Goal: Task Accomplishment & Management: Manage account settings

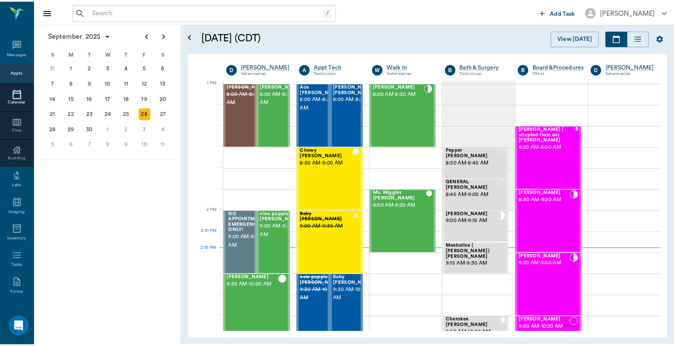
scroll to position [640, 0]
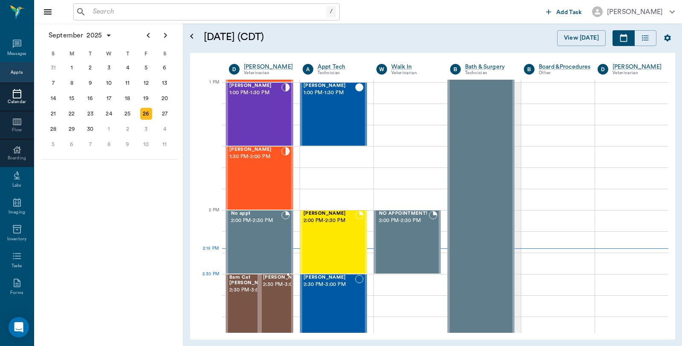
click at [305, 292] on div at bounding box center [305, 306] width 0 height 62
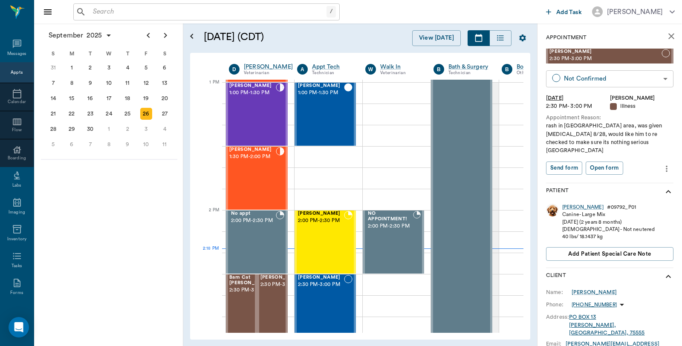
click at [606, 75] on body "/ ​ Add Task Dr. Bert Ellsworth Nectar Messages Appts Calendar Flow Boarding La…" at bounding box center [341, 173] width 682 height 346
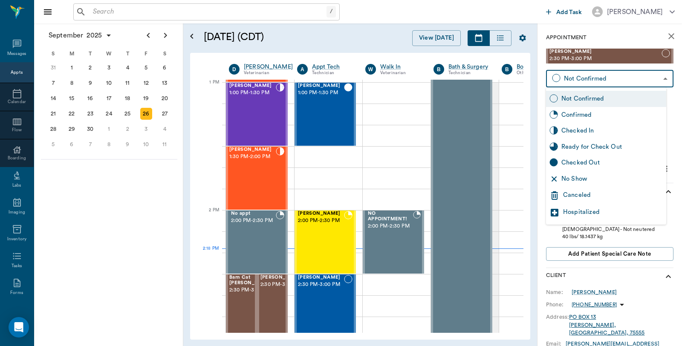
click at [578, 128] on div "Checked In" at bounding box center [611, 130] width 101 height 9
type input "CHECKED_IN"
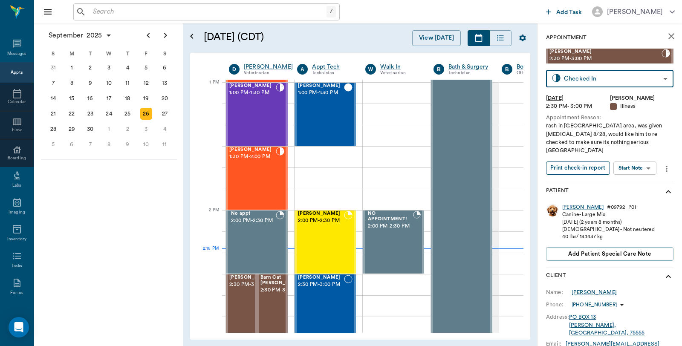
click at [577, 161] on button "Print check-in report" at bounding box center [578, 167] width 64 height 13
click at [275, 294] on span "2:30 PM - 3:00 PM" at bounding box center [281, 290] width 43 height 9
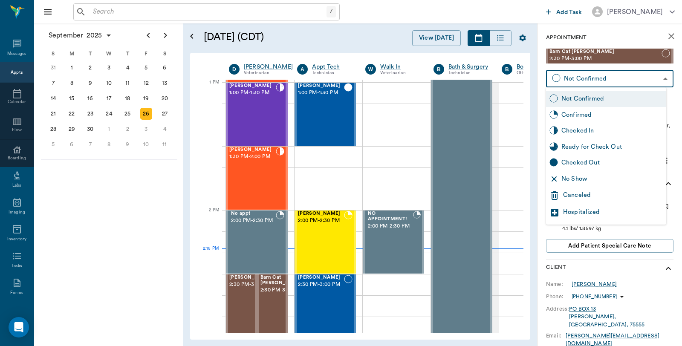
click at [581, 83] on body "/ ​ Add Task Dr. Bert Ellsworth Nectar Messages Appts Calendar Flow Boarding La…" at bounding box center [341, 173] width 682 height 346
click at [578, 125] on div "Checked In" at bounding box center [606, 131] width 120 height 16
type input "CHECKED_IN"
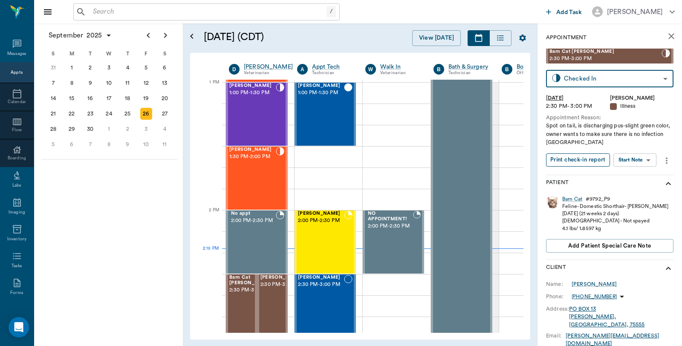
click at [571, 161] on button "Print check-in report" at bounding box center [578, 159] width 64 height 13
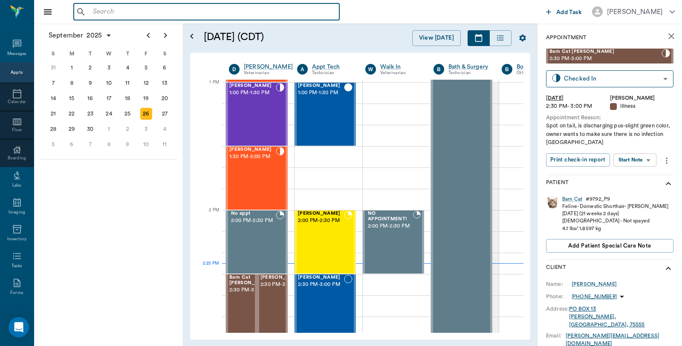
click at [186, 14] on input "text" at bounding box center [212, 12] width 246 height 12
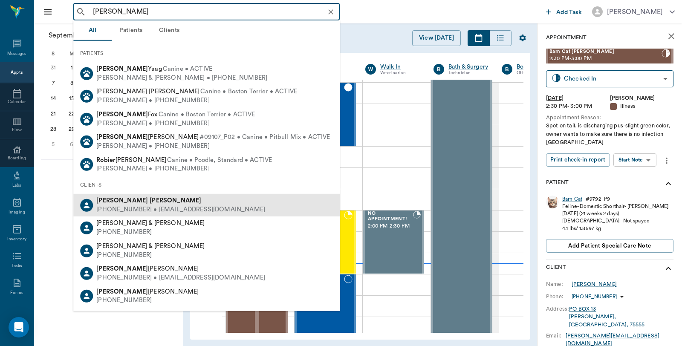
click at [150, 199] on b "Robinson" at bounding box center [176, 200] width 52 height 6
type input "stac robi"
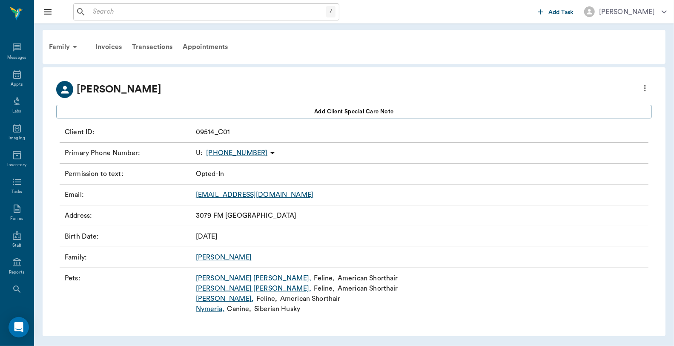
click at [216, 276] on link "DAISY MAE ," at bounding box center [253, 278] width 115 height 10
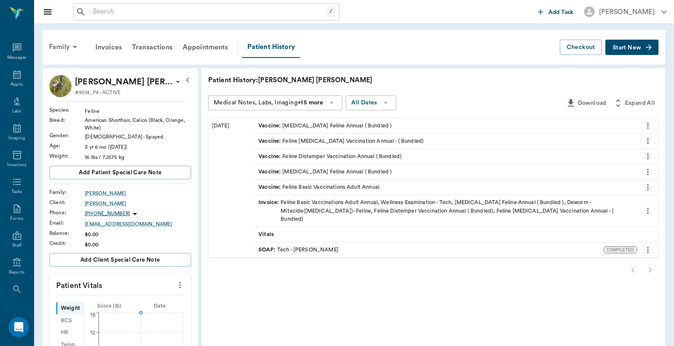
click at [57, 45] on div "Family" at bounding box center [64, 47] width 41 height 20
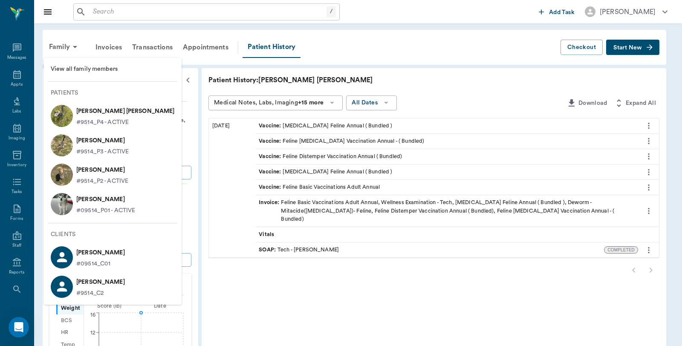
click at [80, 139] on p "BOBBIE SUE Robinson" at bounding box center [102, 141] width 52 height 14
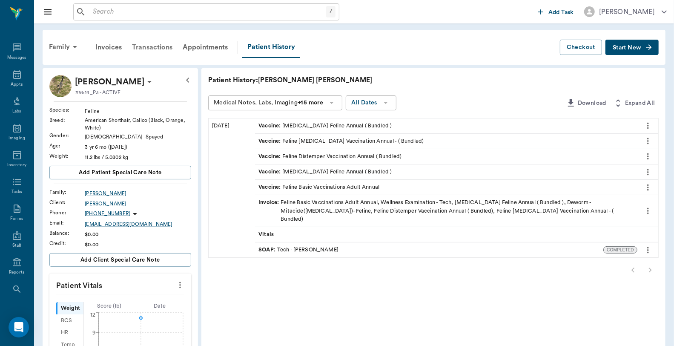
click at [150, 48] on div "Transactions" at bounding box center [152, 47] width 51 height 20
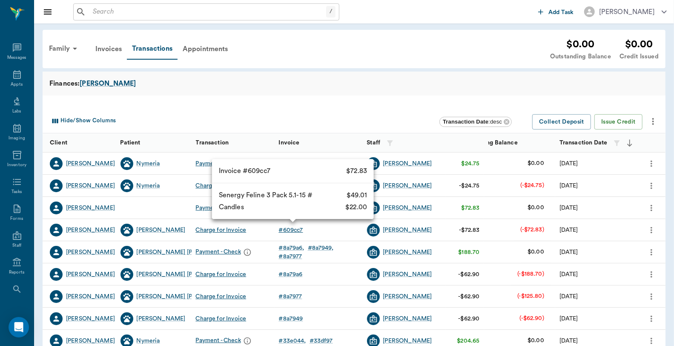
click at [291, 228] on div "# 609cc7" at bounding box center [291, 230] width 24 height 9
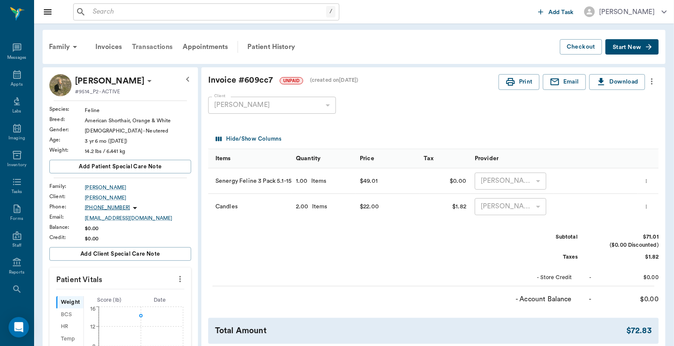
click at [152, 46] on div "Transactions" at bounding box center [152, 47] width 51 height 20
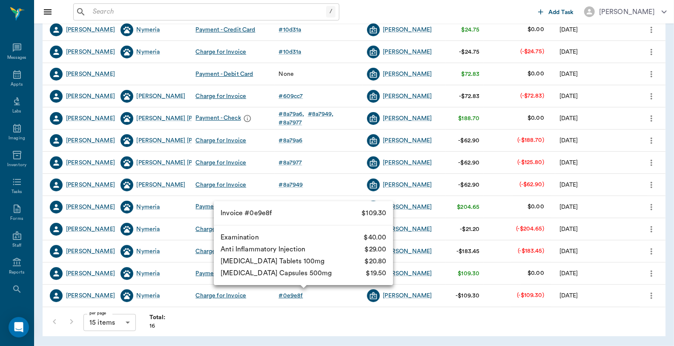
scroll to position [141, 0]
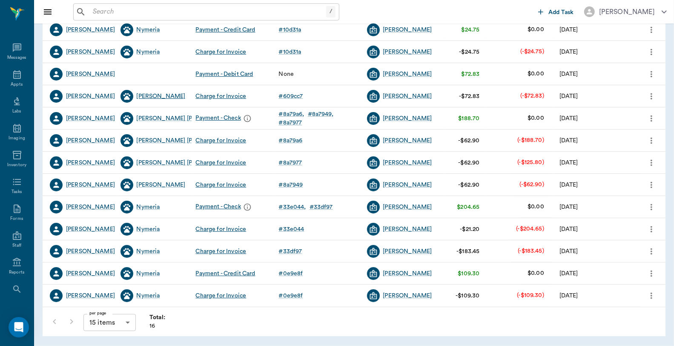
click at [167, 92] on div "WALT LONGMIRE" at bounding box center [161, 96] width 49 height 9
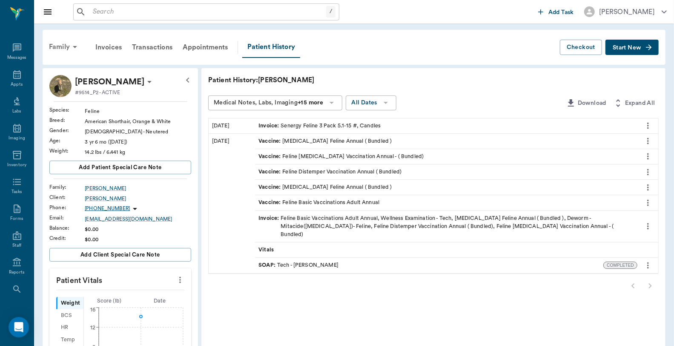
click at [64, 48] on div "Family" at bounding box center [64, 47] width 41 height 20
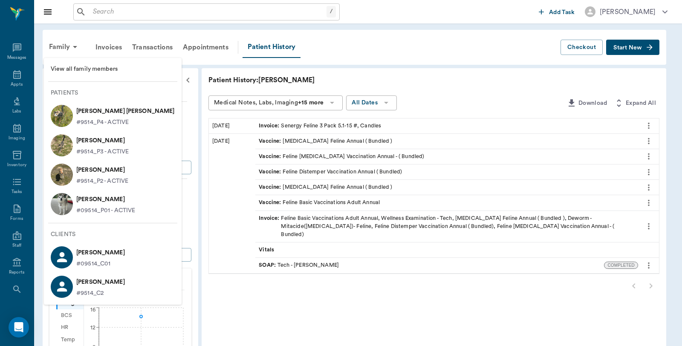
click at [89, 106] on p "DAISY MAE Robinson" at bounding box center [125, 111] width 98 height 14
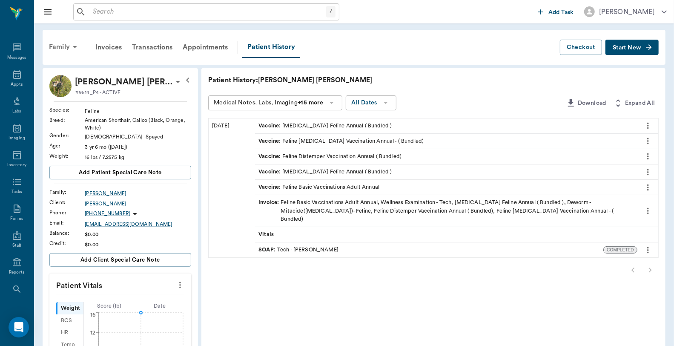
click at [56, 47] on div "Family" at bounding box center [64, 47] width 41 height 20
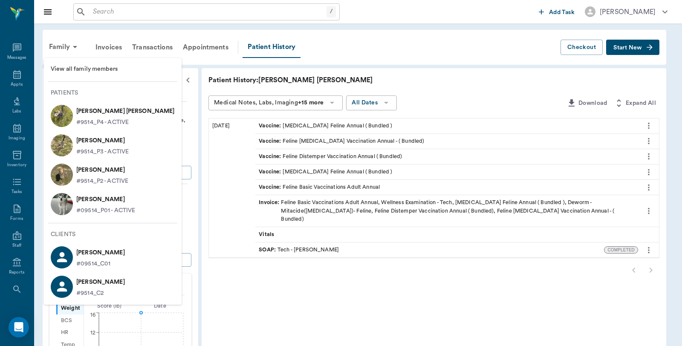
click at [87, 141] on p "BOBBIE SUE Robinson" at bounding box center [102, 141] width 52 height 14
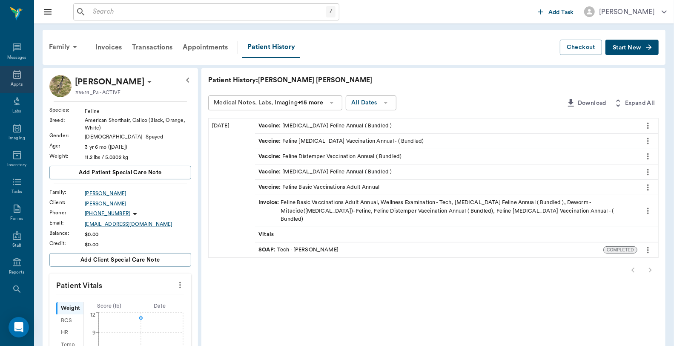
click at [15, 74] on icon at bounding box center [17, 74] width 10 height 10
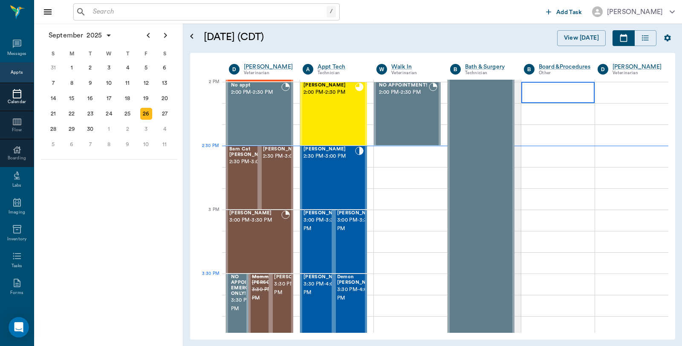
scroll to position [768, 0]
click at [326, 113] on div "Morgana Coleman 2:00 PM - 2:30 PM" at bounding box center [329, 114] width 52 height 62
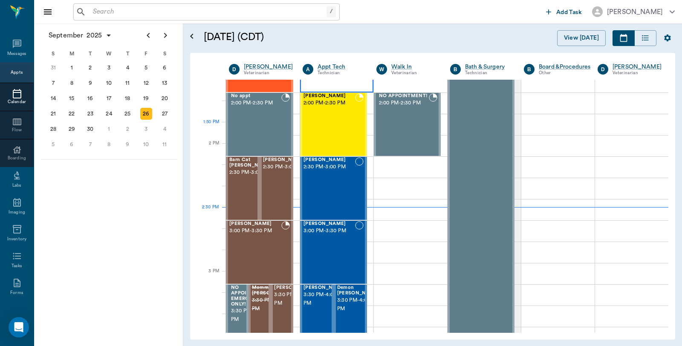
scroll to position [700, 0]
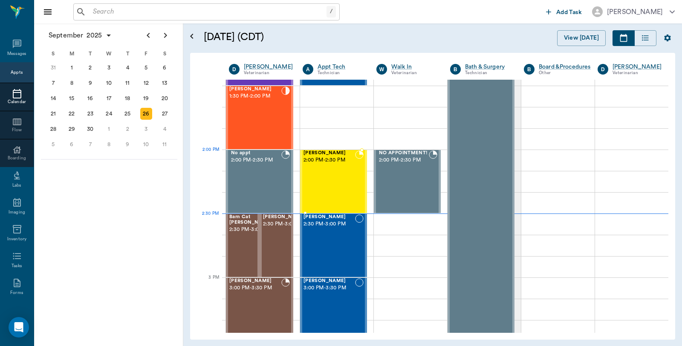
click at [323, 167] on div "[PERSON_NAME] 2:00 PM - 2:30 PM" at bounding box center [329, 181] width 52 height 62
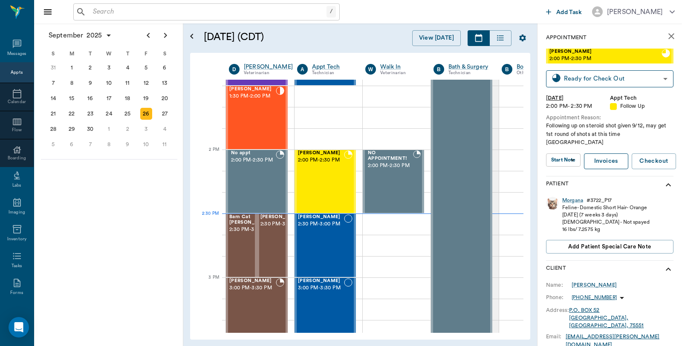
click at [608, 154] on link "Invoices" at bounding box center [606, 161] width 44 height 16
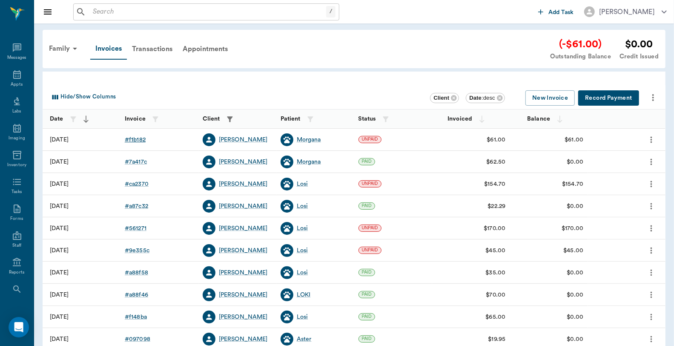
click at [141, 139] on div "# f1b182" at bounding box center [135, 139] width 21 height 9
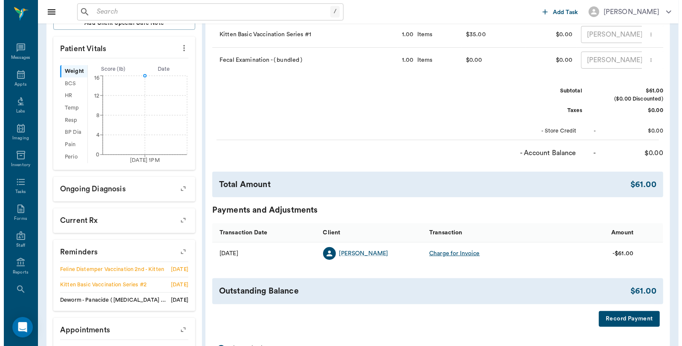
scroll to position [274, 0]
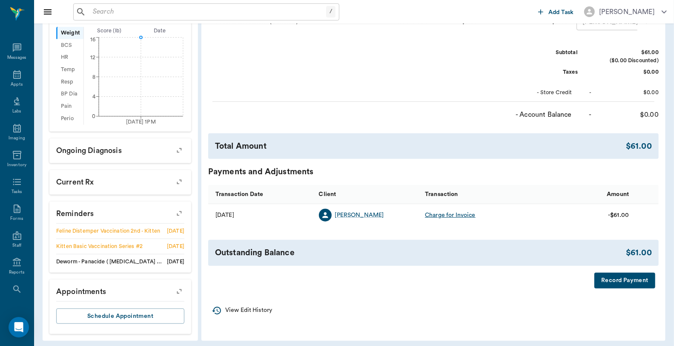
click at [633, 286] on button "Record Payment" at bounding box center [625, 281] width 61 height 16
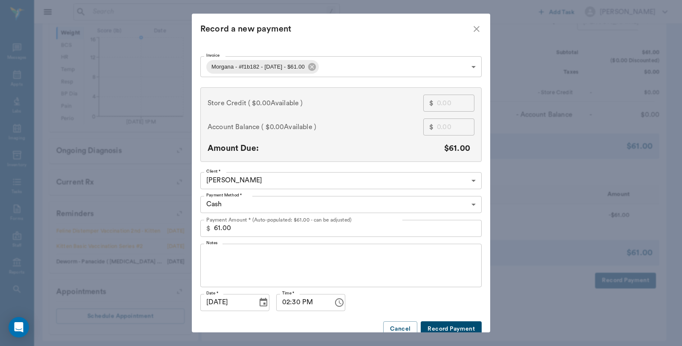
click at [292, 202] on body "/ ​ Add Task Dr. Bert Ellsworth Nectar Messages Appts Labs Imaging Inventory Ta…" at bounding box center [341, 38] width 682 height 625
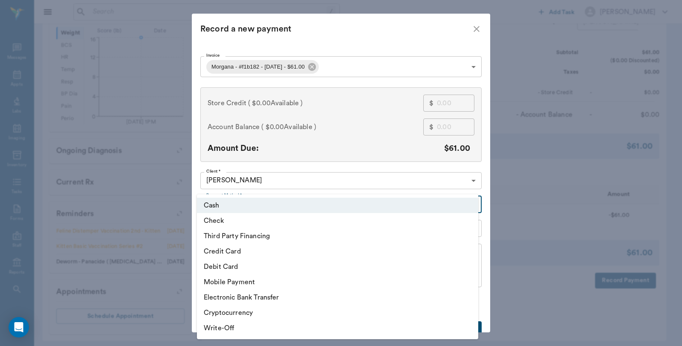
click at [255, 231] on li "Third Party Financing" at bounding box center [337, 235] width 281 height 15
type input "CREDIT"
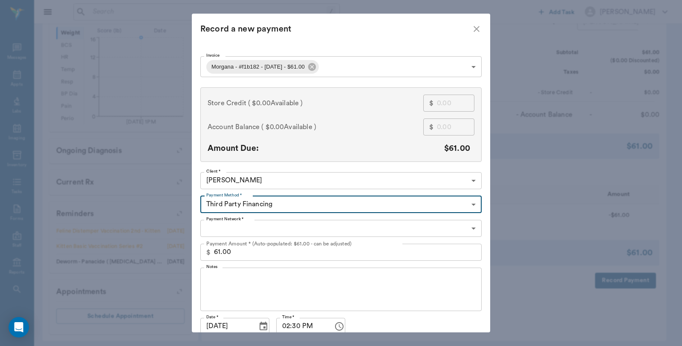
click at [250, 231] on body "/ ​ Add Task Dr. Bert Ellsworth Nectar Messages Appts Labs Imaging Inventory Ta…" at bounding box center [341, 38] width 682 height 625
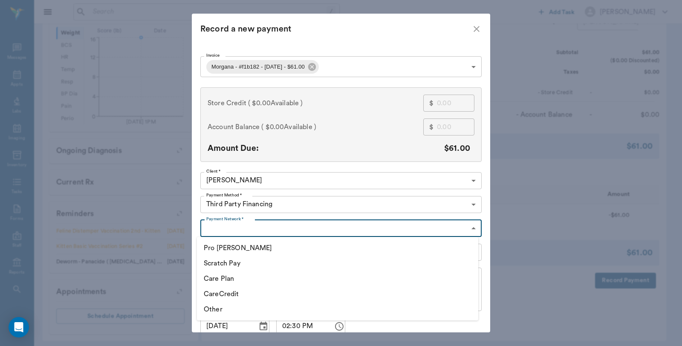
click at [236, 293] on li "CareCredit" at bounding box center [337, 293] width 281 height 15
type input "CARE_CREDIT"
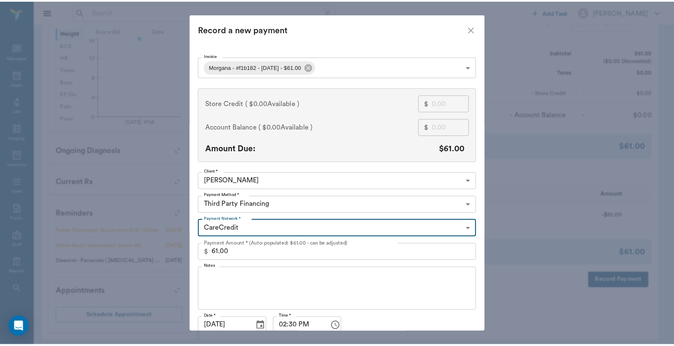
scroll to position [37, 0]
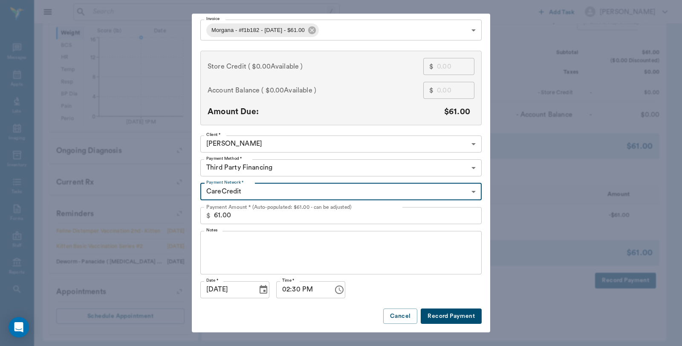
click at [457, 313] on button "Record Payment" at bounding box center [450, 316] width 61 height 16
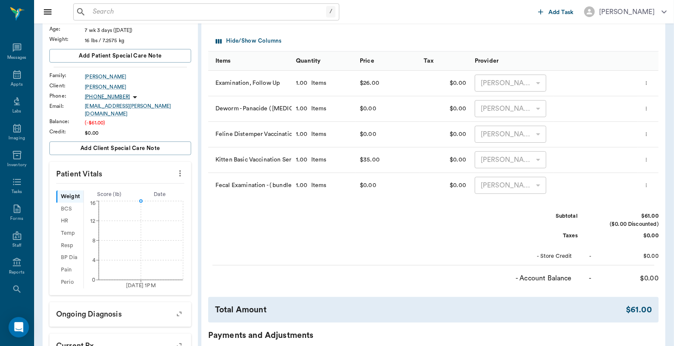
scroll to position [0, 0]
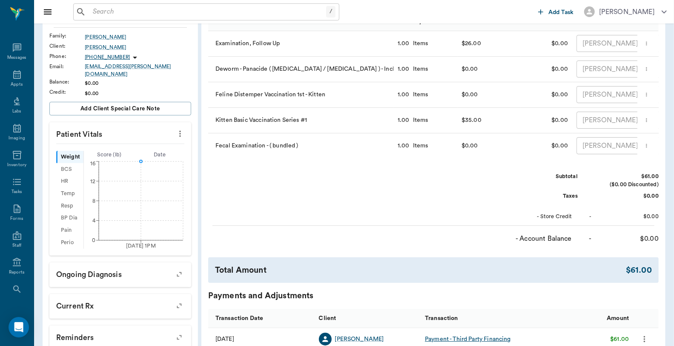
scroll to position [236, 0]
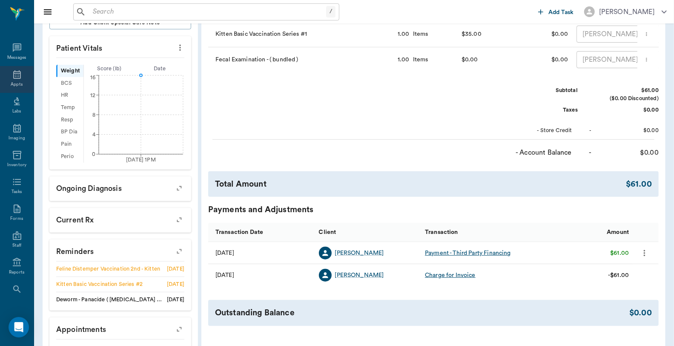
click at [14, 80] on div "Appts" at bounding box center [17, 79] width 34 height 27
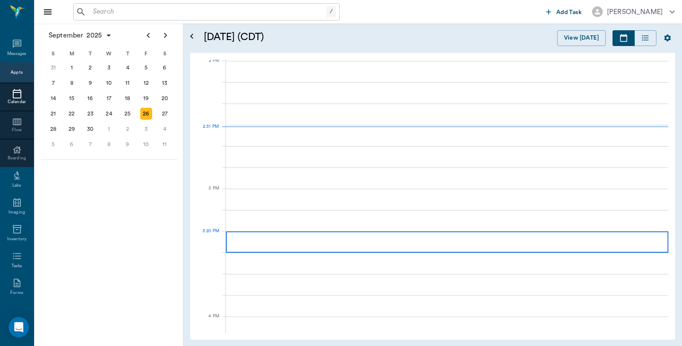
scroll to position [768, 0]
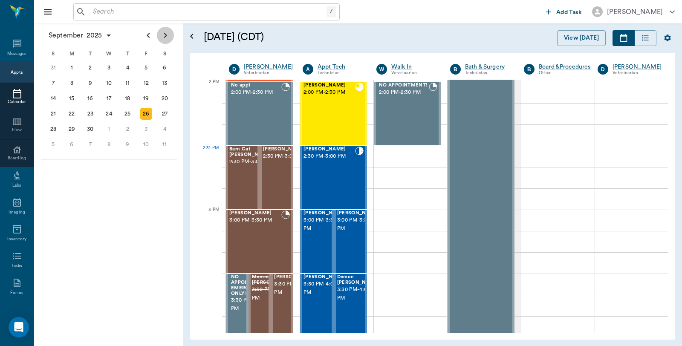
click at [166, 35] on icon "Next page" at bounding box center [165, 35] width 3 height 5
click at [147, 97] on div "17" at bounding box center [146, 98] width 12 height 12
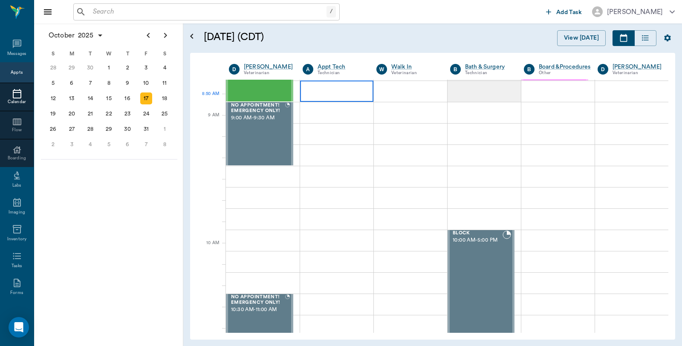
scroll to position [95, 0]
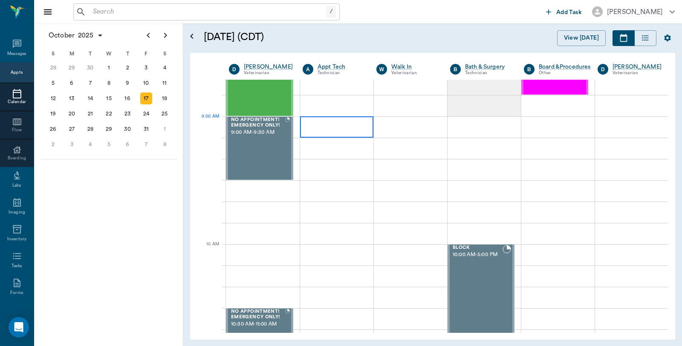
click at [328, 126] on div at bounding box center [336, 126] width 73 height 21
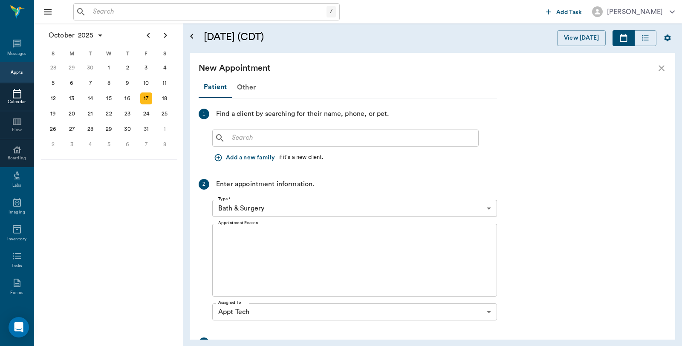
click at [321, 135] on input "text" at bounding box center [351, 138] width 246 height 12
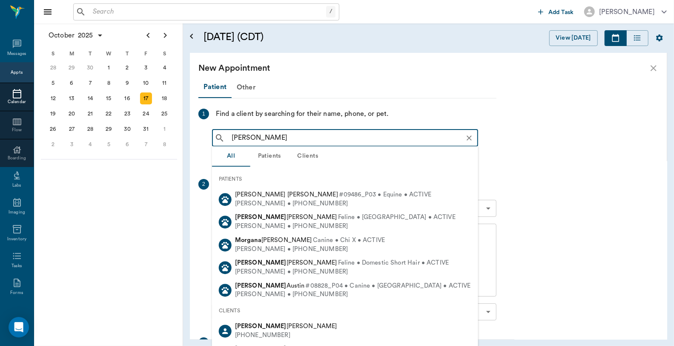
type input "Morgana Coleman"
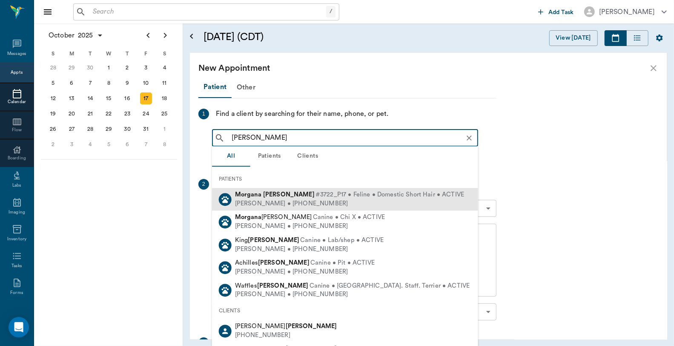
click at [275, 198] on div "Morgana Coleman #3722_P17 • Feline • Domestic Short Hair • ACTIVE" at bounding box center [350, 194] width 230 height 9
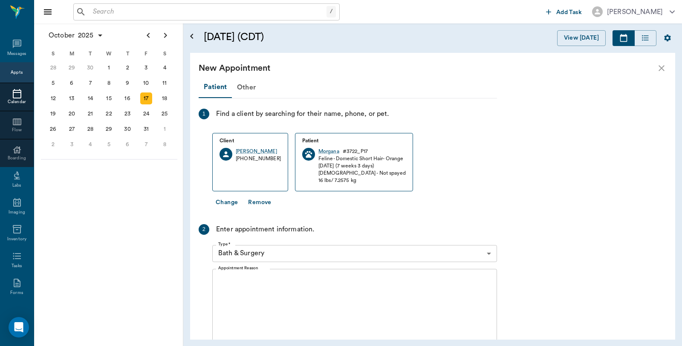
click at [261, 253] on body "/ ​ Add Task Dr. Bert Ellsworth Nectar Messages Appts Calendar Flow Boarding La…" at bounding box center [341, 173] width 682 height 346
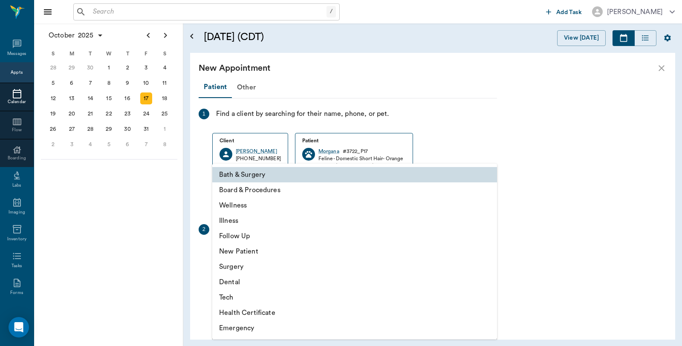
click at [235, 300] on li "Tech" at bounding box center [354, 297] width 285 height 15
type input "65d2be4f46e3a538d89b8c1a"
type input "09:30 AM"
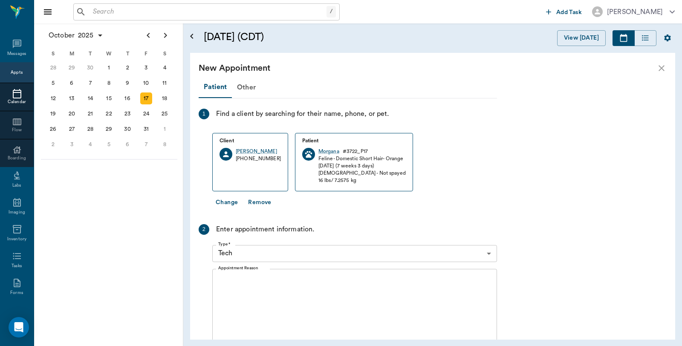
click at [245, 279] on textarea "Appointment Reason" at bounding box center [354, 305] width 273 height 59
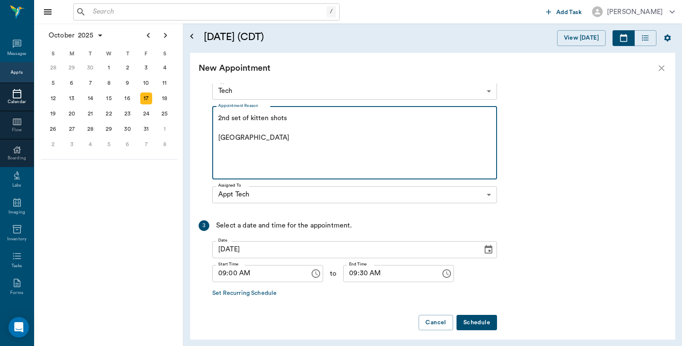
scroll to position [168, 0]
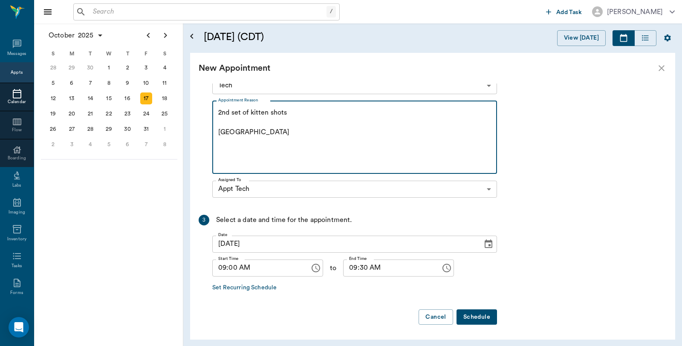
type textarea "2nd set of kitten shots Caryn"
click at [476, 319] on button "Schedule" at bounding box center [476, 317] width 40 height 16
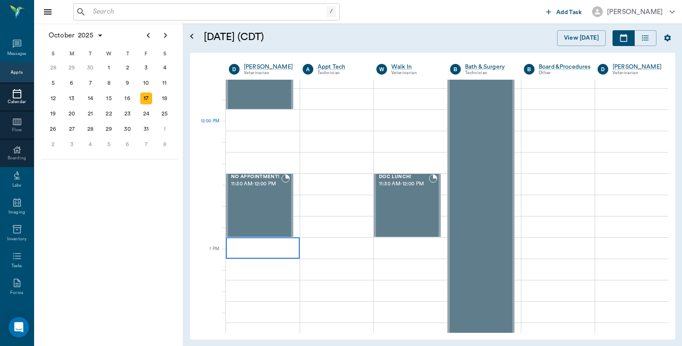
scroll to position [473, 0]
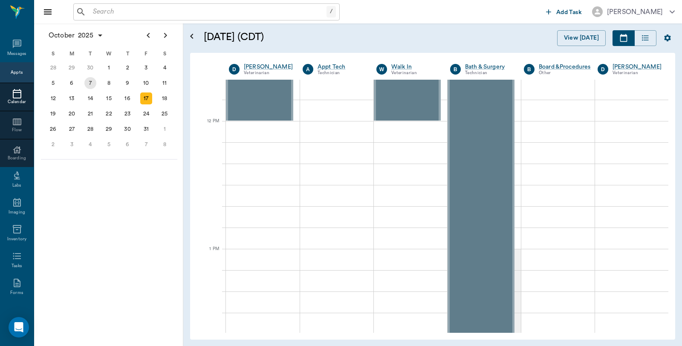
click at [85, 83] on div "7" at bounding box center [90, 83] width 12 height 12
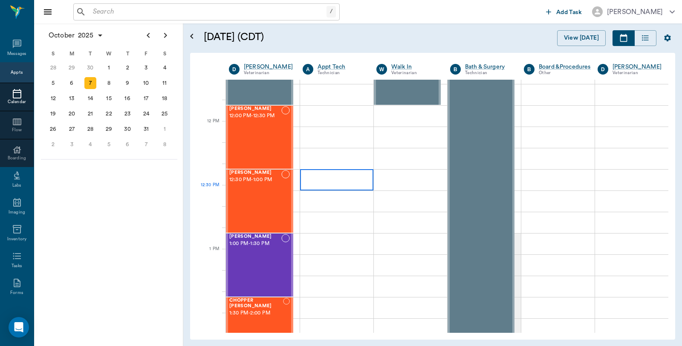
scroll to position [473, 0]
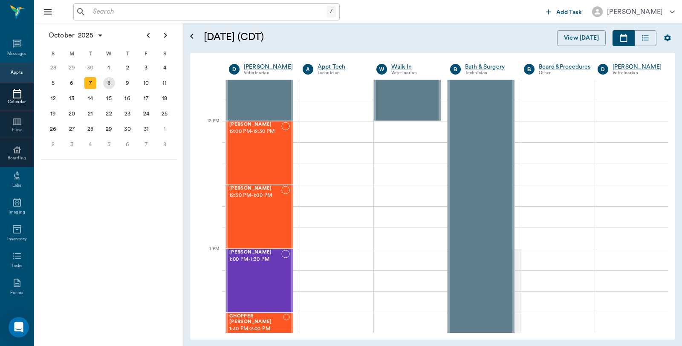
click at [108, 85] on div "8" at bounding box center [109, 83] width 12 height 12
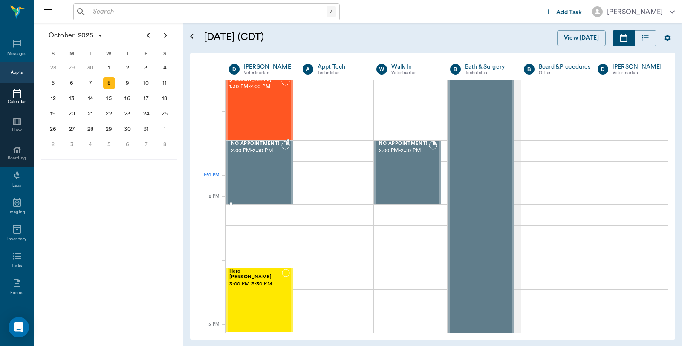
scroll to position [568, 0]
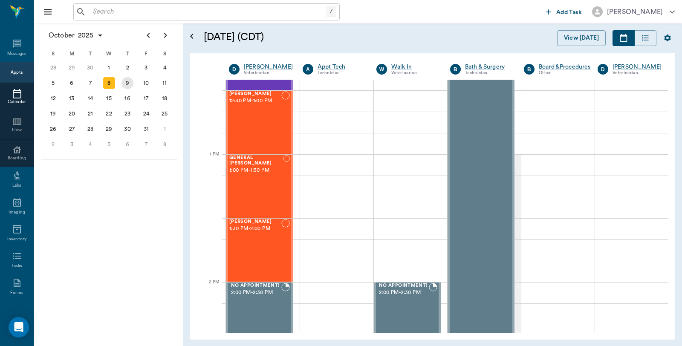
click at [125, 83] on div "9" at bounding box center [127, 83] width 12 height 12
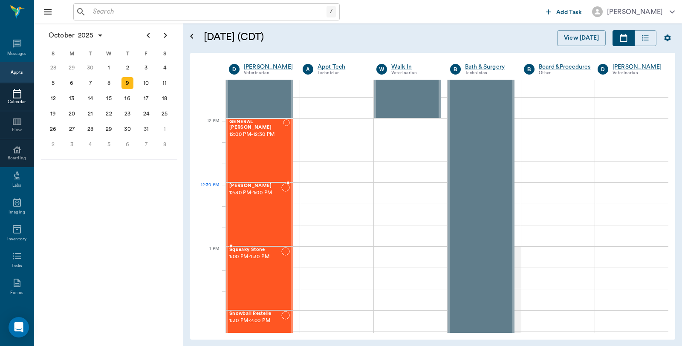
scroll to position [473, 0]
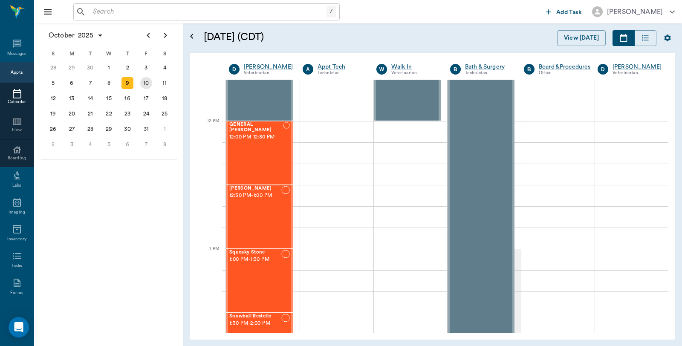
click at [145, 87] on div "10" at bounding box center [146, 82] width 19 height 15
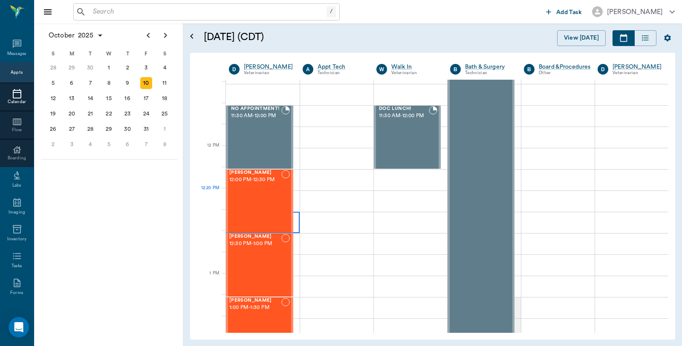
scroll to position [568, 0]
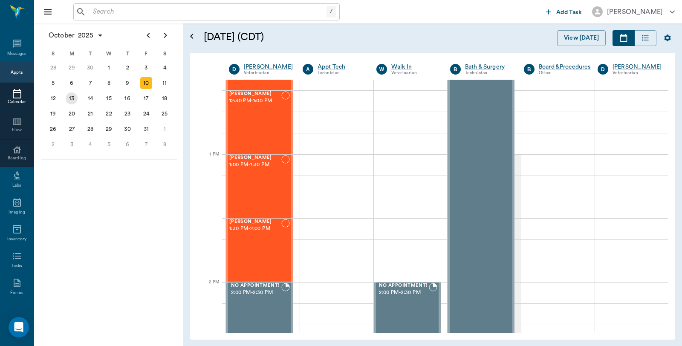
click at [71, 97] on div "13" at bounding box center [72, 98] width 12 height 12
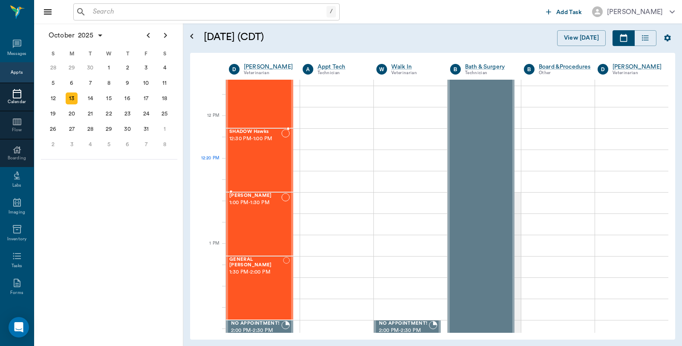
scroll to position [473, 0]
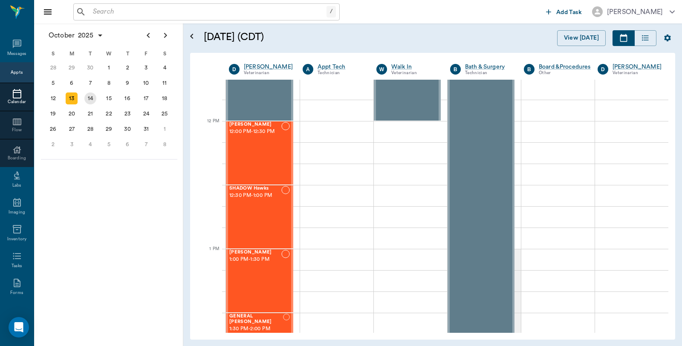
click at [95, 98] on div "14" at bounding box center [90, 98] width 12 height 12
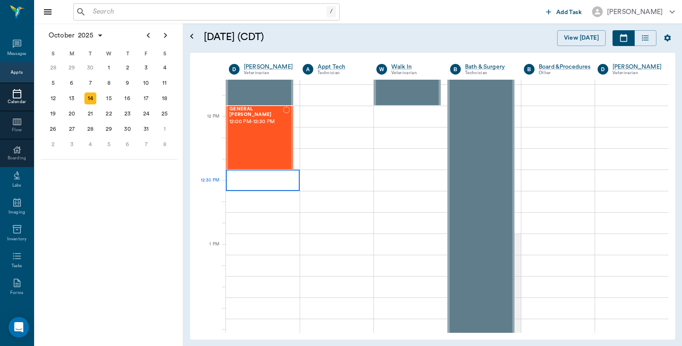
scroll to position [473, 0]
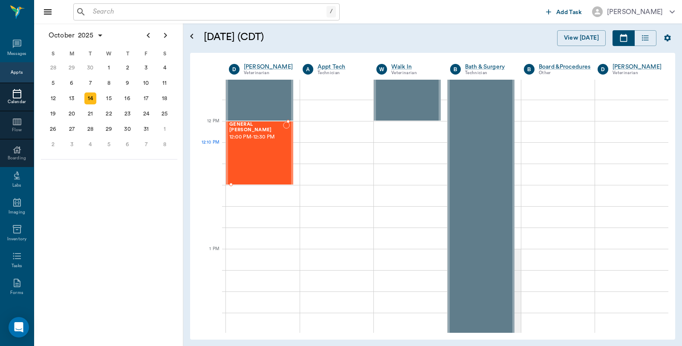
click at [253, 157] on div "GENERAL Spay 12:00 PM - 12:30 PM" at bounding box center [256, 153] width 54 height 62
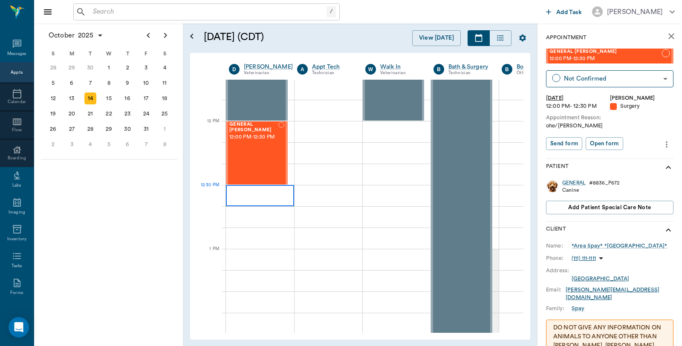
click at [256, 195] on div at bounding box center [260, 195] width 68 height 21
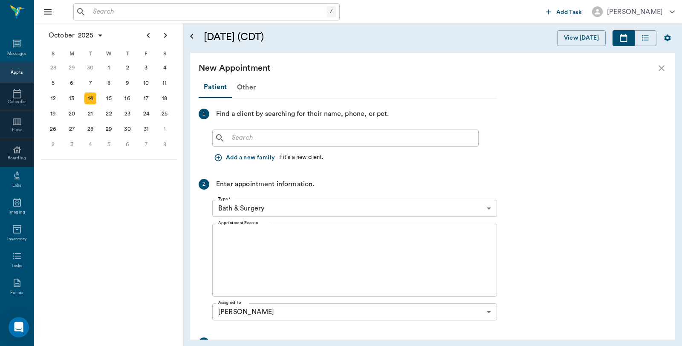
scroll to position [467, 0]
click at [280, 142] on input "text" at bounding box center [351, 138] width 246 height 12
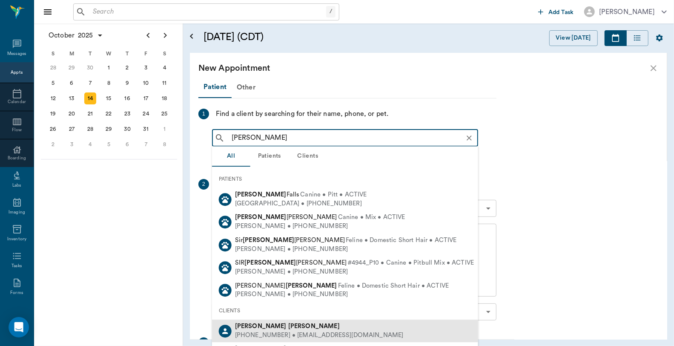
click at [241, 322] on div "Edward Cottle" at bounding box center [319, 326] width 169 height 9
type input "Edward Cottle"
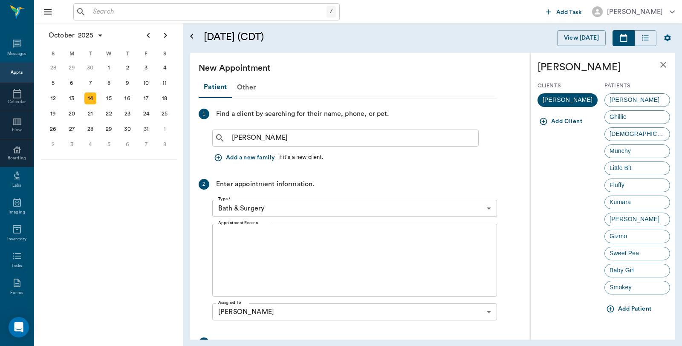
click at [636, 307] on button "Add Patient" at bounding box center [629, 309] width 50 height 16
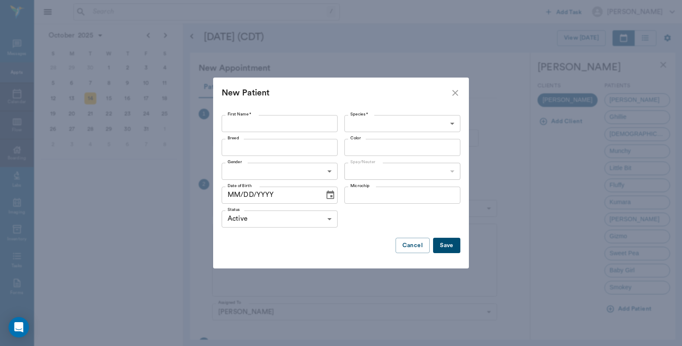
click at [262, 126] on input "First Name *" at bounding box center [279, 123] width 116 height 17
type input "Putchie"
click at [394, 128] on body "/ ​ Add Task Dr. Bert Ellsworth Nectar Messages Appts Calendar Flow Boarding La…" at bounding box center [341, 173] width 682 height 346
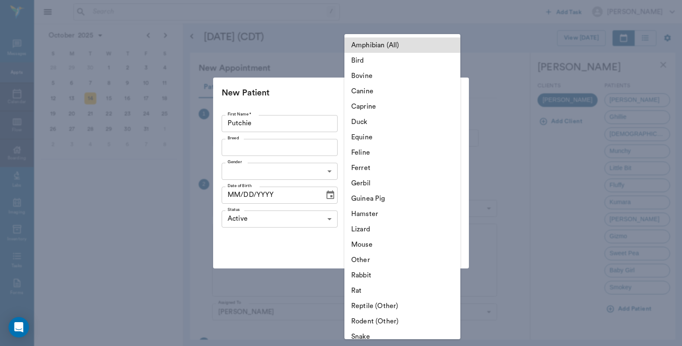
click at [373, 152] on li "Feline" at bounding box center [402, 152] width 116 height 15
type input "Feline"
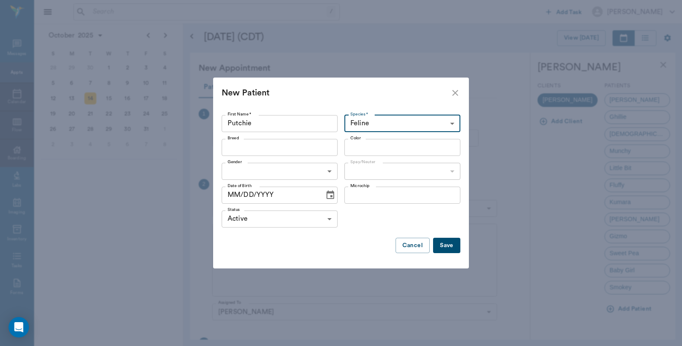
click at [283, 152] on input "Breed" at bounding box center [272, 147] width 97 height 12
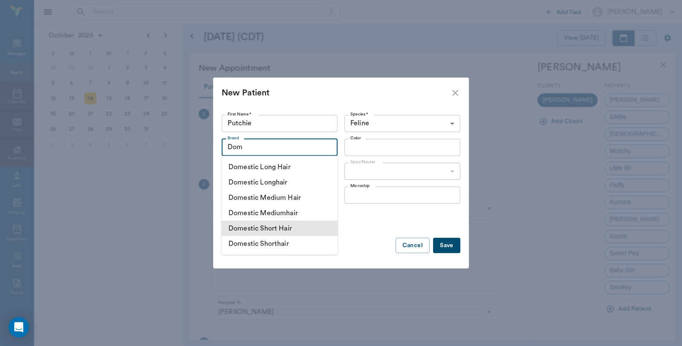
click at [294, 224] on li "Domestic Short Hair" at bounding box center [279, 228] width 116 height 15
type input "Domestic Short Hair"
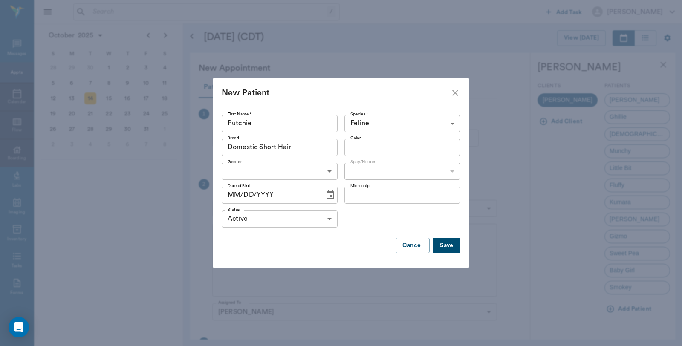
click at [378, 148] on input "Color" at bounding box center [395, 147] width 97 height 12
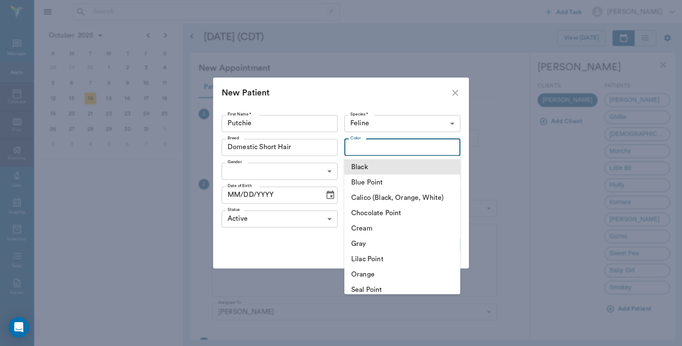
click at [378, 170] on li "Black" at bounding box center [402, 166] width 116 height 15
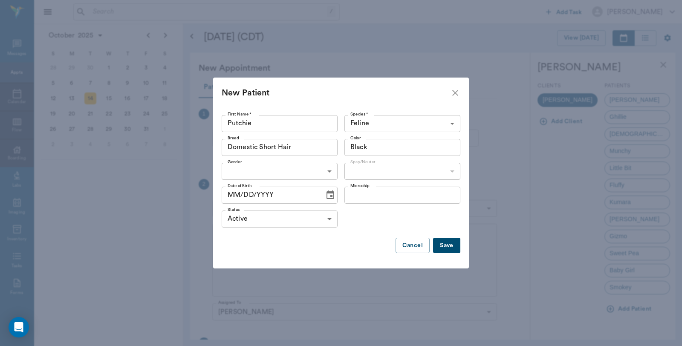
type input "Black"
click at [282, 170] on body "/ ​ Add Task Dr. Bert Ellsworth Nectar Messages Appts Calendar Flow Boarding La…" at bounding box center [341, 173] width 682 height 346
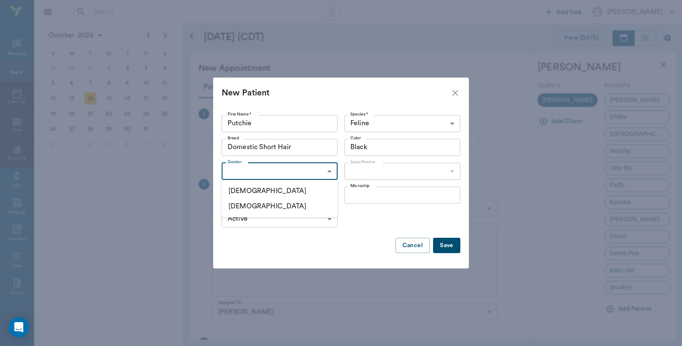
click at [254, 206] on li "Female" at bounding box center [279, 205] width 116 height 15
type input "FEMALE"
click at [371, 172] on body "/ ​ Add Task Dr. Bert Ellsworth Nectar Messages Appts Calendar Flow Boarding La…" at bounding box center [341, 173] width 682 height 346
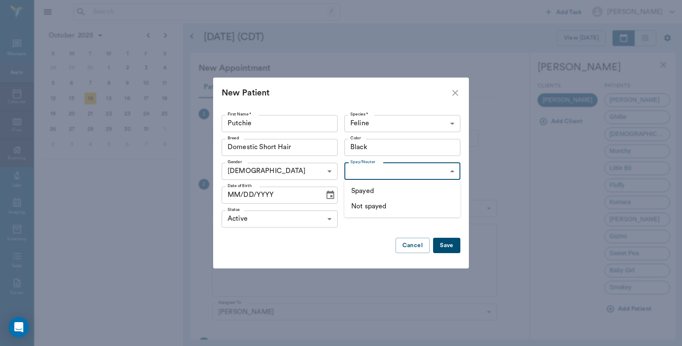
click at [376, 207] on li "Not spayed" at bounding box center [402, 205] width 116 height 15
type input "false"
click at [331, 201] on button "Choose date" at bounding box center [330, 195] width 17 height 17
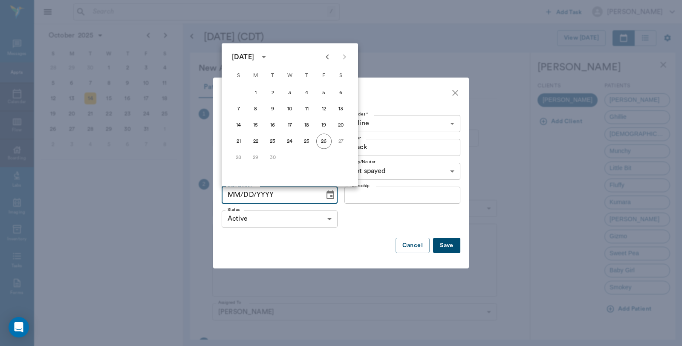
click at [327, 57] on icon "Previous month" at bounding box center [327, 57] width 10 height 10
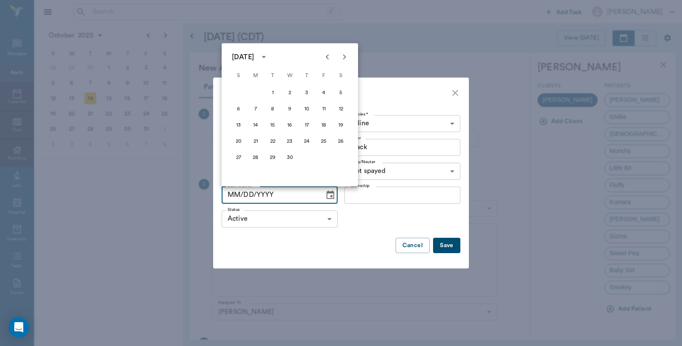
click at [327, 57] on icon "Previous month" at bounding box center [327, 57] width 10 height 10
click at [270, 158] on button "25" at bounding box center [272, 157] width 15 height 15
type input "03/25/2025"
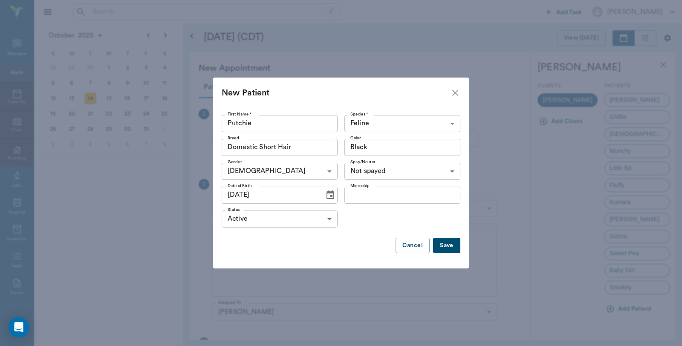
click at [450, 246] on button "Save" at bounding box center [446, 246] width 27 height 16
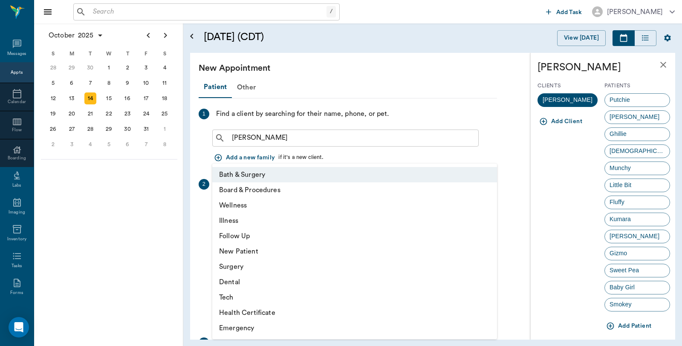
click at [260, 209] on body "/ ​ Add Task Dr. Bert Ellsworth Nectar Messages Appts Calendar Flow Boarding La…" at bounding box center [341, 173] width 682 height 346
click at [244, 265] on li "Surgery" at bounding box center [354, 266] width 285 height 15
type input "65d2be4f46e3a538d89b8c18"
type input "01:00 PM"
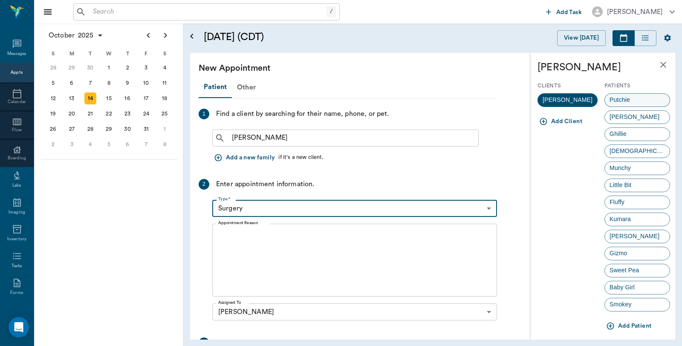
click at [631, 99] on span "Putchie" at bounding box center [619, 99] width 30 height 9
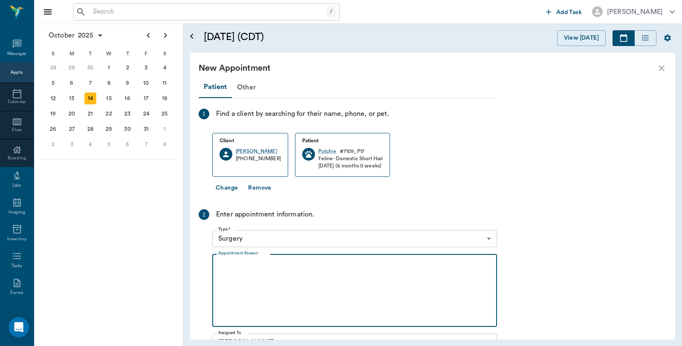
click at [261, 263] on textarea "Appointment Reason" at bounding box center [354, 290] width 273 height 59
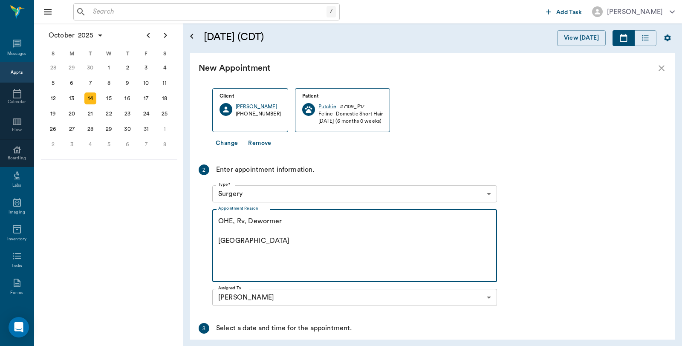
scroll to position [0, 0]
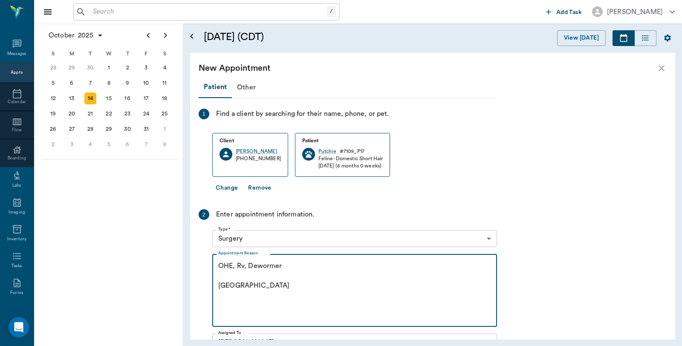
click at [290, 265] on textarea "OHE, Rv, Dewormer Caryn" at bounding box center [354, 290] width 273 height 59
drag, startPoint x: 314, startPoint y: 262, endPoint x: 284, endPoint y: 265, distance: 30.4
click at [284, 265] on textarea "OHE, Rv, Dewormer, e-collar Caryn" at bounding box center [354, 290] width 273 height 59
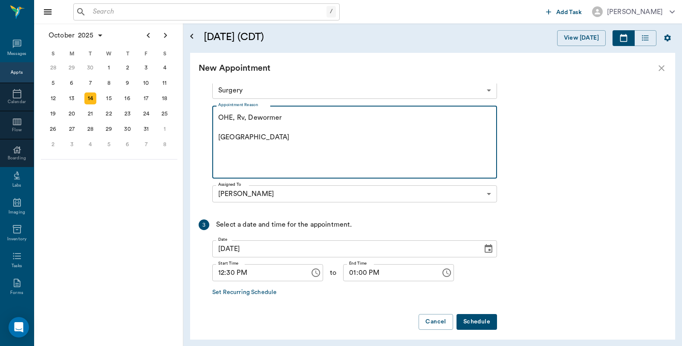
scroll to position [153, 0]
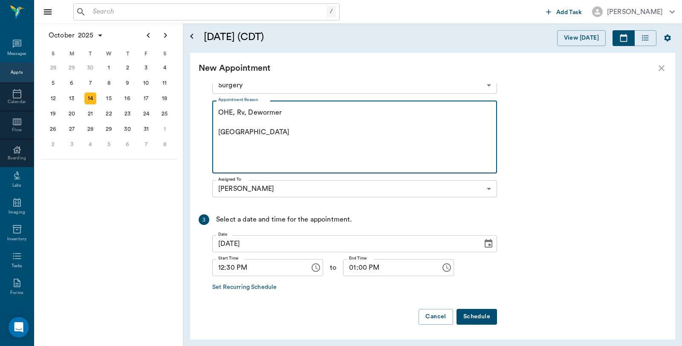
type textarea "OHE, Rv, Dewormer Caryn"
click at [479, 315] on button "Schedule" at bounding box center [476, 317] width 40 height 16
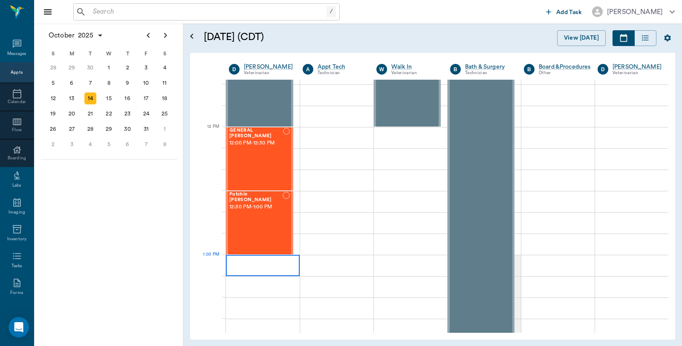
click at [263, 267] on div at bounding box center [263, 265] width 74 height 21
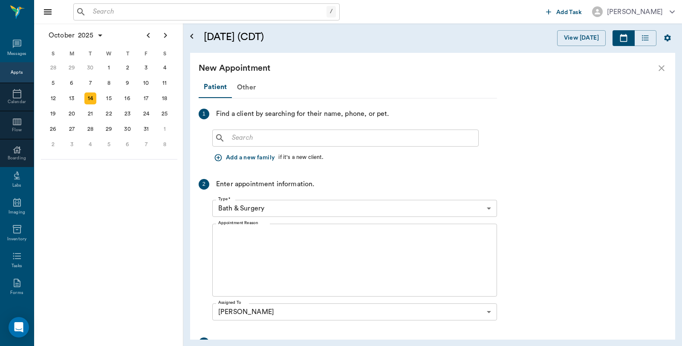
click at [322, 144] on div "​" at bounding box center [345, 137] width 266 height 17
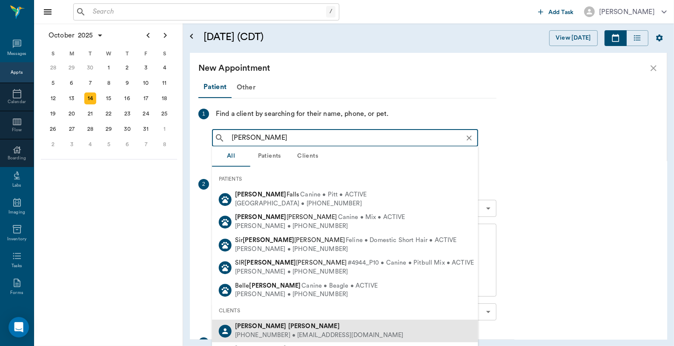
click at [288, 329] on b "Cottle" at bounding box center [314, 326] width 52 height 6
type input "Edward Cottle"
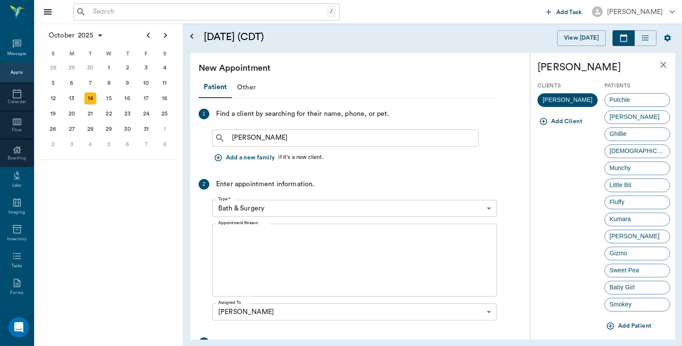
click at [636, 327] on button "Add Patient" at bounding box center [629, 326] width 50 height 16
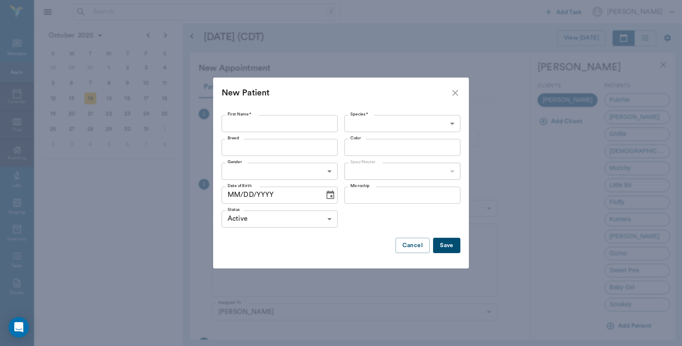
click at [234, 121] on input "First Name *" at bounding box center [279, 123] width 116 height 17
type input "Dew"
click at [368, 125] on body "/ ​ Add Task Dr. Bert Ellsworth Nectar Messages Appts Calendar Flow Boarding La…" at bounding box center [341, 173] width 682 height 346
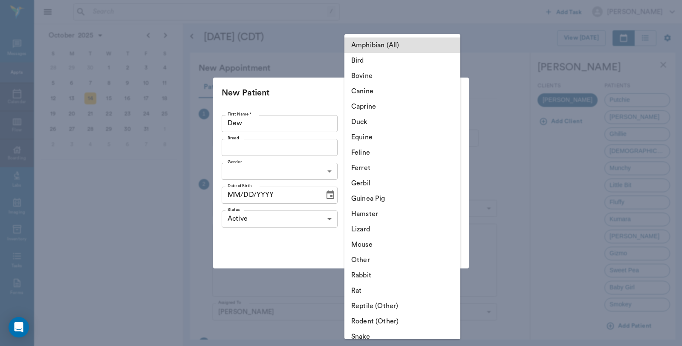
click at [361, 151] on li "Feline" at bounding box center [402, 152] width 116 height 15
type input "Feline"
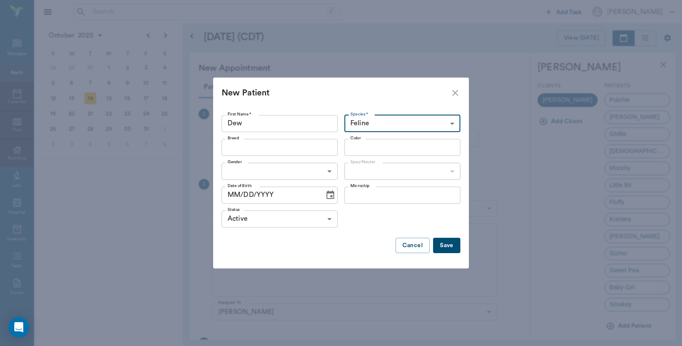
click at [264, 150] on input "Breed" at bounding box center [272, 147] width 97 height 12
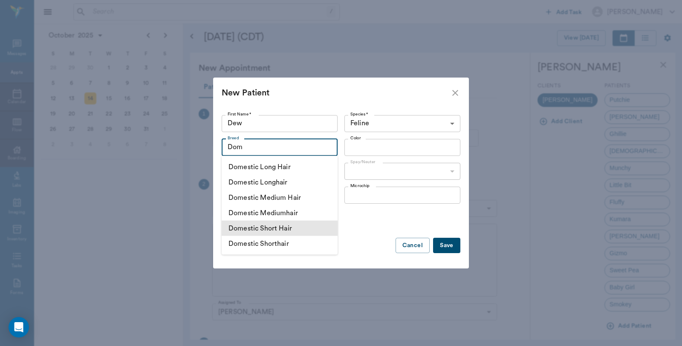
click at [267, 227] on li "Domestic Short Hair" at bounding box center [279, 228] width 116 height 15
type input "Domestic Short Hair"
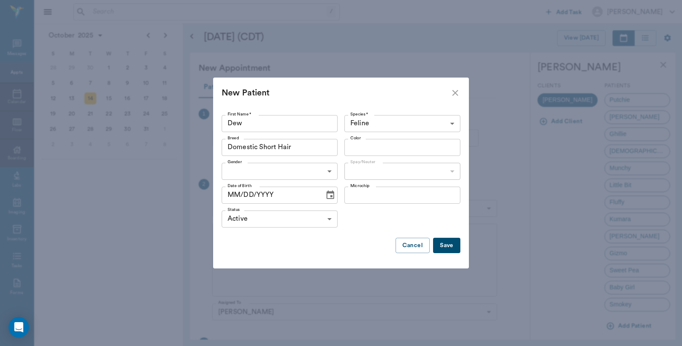
click at [331, 170] on body "/ ​ Add Task Dr. Bert Ellsworth Nectar Messages Appts Calendar Flow Boarding La…" at bounding box center [341, 173] width 682 height 346
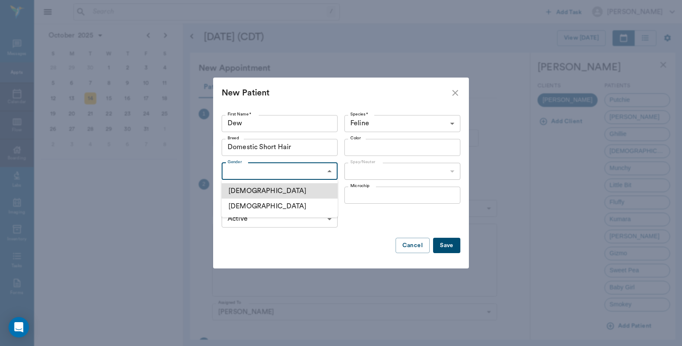
click at [249, 209] on li "Female" at bounding box center [279, 205] width 116 height 15
type input "FEMALE"
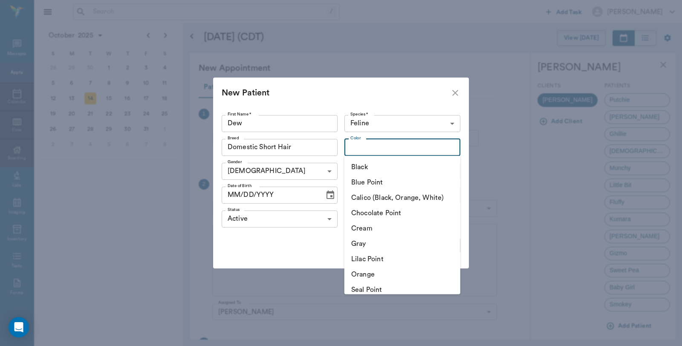
click at [373, 147] on input "Color" at bounding box center [395, 147] width 97 height 12
click at [371, 167] on li "Black" at bounding box center [402, 166] width 116 height 15
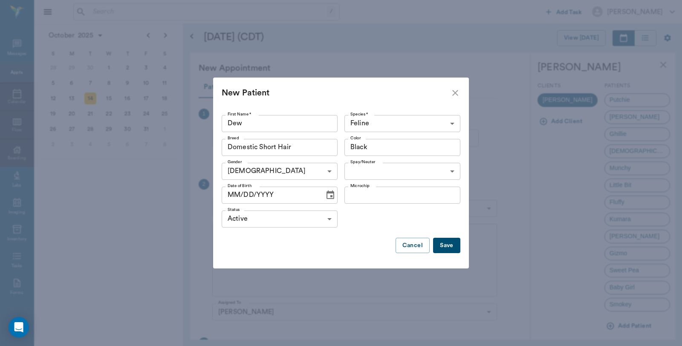
click at [381, 150] on input "Black" at bounding box center [390, 147] width 86 height 12
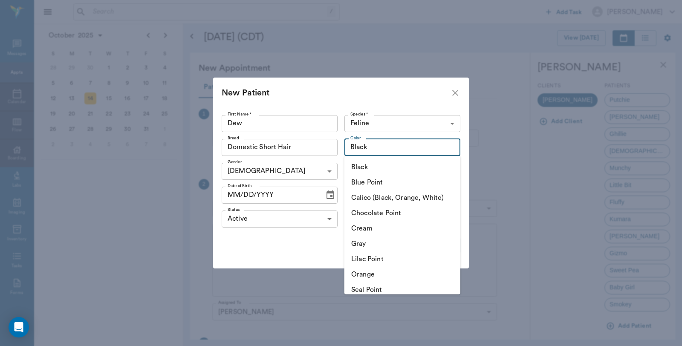
click at [381, 150] on input "Black" at bounding box center [390, 147] width 86 height 12
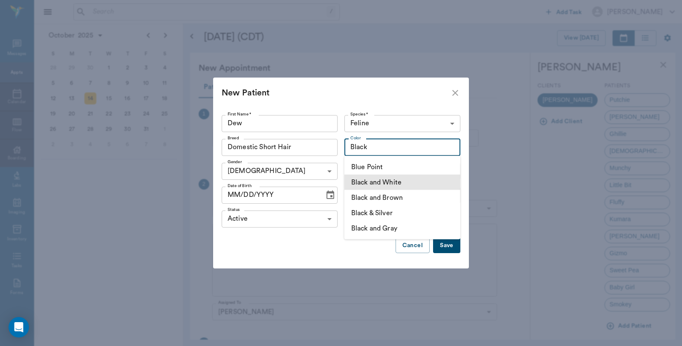
click at [383, 181] on li "Black and White" at bounding box center [402, 182] width 116 height 15
type input "Black and White"
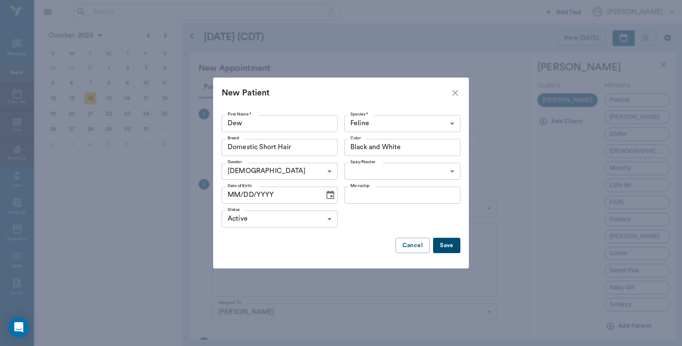
click at [397, 168] on body "/ ​ Add Task Dr. Bert Ellsworth Nectar Messages Appts Calendar Flow Boarding La…" at bounding box center [341, 173] width 682 height 346
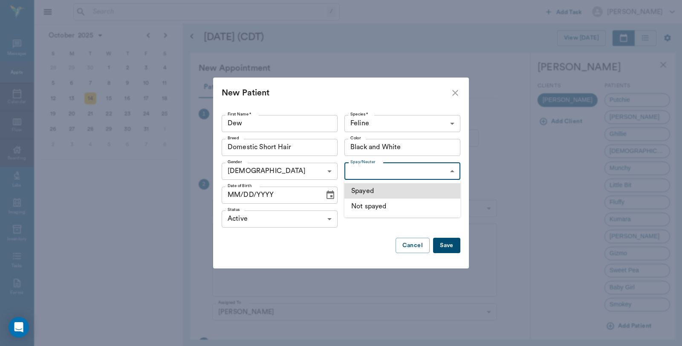
click at [377, 208] on li "Not spayed" at bounding box center [402, 205] width 116 height 15
type input "false"
click at [330, 197] on icon "Choose date" at bounding box center [330, 195] width 10 height 10
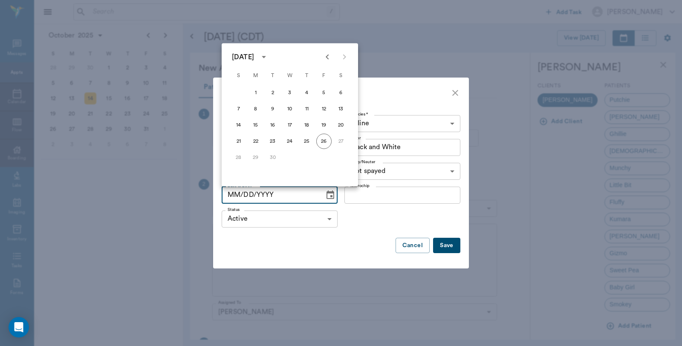
click at [326, 58] on icon "Previous month" at bounding box center [327, 57] width 10 height 10
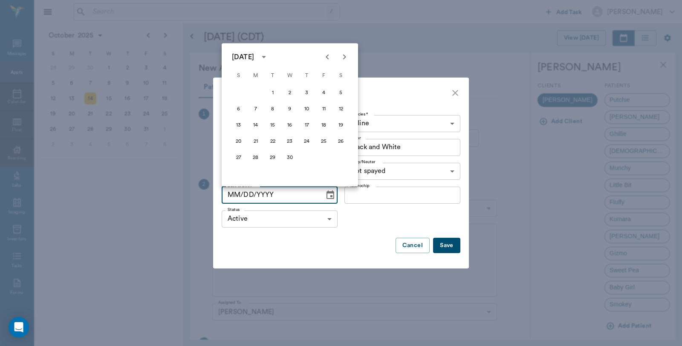
click at [326, 58] on icon "Previous month" at bounding box center [327, 57] width 10 height 10
click at [273, 155] on button "25" at bounding box center [272, 157] width 15 height 15
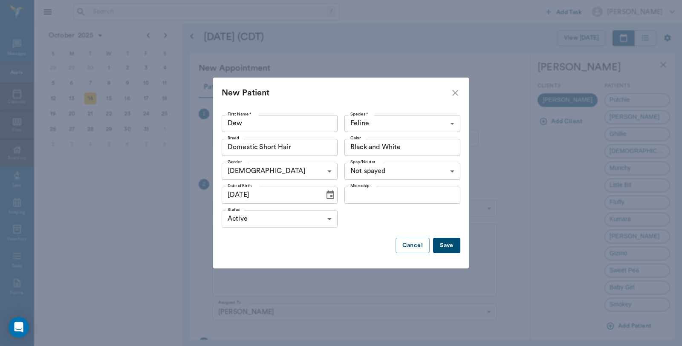
type input "03/25/2025"
click at [444, 247] on button "Save" at bounding box center [446, 246] width 27 height 16
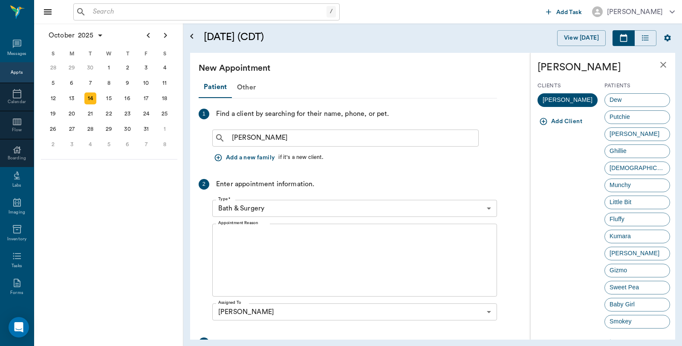
click at [273, 239] on textarea "Appointment Reason" at bounding box center [354, 260] width 273 height 59
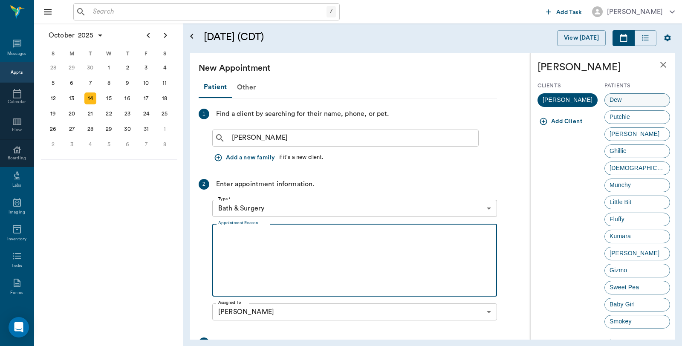
click at [625, 96] on div "Dew" at bounding box center [637, 100] width 66 height 14
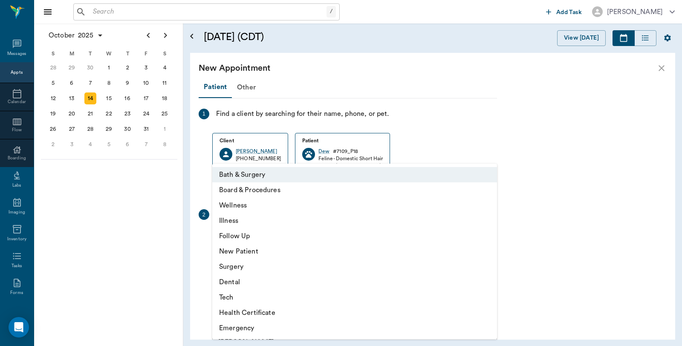
click at [282, 235] on body "/ ​ Add Task Dr. Bert Ellsworth Nectar Messages Appts Calendar Flow Boarding La…" at bounding box center [341, 173] width 682 height 346
click at [248, 269] on li "Surgery" at bounding box center [354, 266] width 285 height 15
type input "65d2be4f46e3a538d89b8c18"
type input "01:30 PM"
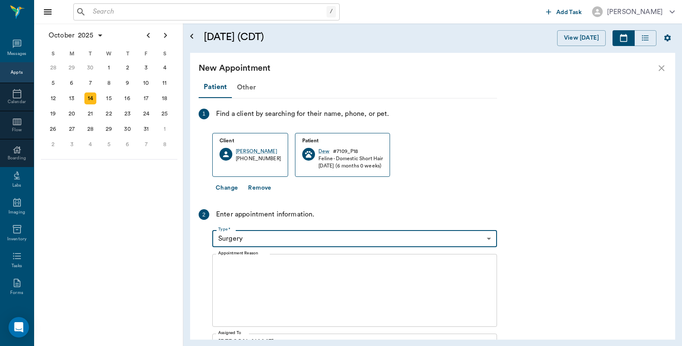
click at [288, 273] on textarea "Appointment Reason" at bounding box center [354, 290] width 273 height 59
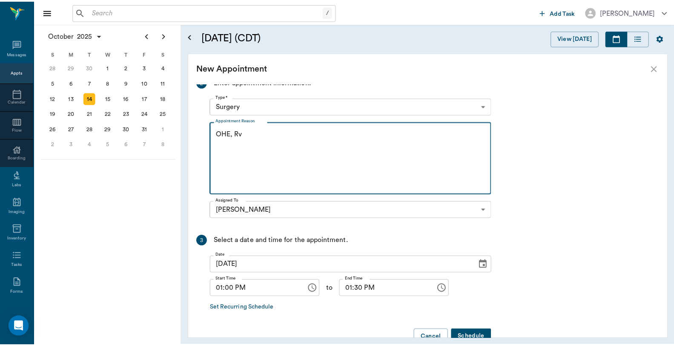
scroll to position [142, 0]
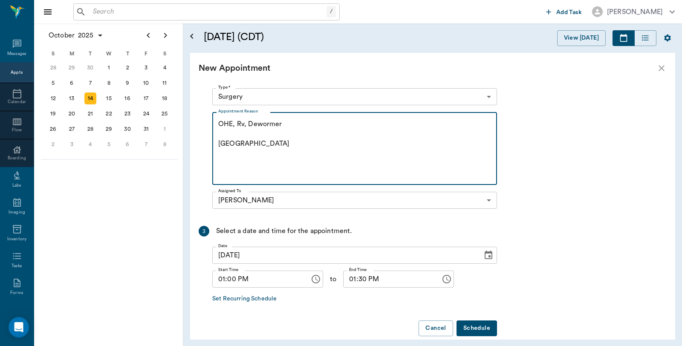
type textarea "OHE, Rv, Dewormer Caryn"
click at [471, 324] on button "Schedule" at bounding box center [476, 328] width 40 height 16
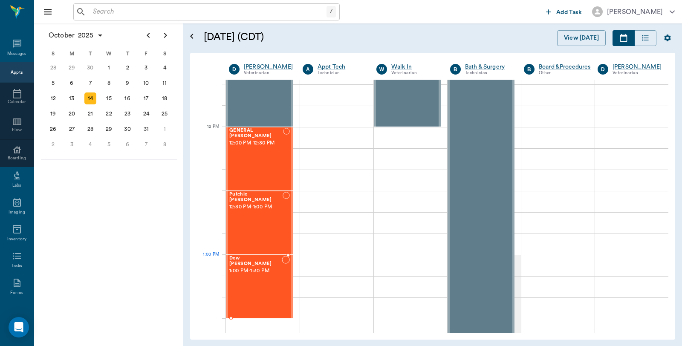
click at [260, 273] on div "Dew Cottle 1:00 PM - 1:30 PM" at bounding box center [255, 287] width 52 height 62
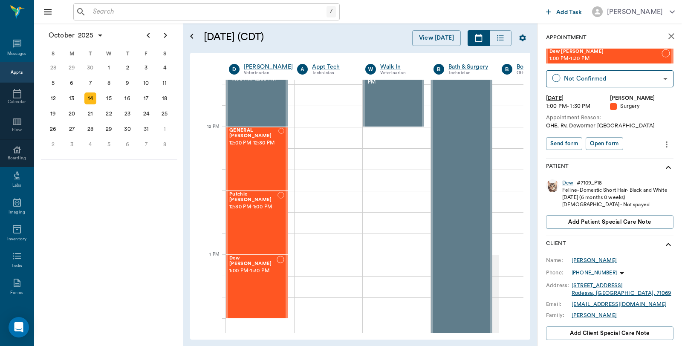
click at [579, 264] on div "Edward Cottle" at bounding box center [593, 260] width 45 height 8
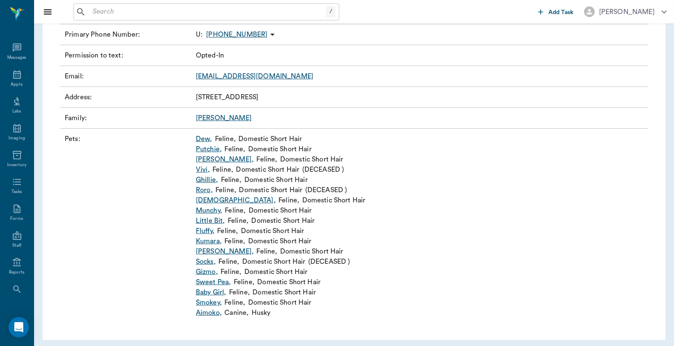
scroll to position [122, 0]
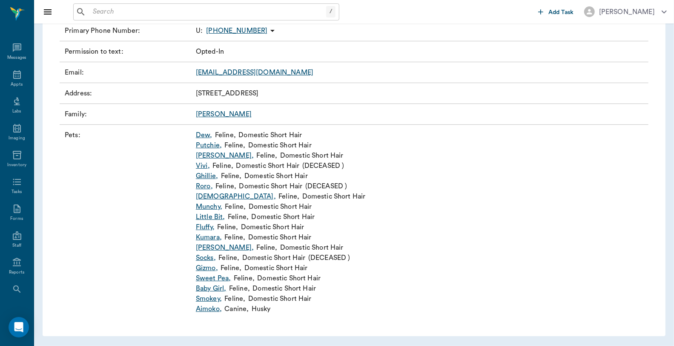
click at [212, 218] on link "Little Bit ," at bounding box center [210, 217] width 29 height 10
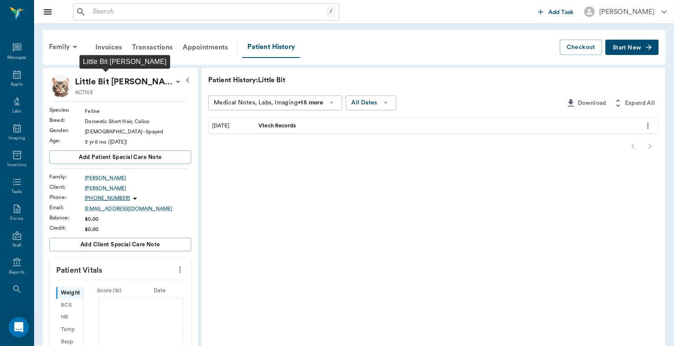
click at [132, 83] on p "Little Bit Cottle" at bounding box center [124, 82] width 98 height 14
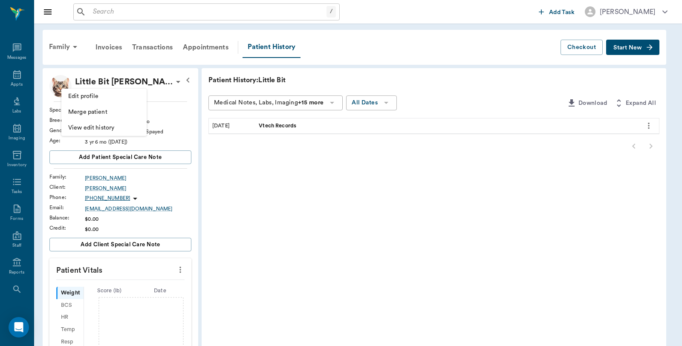
click at [96, 97] on span "Edit profile" at bounding box center [104, 96] width 72 height 9
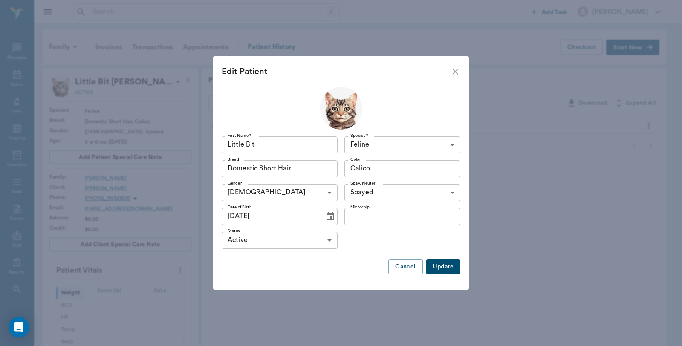
click at [312, 239] on body "/ ​ Add Task Dr. Bert Ellsworth Nectar Messages Appts Labs Imaging Inventory Ta…" at bounding box center [341, 282] width 682 height 564
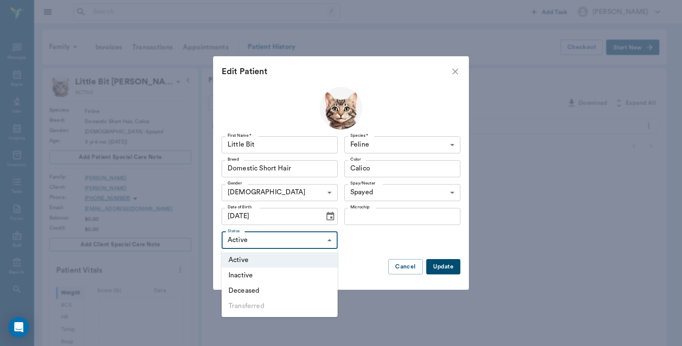
click at [280, 288] on li "Deceased" at bounding box center [279, 290] width 116 height 15
type input "DECEASED"
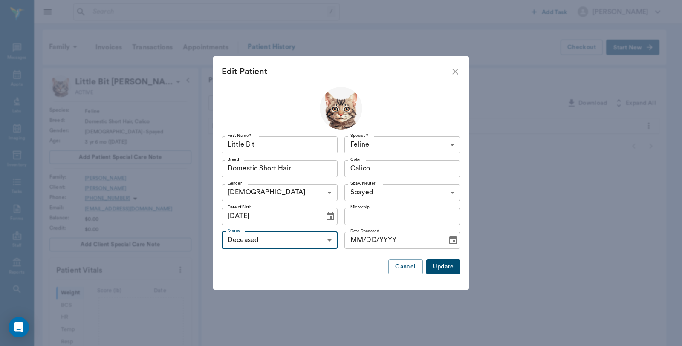
click at [434, 265] on button "Update" at bounding box center [443, 267] width 34 height 16
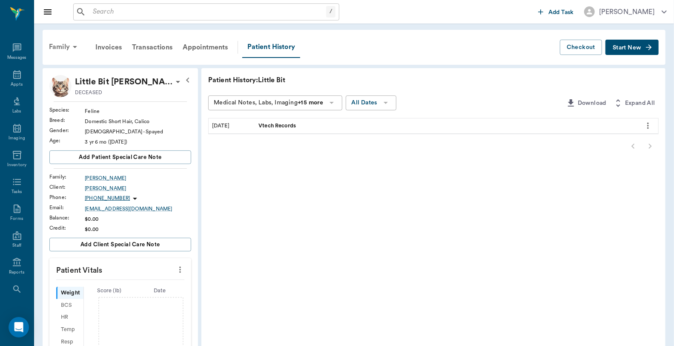
click at [54, 49] on div "Family" at bounding box center [64, 47] width 41 height 20
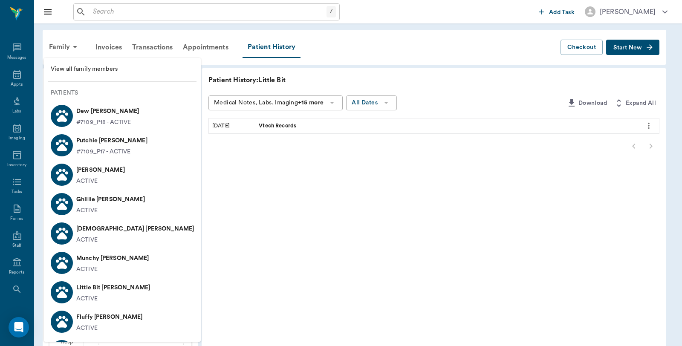
click at [248, 258] on div at bounding box center [341, 173] width 682 height 346
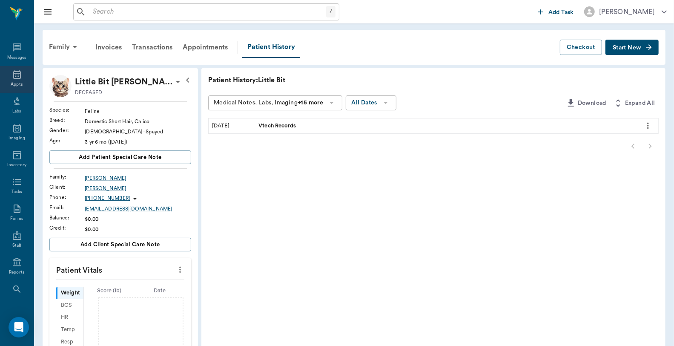
click at [10, 80] on div "Appts" at bounding box center [17, 79] width 34 height 27
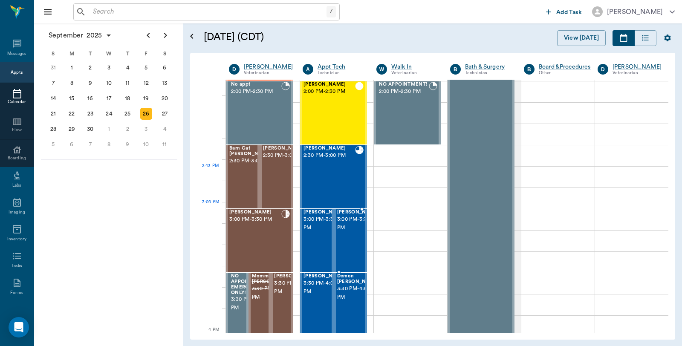
scroll to position [816, 0]
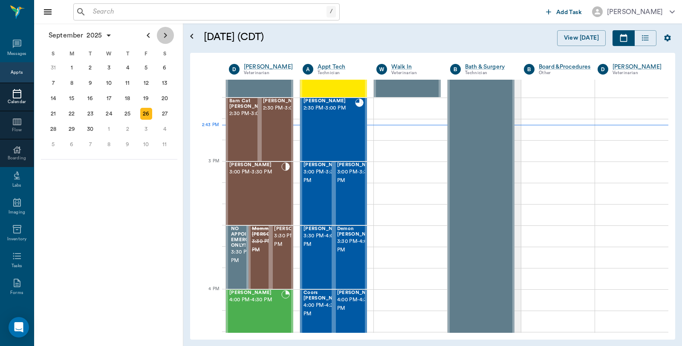
click at [162, 39] on icon "Next page" at bounding box center [165, 35] width 10 height 10
click at [90, 96] on div "14" at bounding box center [90, 98] width 12 height 12
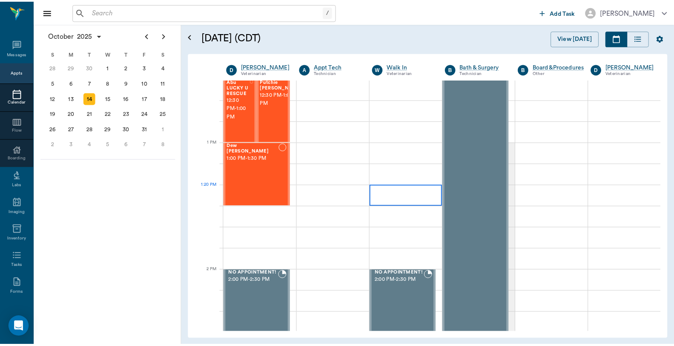
scroll to position [521, 0]
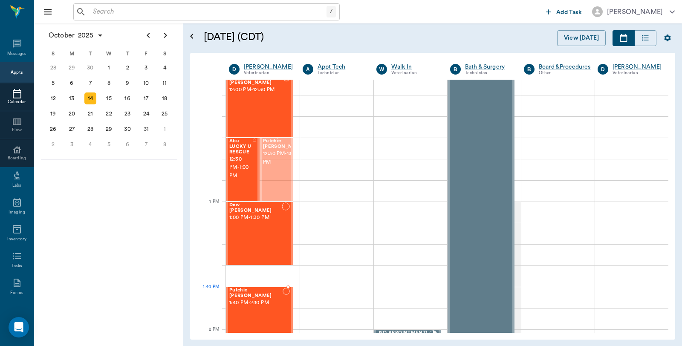
drag, startPoint x: 279, startPoint y: 156, endPoint x: 265, endPoint y: 305, distance: 149.4
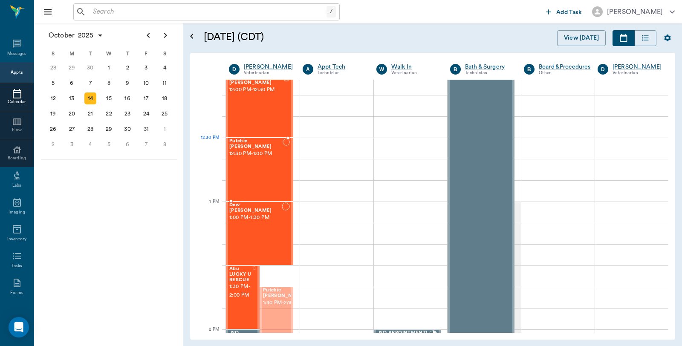
drag, startPoint x: 270, startPoint y: 298, endPoint x: 271, endPoint y: 143, distance: 155.0
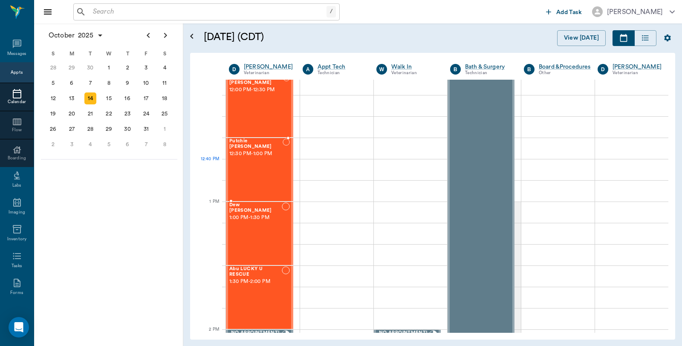
click at [264, 172] on div "Putchie Cottle 12:30 PM - 1:00 PM" at bounding box center [255, 169] width 53 height 62
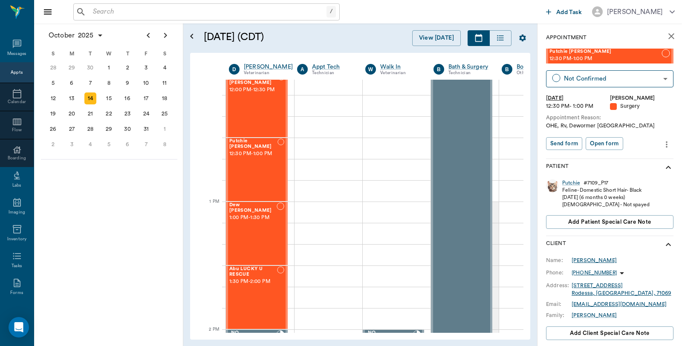
click at [596, 259] on div "Edward Cottle" at bounding box center [593, 260] width 45 height 8
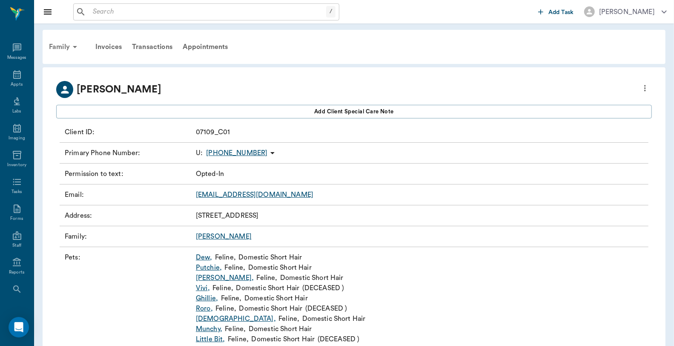
click at [60, 47] on div "Family" at bounding box center [64, 47] width 41 height 20
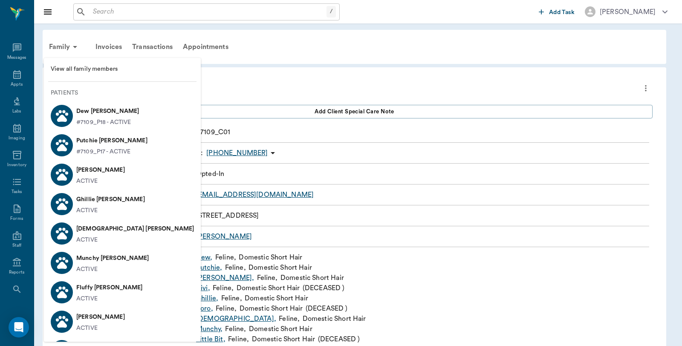
click at [88, 69] on span "View all family members" at bounding box center [122, 69] width 143 height 9
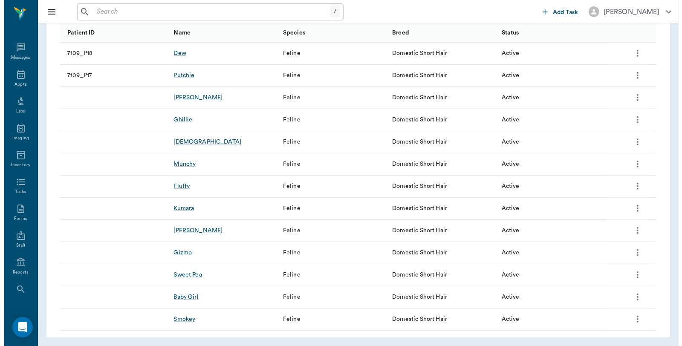
scroll to position [319, 0]
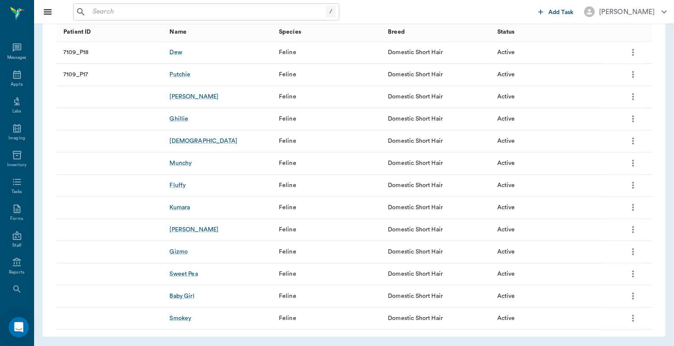
click at [632, 117] on icon "more" at bounding box center [633, 119] width 10 height 10
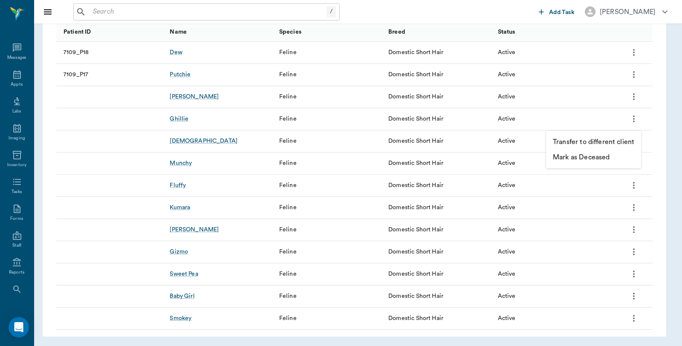
click at [606, 152] on p "Mark as Deceased" at bounding box center [580, 157] width 57 height 10
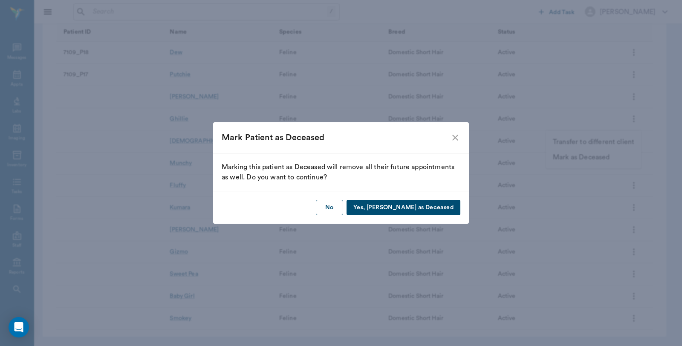
click at [439, 209] on button "Yes, Mark as Deceased" at bounding box center [403, 208] width 114 height 16
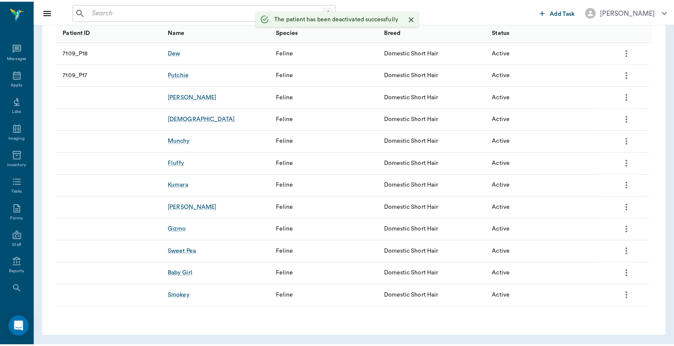
scroll to position [296, 0]
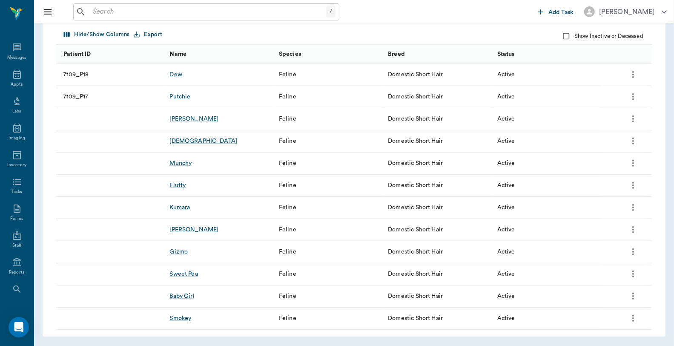
click at [631, 251] on icon "more" at bounding box center [633, 252] width 10 height 10
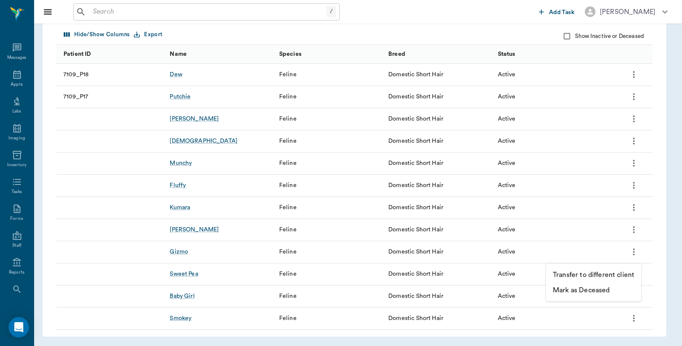
click at [604, 290] on p "Mark as Deceased" at bounding box center [580, 290] width 57 height 10
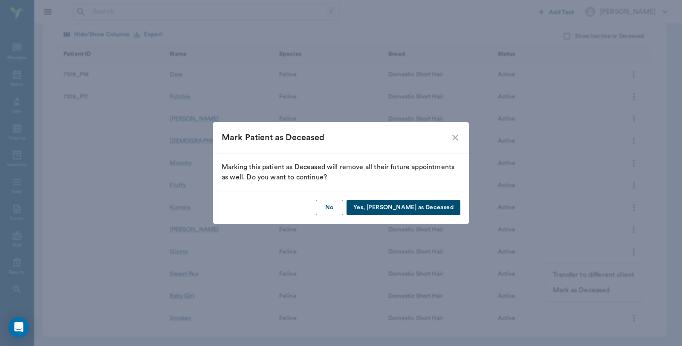
click at [430, 203] on button "Yes, Mark as Deceased" at bounding box center [403, 208] width 114 height 16
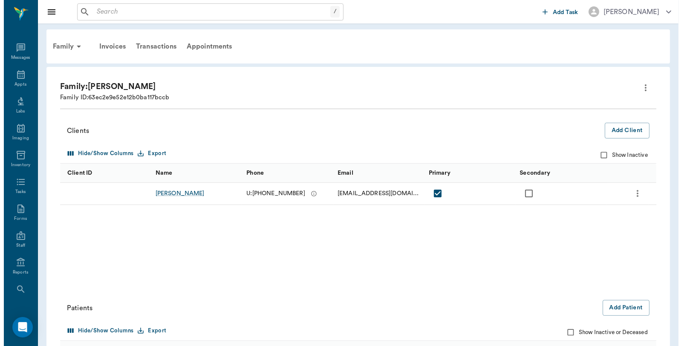
scroll to position [0, 0]
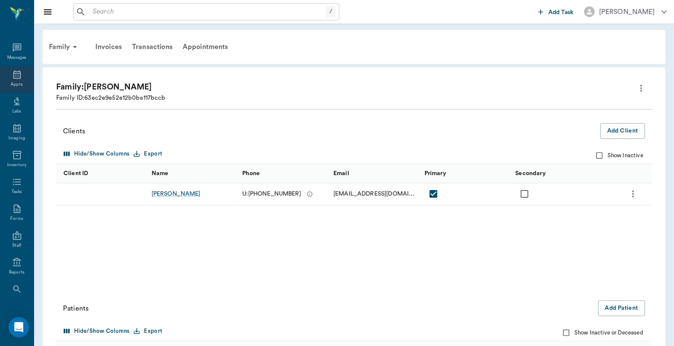
click at [13, 69] on div "Appts" at bounding box center [17, 79] width 34 height 27
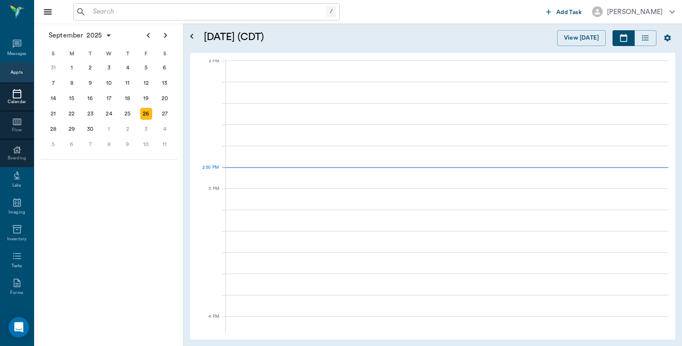
scroll to position [768, 0]
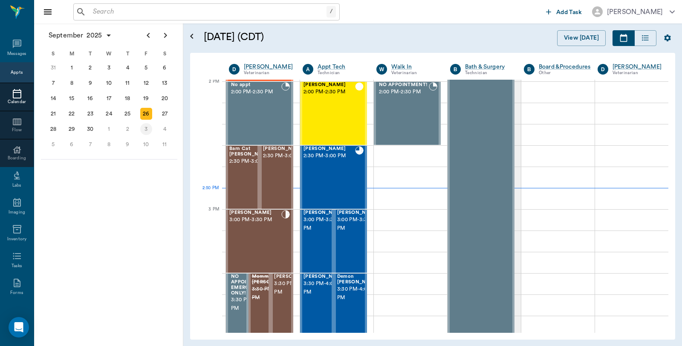
click at [148, 128] on div "3" at bounding box center [146, 129] width 12 height 12
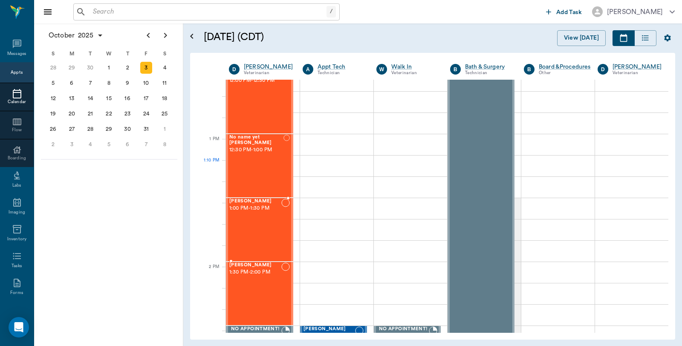
scroll to position [521, 0]
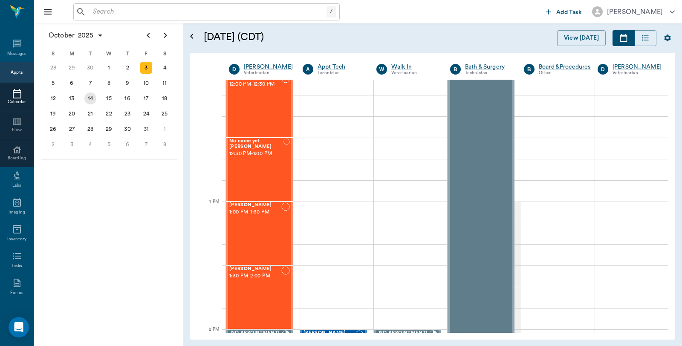
click at [92, 95] on div "14" at bounding box center [90, 98] width 12 height 12
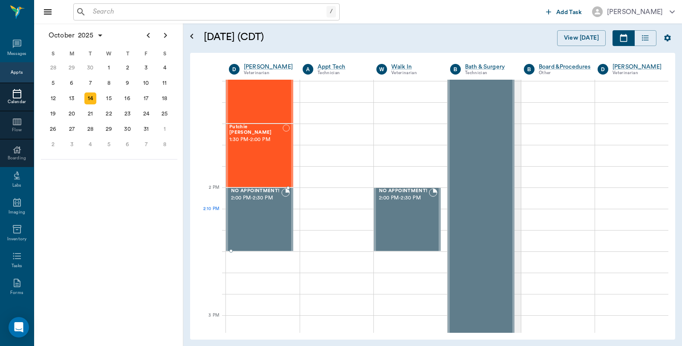
scroll to position [473, 0]
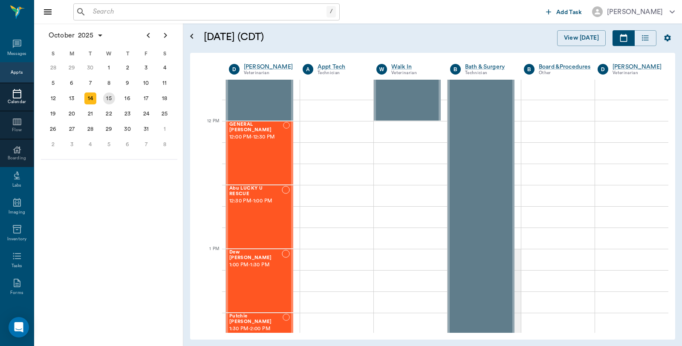
click at [110, 95] on div "15" at bounding box center [109, 98] width 12 height 12
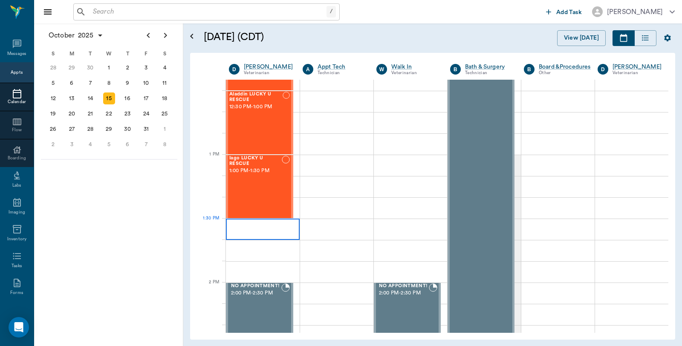
scroll to position [568, 0]
click at [256, 226] on div at bounding box center [263, 228] width 74 height 21
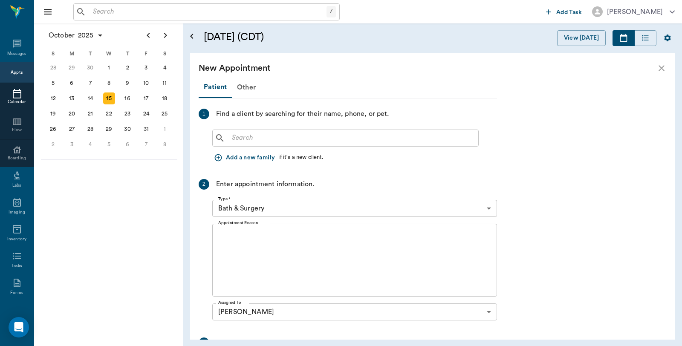
click at [292, 138] on input "text" at bounding box center [351, 138] width 246 height 12
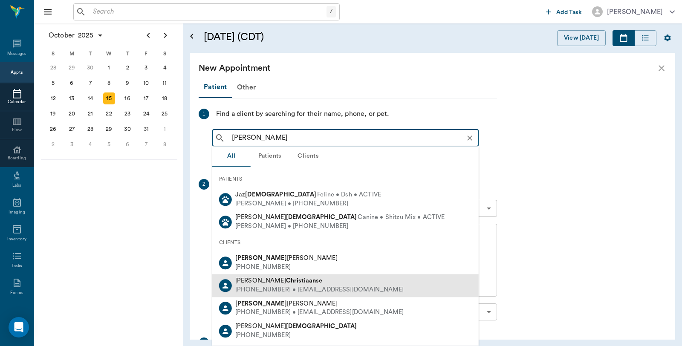
click at [296, 285] on div "(903) 556-0764 • jensdamngoodsoap@gmail.com" at bounding box center [319, 289] width 169 height 9
type input "Jeniffer christiaanse"
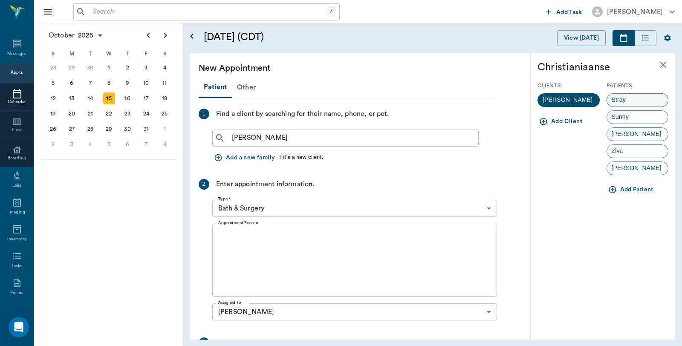
click at [644, 99] on div "Stray" at bounding box center [637, 100] width 62 height 14
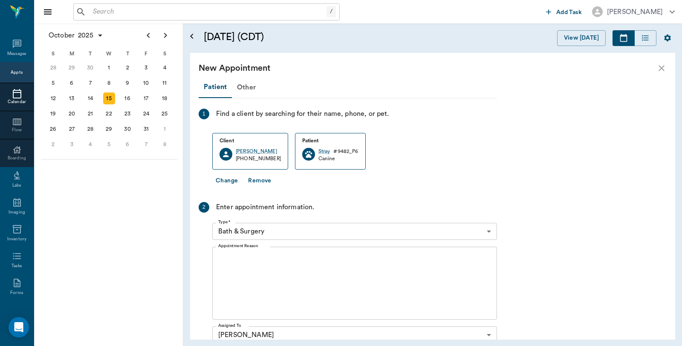
click at [314, 230] on body "/ ​ Add Task Dr. Bert Ellsworth Nectar Messages Appts Calendar Flow Boarding La…" at bounding box center [341, 173] width 682 height 346
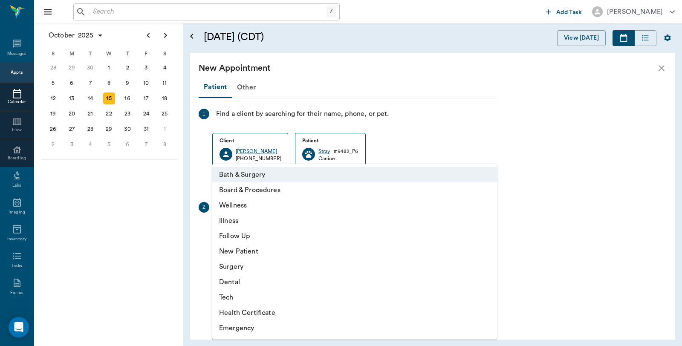
click at [244, 262] on li "Surgery" at bounding box center [354, 266] width 285 height 15
type input "65d2be4f46e3a538d89b8c18"
type input "02:00 PM"
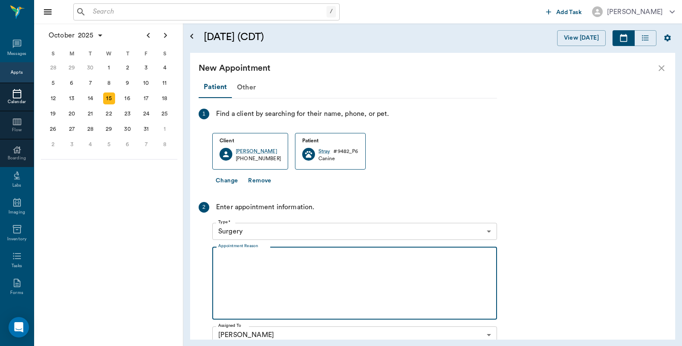
click at [283, 259] on textarea "Appointment Reason" at bounding box center [354, 283] width 273 height 59
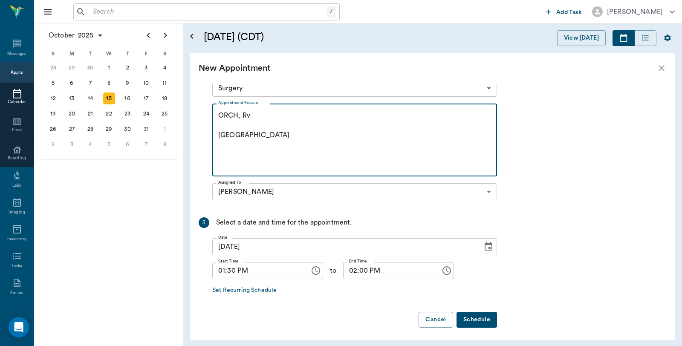
scroll to position [146, 0]
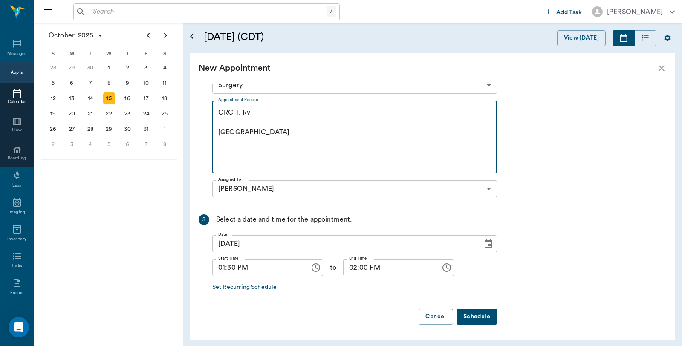
type textarea "ORCH, Rv Caryn"
click at [473, 315] on button "Schedule" at bounding box center [476, 317] width 40 height 16
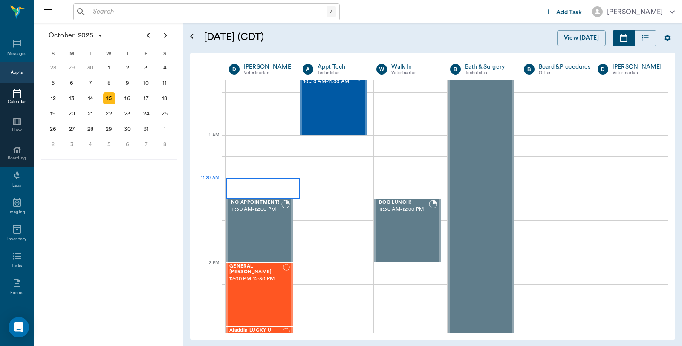
scroll to position [331, 0]
click at [587, 37] on button "View [DATE]" at bounding box center [581, 38] width 49 height 16
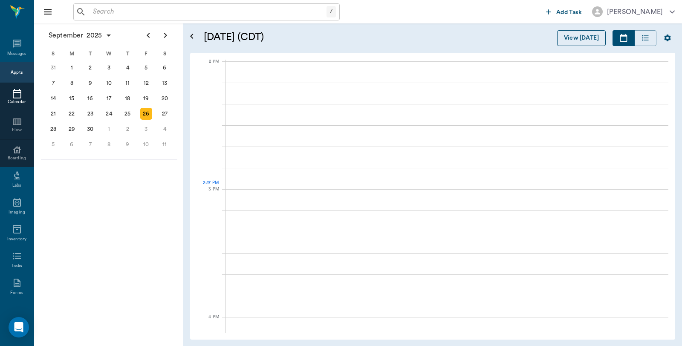
scroll to position [767, 0]
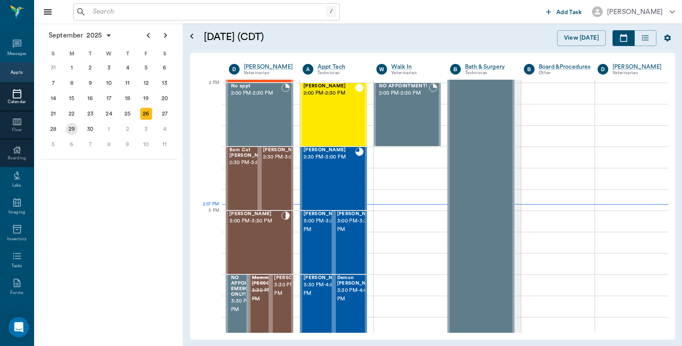
click at [79, 125] on div "29" at bounding box center [72, 128] width 19 height 15
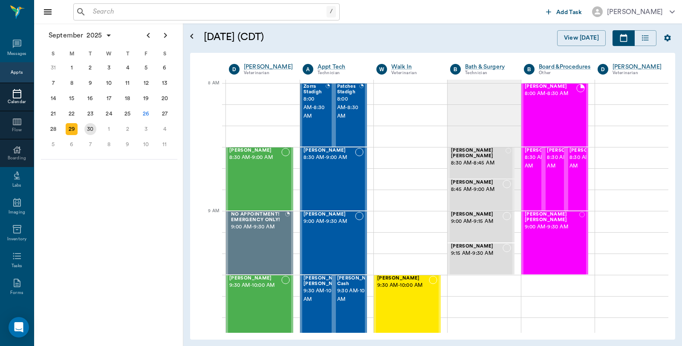
click at [91, 127] on div "30" at bounding box center [90, 129] width 12 height 12
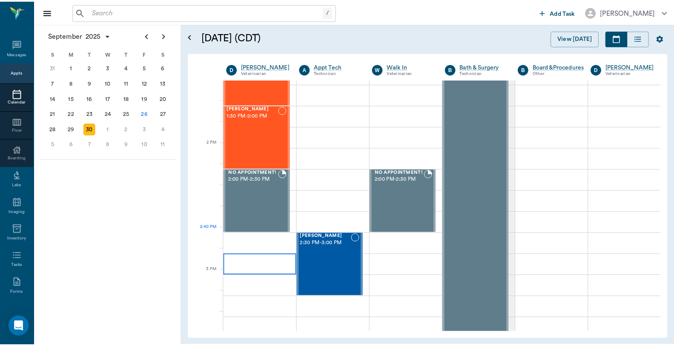
scroll to position [710, 0]
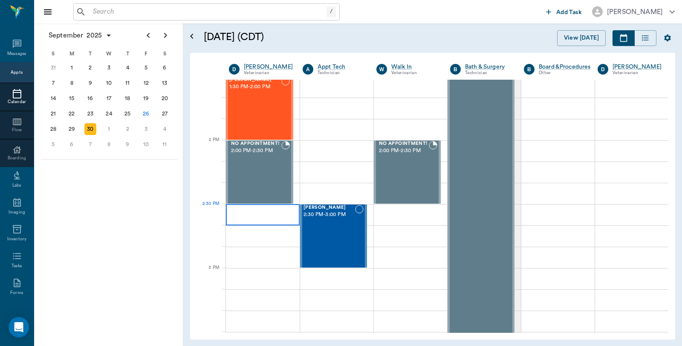
click at [253, 210] on div at bounding box center [263, 214] width 74 height 21
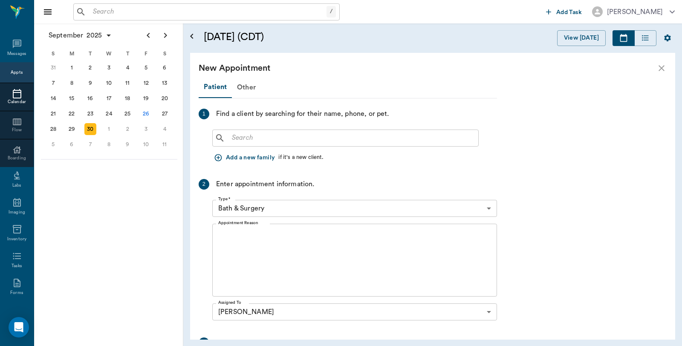
click at [256, 142] on input "text" at bounding box center [351, 138] width 246 height 12
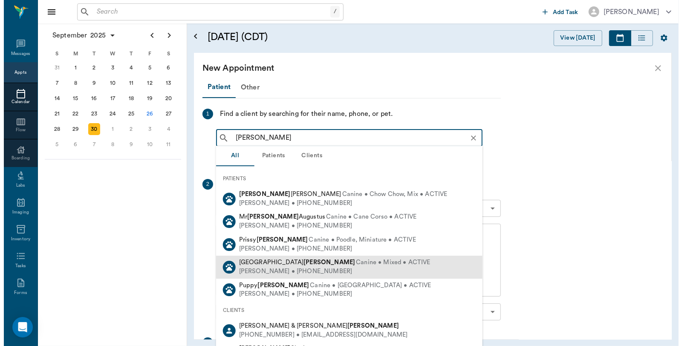
scroll to position [95, 0]
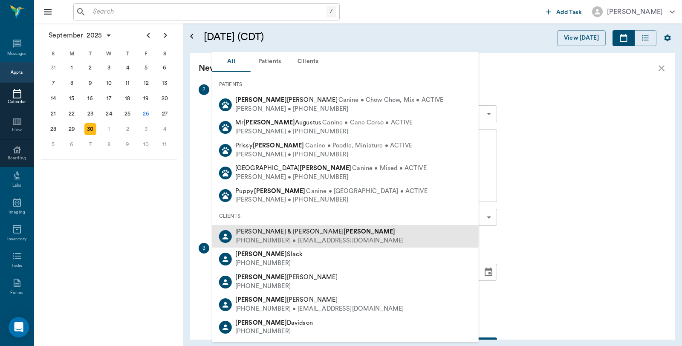
click at [326, 238] on div "(318) 205-0151 • DSTMOORE38@yahoo.com" at bounding box center [319, 240] width 169 height 9
type input "Shane Moore"
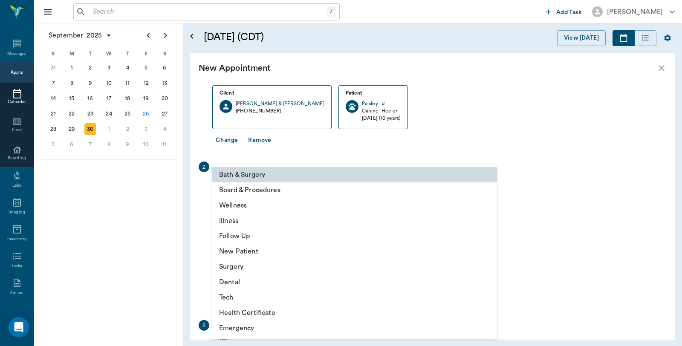
click at [299, 185] on body "/ ​ Add Task Dr. Bert Ellsworth Nectar Messages Appts Calendar Flow Boarding La…" at bounding box center [341, 173] width 682 height 346
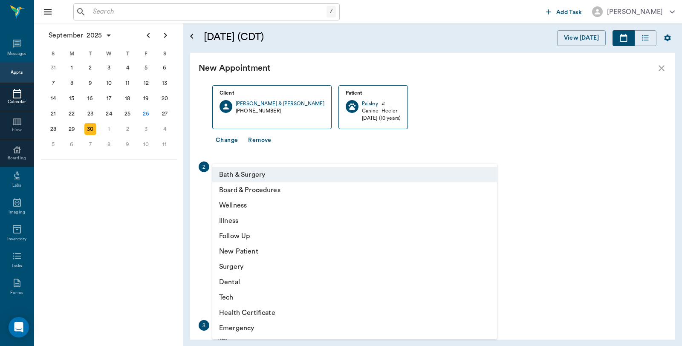
click at [245, 207] on li "Wellness" at bounding box center [354, 205] width 285 height 15
type input "65d2be4f46e3a538d89b8c14"
type input "03:00 PM"
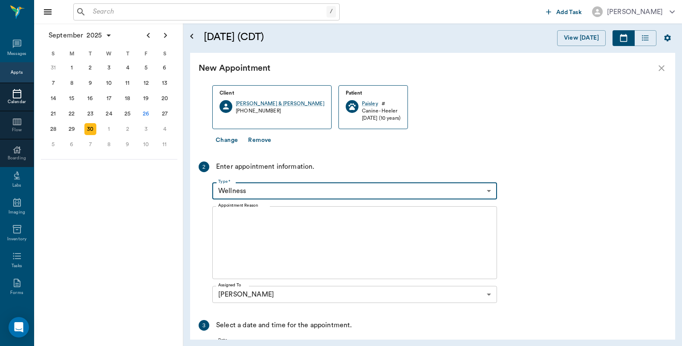
click at [255, 227] on textarea "Appointment Reason" at bounding box center [354, 242] width 273 height 59
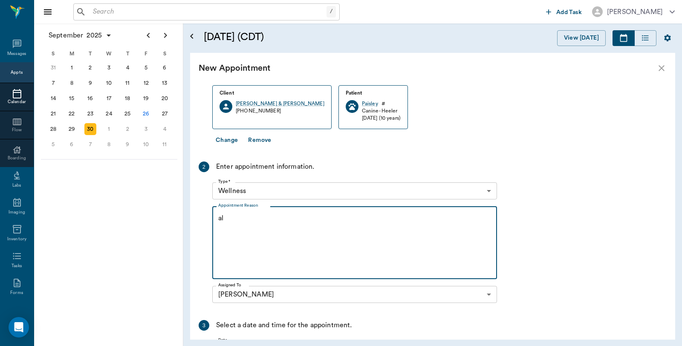
type textarea "a"
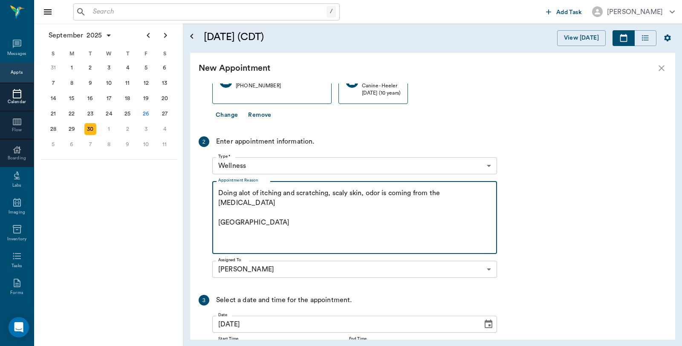
scroll to position [146, 0]
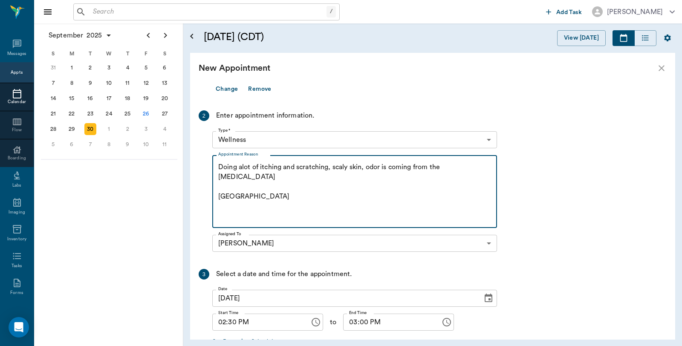
type textarea "Doing alot of itching and scratching, scaly skin, odor is coming from the dry s…"
click at [238, 127] on body "/ ​ Add Task Dr. Bert Ellsworth Nectar Messages Appts Calendar Flow Boarding La…" at bounding box center [341, 173] width 682 height 346
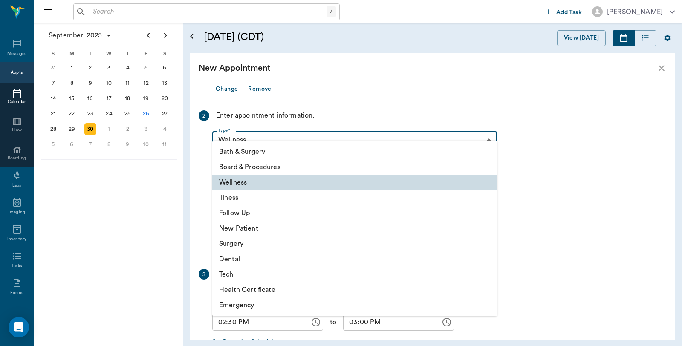
click at [244, 197] on li "Illness" at bounding box center [354, 197] width 285 height 15
type input "65d2be4f46e3a538d89b8c15"
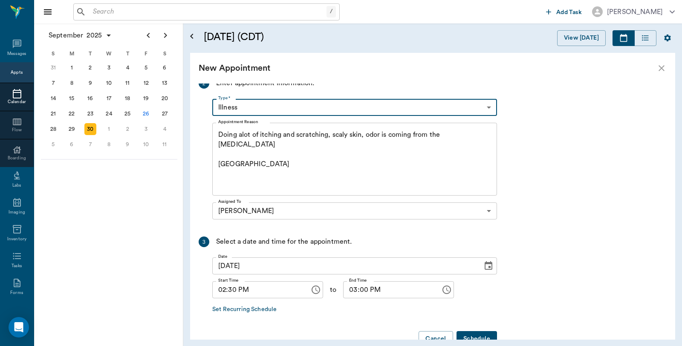
scroll to position [193, 0]
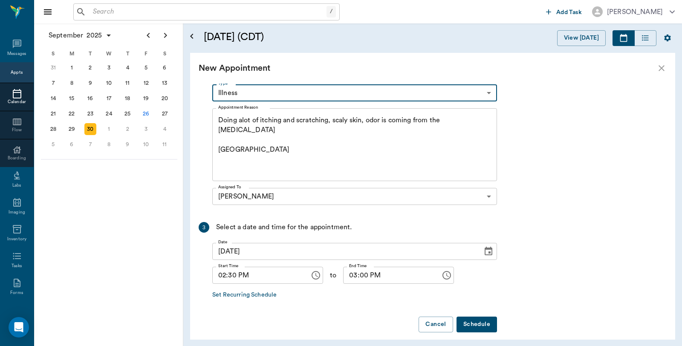
click at [486, 317] on button "Schedule" at bounding box center [476, 324] width 40 height 16
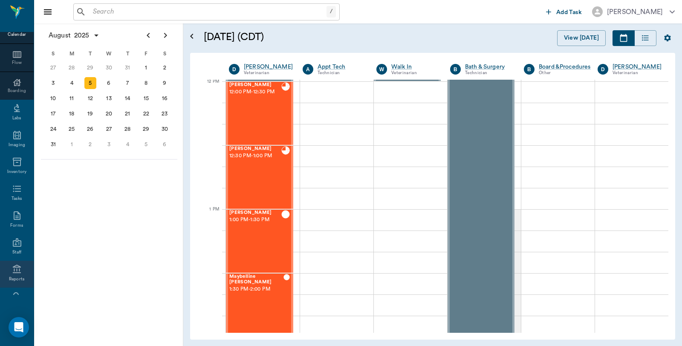
scroll to position [117, 0]
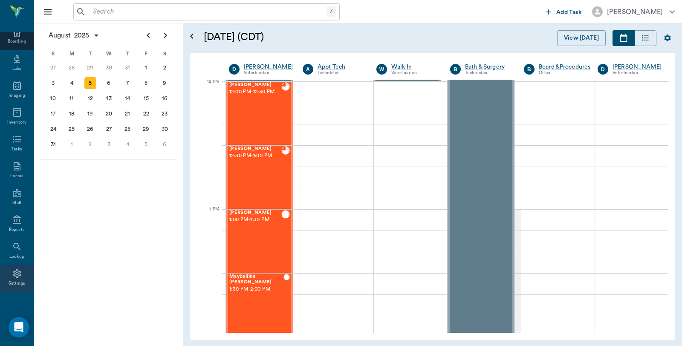
click at [15, 273] on icon at bounding box center [17, 273] width 8 height 9
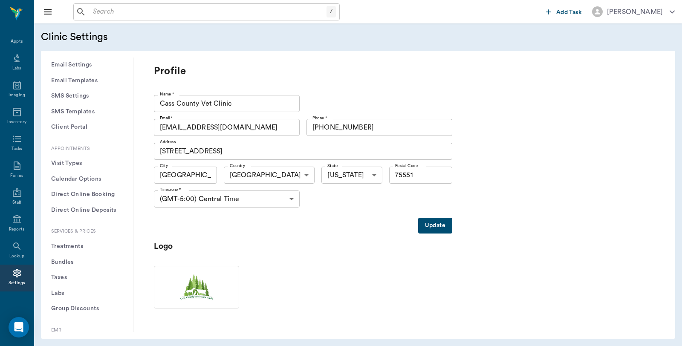
scroll to position [142, 0]
click at [72, 240] on button "Treatments" at bounding box center [87, 245] width 78 height 16
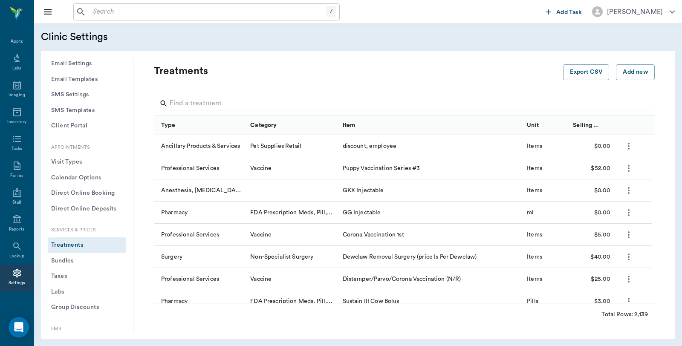
click at [71, 244] on button "Treatments" at bounding box center [87, 245] width 78 height 16
click at [226, 97] on input "Search" at bounding box center [405, 104] width 470 height 14
click at [220, 97] on input "Search" at bounding box center [405, 104] width 470 height 14
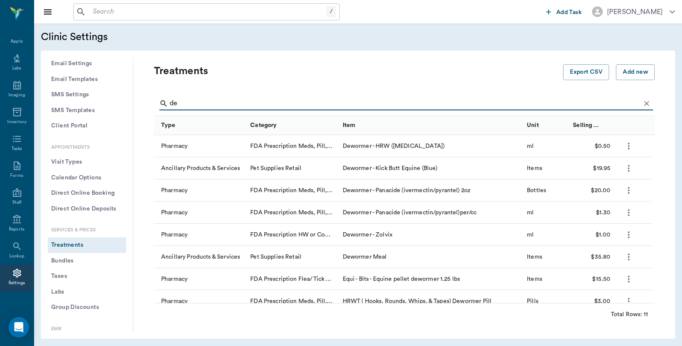
type input "d"
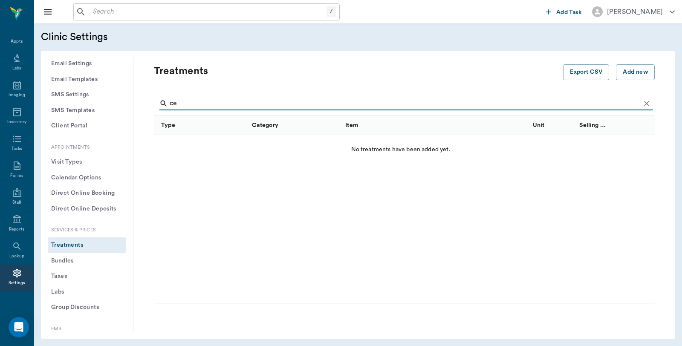
type input "c"
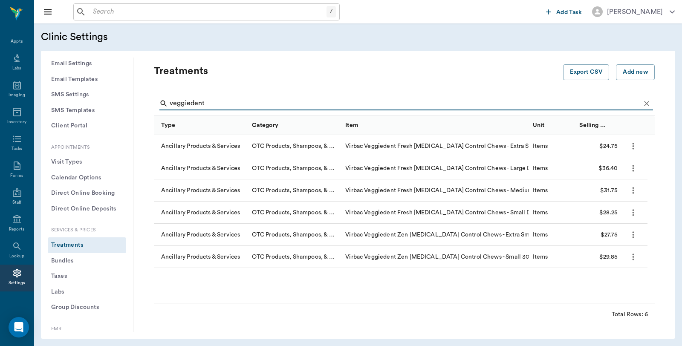
type input "veggiedent"
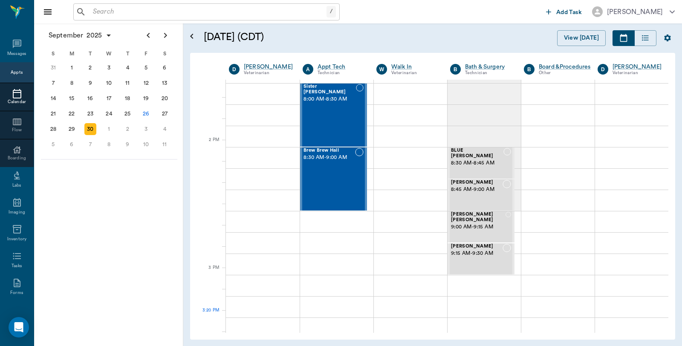
scroll to position [710, 0]
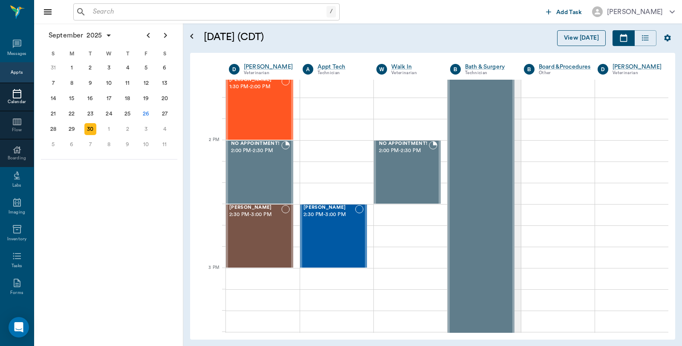
click at [575, 37] on button "View [DATE]" at bounding box center [581, 38] width 49 height 16
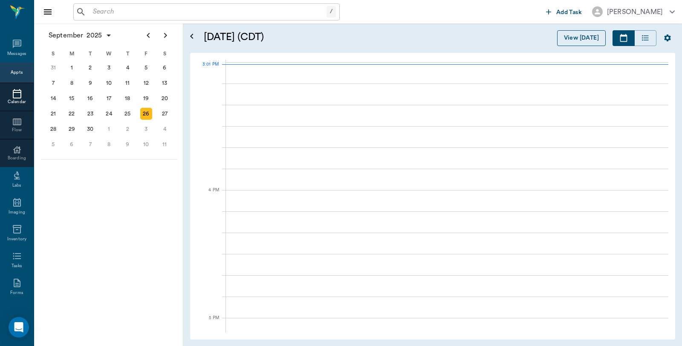
scroll to position [895, 0]
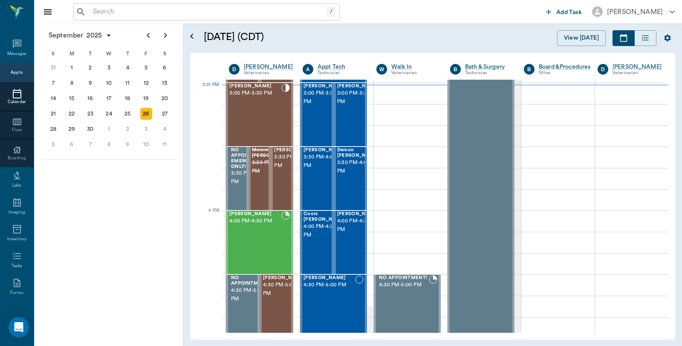
click at [172, 9] on input "text" at bounding box center [207, 12] width 237 height 12
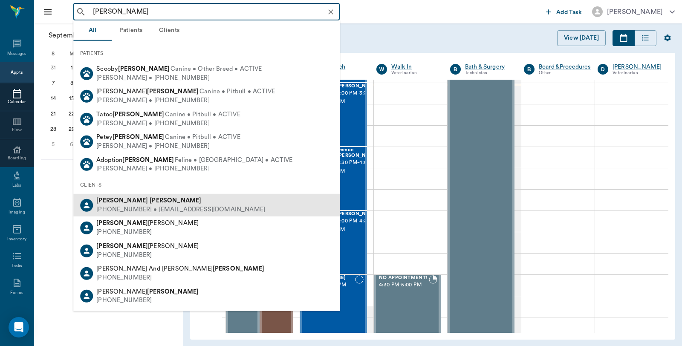
click at [141, 208] on div "[PHONE_NUMBER] • [EMAIL_ADDRESS][DOMAIN_NAME]" at bounding box center [180, 209] width 169 height 9
type input "[PERSON_NAME]"
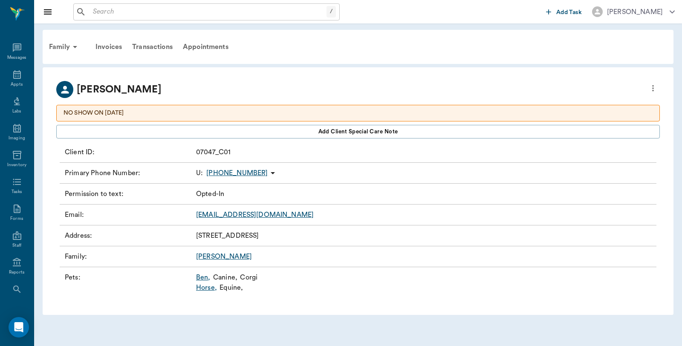
click at [198, 279] on link "Ben ," at bounding box center [203, 277] width 14 height 10
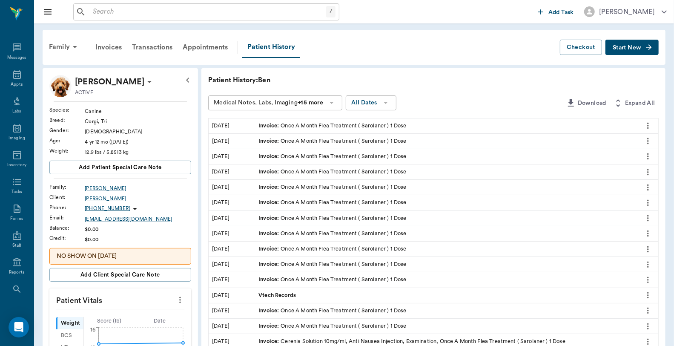
click at [628, 48] on span "Start New" at bounding box center [627, 48] width 29 height 0
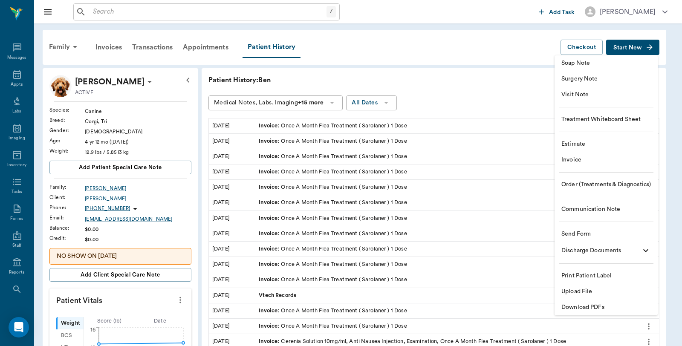
click at [585, 93] on span "Visit Note" at bounding box center [605, 94] width 89 height 9
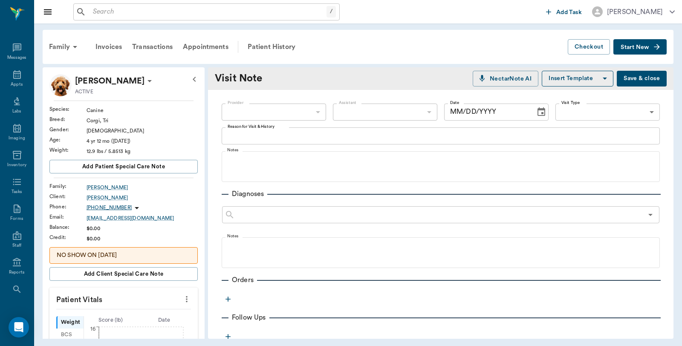
type input "[DATE]"
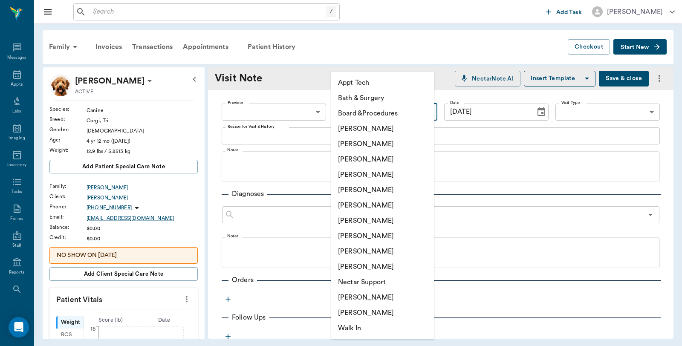
click at [352, 113] on body "/ ​ Add Task [PERSON_NAME] Nectar Messages Appts Labs Imaging Inventory Tasks F…" at bounding box center [341, 173] width 682 height 346
click at [264, 109] on div at bounding box center [341, 173] width 682 height 346
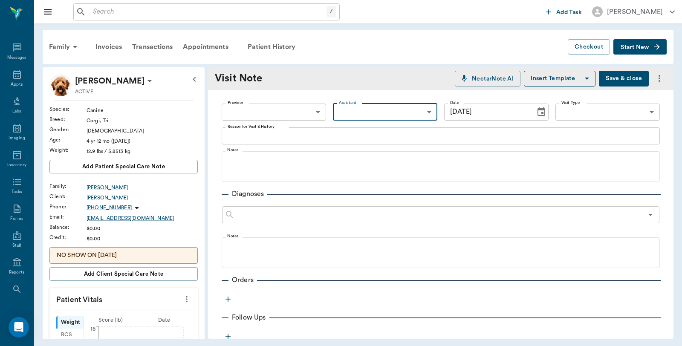
click at [268, 112] on body "/ ​ Add Task [PERSON_NAME] Nectar Messages Appts Labs Imaging Inventory Tasks F…" at bounding box center [341, 173] width 682 height 346
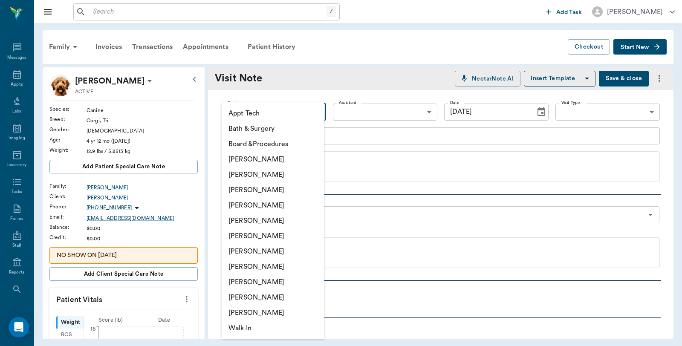
click at [269, 161] on li "[PERSON_NAME]" at bounding box center [272, 159] width 103 height 15
type input "6899ea08ed37b777db10de45"
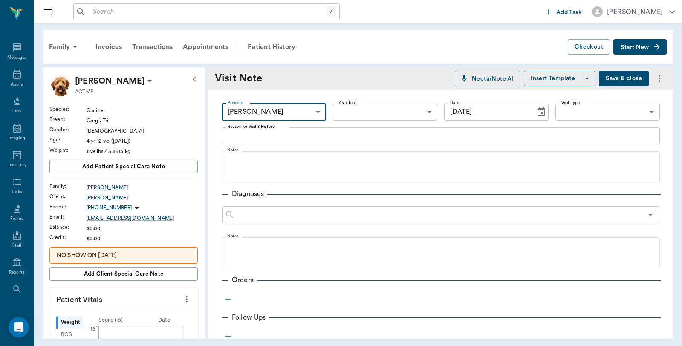
click at [279, 138] on textarea "Reason for Visit & History" at bounding box center [440, 136] width 426 height 10
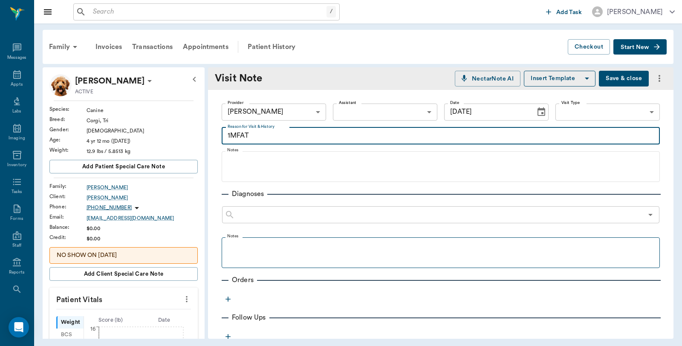
scroll to position [142, 0]
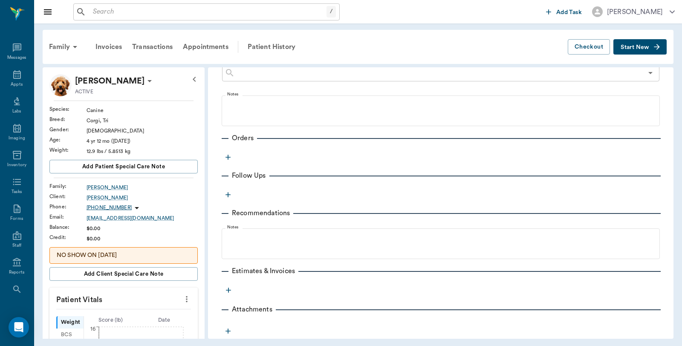
type textarea "1MFAT"
click at [230, 197] on icon "button" at bounding box center [228, 194] width 9 height 9
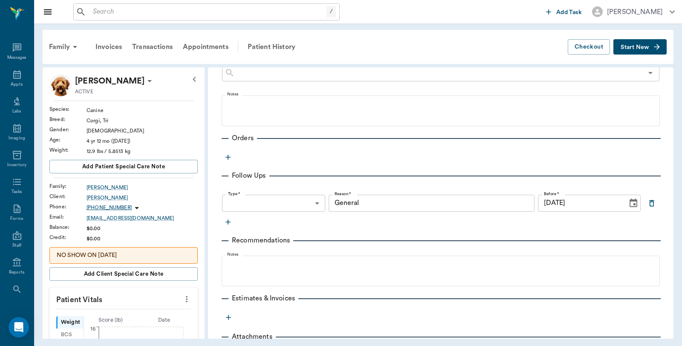
click at [226, 171] on div "Follow Ups" at bounding box center [440, 175] width 438 height 10
click at [224, 177] on div "Follow Ups" at bounding box center [440, 175] width 438 height 10
click at [222, 173] on div "Follow Ups" at bounding box center [440, 175] width 438 height 10
click at [227, 154] on icon "button" at bounding box center [228, 157] width 9 height 9
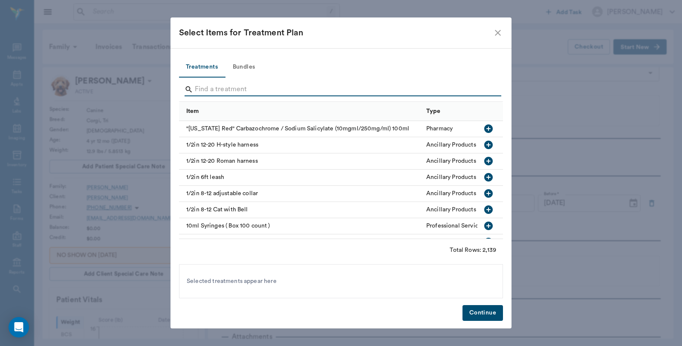
click at [247, 92] on input "Search" at bounding box center [341, 90] width 293 height 14
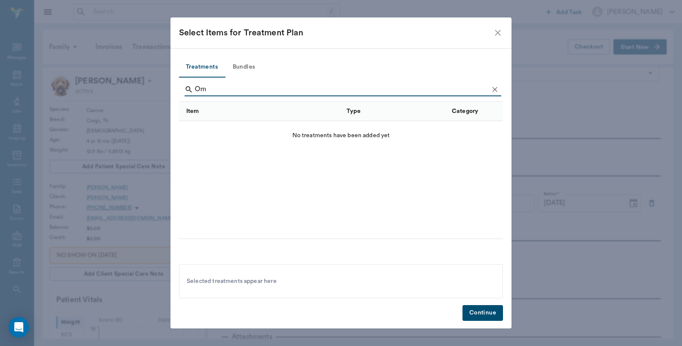
type input "O"
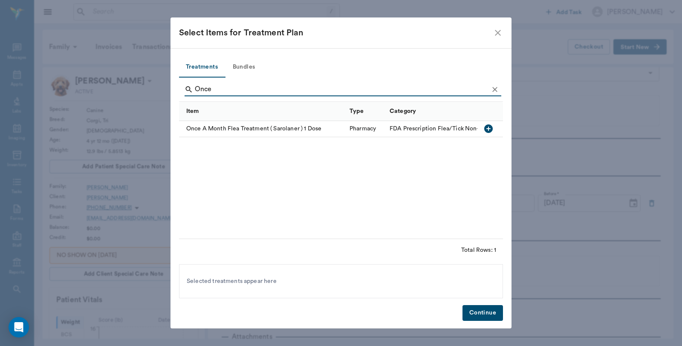
type input "Once"
click at [487, 129] on icon "button" at bounding box center [488, 129] width 10 height 10
click at [481, 309] on button "Continue" at bounding box center [482, 313] width 40 height 16
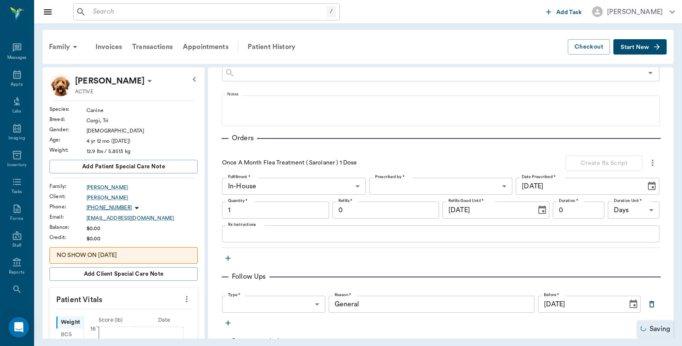
type input "1.00"
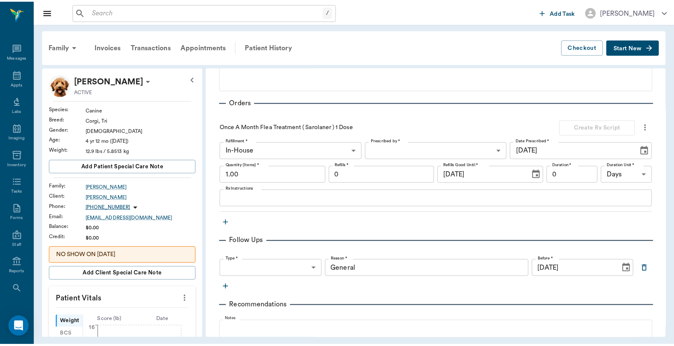
scroll to position [284, 0]
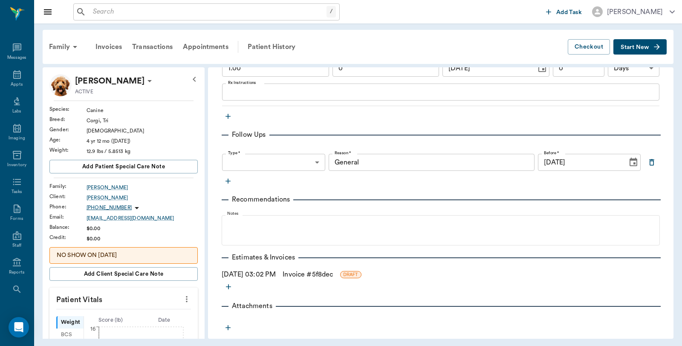
click at [361, 276] on span "DRAFT" at bounding box center [350, 274] width 20 height 6
click at [325, 273] on link "Invoice # 5f8dec" at bounding box center [307, 274] width 50 height 10
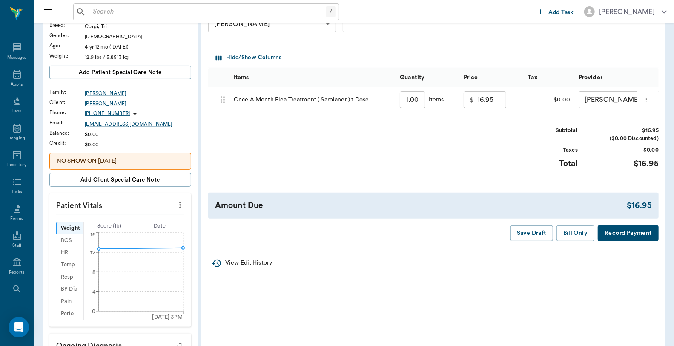
scroll to position [95, 0]
click at [567, 241] on button "Bill Only" at bounding box center [576, 233] width 38 height 16
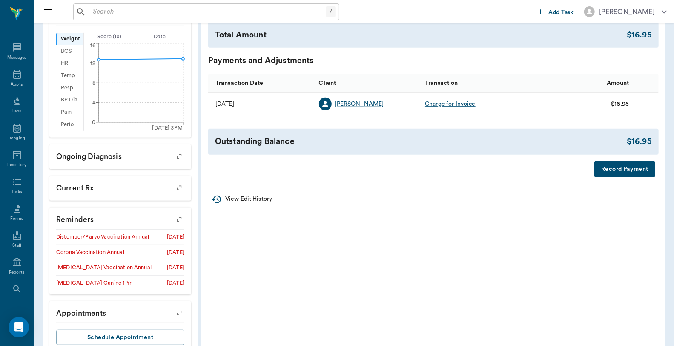
scroll to position [284, 0]
click at [630, 177] on button "Record Payment" at bounding box center [625, 169] width 61 height 16
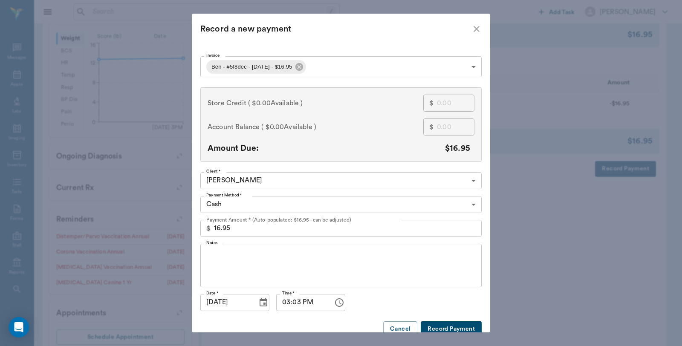
click at [229, 204] on body "/ ​ Add Task [PERSON_NAME] Nectar Messages Appts Labs Imaging Inventory Tasks F…" at bounding box center [341, 43] width 682 height 655
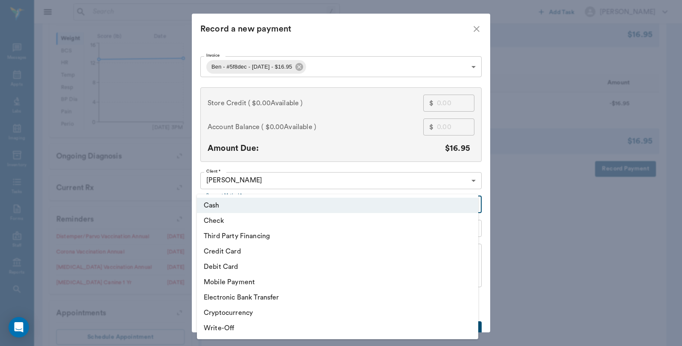
click at [223, 269] on li "Debit Card" at bounding box center [337, 266] width 281 height 15
type input "DEBIT_CARD"
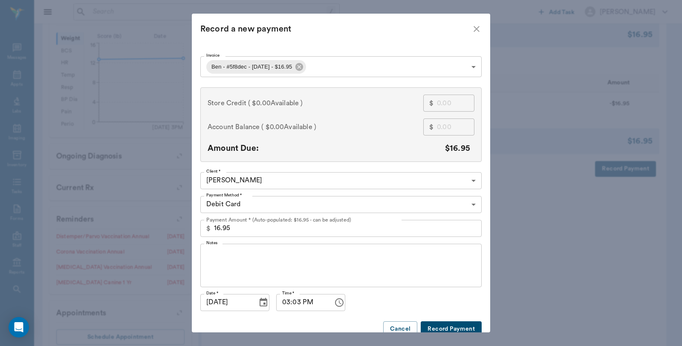
click at [442, 326] on button "Record Payment" at bounding box center [450, 329] width 61 height 16
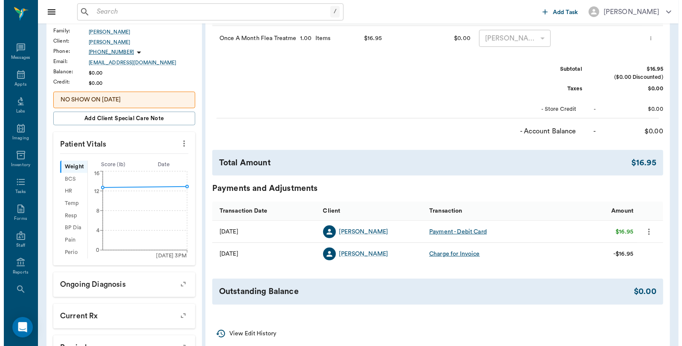
scroll to position [0, 0]
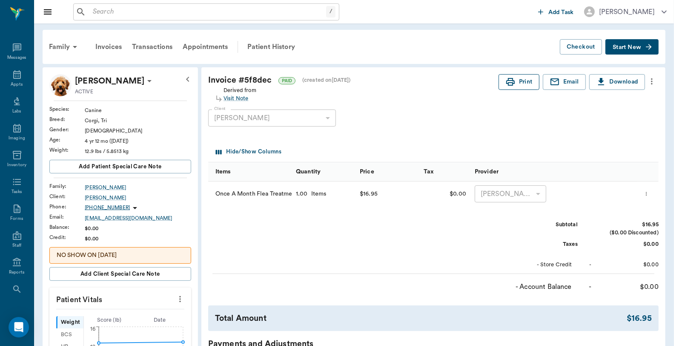
click at [513, 83] on icon "button" at bounding box center [510, 82] width 9 height 8
click at [14, 72] on icon at bounding box center [17, 74] width 10 height 10
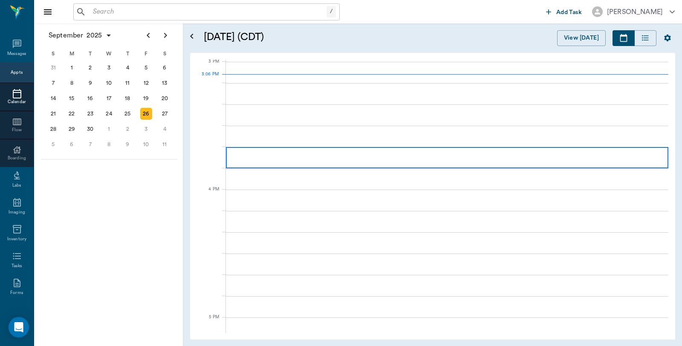
scroll to position [896, 0]
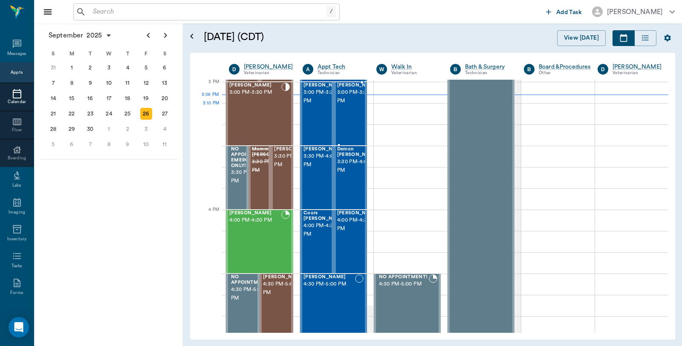
click at [347, 105] on span "3:00 PM - 3:30 PM" at bounding box center [358, 96] width 43 height 17
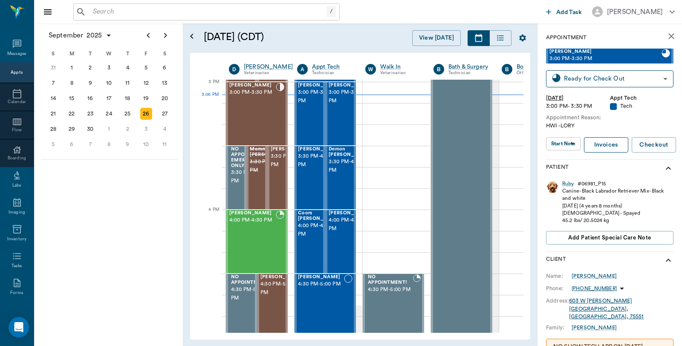
click at [599, 143] on link "Invoices" at bounding box center [606, 145] width 44 height 16
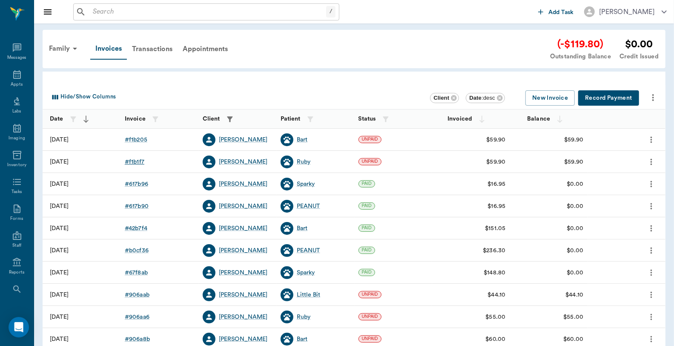
click at [131, 158] on div "# f1b1f7" at bounding box center [135, 162] width 20 height 9
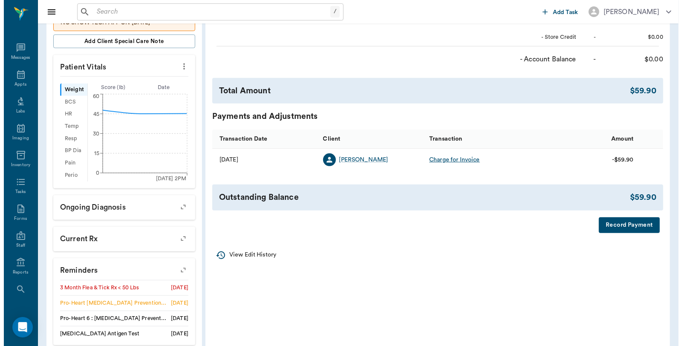
scroll to position [236, 0]
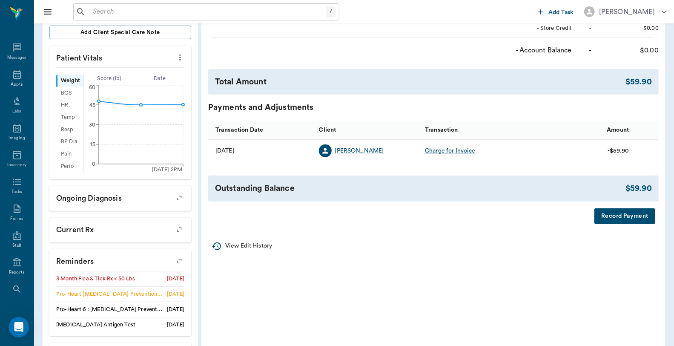
click at [606, 219] on button "Record Payment" at bounding box center [625, 216] width 61 height 16
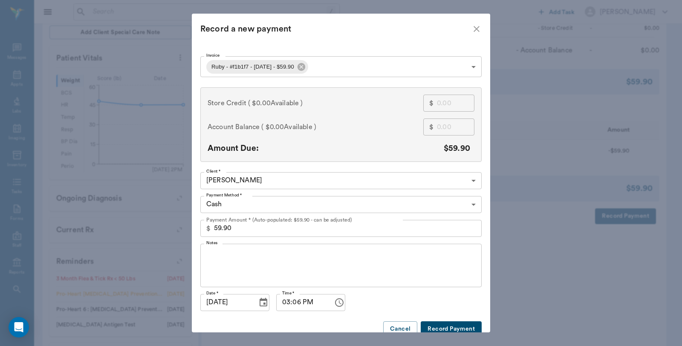
click at [329, 60] on body "/ ​ Add Task [PERSON_NAME] Nectar Messages Appts Labs Imaging Inventory Tasks F…" at bounding box center [341, 89] width 682 height 650
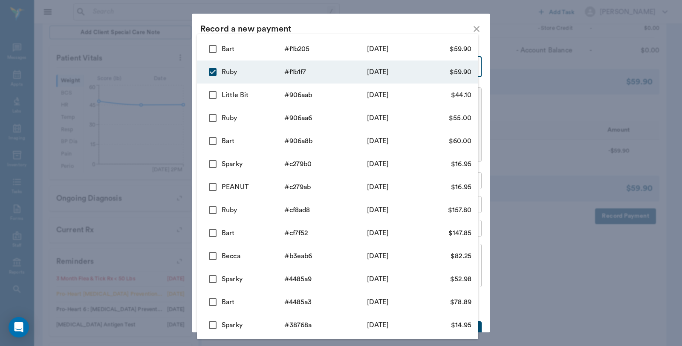
click at [210, 46] on input "checkbox" at bounding box center [213, 49] width 18 height 18
checkbox input "true"
type input "68d6ef0e2749799303f1b1f7,68d6ef9c2749799303f1b205"
type input "119.80"
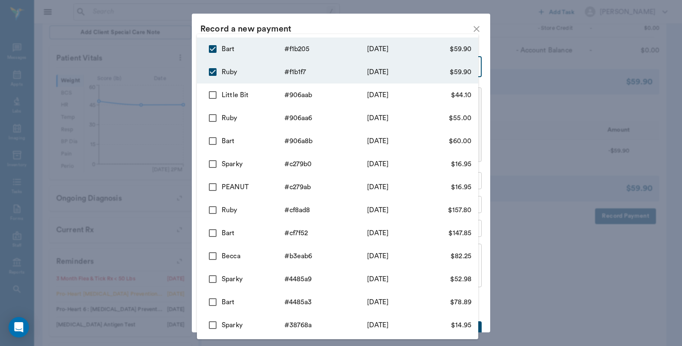
click at [322, 18] on div at bounding box center [341, 173] width 682 height 346
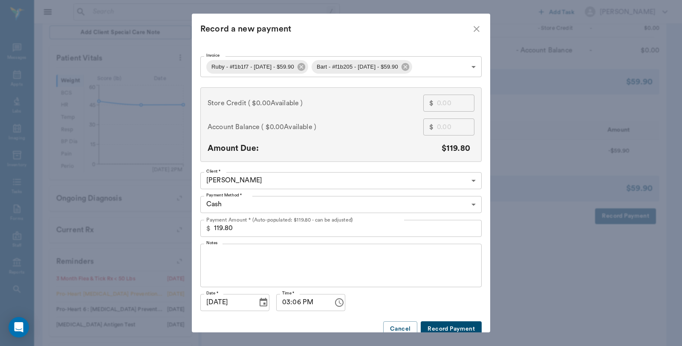
type input "68d6ef0e2749799303f1b1f7"
type input "59.90"
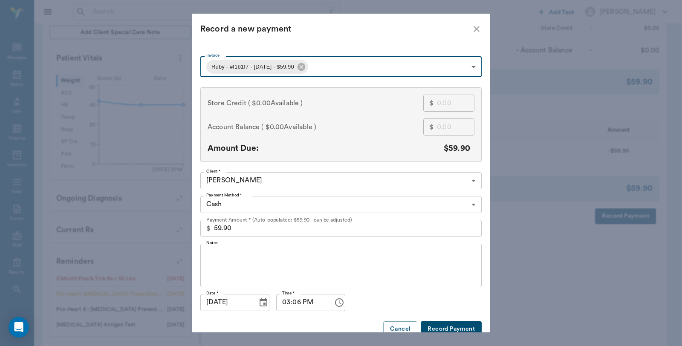
click at [343, 63] on body "/ ​ Add Task Dr. Bert Ellsworth Nectar Messages Appts Labs Imaging Inventory Ta…" at bounding box center [341, 89] width 682 height 650
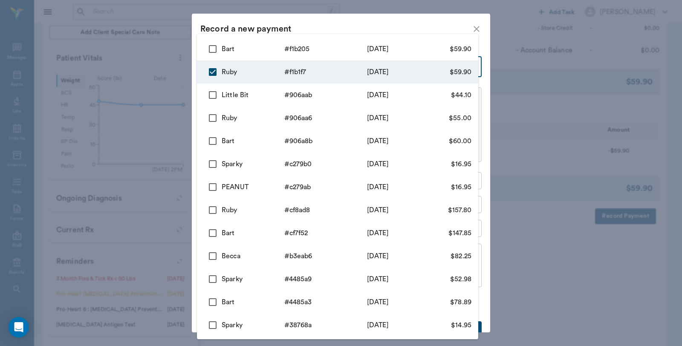
click at [298, 49] on div "# f1b205" at bounding box center [315, 49] width 63 height 10
type input "68d6ef0e2749799303f1b1f7,68d6ef9c2749799303f1b205"
type input "119.80"
checkbox input "true"
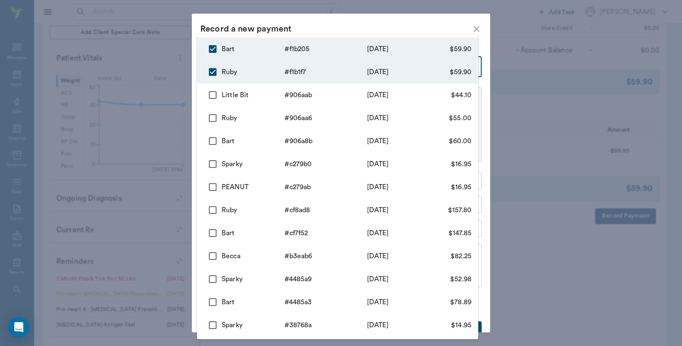
click at [339, 21] on div at bounding box center [341, 173] width 682 height 346
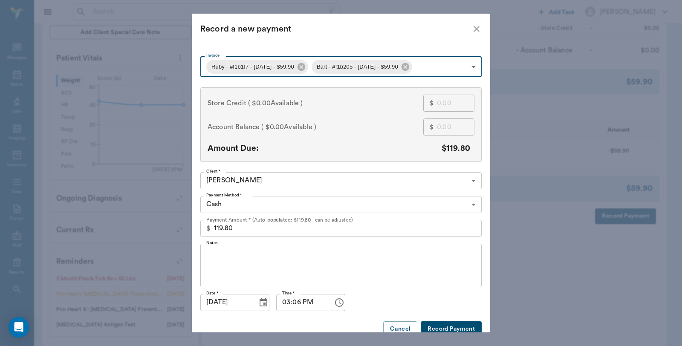
click at [305, 198] on body "/ ​ Add Task Dr. Bert Ellsworth Nectar Messages Appts Labs Imaging Inventory Ta…" at bounding box center [341, 89] width 682 height 650
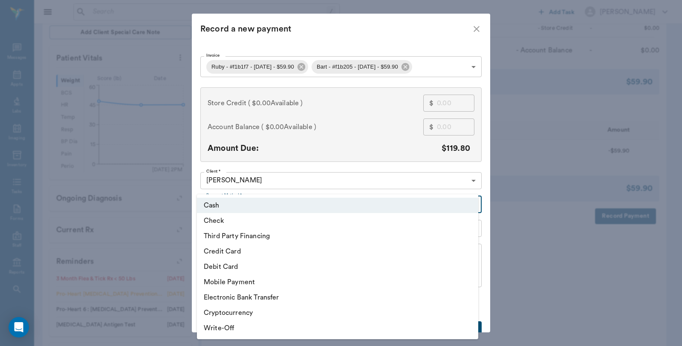
click at [249, 234] on li "Third Party Financing" at bounding box center [337, 235] width 281 height 15
type input "CREDIT"
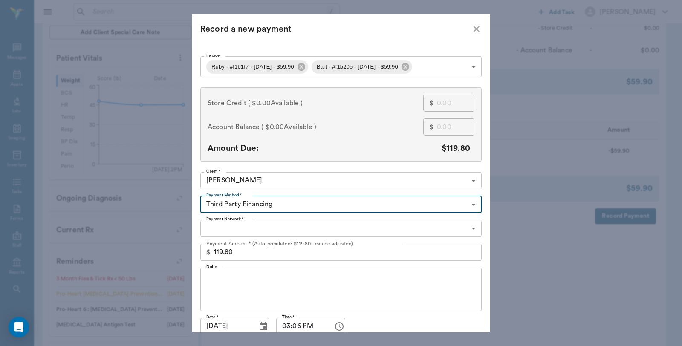
click at [250, 227] on body "/ ​ Add Task Dr. Bert Ellsworth Nectar Messages Appts Labs Imaging Inventory Ta…" at bounding box center [341, 89] width 682 height 650
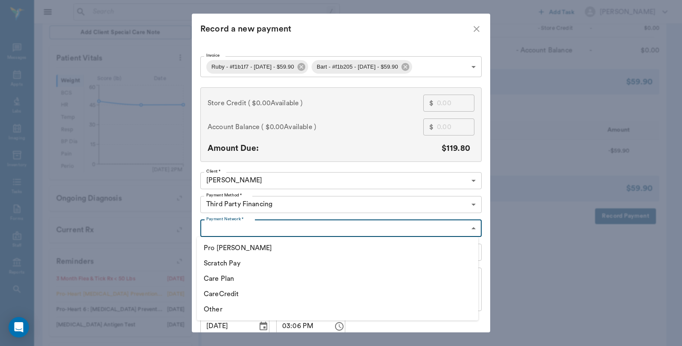
click at [242, 296] on li "CareCredit" at bounding box center [337, 293] width 281 height 15
type input "CARE_CREDIT"
click at [433, 64] on body "/ ​ Add Task Dr. Bert Ellsworth Nectar Messages Appts Labs Imaging Inventory Ta…" at bounding box center [341, 89] width 682 height 650
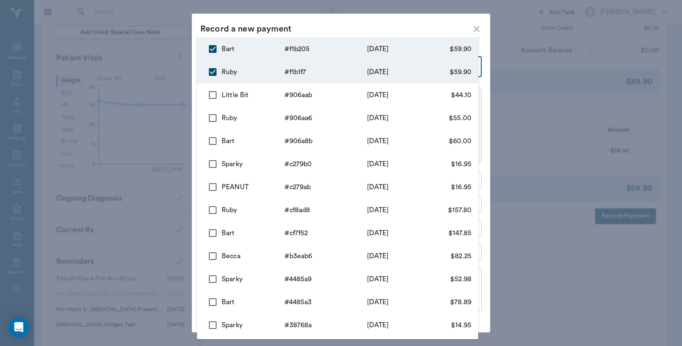
click at [381, 28] on div at bounding box center [341, 173] width 682 height 346
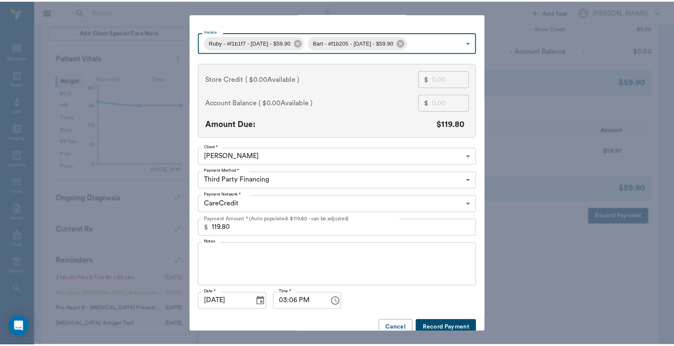
scroll to position [37, 0]
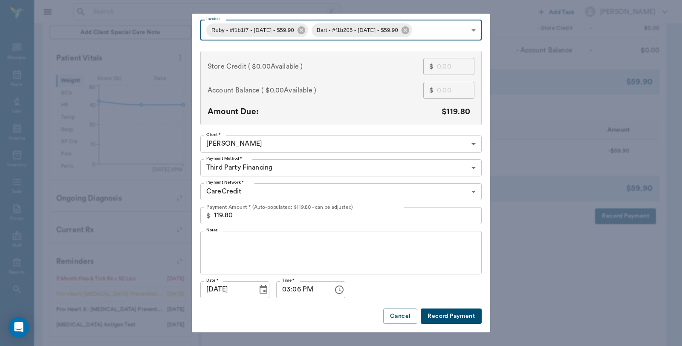
click at [457, 316] on button "Record Payment" at bounding box center [450, 316] width 61 height 16
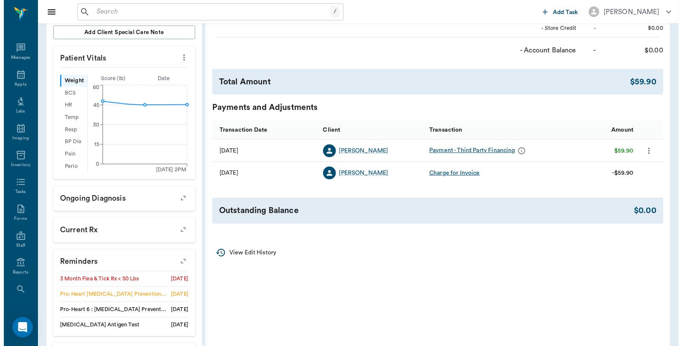
scroll to position [0, 0]
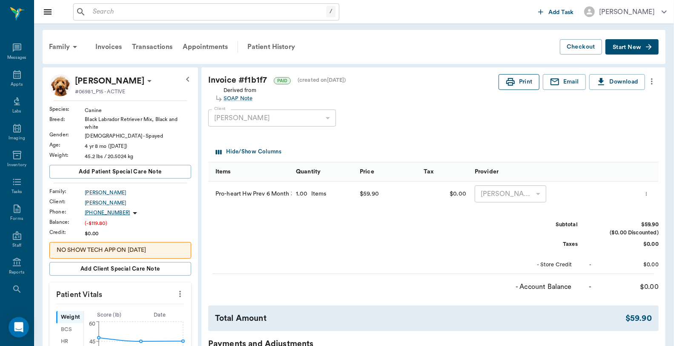
click at [518, 78] on button "Print" at bounding box center [519, 82] width 41 height 16
click at [63, 45] on div "Family" at bounding box center [64, 47] width 41 height 20
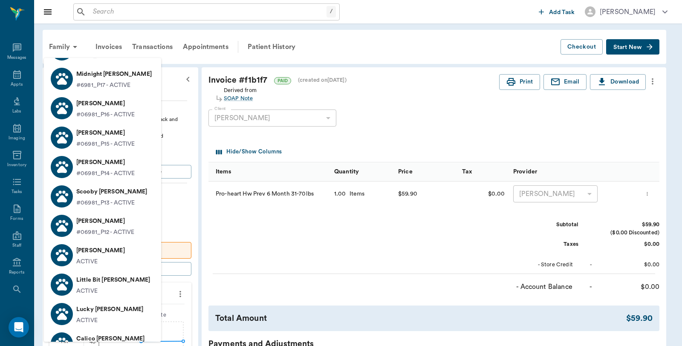
scroll to position [73, 0]
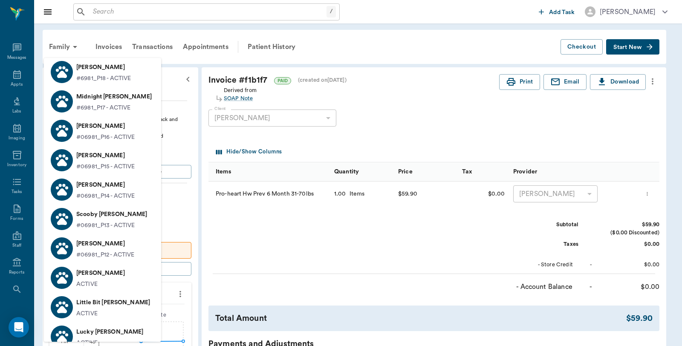
click at [66, 189] on icon at bounding box center [62, 189] width 15 height 15
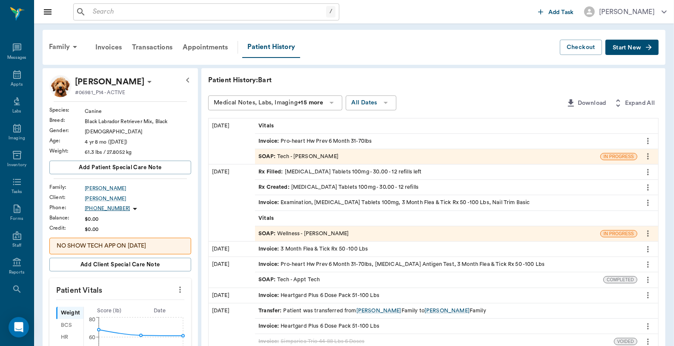
click at [297, 138] on div "Invoice : Pro-heart Hw Prev 6 Month 31-70lbs" at bounding box center [315, 141] width 113 height 8
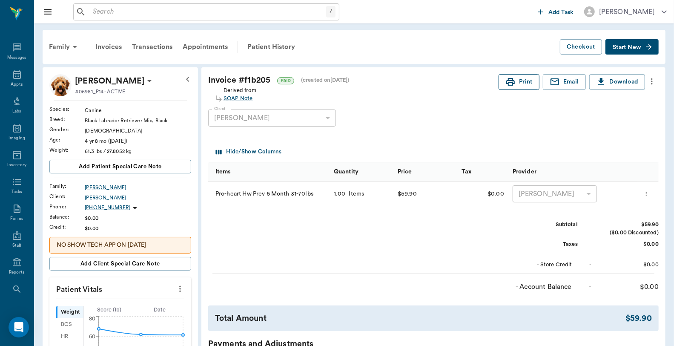
click at [525, 83] on button "Print" at bounding box center [519, 82] width 41 height 16
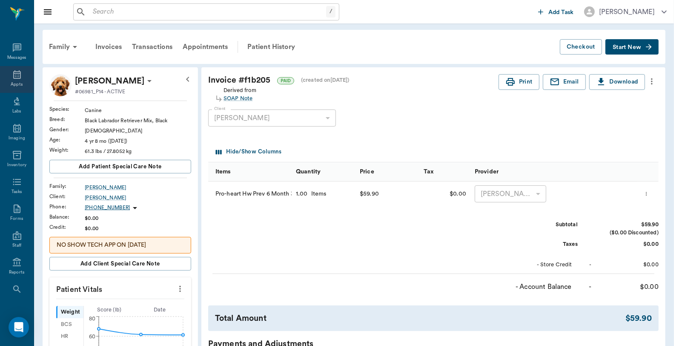
click at [14, 86] on div "Appts" at bounding box center [17, 84] width 12 height 6
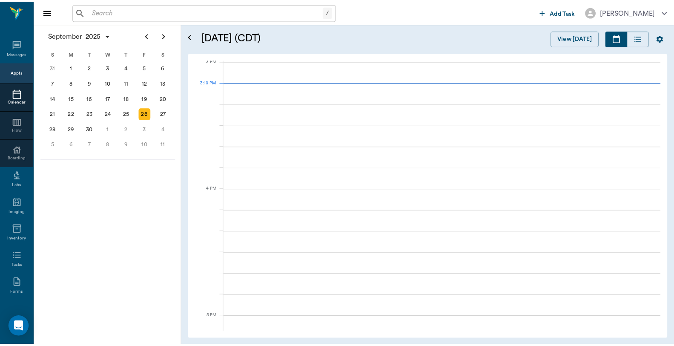
scroll to position [894, 0]
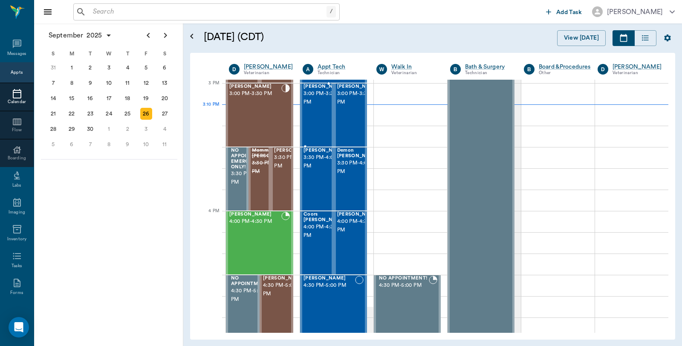
click at [308, 106] on span "3:00 PM - 3:30 PM" at bounding box center [324, 97] width 43 height 17
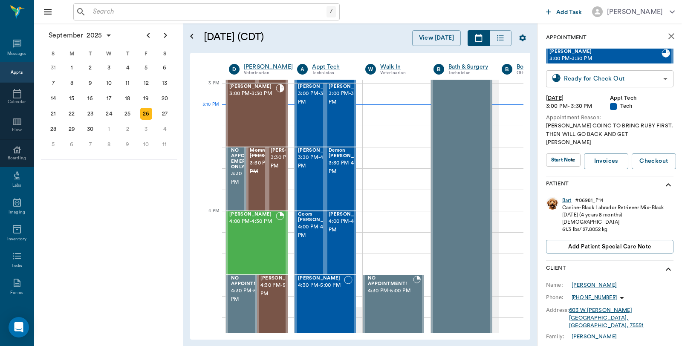
click at [626, 80] on body "/ ​ Add Task Dr. Bert Ellsworth Nectar Messages Appts Calendar Flow Boarding La…" at bounding box center [341, 173] width 682 height 346
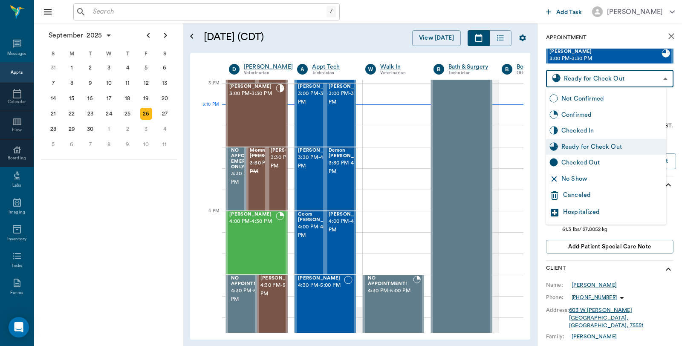
click at [589, 163] on div "Checked Out" at bounding box center [611, 162] width 101 height 9
type input "CHECKED_OUT"
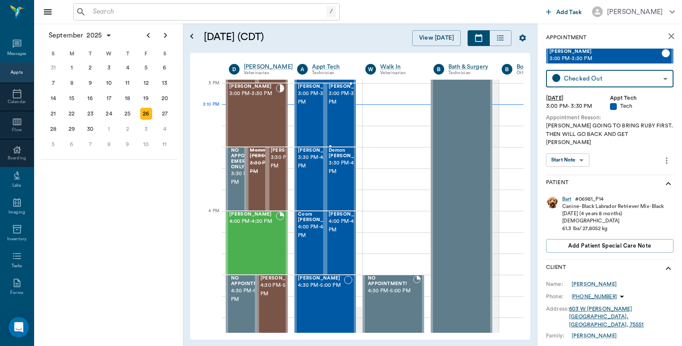
click at [335, 106] on span "3:00 PM - 3:30 PM" at bounding box center [349, 97] width 43 height 17
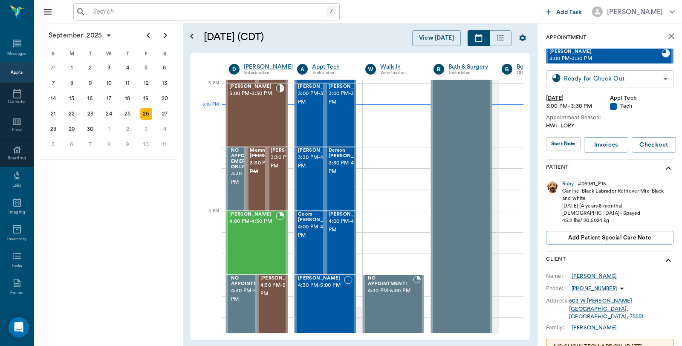
click at [565, 78] on body "/ ​ Add Task Dr. Bert Ellsworth Nectar Messages Appts Calendar Flow Boarding La…" at bounding box center [341, 173] width 682 height 346
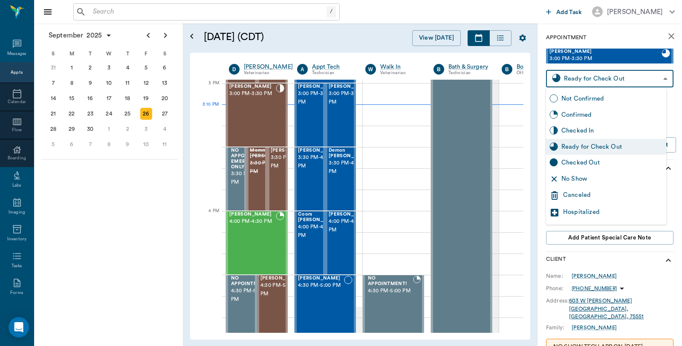
click at [574, 164] on div "Checked Out" at bounding box center [611, 162] width 101 height 9
type input "CHECKED_OUT"
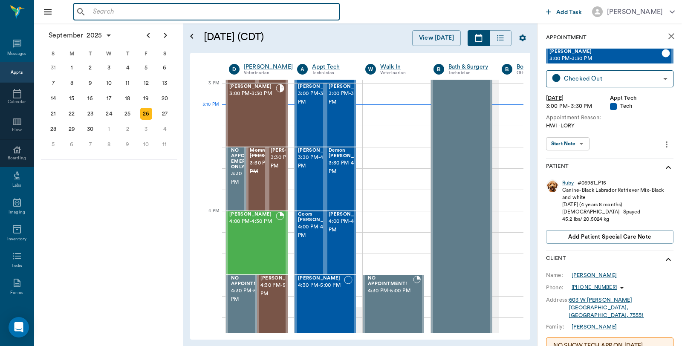
click at [187, 16] on input "text" at bounding box center [212, 12] width 246 height 12
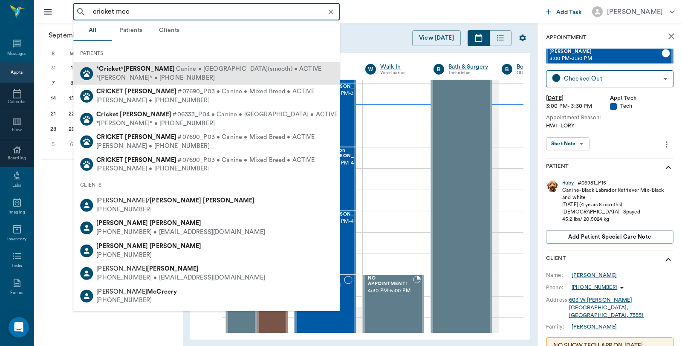
click at [144, 65] on div "* Cricket * McCasland Canine • Chihuahua(smooth) • ACTIVE" at bounding box center [208, 69] width 225 height 9
type input "cricket mcc"
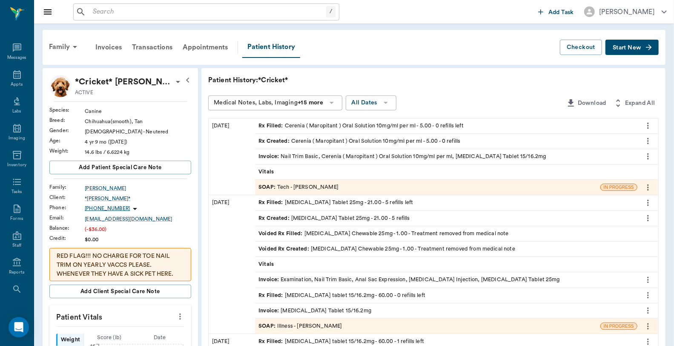
click at [308, 128] on div "Rx Filled : Cerenia ( Maropitant ) Oral Solution 10mg/ml per ml - 5.00 - 0 refi…" at bounding box center [361, 126] width 205 height 8
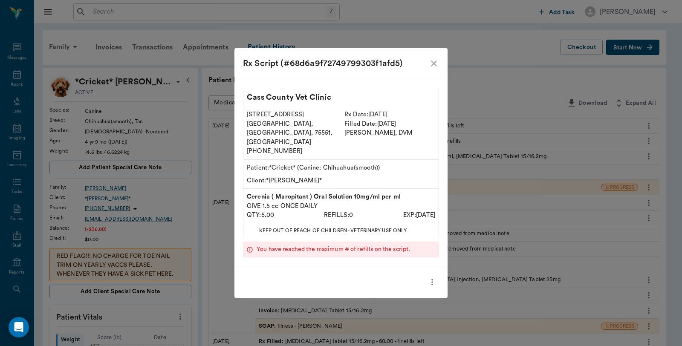
click at [432, 69] on icon "close" at bounding box center [434, 63] width 10 height 10
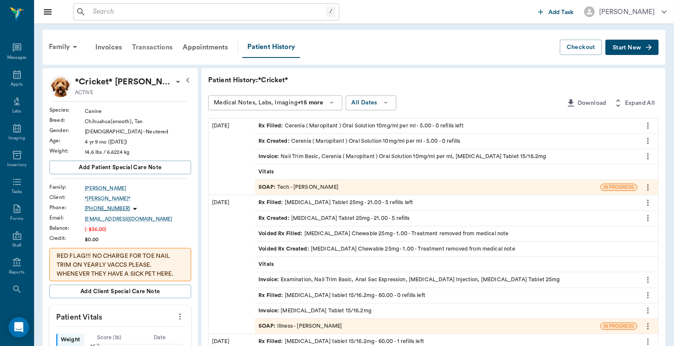
click at [158, 46] on div "Transactions" at bounding box center [152, 47] width 51 height 20
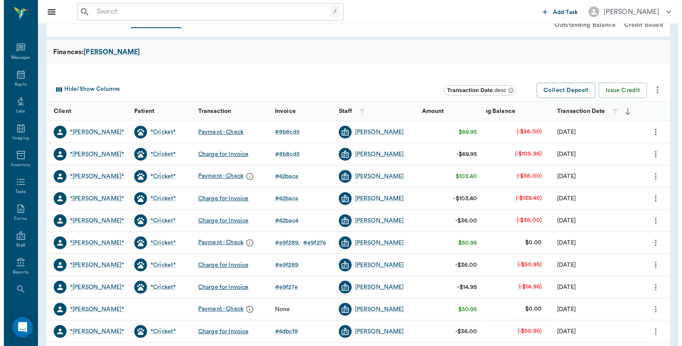
scroll to position [47, 0]
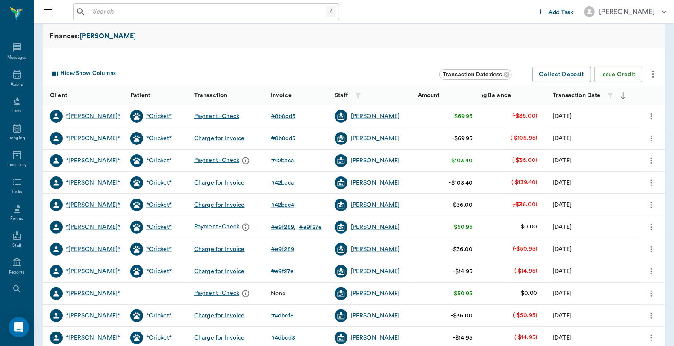
click at [652, 203] on icon "more" at bounding box center [652, 204] width 2 height 6
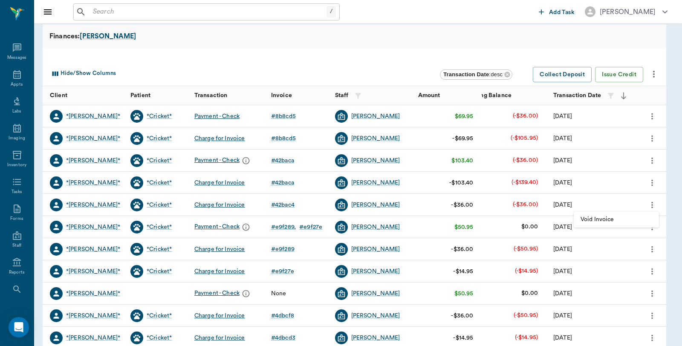
click at [611, 219] on span "Void Invoice" at bounding box center [616, 219] width 72 height 9
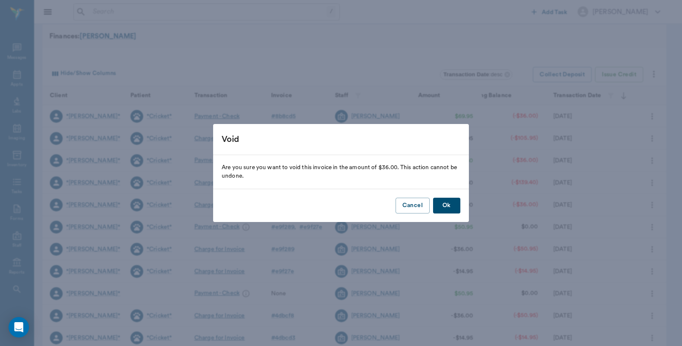
click at [447, 203] on button "Ok" at bounding box center [446, 206] width 27 height 16
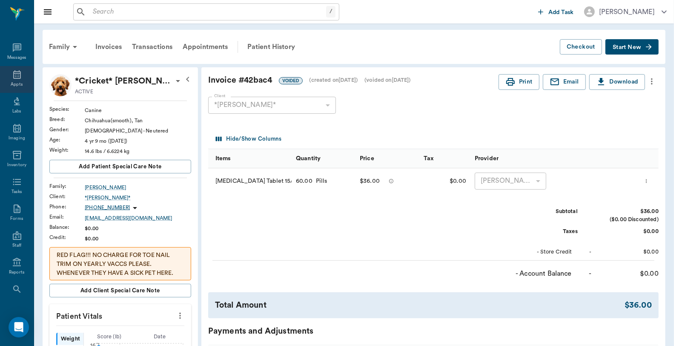
click at [15, 74] on icon at bounding box center [17, 74] width 10 height 10
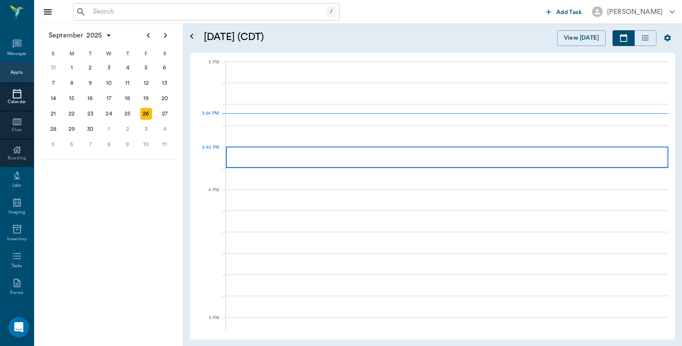
scroll to position [895, 0]
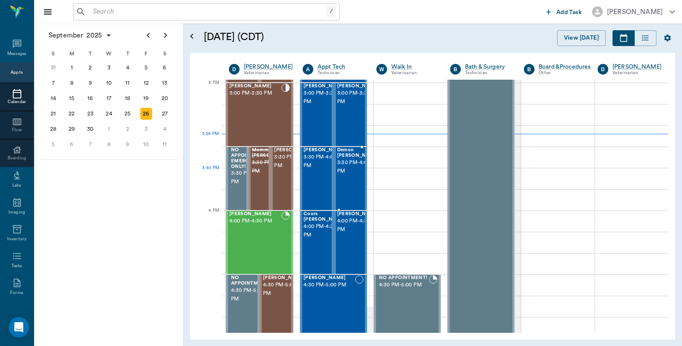
click at [354, 169] on span "3:30 PM - 4:00 PM" at bounding box center [358, 166] width 43 height 17
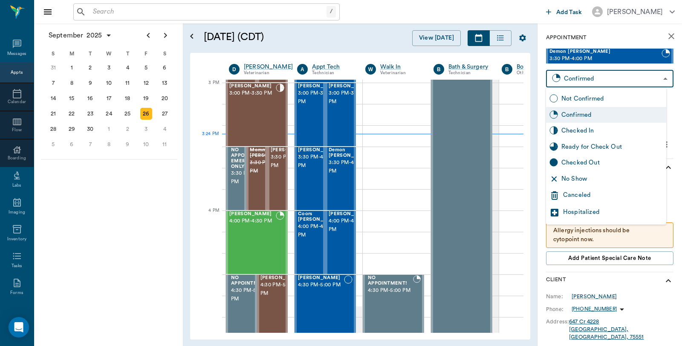
click at [602, 84] on body "/ ​ Add Task Dr. Bert Ellsworth Nectar Messages Appts Calendar Flow Boarding La…" at bounding box center [341, 173] width 682 height 346
click at [591, 130] on div "Checked In" at bounding box center [611, 130] width 101 height 9
type input "CHECKED_IN"
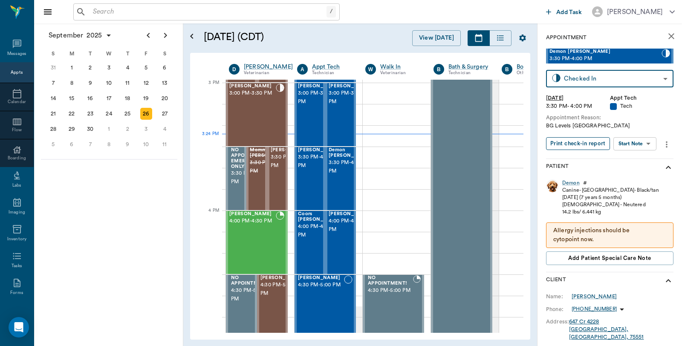
click at [589, 143] on button "Print check-in report" at bounding box center [578, 143] width 64 height 13
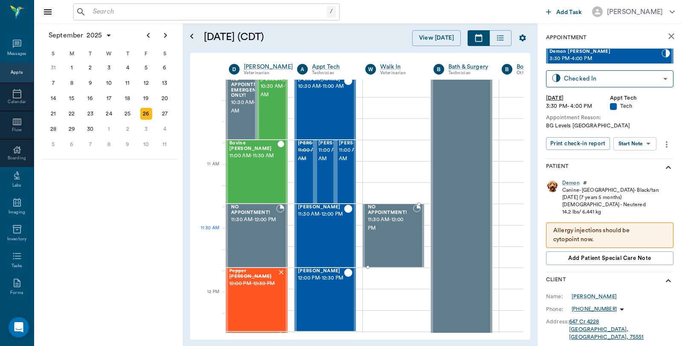
scroll to position [138, 0]
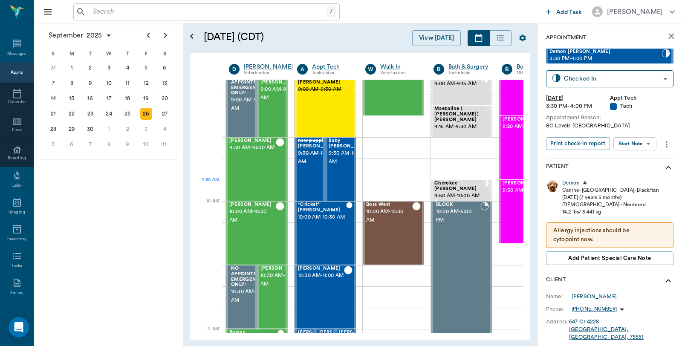
click at [459, 192] on span "9:50 AM - 10:00 AM" at bounding box center [458, 196] width 49 height 9
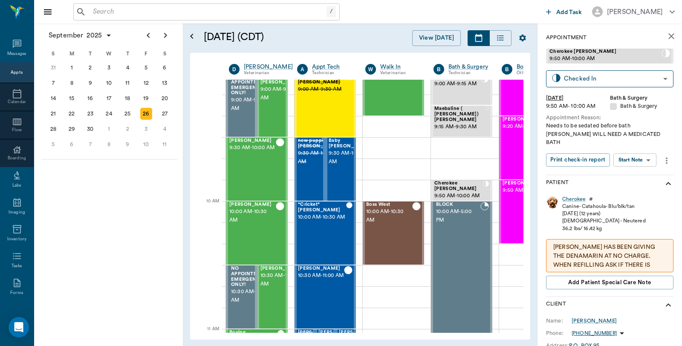
click at [133, 12] on input "text" at bounding box center [207, 12] width 237 height 12
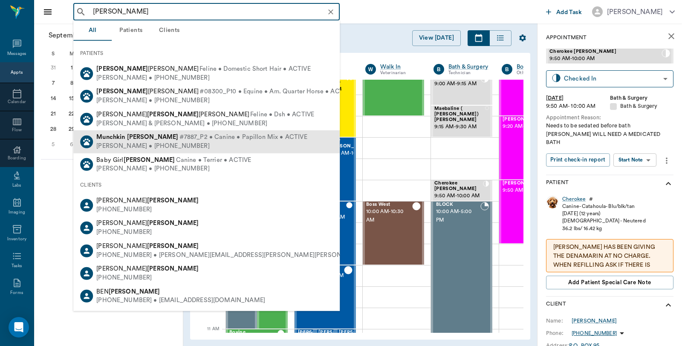
click at [112, 139] on b "Munchkin" at bounding box center [110, 137] width 29 height 6
type input "Muncgkin Ellis"
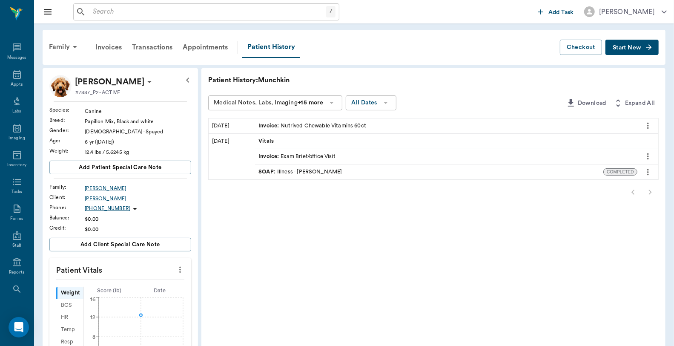
click at [628, 48] on span "Start New" at bounding box center [627, 48] width 29 height 0
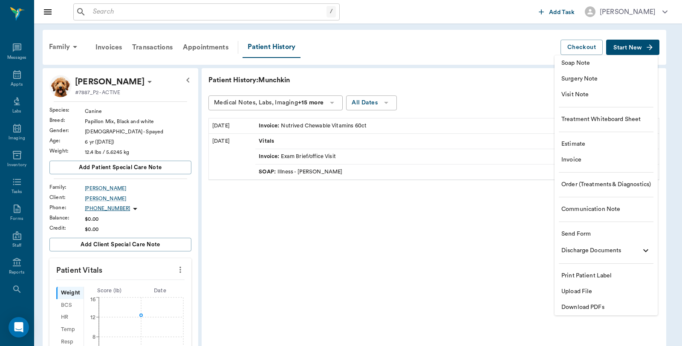
click at [593, 97] on span "Visit Note" at bounding box center [605, 94] width 89 height 9
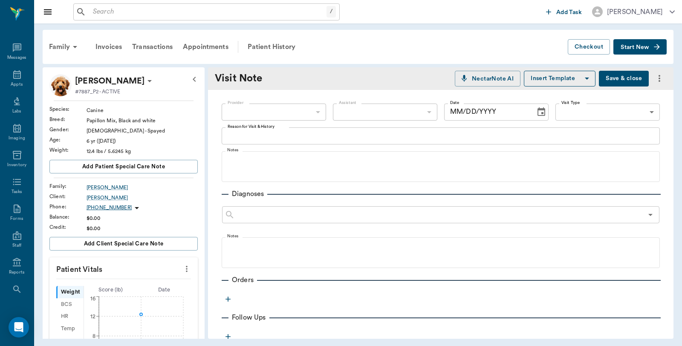
type input "[DATE]"
click at [347, 112] on body "/ ​ Add Task Dr. Bert Ellsworth Nectar Messages Appts Labs Imaging Inventory Ta…" at bounding box center [341, 173] width 682 height 346
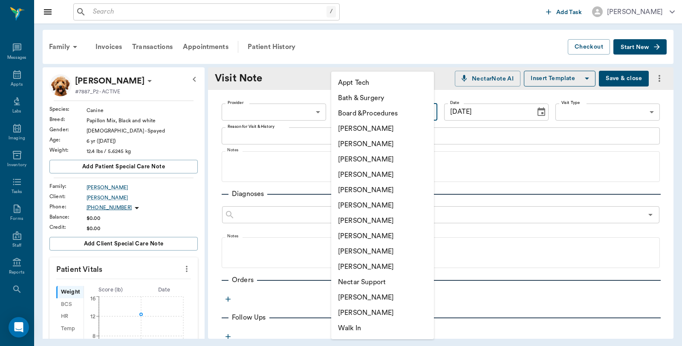
click at [347, 130] on li "[PERSON_NAME]" at bounding box center [382, 128] width 103 height 15
type input "6899ea08ed37b777db10de45"
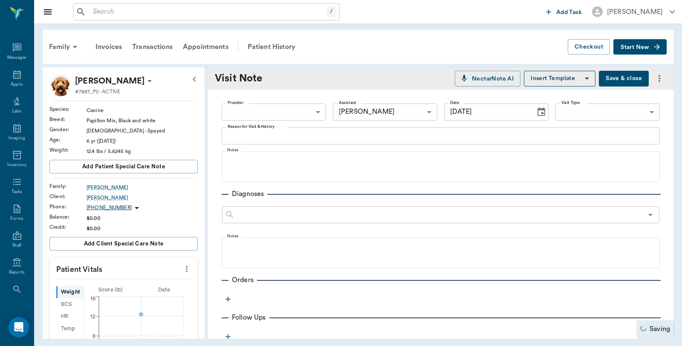
click at [347, 130] on div "x Reason for Visit & History" at bounding box center [440, 135] width 438 height 17
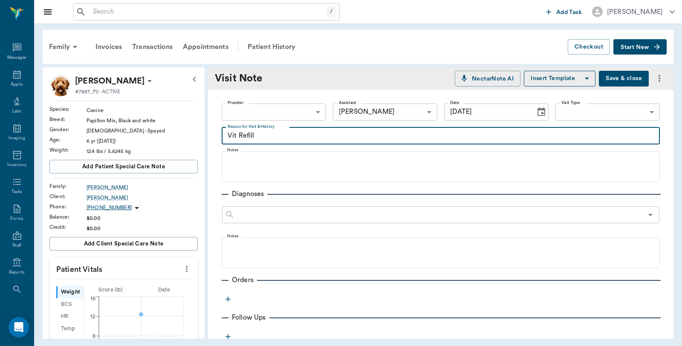
scroll to position [95, 0]
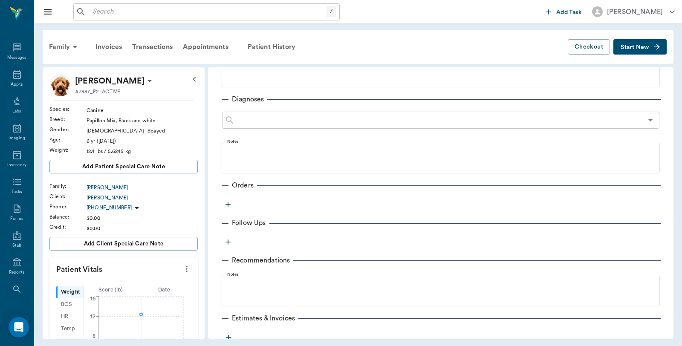
type textarea "Vit Refill"
click at [227, 204] on icon "button" at bounding box center [227, 204] width 5 height 5
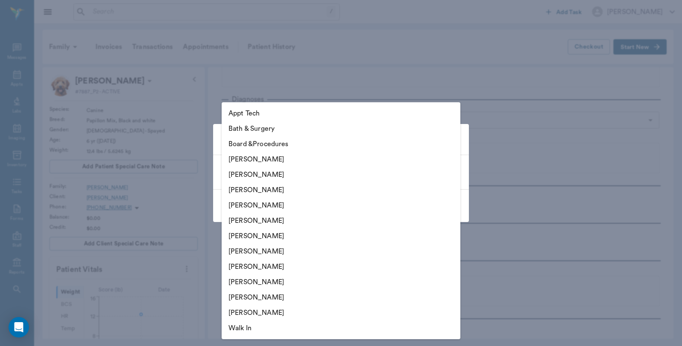
click at [312, 172] on body "/ ​ Add Task Dr. Bert Ellsworth Nectar Messages Appts Labs Imaging Inventory Ta…" at bounding box center [341, 173] width 682 height 346
click at [265, 164] on li "[PERSON_NAME]" at bounding box center [340, 159] width 239 height 15
type input "6899ea08ed37b777db10de45"
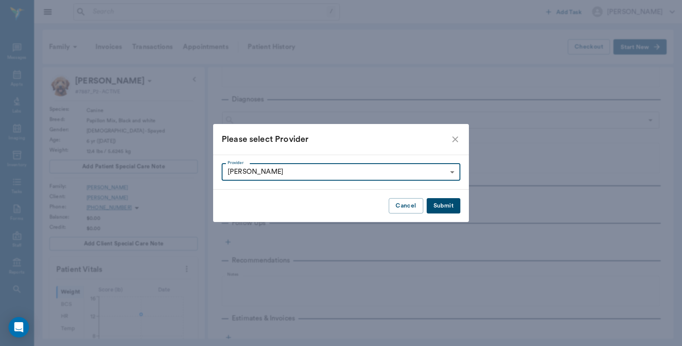
click at [449, 204] on button "Submit" at bounding box center [443, 206] width 34 height 16
type input "6899ea08ed37b777db10de45"
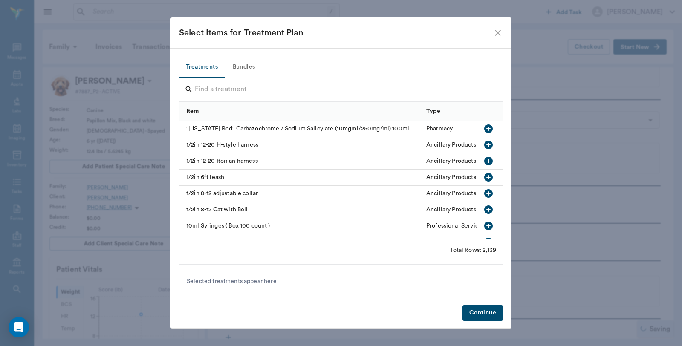
click at [260, 84] on input "Search" at bounding box center [341, 90] width 293 height 14
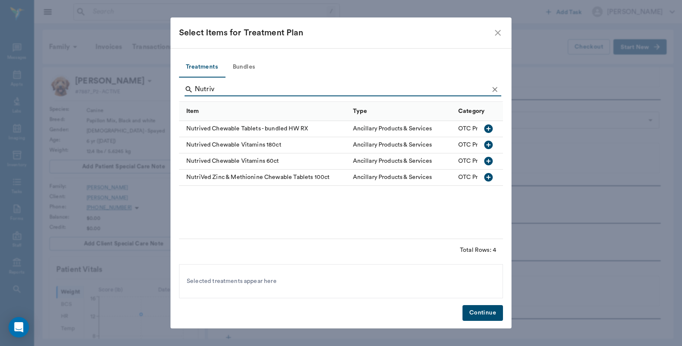
type input "Nutriv"
click at [279, 161] on div "Nutrived Chewable Vitamins 60ct" at bounding box center [264, 161] width 170 height 16
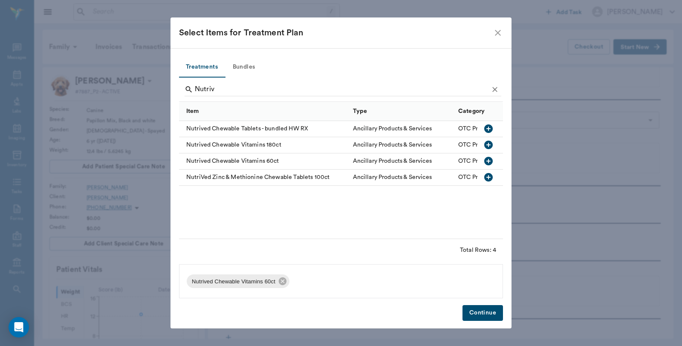
click at [496, 311] on button "Continue" at bounding box center [482, 313] width 40 height 16
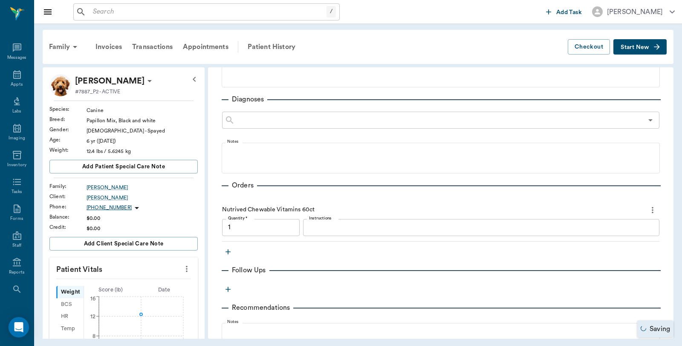
type input "1.00"
click at [249, 226] on input "1.00" at bounding box center [261, 227] width 78 height 17
click at [296, 253] on div "Provider Caryn Watson 6899ea08ed37b777db10de45 Provider Assistant Caryn Watson …" at bounding box center [440, 219] width 465 height 448
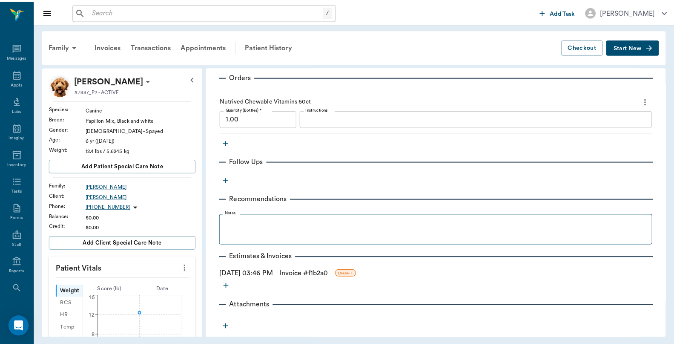
scroll to position [212, 0]
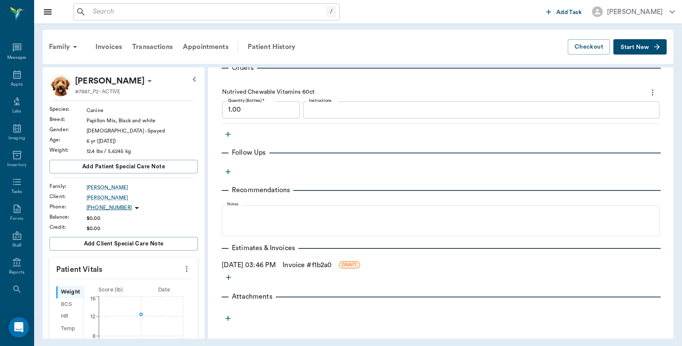
click at [331, 262] on link "Invoice # f1b2a0" at bounding box center [306, 265] width 49 height 10
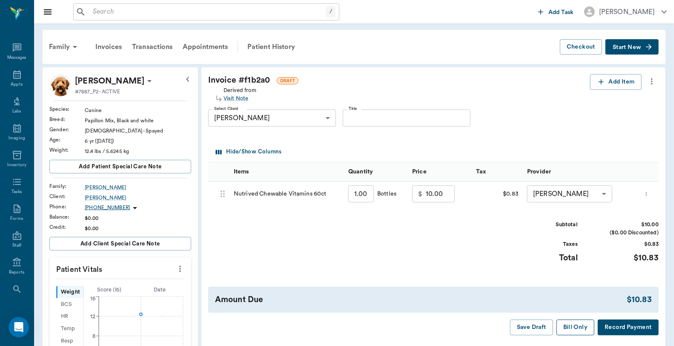
click at [581, 326] on button "Bill Only" at bounding box center [576, 327] width 38 height 16
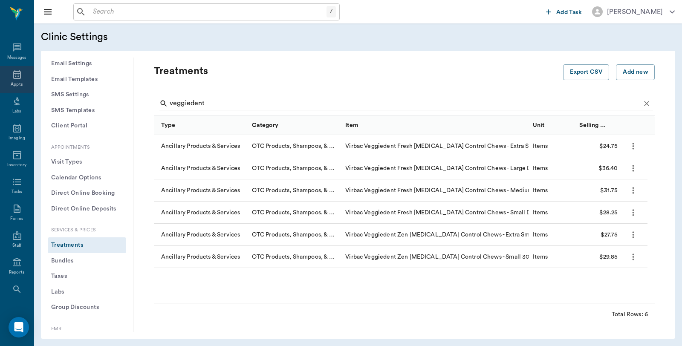
click at [11, 67] on div "Appts" at bounding box center [17, 79] width 34 height 27
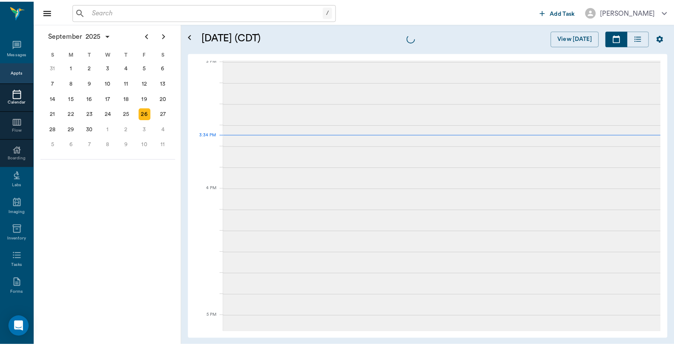
scroll to position [896, 0]
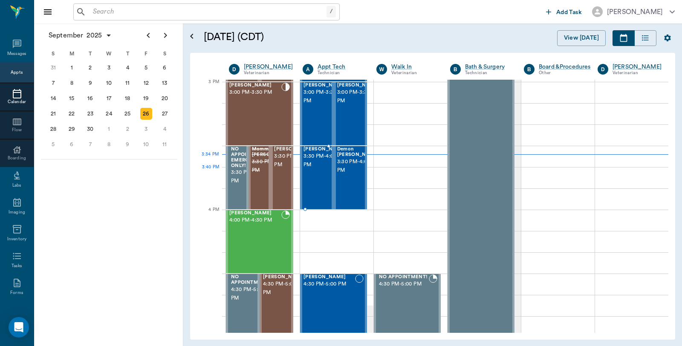
click at [319, 184] on div "[PERSON_NAME] 3:30 PM - 4:00 PM" at bounding box center [324, 178] width 43 height 62
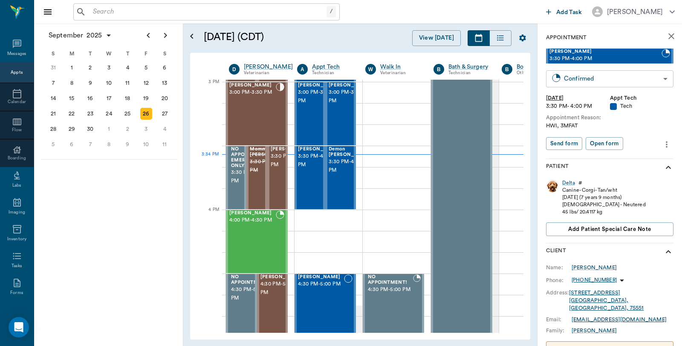
click at [573, 78] on body "/ ​ Add Task [PERSON_NAME] Nectar Messages Appts Calendar Flow Boarding Labs Im…" at bounding box center [341, 173] width 682 height 346
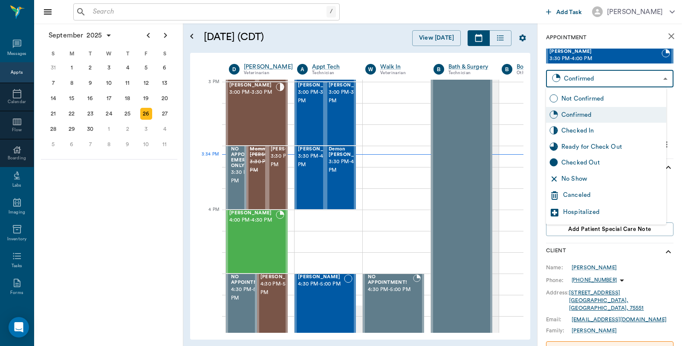
click at [565, 125] on div "Checked In" at bounding box center [606, 131] width 120 height 16
type input "CHECKED_IN"
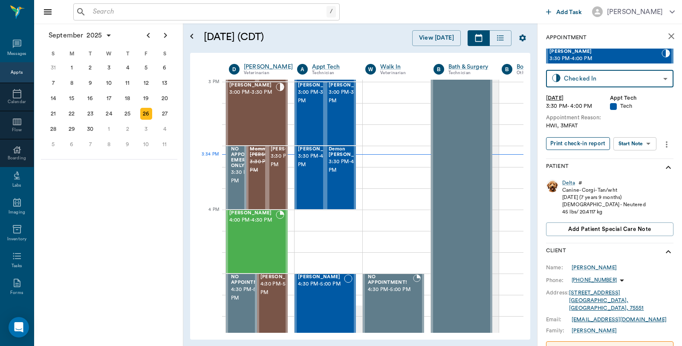
click at [571, 138] on button "Print check-in report" at bounding box center [578, 143] width 64 height 13
click at [129, 20] on div "/ ​ Add Task [PERSON_NAME]" at bounding box center [357, 11] width 647 height 23
click at [132, 13] on input "text" at bounding box center [207, 12] width 237 height 12
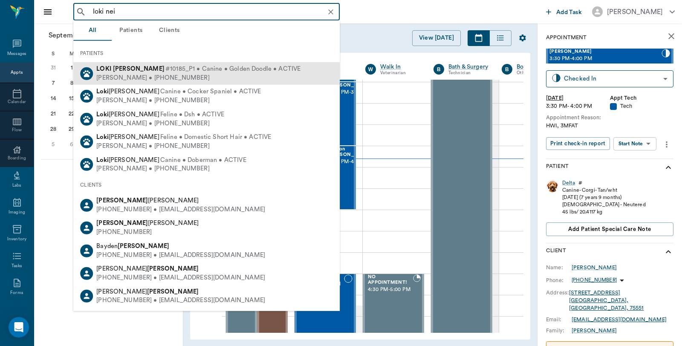
click at [124, 71] on b "[PERSON_NAME]" at bounding box center [139, 69] width 52 height 6
type input "loki nei"
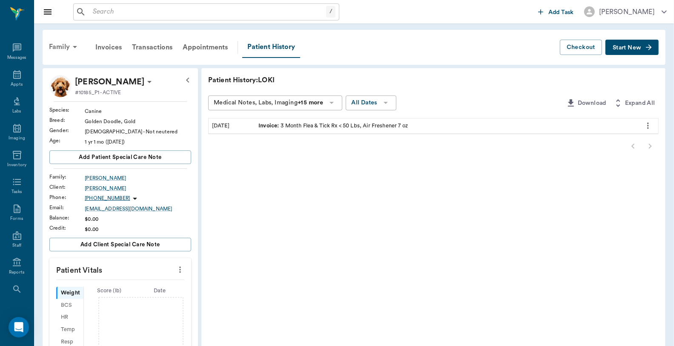
click at [53, 43] on div "Family" at bounding box center [64, 47] width 41 height 20
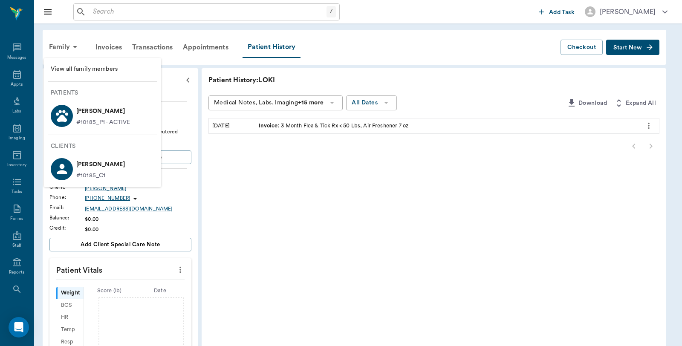
click at [278, 175] on div at bounding box center [341, 173] width 682 height 346
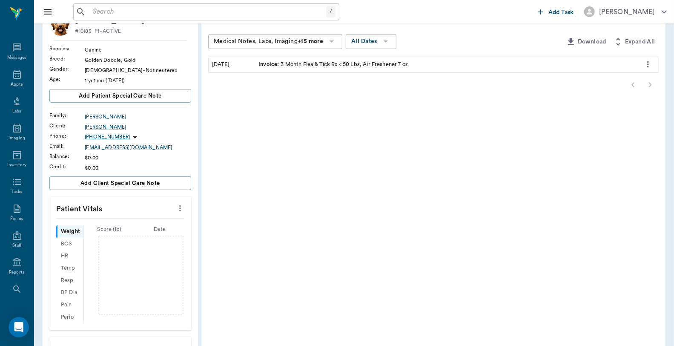
scroll to position [95, 0]
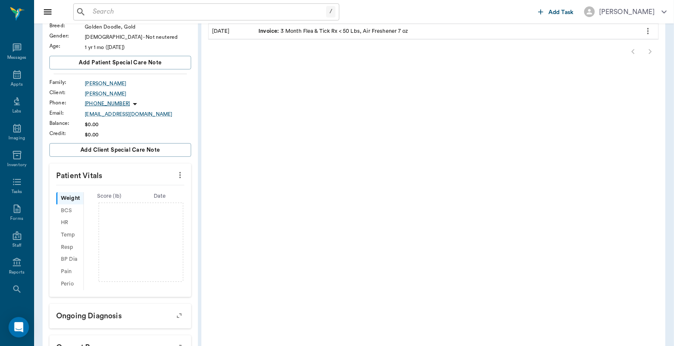
click at [181, 172] on icon "more" at bounding box center [179, 175] width 9 height 10
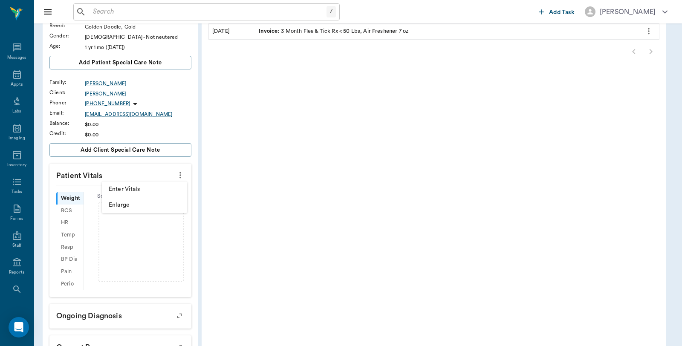
click at [135, 190] on span "Enter Vitals" at bounding box center [145, 189] width 72 height 9
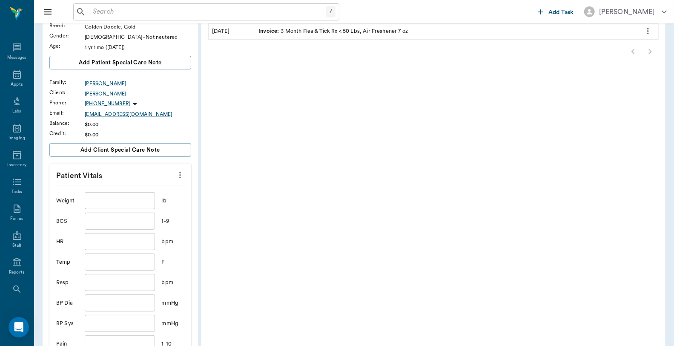
click at [132, 199] on input "text" at bounding box center [120, 200] width 70 height 17
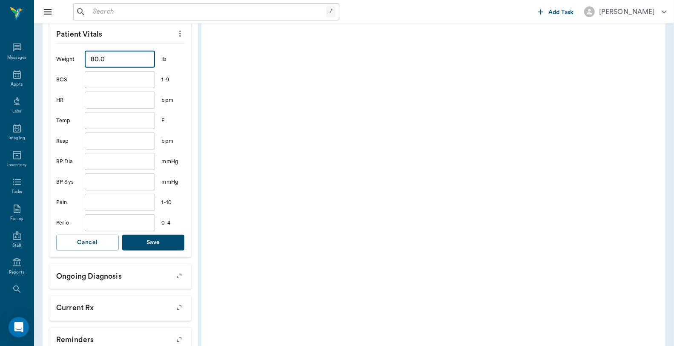
scroll to position [236, 0]
type input "80"
click at [135, 238] on button "Save" at bounding box center [153, 242] width 63 height 16
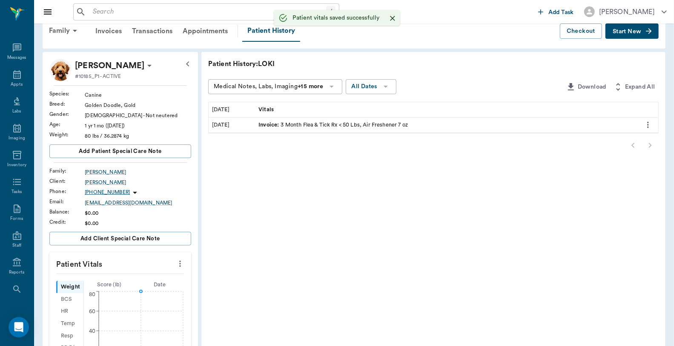
scroll to position [0, 0]
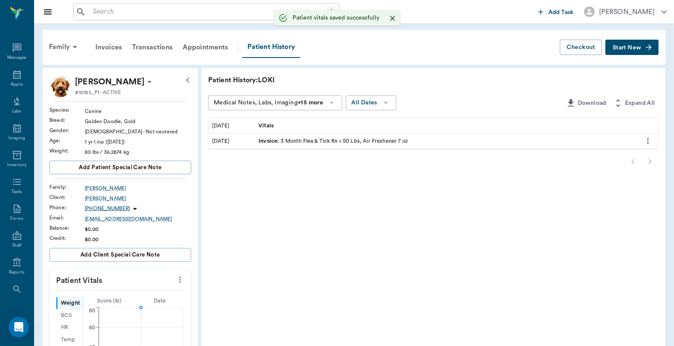
click at [618, 48] on span "Start New" at bounding box center [627, 48] width 29 height 0
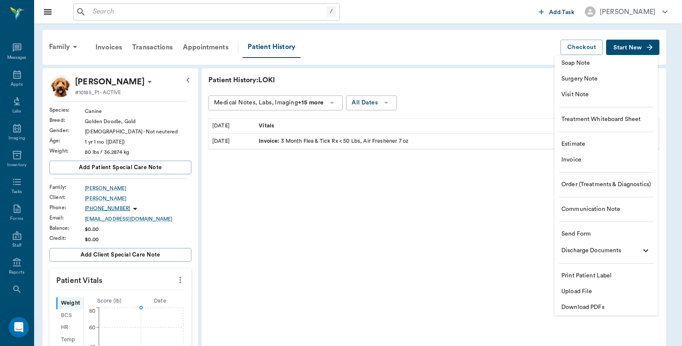
click at [575, 158] on span "Invoice" at bounding box center [605, 159] width 89 height 9
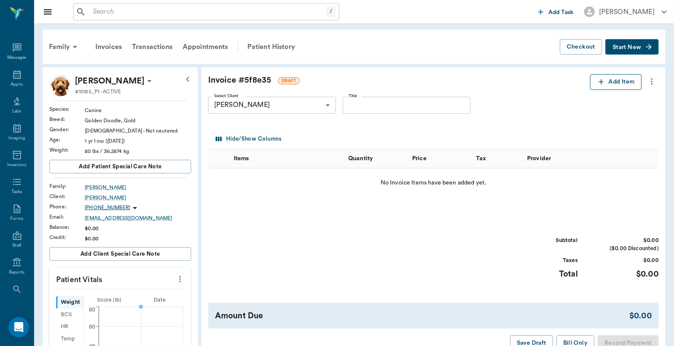
click at [605, 82] on button "Add Item" at bounding box center [616, 82] width 52 height 16
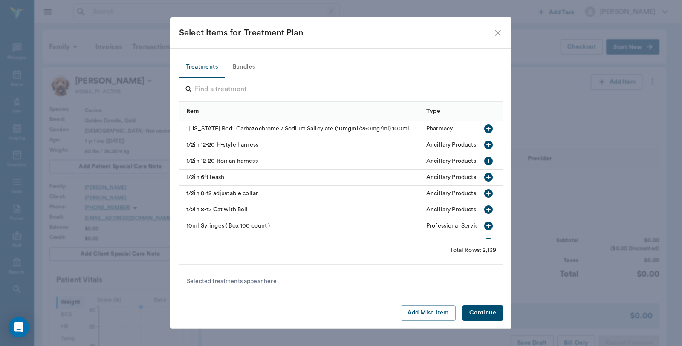
click at [222, 84] on input "Search" at bounding box center [341, 90] width 293 height 14
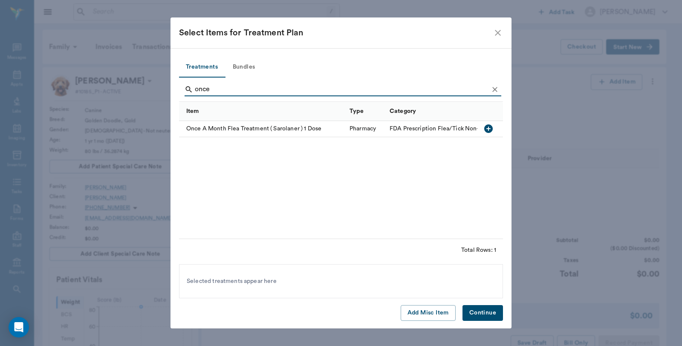
type input "once"
click at [222, 125] on div "Once A Month Flea Treatment ( Sarolaner ) 1 Dose" at bounding box center [262, 129] width 166 height 16
click at [467, 313] on button "Continue" at bounding box center [482, 313] width 40 height 16
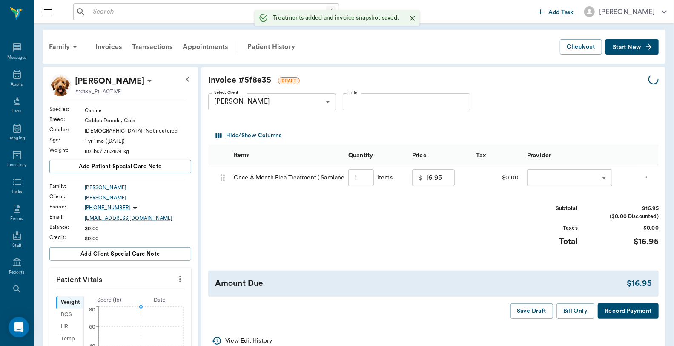
type input "1.00"
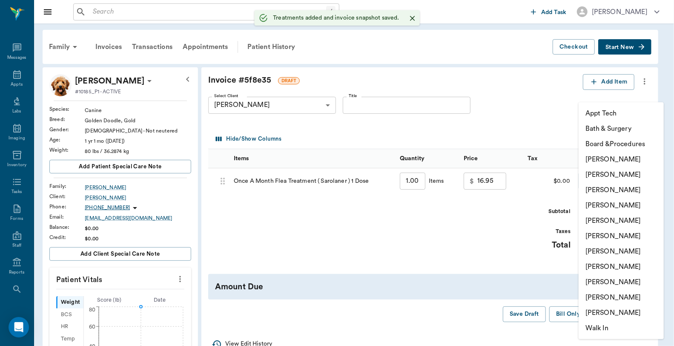
click at [587, 186] on body "/ ​ Add Task [PERSON_NAME] Nectar Messages Appts Labs Imaging Inventory Tasks F…" at bounding box center [337, 294] width 674 height 589
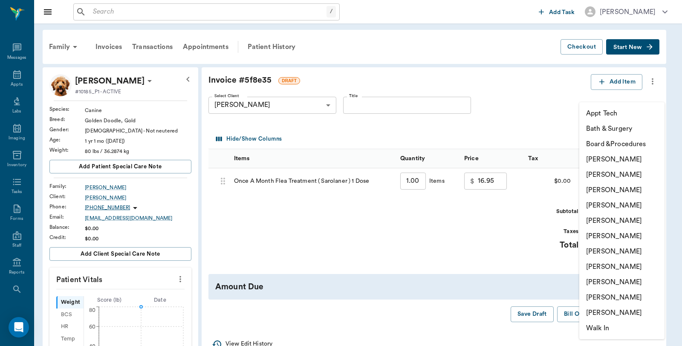
click at [590, 297] on li "[PERSON_NAME]" at bounding box center [621, 297] width 85 height 15
type input "none-63ec2ece52e12b0ba117cc90"
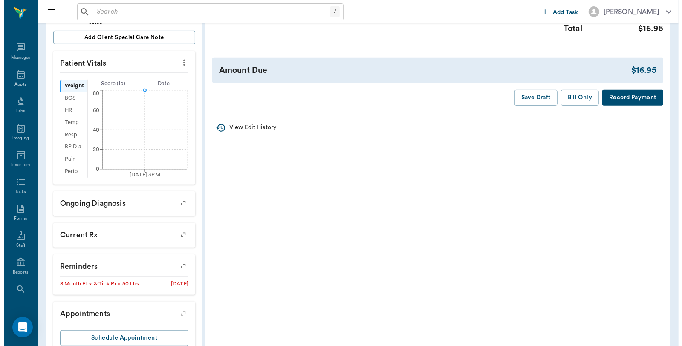
scroll to position [243, 0]
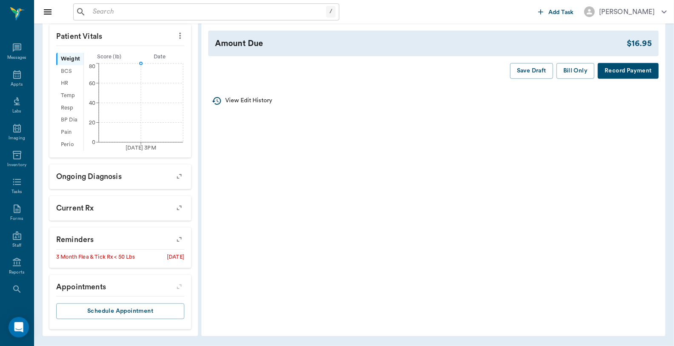
click at [176, 236] on icon "button" at bounding box center [179, 239] width 12 height 12
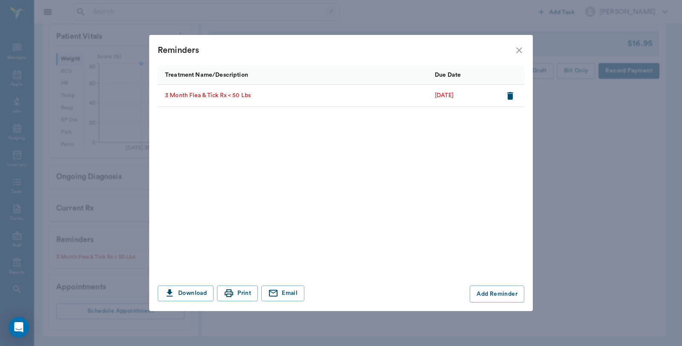
click at [512, 98] on icon "button" at bounding box center [510, 96] width 6 height 8
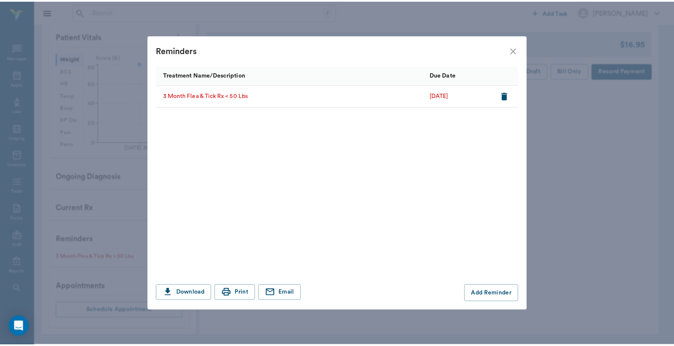
scroll to position [228, 0]
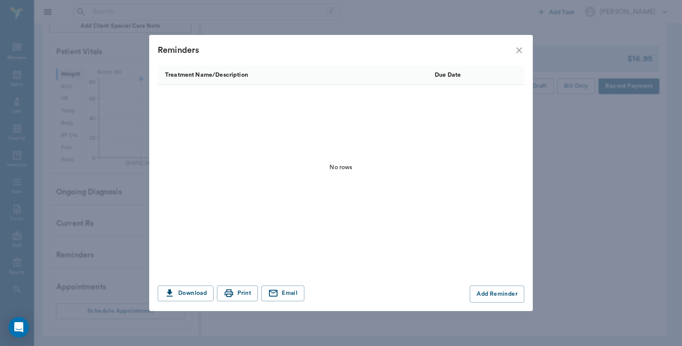
click at [514, 50] on icon "close" at bounding box center [519, 50] width 10 height 10
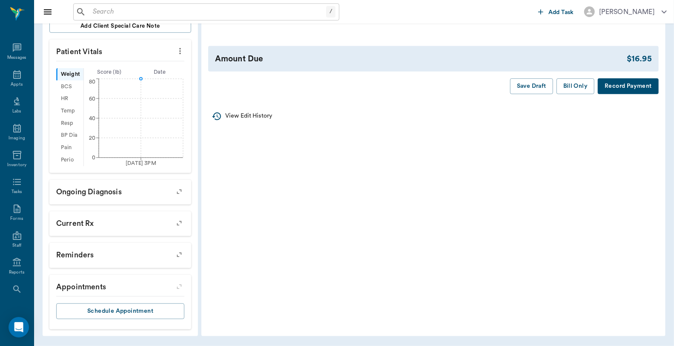
scroll to position [39, 0]
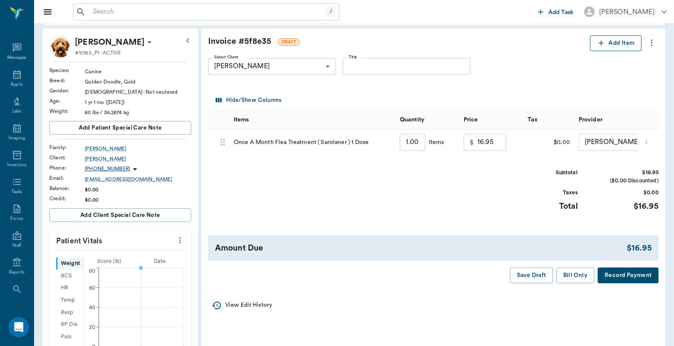
click at [611, 39] on button "Add Item" at bounding box center [616, 43] width 52 height 16
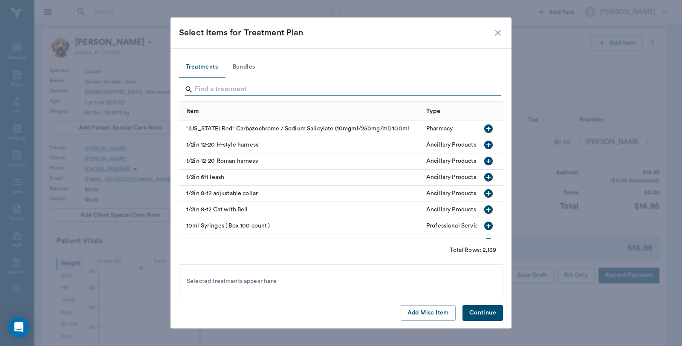
click at [231, 92] on input "Search" at bounding box center [341, 90] width 293 height 14
type input "car"
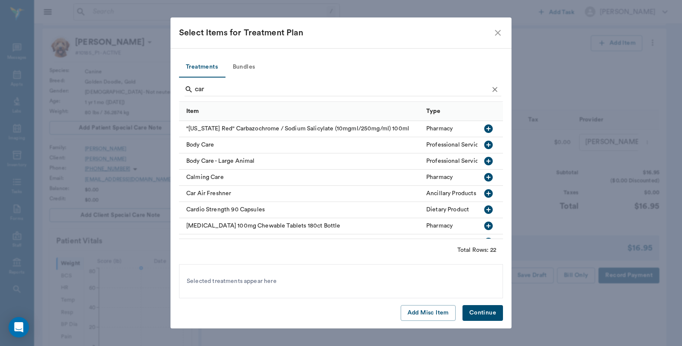
click at [228, 193] on div "Car Air Freshner" at bounding box center [300, 194] width 243 height 16
click at [491, 314] on button "Continue" at bounding box center [482, 313] width 40 height 16
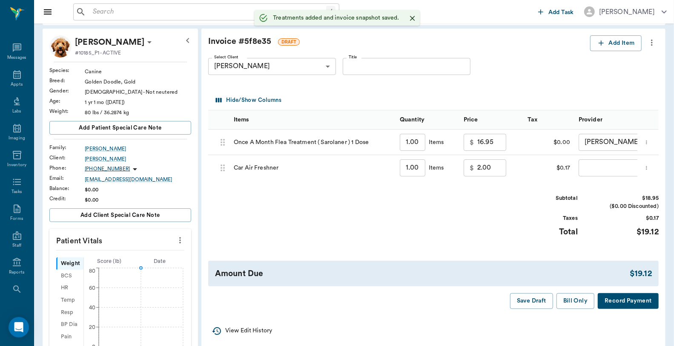
click at [421, 168] on input "1.00" at bounding box center [413, 167] width 26 height 17
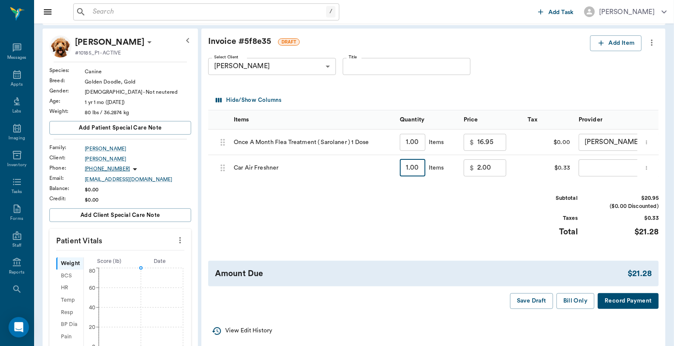
type input "2"
type input "4.00"
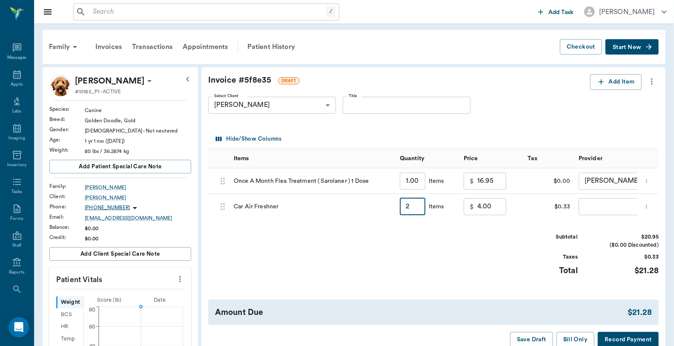
scroll to position [47, 0]
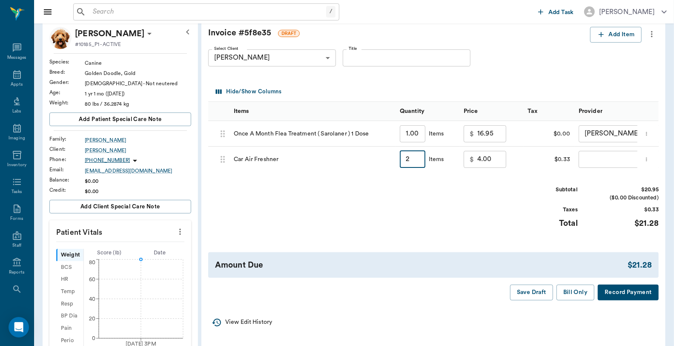
type input "2.00"
click at [612, 296] on button "Record Payment" at bounding box center [628, 293] width 61 height 16
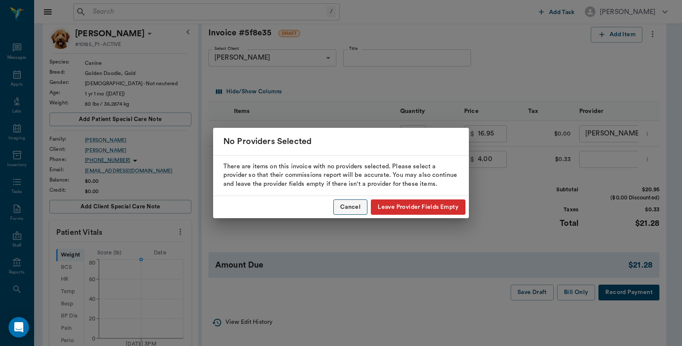
click at [360, 211] on button "Cancel" at bounding box center [350, 207] width 34 height 16
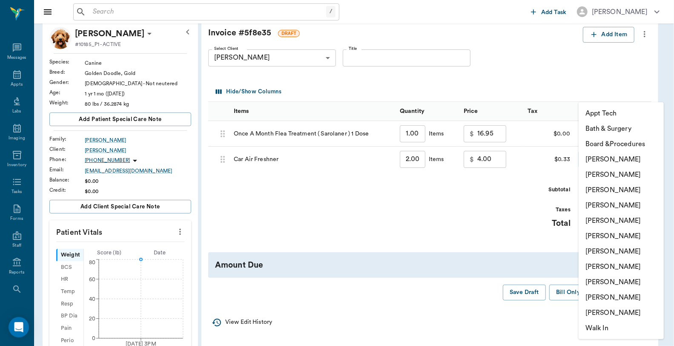
click at [590, 160] on body "/ ​ Add Task [PERSON_NAME] Nectar Messages Appts Labs Imaging Inventory Tasks F…" at bounding box center [337, 240] width 674 height 574
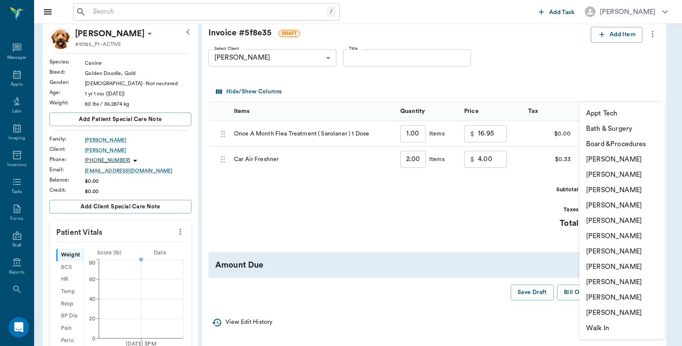
click at [599, 295] on li "[PERSON_NAME]" at bounding box center [621, 297] width 85 height 15
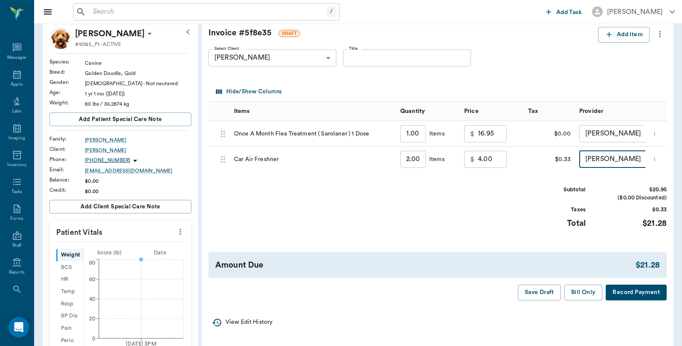
type input "none-63ec2ece52e12b0ba117cc90"
click at [619, 293] on button "Record Payment" at bounding box center [628, 293] width 61 height 16
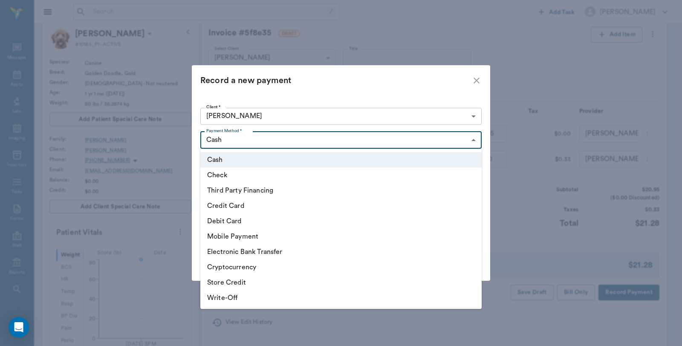
click at [235, 135] on body "/ ​ Add Task [PERSON_NAME] Nectar Messages Appts Labs Imaging Inventory Tasks F…" at bounding box center [341, 240] width 682 height 574
click at [244, 221] on li "Debit Card" at bounding box center [340, 220] width 281 height 15
type input "DEBIT_CARD"
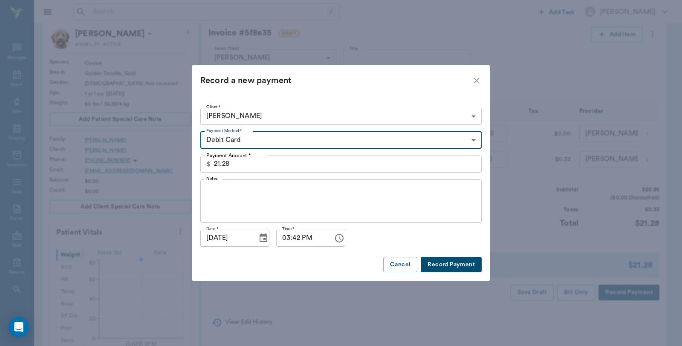
click at [433, 266] on button "Record Payment" at bounding box center [450, 265] width 61 height 16
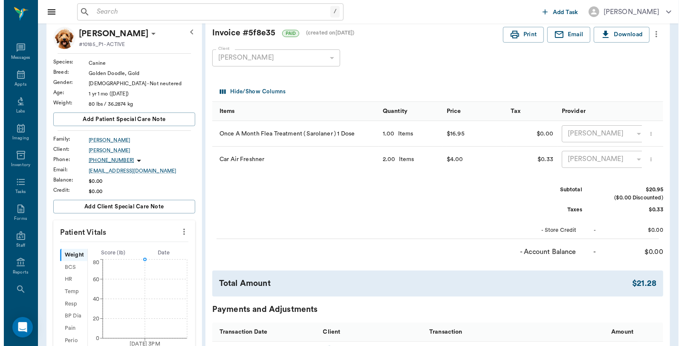
scroll to position [0, 0]
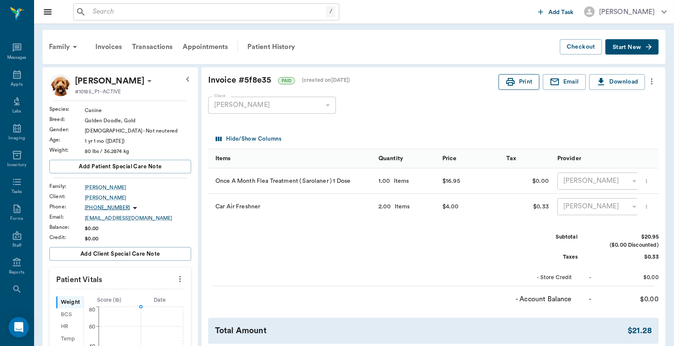
click at [522, 77] on button "Print" at bounding box center [519, 82] width 41 height 16
click at [13, 74] on icon at bounding box center [17, 74] width 8 height 9
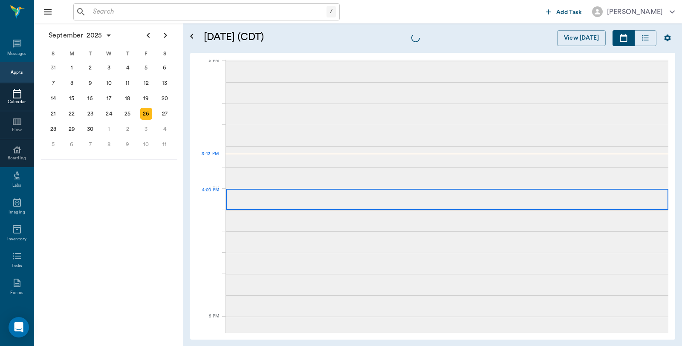
scroll to position [895, 0]
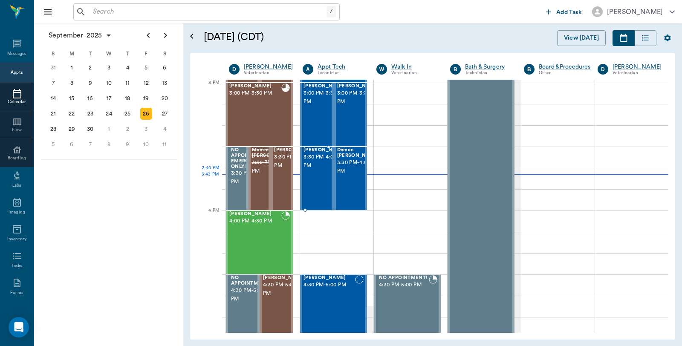
click at [310, 170] on span "3:30 PM - 4:00 PM" at bounding box center [324, 161] width 43 height 17
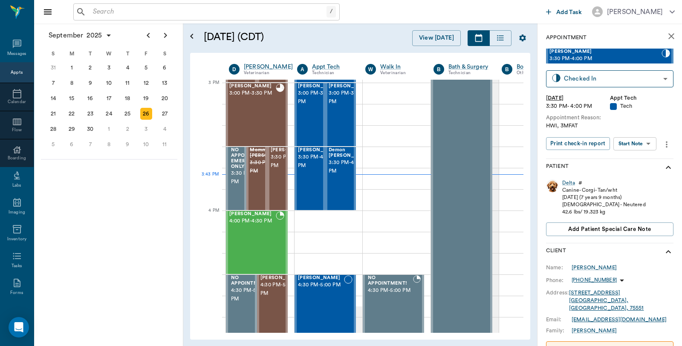
click at [642, 144] on body "/ ​ Add Task [PERSON_NAME] Nectar Messages Appts Calendar Flow Boarding Labs Im…" at bounding box center [341, 173] width 682 height 346
click at [641, 158] on li "View SOAP" at bounding box center [634, 160] width 59 height 14
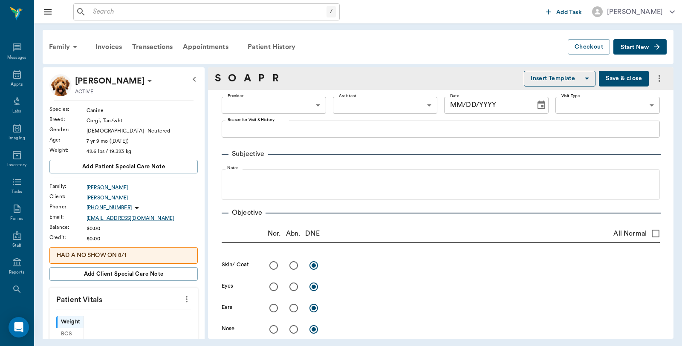
type input "63ec2f075fda476ae8351a4c"
type input "6740bf97de10e07744acf1eb"
type input "65d2be4f46e3a538d89b8c1a"
type textarea "HWI, 3MFAT"
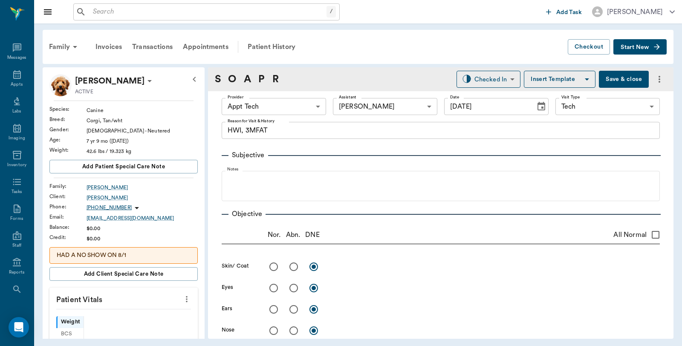
type input "[DATE]"
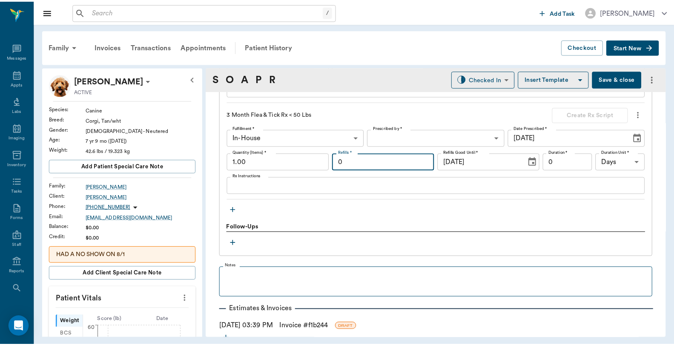
scroll to position [759, 0]
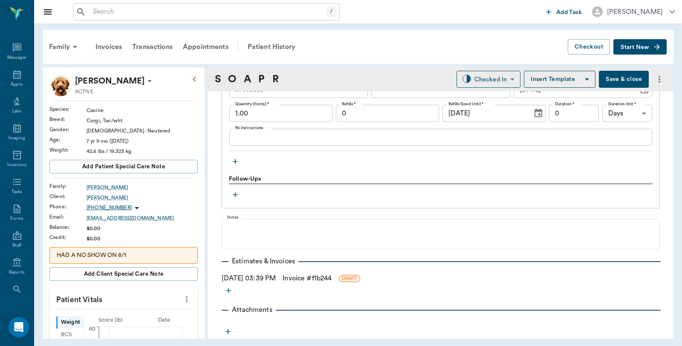
click at [331, 277] on link "Invoice # f1b244" at bounding box center [306, 278] width 49 height 10
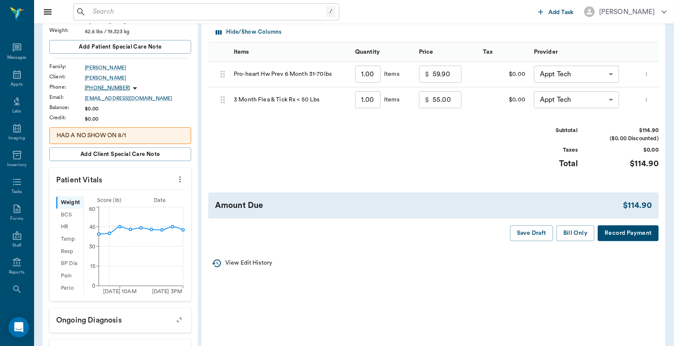
scroll to position [142, 0]
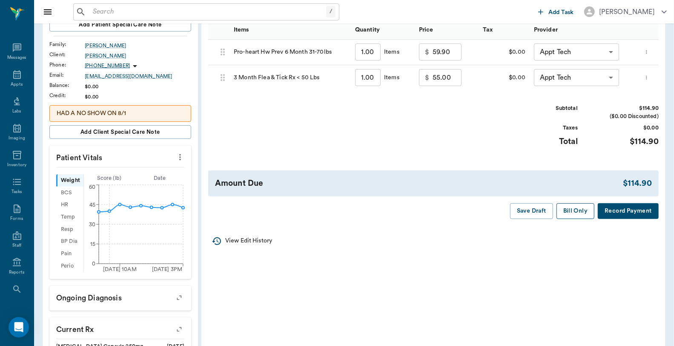
click at [575, 219] on button "Bill Only" at bounding box center [576, 211] width 38 height 16
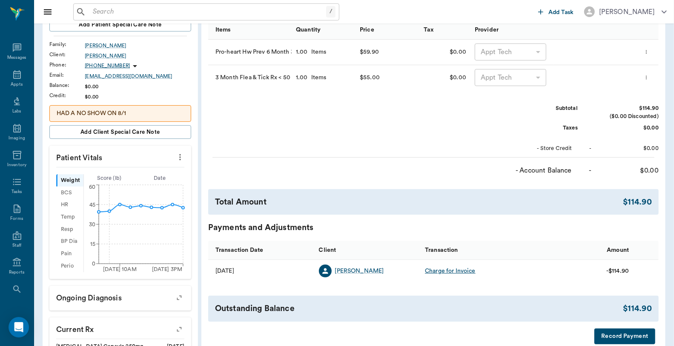
click at [620, 340] on button "Record Payment" at bounding box center [625, 336] width 61 height 16
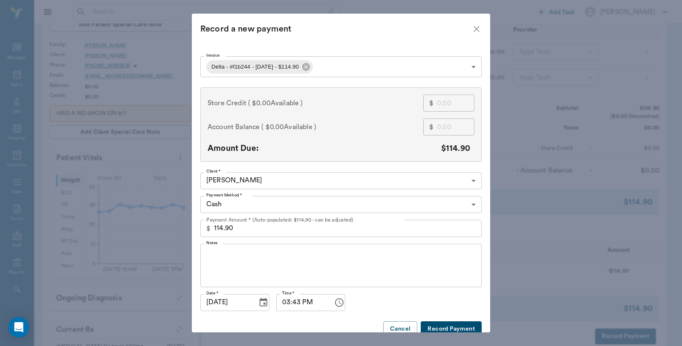
click at [220, 202] on body "/ ​ Add Task [PERSON_NAME] Nectar Messages Appts Labs Imaging Inventory Tasks F…" at bounding box center [341, 193] width 682 height 671
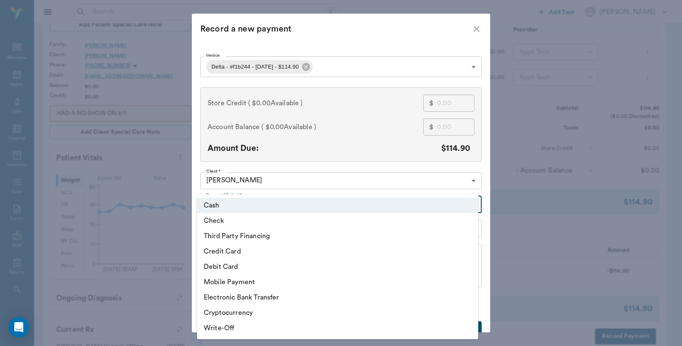
click at [227, 265] on li "Debit Card" at bounding box center [337, 266] width 281 height 15
type input "DEBIT_CARD"
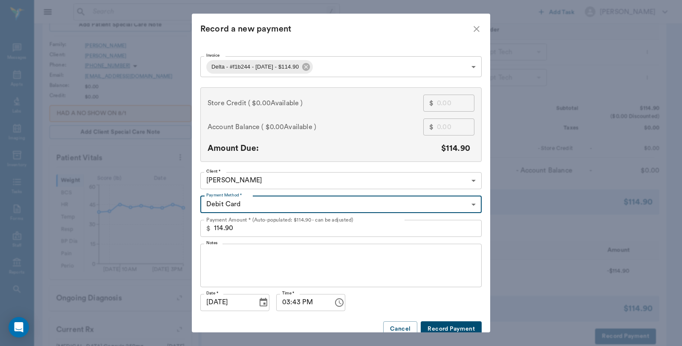
click at [444, 325] on button "Record Payment" at bounding box center [450, 329] width 61 height 16
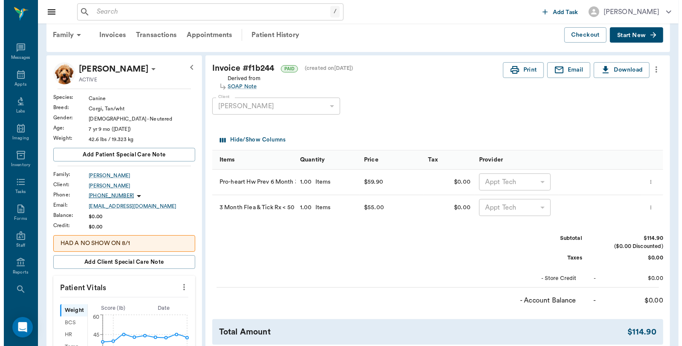
scroll to position [0, 0]
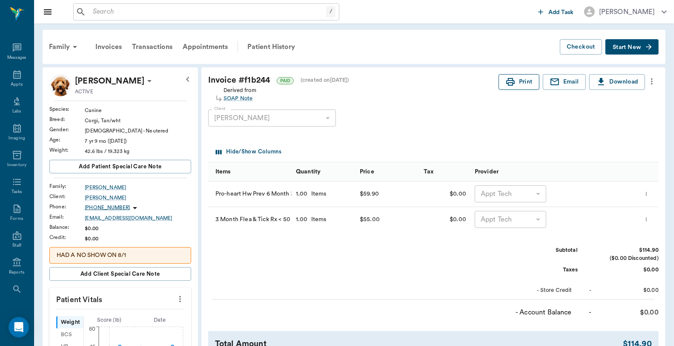
click at [525, 79] on button "Print" at bounding box center [519, 82] width 41 height 16
click at [12, 75] on icon at bounding box center [17, 74] width 10 height 10
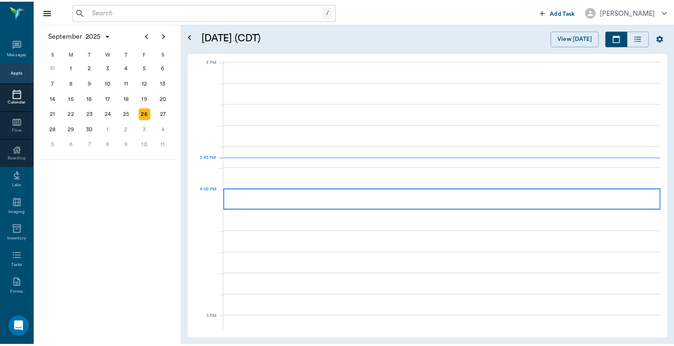
scroll to position [895, 0]
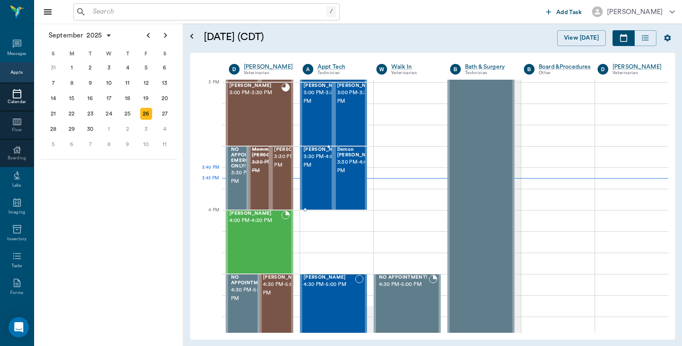
click at [317, 169] on span "3:30 PM - 4:00 PM" at bounding box center [324, 160] width 43 height 17
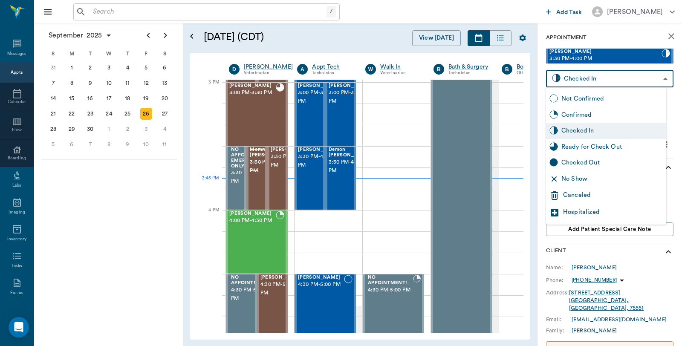
click at [645, 79] on body "/ ​ Add Task [PERSON_NAME] Nectar Messages Appts Calendar Flow Boarding Labs Im…" at bounding box center [341, 173] width 682 height 346
click at [594, 164] on div "Checked Out" at bounding box center [611, 162] width 101 height 9
type input "CHECKED_OUT"
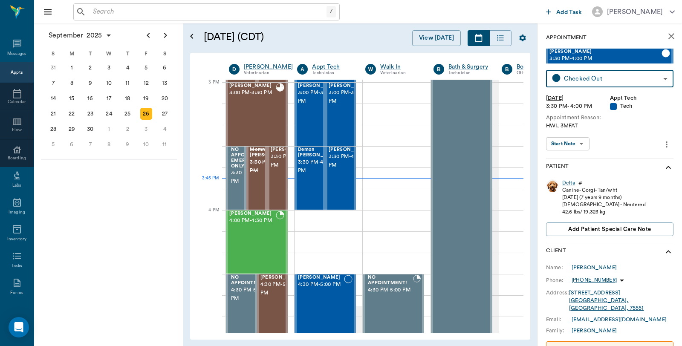
drag, startPoint x: 190, startPoint y: 89, endPoint x: 199, endPoint y: 89, distance: 8.9
click at [199, 89] on div "[DATE] [DATE] [DATE] D [PERSON_NAME] Veterinarian A Appt Tech Technician W Walk…" at bounding box center [360, 196] width 340 height 287
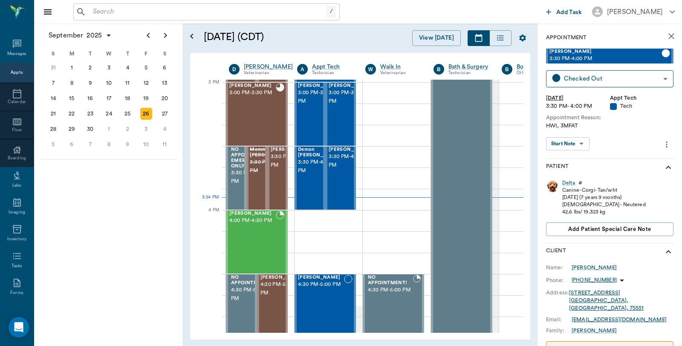
click at [141, 20] on div "/ ​" at bounding box center [206, 11] width 266 height 17
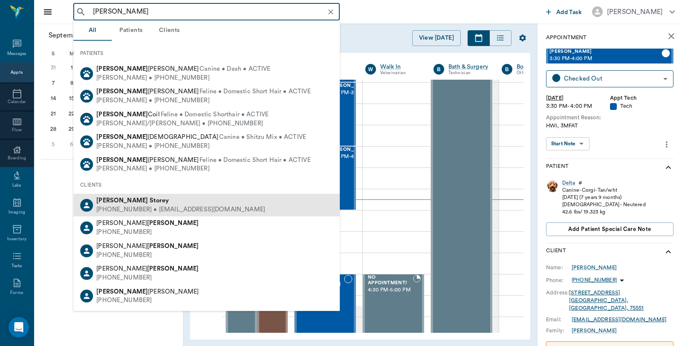
click at [138, 201] on div "[PERSON_NAME]" at bounding box center [180, 200] width 169 height 9
type input "[PERSON_NAME]"
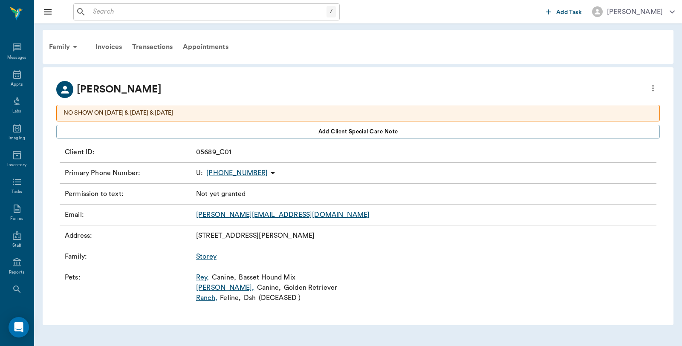
click at [201, 279] on link "Rey ," at bounding box center [202, 277] width 13 height 10
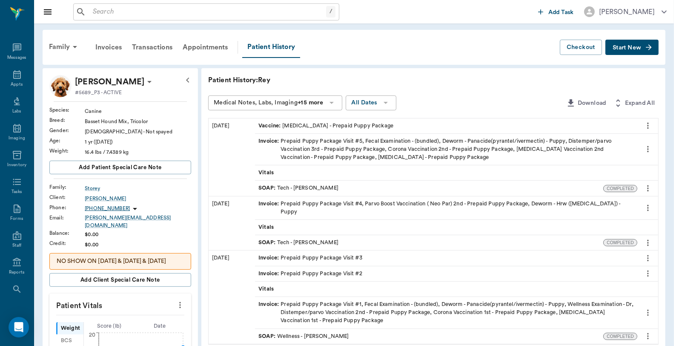
click at [633, 48] on span "Start New" at bounding box center [627, 48] width 29 height 0
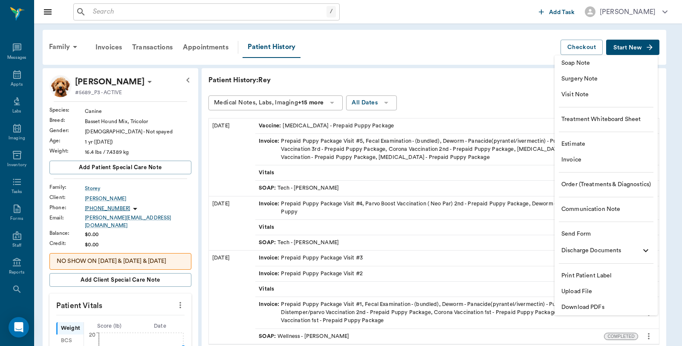
click at [573, 92] on span "Visit Note" at bounding box center [605, 94] width 89 height 9
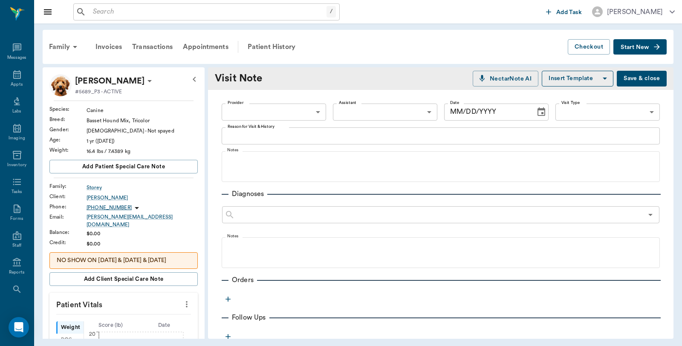
type input "[DATE]"
click at [262, 108] on body "/ ​ Add Task [PERSON_NAME] Nectar Messages Appts Labs Imaging Inventory Tasks F…" at bounding box center [341, 173] width 682 height 346
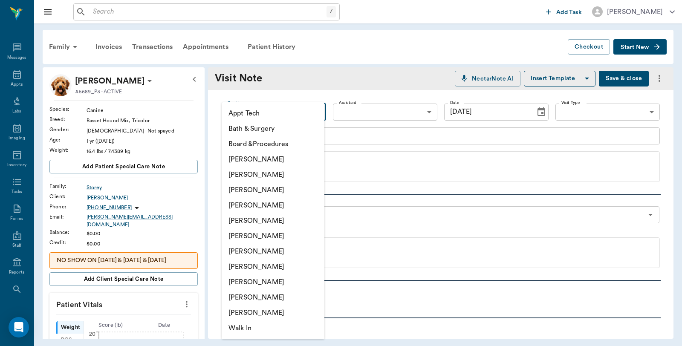
click at [261, 155] on li "[PERSON_NAME]" at bounding box center [272, 159] width 103 height 15
type input "6899ea08ed37b777db10de45"
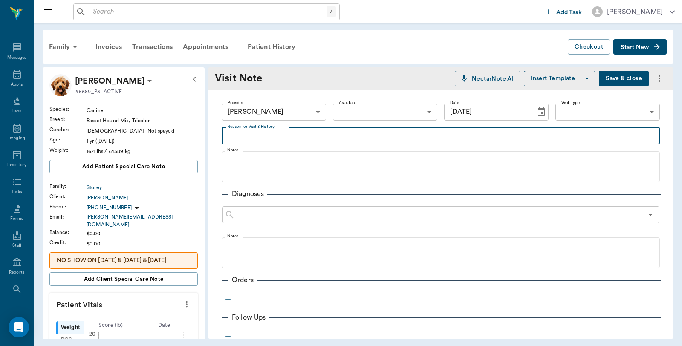
click at [276, 138] on textarea "Reason for Visit & History" at bounding box center [440, 136] width 426 height 10
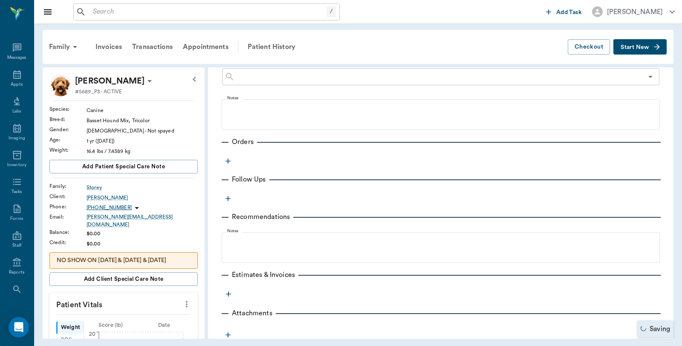
scroll to position [142, 0]
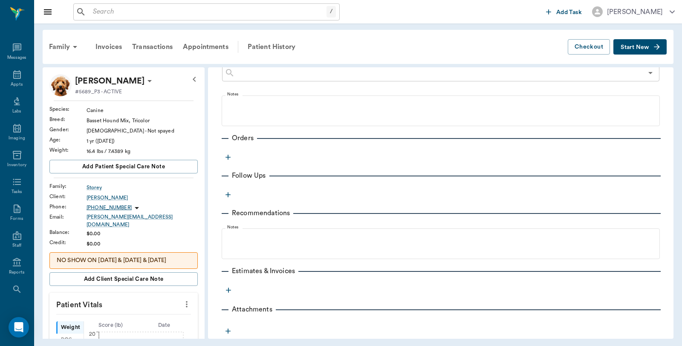
type textarea "3MFAT"
click at [228, 158] on icon "button" at bounding box center [228, 157] width 9 height 9
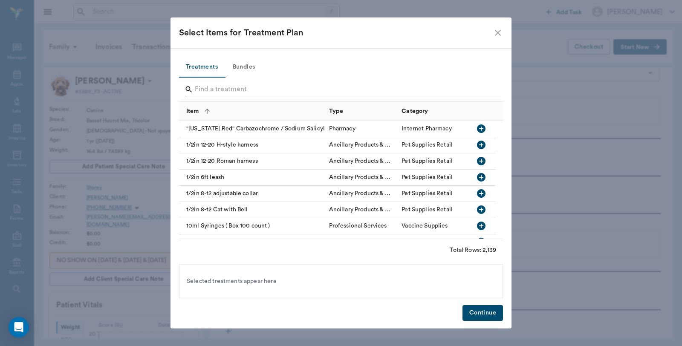
click at [254, 87] on input "Search" at bounding box center [341, 90] width 293 height 14
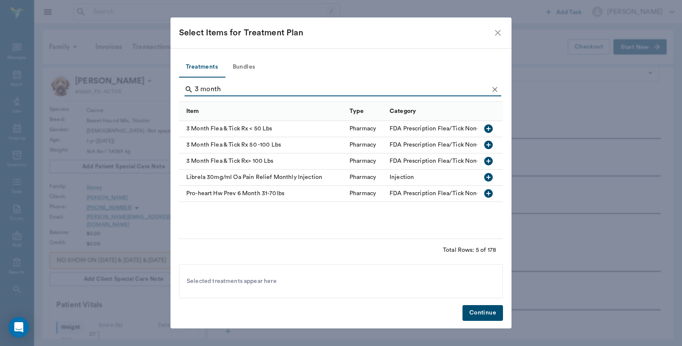
type input "3 month"
click at [489, 127] on icon "button" at bounding box center [488, 129] width 10 height 10
click at [477, 310] on button "Continue" at bounding box center [482, 313] width 40 height 16
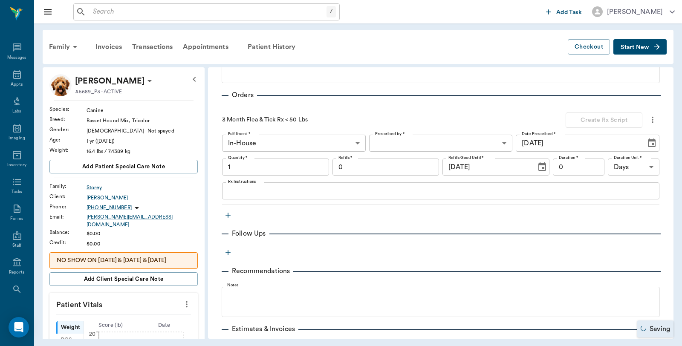
type input "1.00"
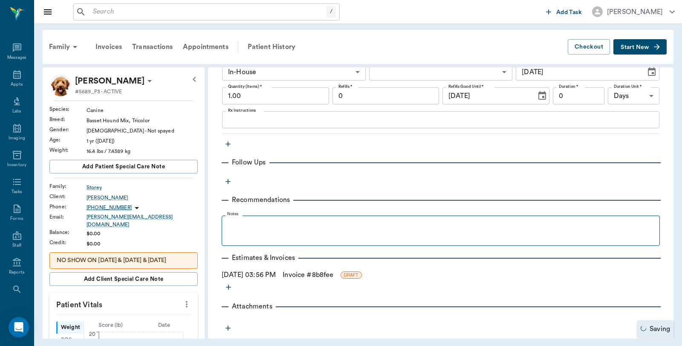
scroll to position [266, 0]
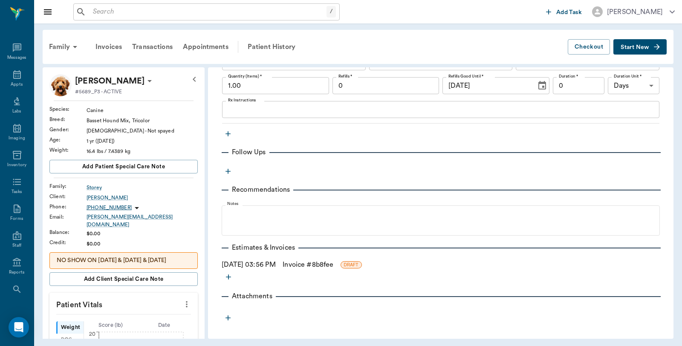
click at [322, 260] on link "Invoice # 8b8fee" at bounding box center [307, 264] width 51 height 10
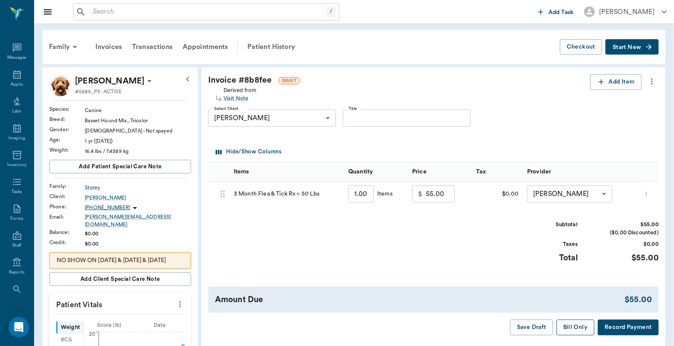
click at [584, 327] on button "Bill Only" at bounding box center [576, 327] width 38 height 16
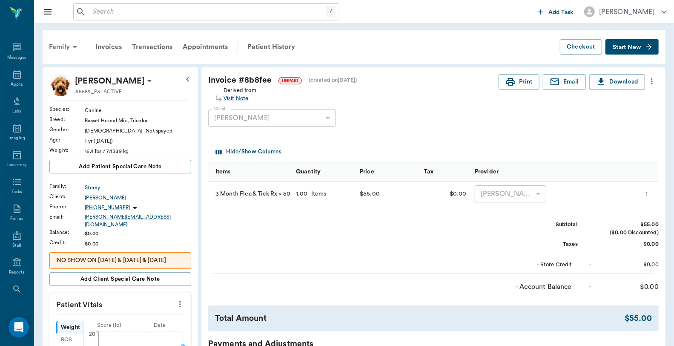
click at [61, 48] on div "Family" at bounding box center [64, 47] width 41 height 20
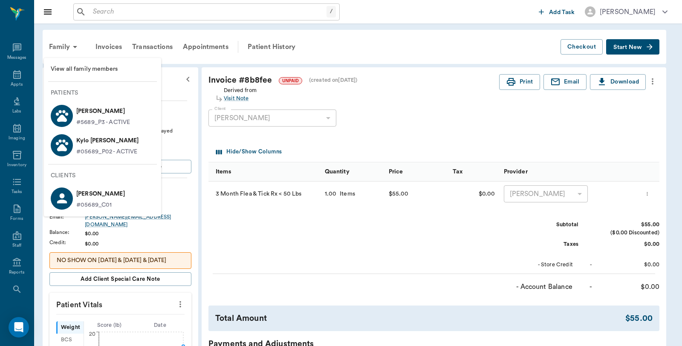
click at [74, 150] on div "Kylo Ren Storey #05689_P02 - ACTIVE" at bounding box center [106, 145] width 66 height 23
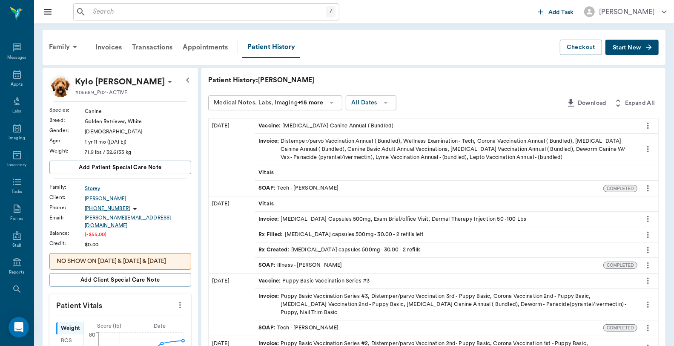
click at [626, 48] on span "Start New" at bounding box center [627, 48] width 29 height 0
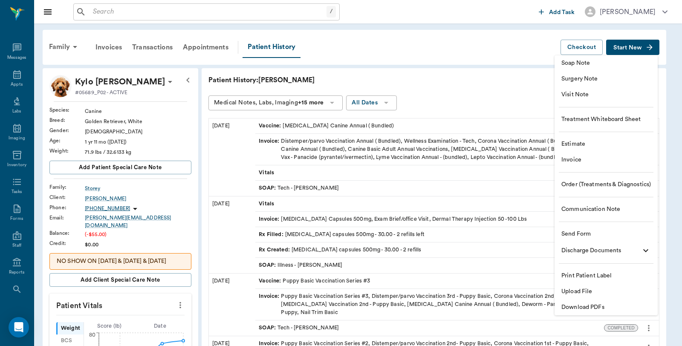
click at [599, 90] on span "Visit Note" at bounding box center [605, 94] width 89 height 9
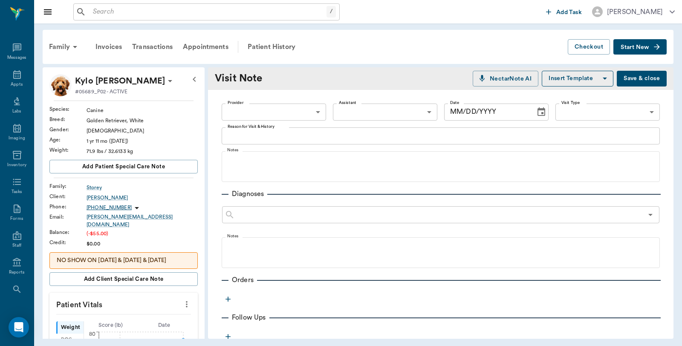
type input "[DATE]"
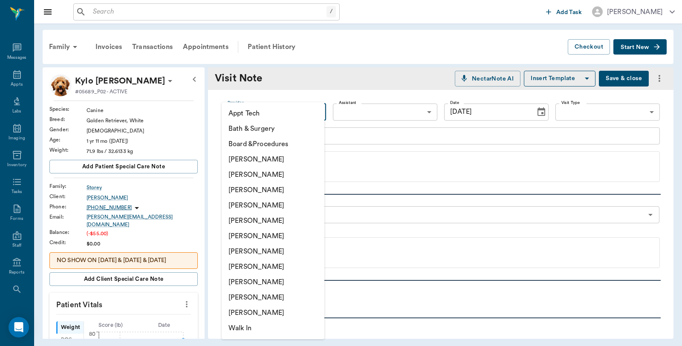
click at [274, 108] on body "/ ​ Add Task Dr. Bert Ellsworth Nectar Messages Appts Labs Imaging Inventory Ta…" at bounding box center [341, 173] width 682 height 346
click at [263, 163] on li "[PERSON_NAME]" at bounding box center [272, 159] width 103 height 15
type input "6899ea08ed37b777db10de45"
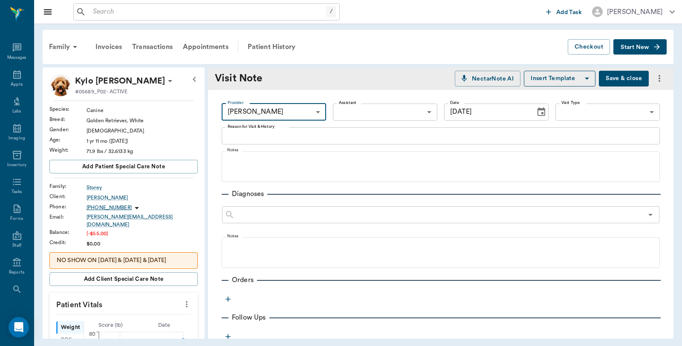
click at [281, 141] on textarea "Reason for Visit & History" at bounding box center [440, 136] width 426 height 10
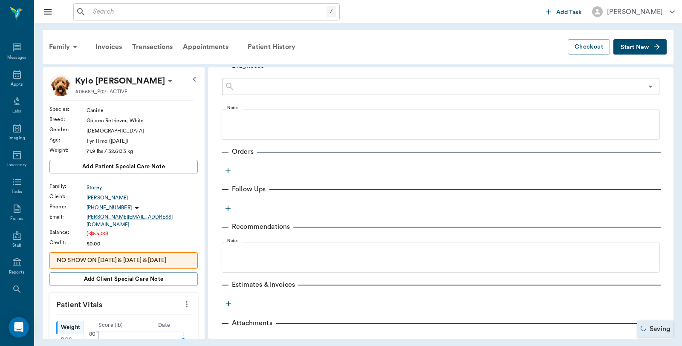
scroll to position [142, 0]
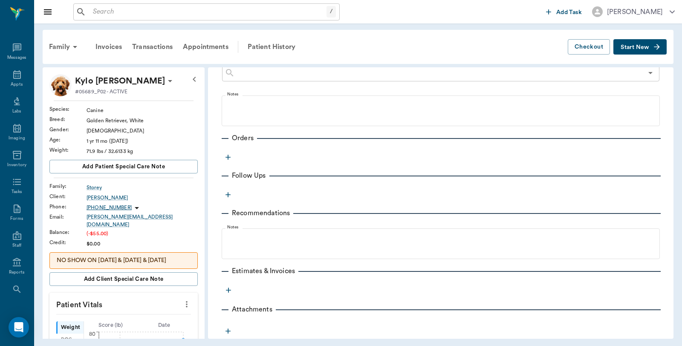
type textarea "3MFAT"
click at [230, 159] on icon "button" at bounding box center [228, 157] width 9 height 9
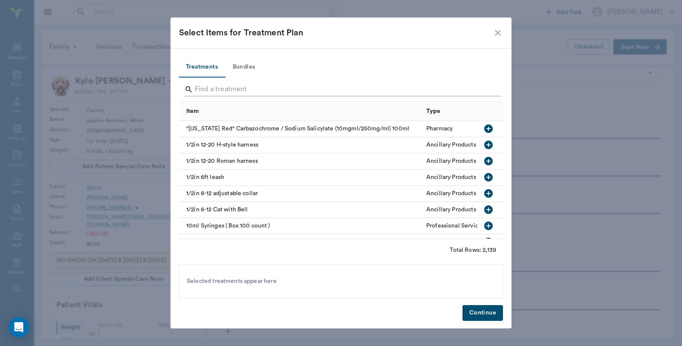
click at [256, 84] on input "Search" at bounding box center [341, 90] width 293 height 14
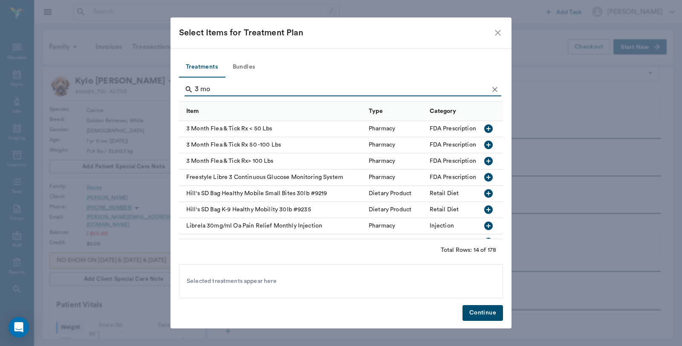
type input "3 mo"
click at [483, 140] on icon "button" at bounding box center [488, 145] width 10 height 10
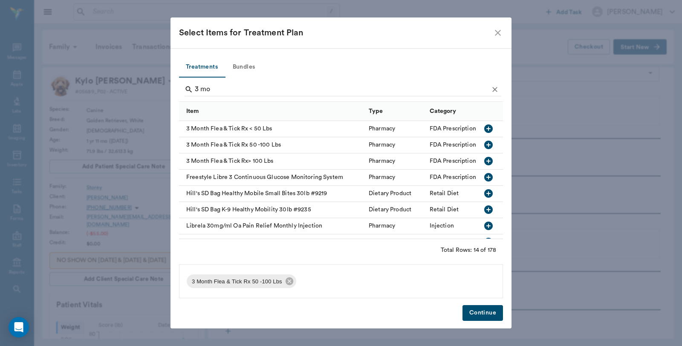
click at [486, 312] on button "Continue" at bounding box center [482, 313] width 40 height 16
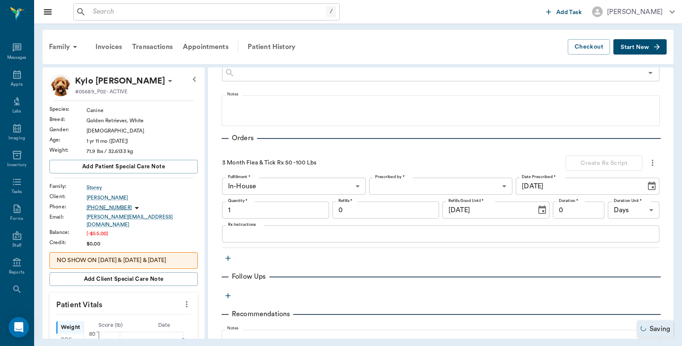
type input "1.00"
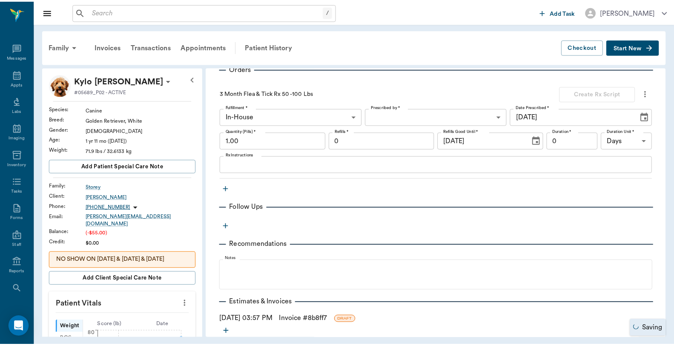
scroll to position [266, 0]
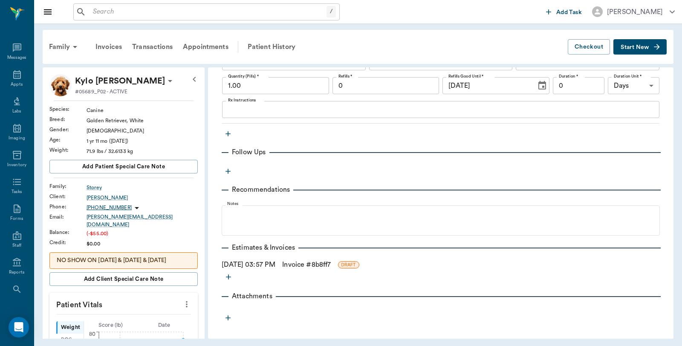
click at [325, 266] on link "Invoice # 8b8ff7" at bounding box center [306, 264] width 49 height 10
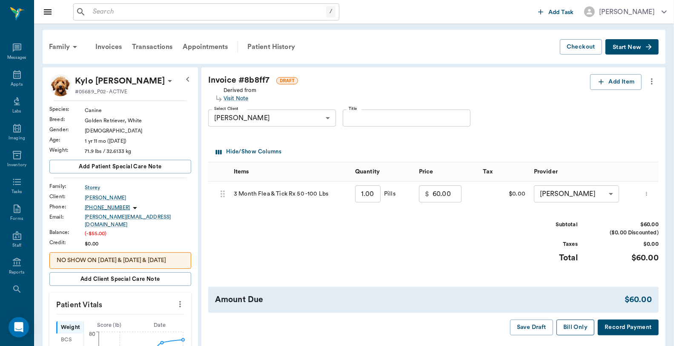
click at [568, 332] on button "Bill Only" at bounding box center [576, 327] width 38 height 16
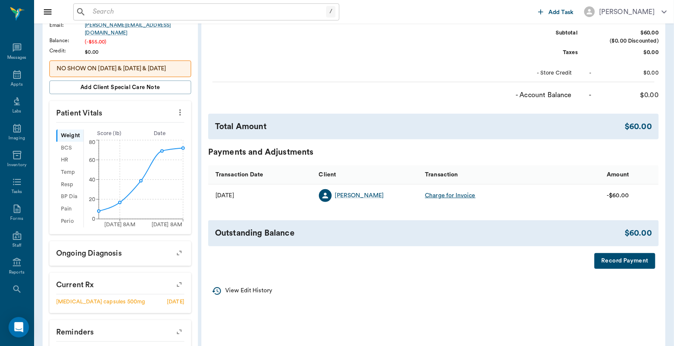
scroll to position [236, 0]
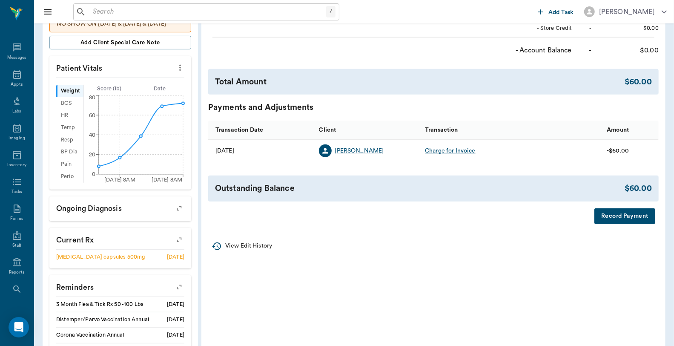
click at [619, 210] on button "Record Payment" at bounding box center [625, 216] width 61 height 16
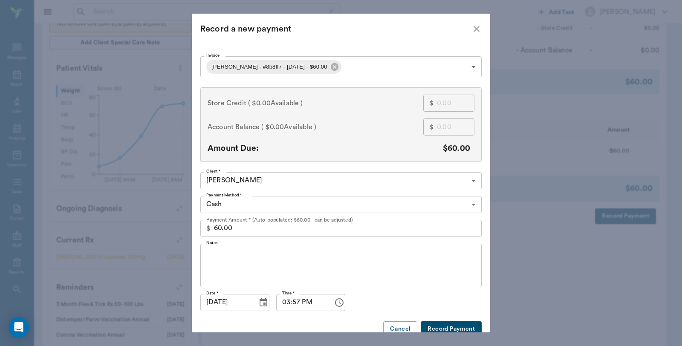
click at [345, 66] on body "/ ​ Add Task Dr. Bert Ellsworth Nectar Messages Appts Labs Imaging Inventory Ta…" at bounding box center [341, 102] width 682 height 676
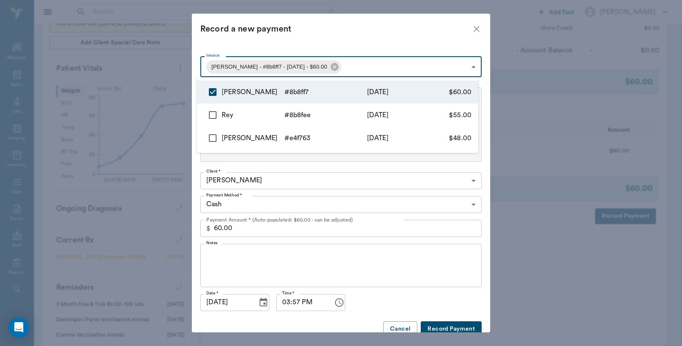
click at [210, 116] on input "checkbox" at bounding box center [213, 115] width 18 height 18
checkbox input "true"
type input "68d6fe1edbbc8441f88b8ff7,68d6fdf7dbbc8441f88b8fee"
type input "115.00"
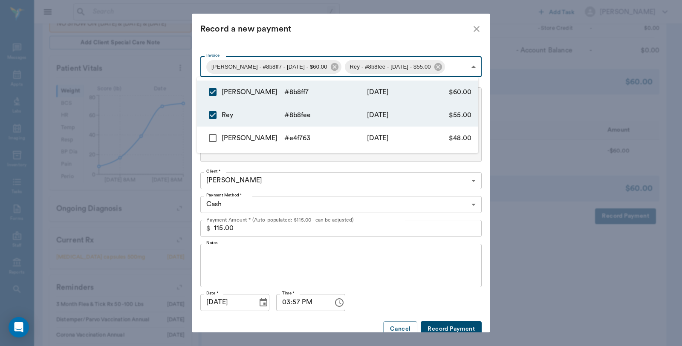
click at [394, 41] on div at bounding box center [341, 173] width 682 height 346
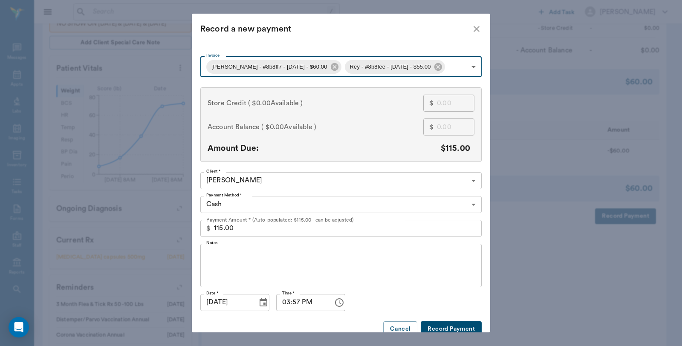
click at [282, 210] on body "/ ​ Add Task Dr. Bert Ellsworth Nectar Messages Appts Labs Imaging Inventory Ta…" at bounding box center [341, 102] width 682 height 676
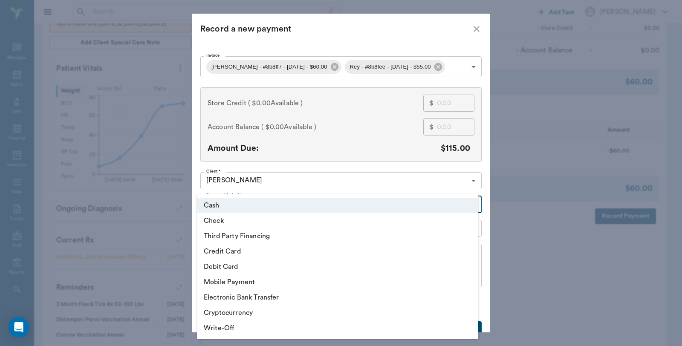
click at [244, 265] on li "Debit Card" at bounding box center [337, 266] width 281 height 15
type input "DEBIT_CARD"
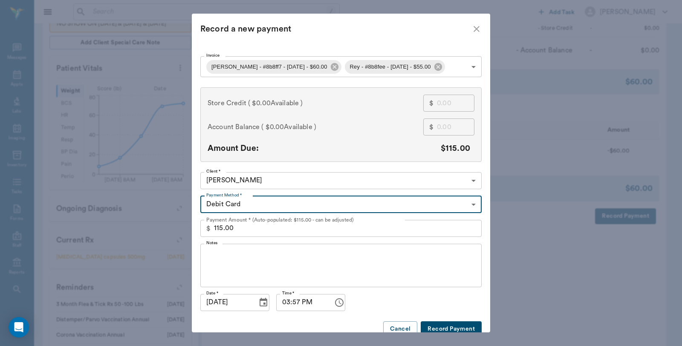
type input "68d6fe1edbbc8441f88b8ff7"
type input "60.00"
click at [354, 65] on body "/ ​ Add Task Dr. Bert Ellsworth Nectar Messages Appts Labs Imaging Inventory Ta…" at bounding box center [341, 102] width 682 height 676
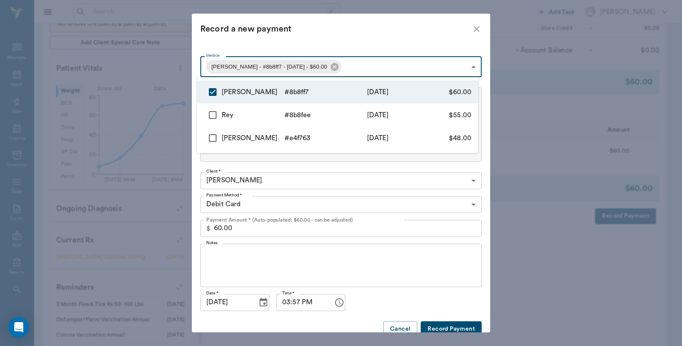
click at [210, 114] on input "checkbox" at bounding box center [213, 115] width 18 height 18
checkbox input "true"
type input "68d6fe1edbbc8441f88b8ff7,68d6fdf7dbbc8441f88b8fee"
type input "115.00"
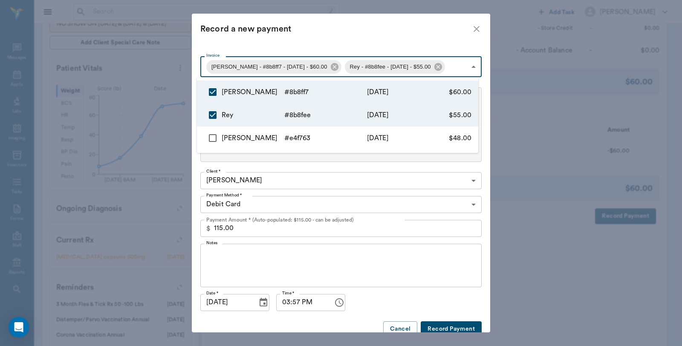
click at [348, 36] on div at bounding box center [341, 173] width 682 height 346
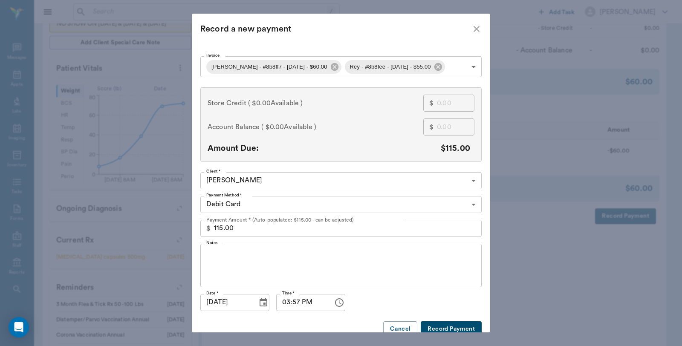
click at [439, 325] on button "Record Payment" at bounding box center [450, 329] width 61 height 16
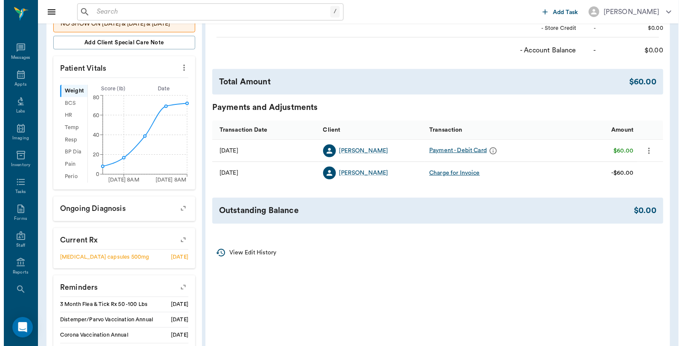
scroll to position [0, 0]
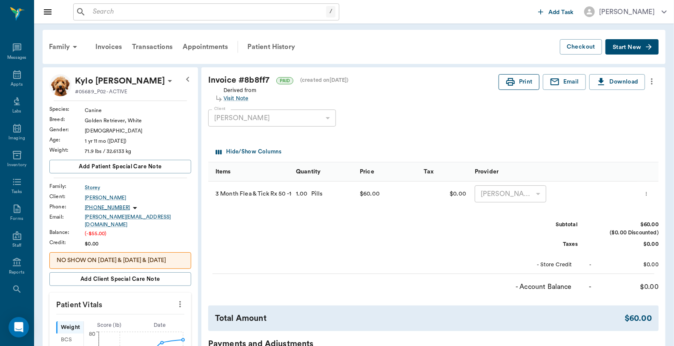
click at [508, 80] on icon "button" at bounding box center [510, 82] width 9 height 8
click at [60, 46] on div "Family" at bounding box center [64, 47] width 41 height 20
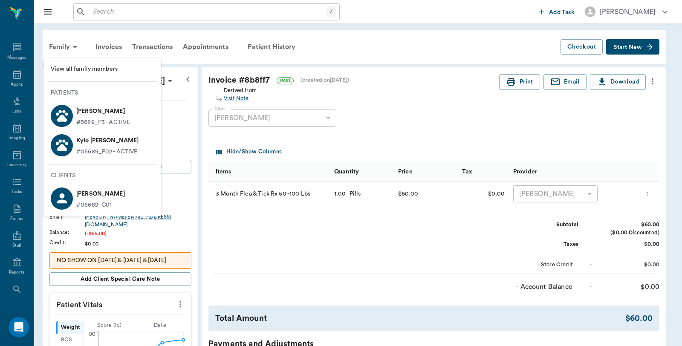
click at [96, 112] on p "Rey Storey" at bounding box center [103, 111] width 54 height 14
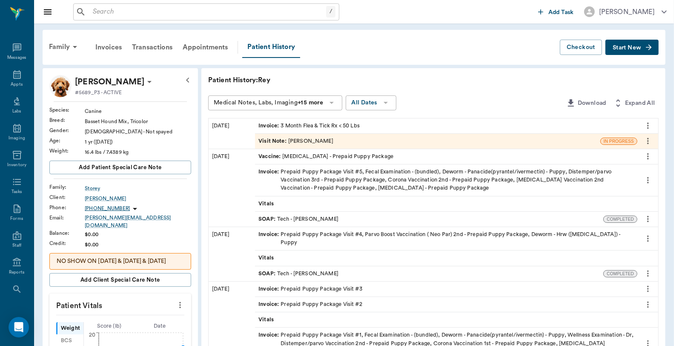
click at [356, 124] on div "Invoice : 3 Month Flea & Tick Rx < 50 Lbs" at bounding box center [309, 126] width 101 height 8
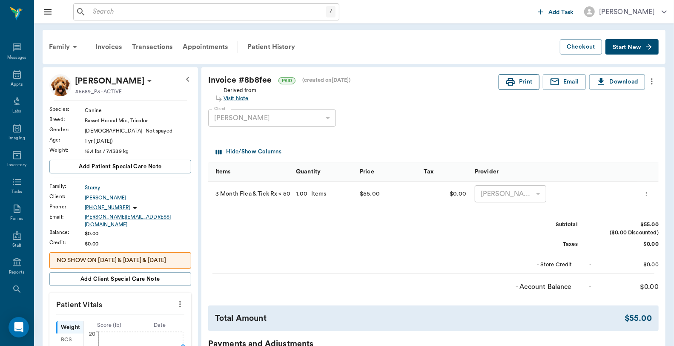
click at [517, 86] on button "Print" at bounding box center [519, 82] width 41 height 16
click at [12, 76] on icon at bounding box center [17, 74] width 10 height 10
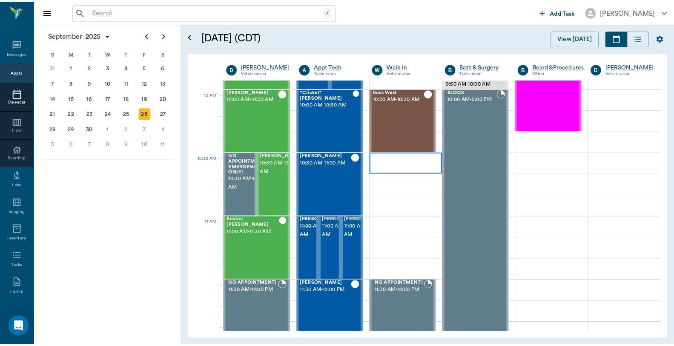
scroll to position [233, 0]
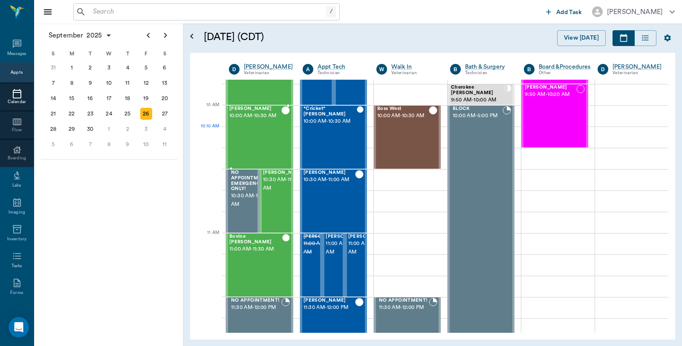
click at [247, 133] on div "Blanca Quintero 10:00 AM - 10:30 AM" at bounding box center [255, 137] width 52 height 62
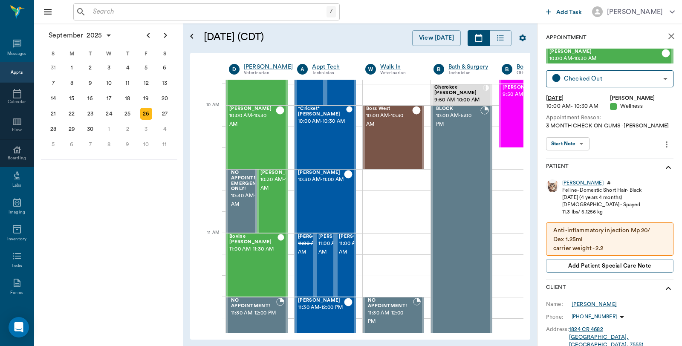
click at [575, 184] on div "[PERSON_NAME]" at bounding box center [582, 182] width 41 height 7
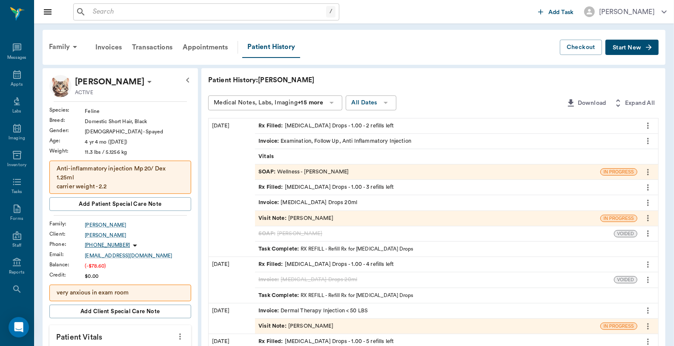
click at [371, 139] on div "Invoice : Examination, Follow Up, Anti Inflammatory Injection" at bounding box center [335, 141] width 153 height 8
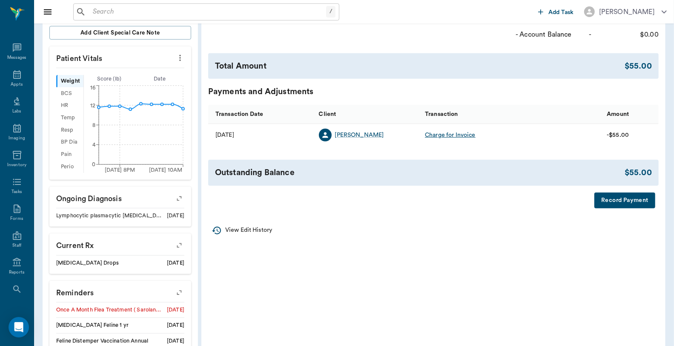
scroll to position [284, 0]
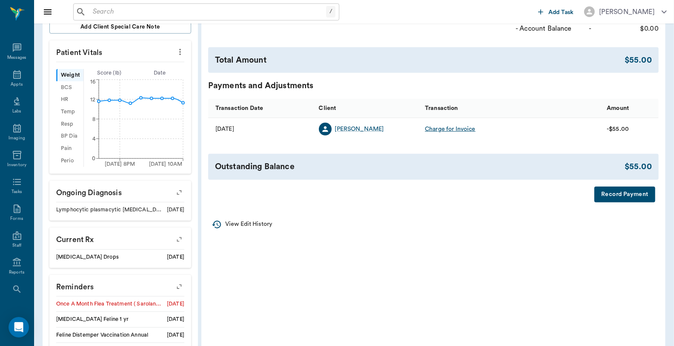
click at [635, 193] on button "Record Payment" at bounding box center [625, 195] width 61 height 16
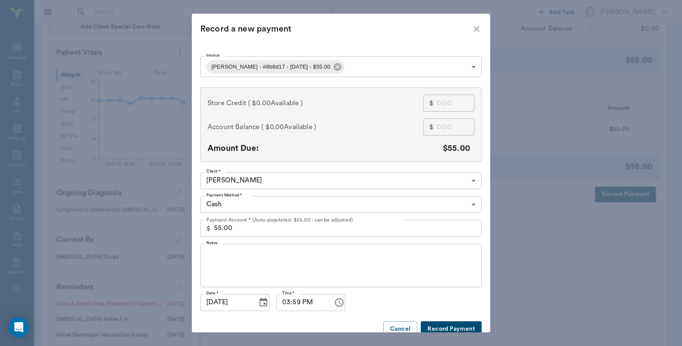
click at [348, 64] on body "/ ​ Add Task Dr. Bert Ellsworth Nectar Messages Appts Labs Imaging Inventory Ta…" at bounding box center [341, 77] width 682 height 723
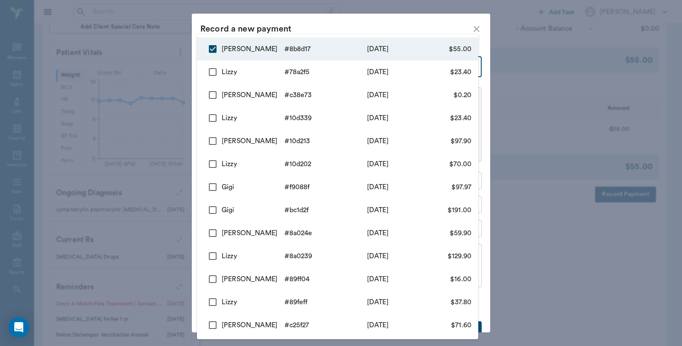
click at [213, 73] on input "checkbox" at bounding box center [213, 72] width 18 height 18
checkbox input "true"
type input "68d6ab8edbbc8441f88b8d17,68d694a1d88294d4b778a2f5"
type input "78.40"
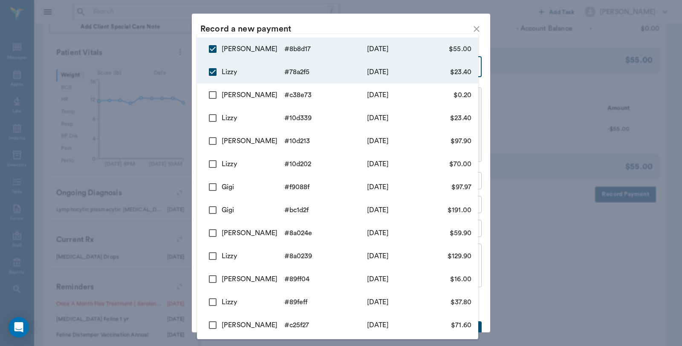
click at [210, 92] on input "checkbox" at bounding box center [213, 95] width 18 height 18
checkbox input "true"
type input "68d6ab8edbbc8441f88b8d17,68d694a1d88294d4b778a2f5,68d6943988a6681450c38e73"
type input "78.60"
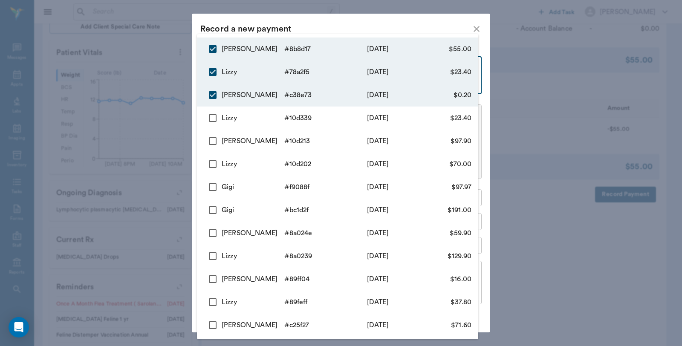
click at [363, 19] on div at bounding box center [341, 173] width 682 height 346
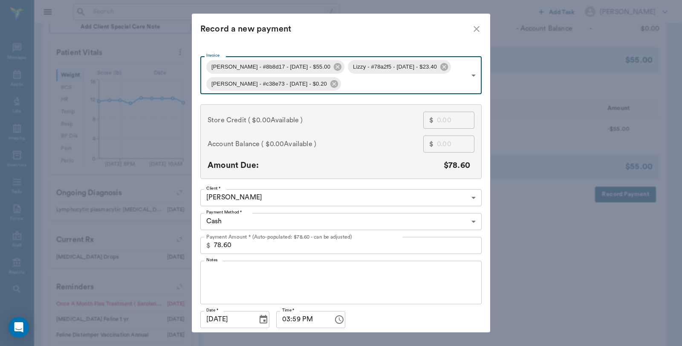
click at [471, 30] on icon "close" at bounding box center [476, 29] width 10 height 10
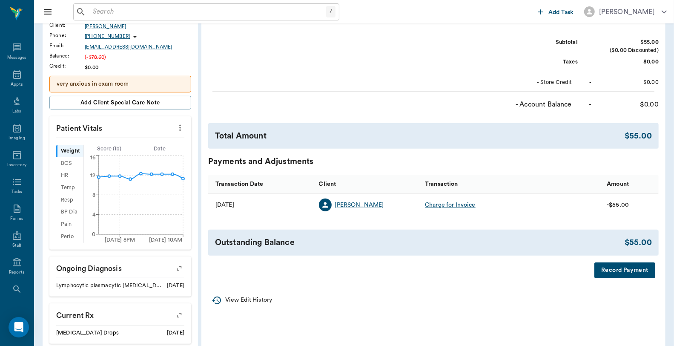
scroll to position [236, 0]
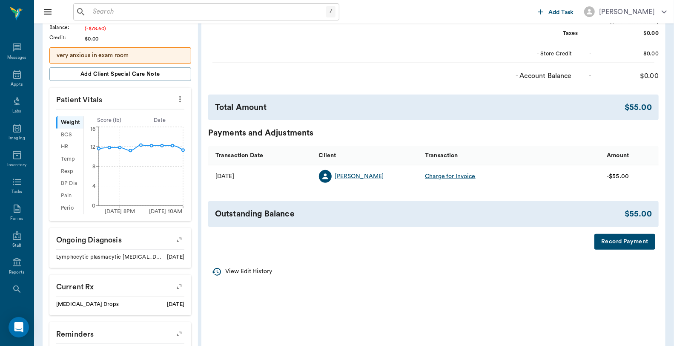
click at [626, 238] on button "Record Payment" at bounding box center [625, 242] width 61 height 16
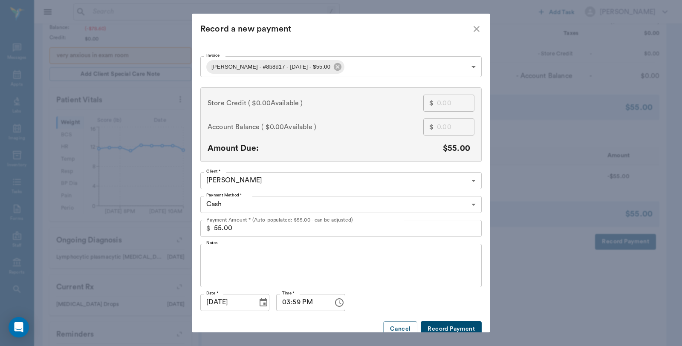
click at [344, 64] on body "/ ​ Add Task Dr. Bert Ellsworth Nectar Messages Appts Labs Imaging Inventory Ta…" at bounding box center [341, 125] width 682 height 723
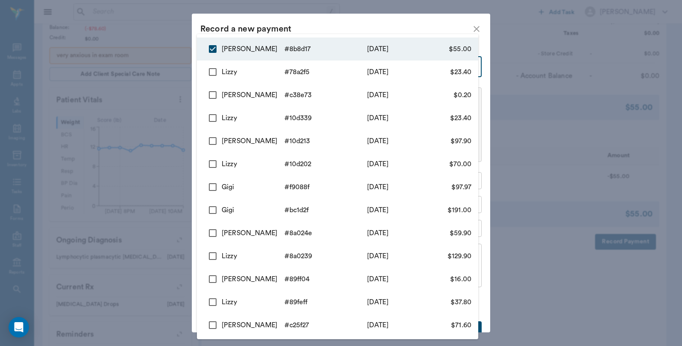
drag, startPoint x: 211, startPoint y: 71, endPoint x: 209, endPoint y: 92, distance: 21.0
click at [211, 80] on input "checkbox" at bounding box center [213, 72] width 18 height 18
checkbox input "true"
type input "68d6ab8edbbc8441f88b8d17,68d694a1d88294d4b778a2f5"
type input "78.40"
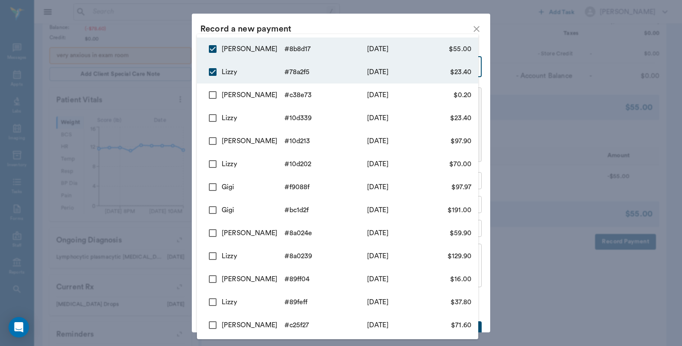
click at [209, 95] on input "checkbox" at bounding box center [213, 95] width 18 height 18
checkbox input "true"
type input "68d6ab8edbbc8441f88b8d17,68d694a1d88294d4b778a2f5,68d6943988a6681450c38e73"
type input "78.60"
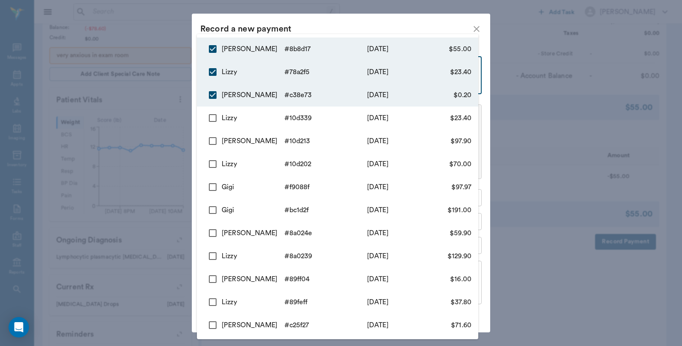
click at [342, 24] on div at bounding box center [341, 173] width 682 height 346
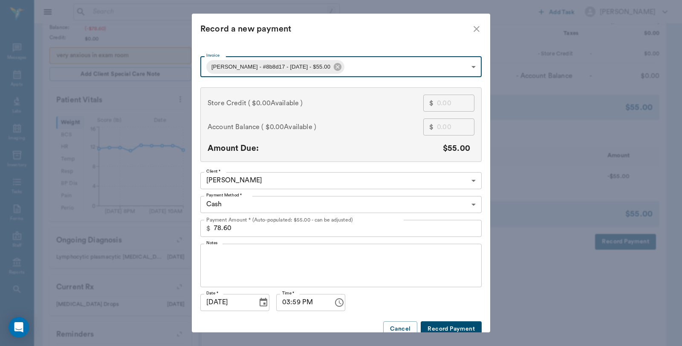
type input "68d6ab8edbbc8441f88b8d17"
type input "55.00"
click at [476, 29] on icon "close" at bounding box center [476, 29] width 10 height 10
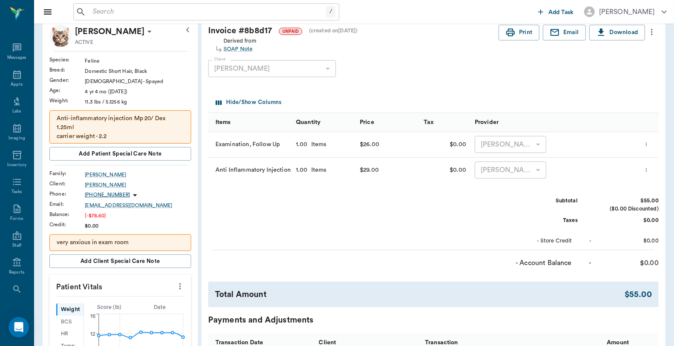
scroll to position [0, 0]
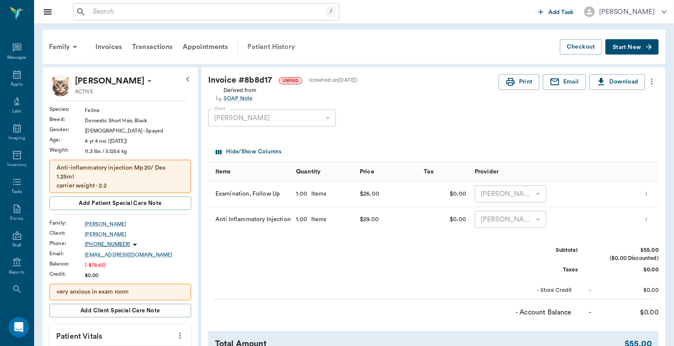
click at [260, 44] on div "Patient History" at bounding box center [271, 47] width 58 height 20
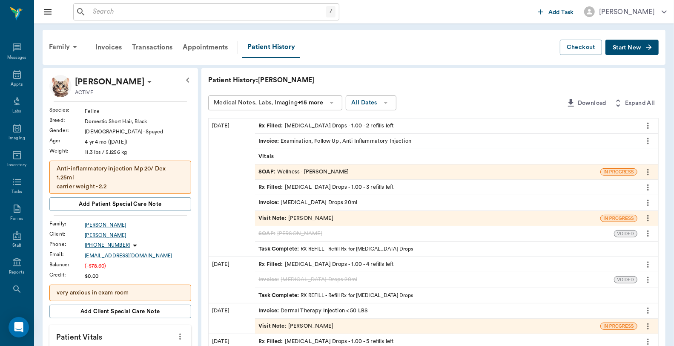
click at [52, 47] on div "Family" at bounding box center [64, 47] width 41 height 20
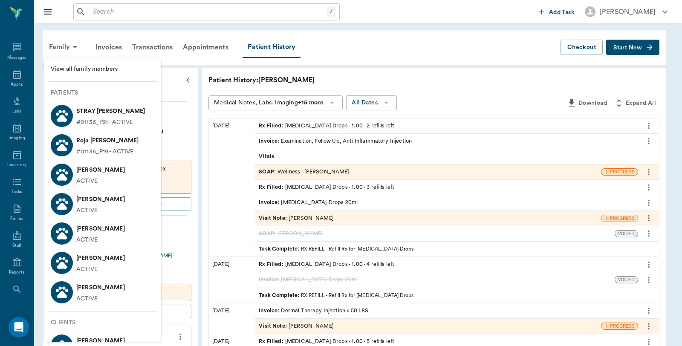
click at [109, 235] on p "Lizzy Quintero" at bounding box center [100, 229] width 49 height 14
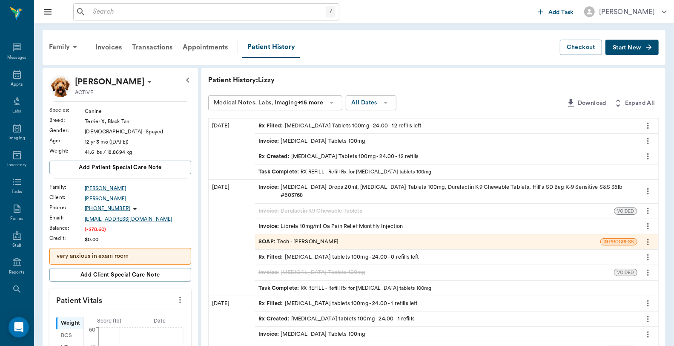
click at [648, 45] on icon "button" at bounding box center [649, 47] width 9 height 9
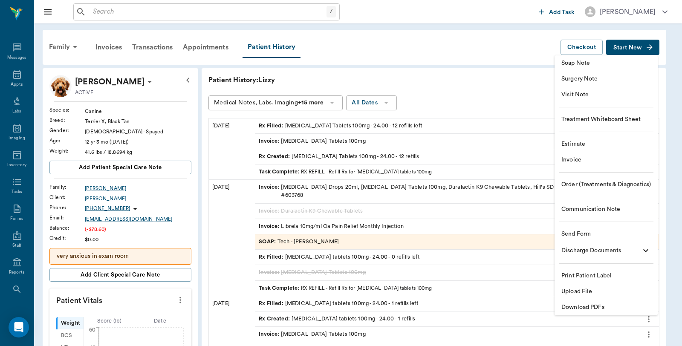
click at [580, 96] on span "Visit Note" at bounding box center [605, 94] width 89 height 9
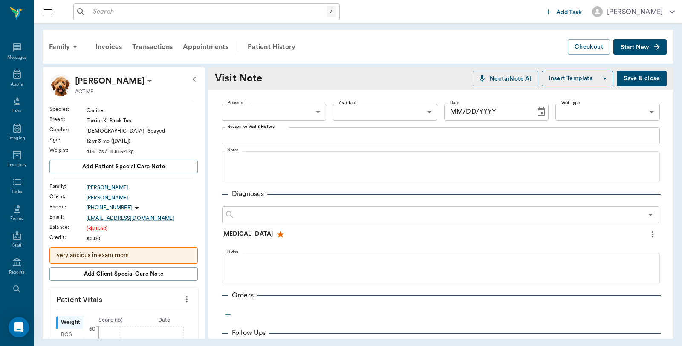
type input "[DATE]"
click at [302, 111] on body "/ ​ Add Task Dr. Bert Ellsworth Nectar Messages Appts Labs Imaging Inventory Ta…" at bounding box center [341, 173] width 682 height 346
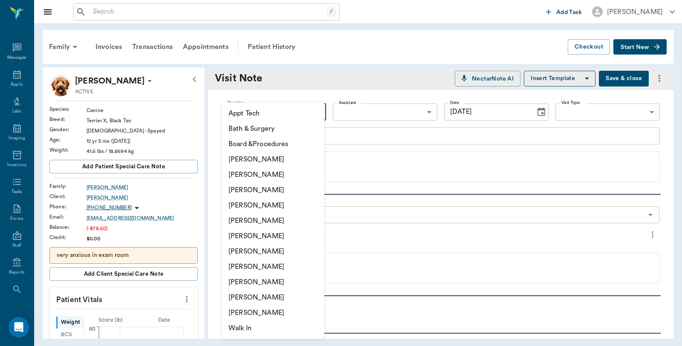
click at [265, 155] on li "[PERSON_NAME]" at bounding box center [272, 159] width 103 height 15
type input "6899ea08ed37b777db10de45"
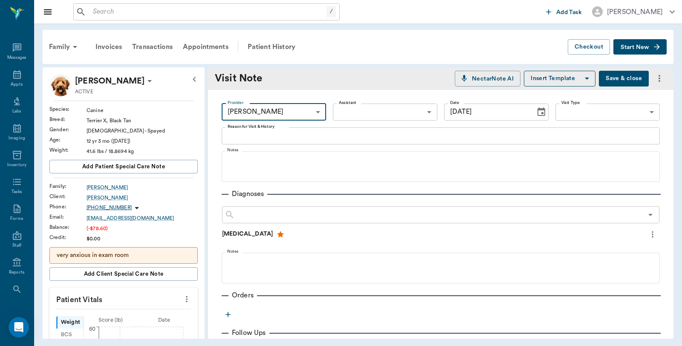
click at [292, 133] on textarea "Reason for Visit & History" at bounding box center [440, 136] width 426 height 10
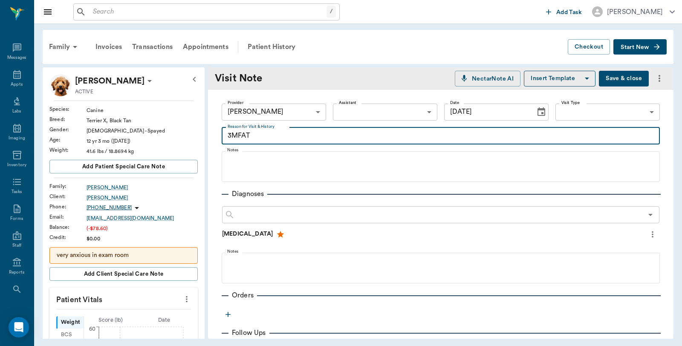
scroll to position [95, 0]
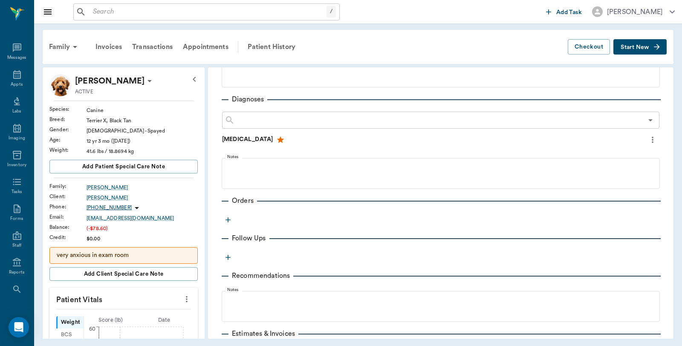
type textarea "3MFAT"
click at [229, 217] on icon "button" at bounding box center [228, 220] width 9 height 9
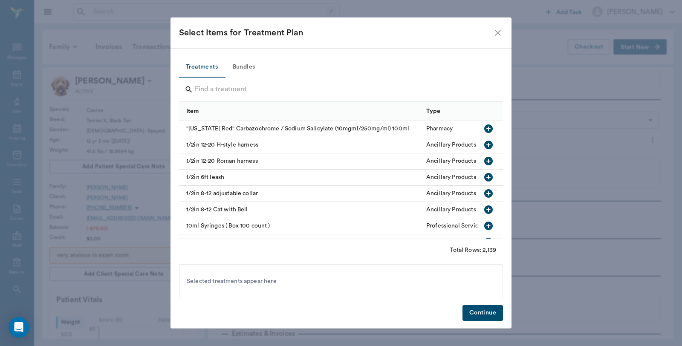
click at [207, 86] on input "Search" at bounding box center [341, 90] width 293 height 14
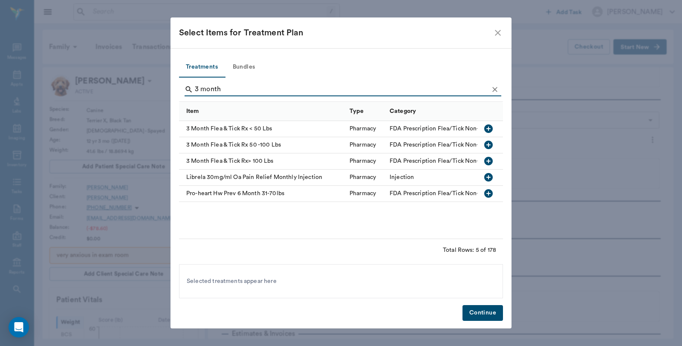
type input "3 month"
click at [487, 129] on icon "button" at bounding box center [488, 128] width 9 height 9
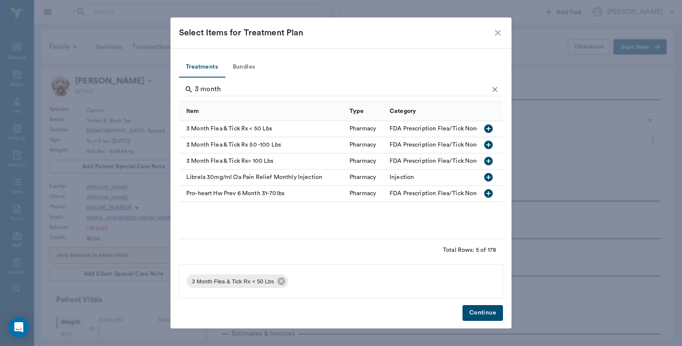
click at [475, 314] on button "Continue" at bounding box center [482, 313] width 40 height 16
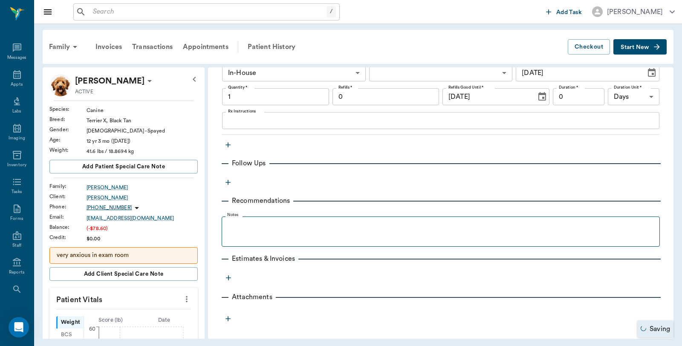
type input "1.00"
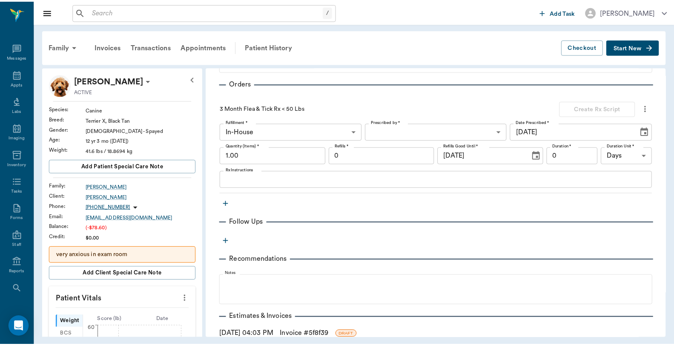
scroll to position [282, 0]
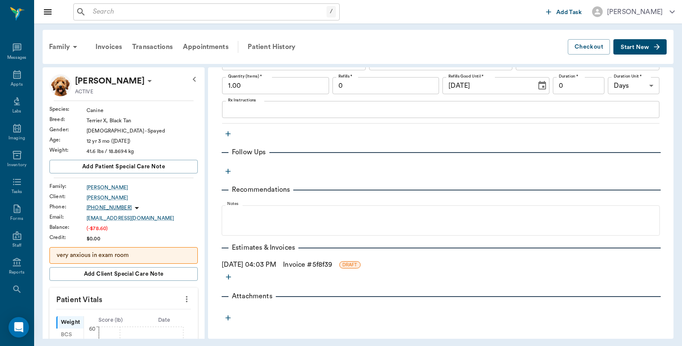
click at [331, 264] on link "Invoice # 5f8f39" at bounding box center [307, 264] width 49 height 10
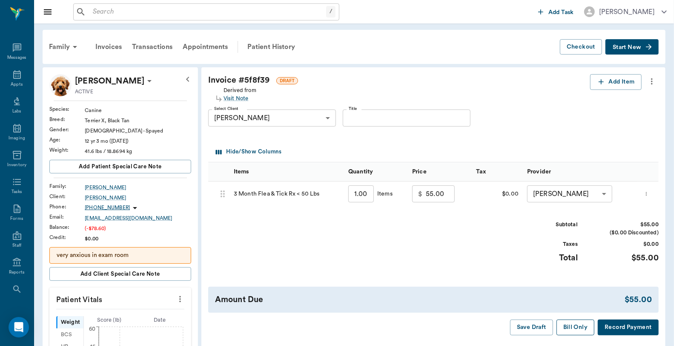
click at [581, 327] on button "Bill Only" at bounding box center [576, 327] width 38 height 16
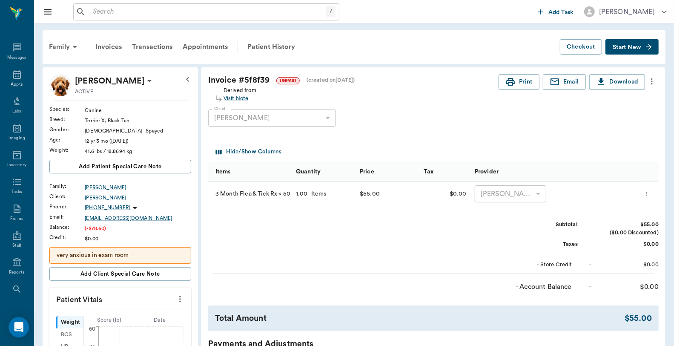
click at [632, 47] on span "Start New" at bounding box center [627, 47] width 29 height 0
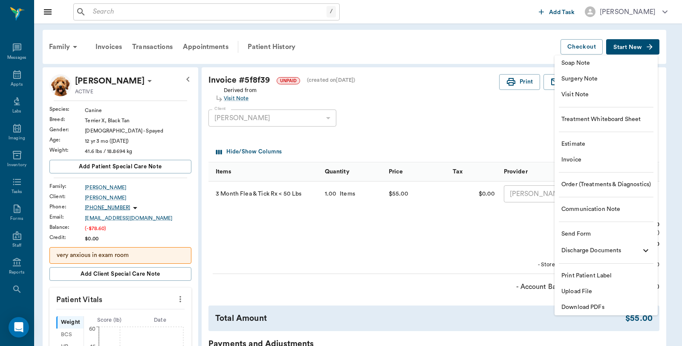
click at [594, 95] on span "Visit Note" at bounding box center [605, 94] width 89 height 9
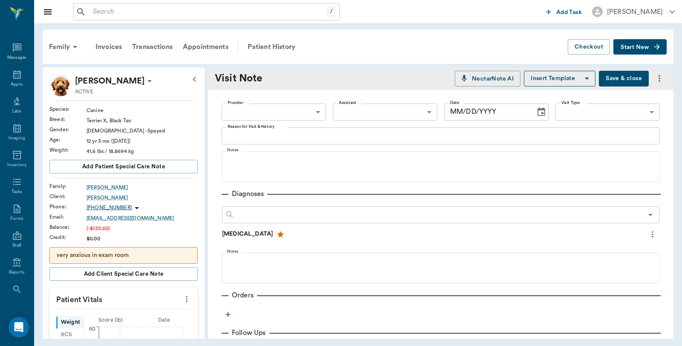
type input "[DATE]"
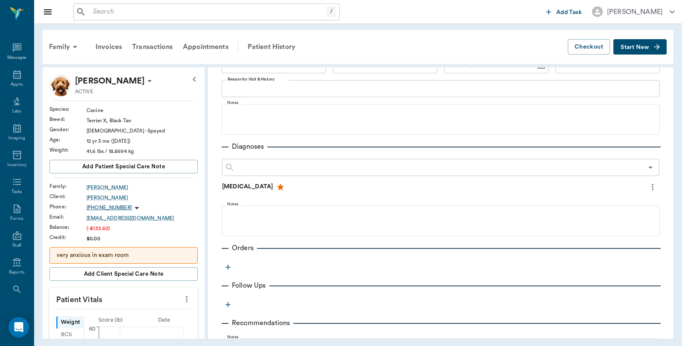
click at [228, 266] on icon "button" at bounding box center [228, 267] width 9 height 9
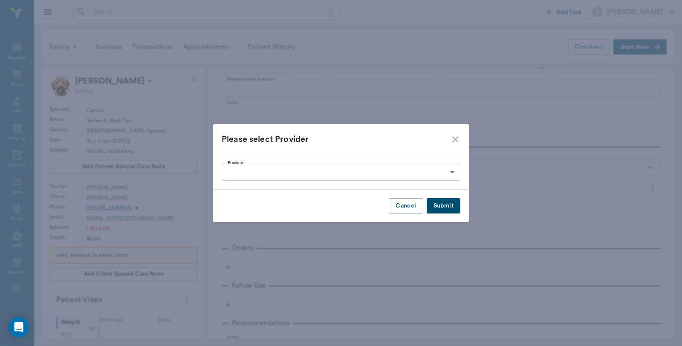
click at [451, 172] on body "/ ​ Add Task Dr. Bert Ellsworth Nectar Messages Appts Labs Imaging Inventory Ta…" at bounding box center [341, 173] width 682 height 346
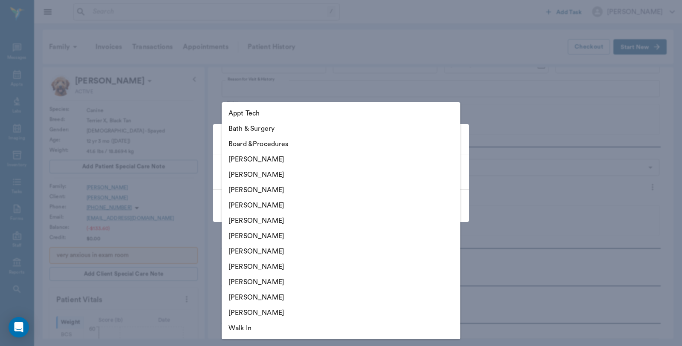
click at [270, 177] on li "[PERSON_NAME]" at bounding box center [340, 174] width 239 height 15
type input "63ec2e2852e12b0ba117910e"
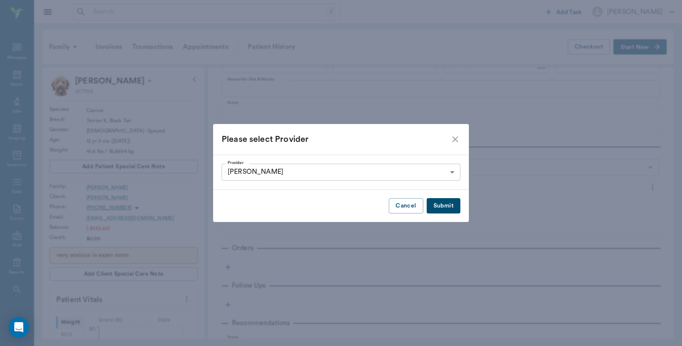
click at [440, 207] on button "Submit" at bounding box center [443, 206] width 34 height 16
type input "63ec2e2852e12b0ba117910e"
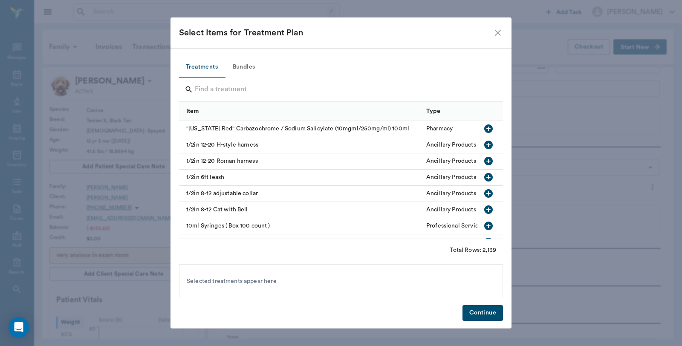
click at [198, 89] on input "Search" at bounding box center [341, 90] width 293 height 14
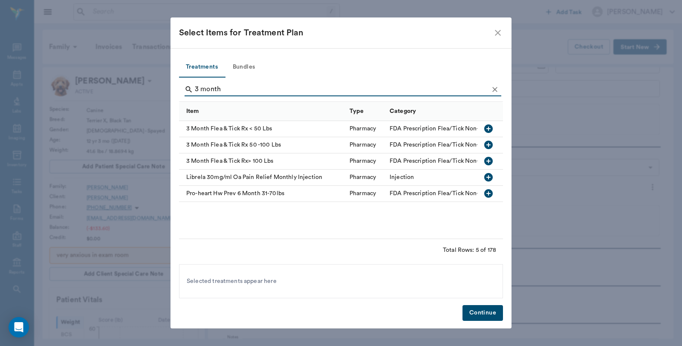
type input "3 month"
click at [489, 145] on icon "button" at bounding box center [488, 145] width 10 height 10
click at [480, 311] on button "Continue" at bounding box center [482, 313] width 40 height 16
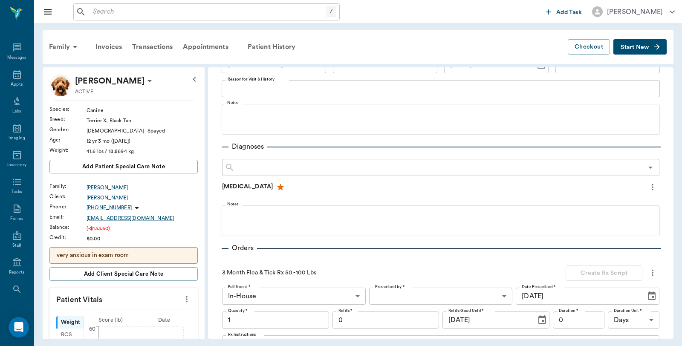
scroll to position [212, 0]
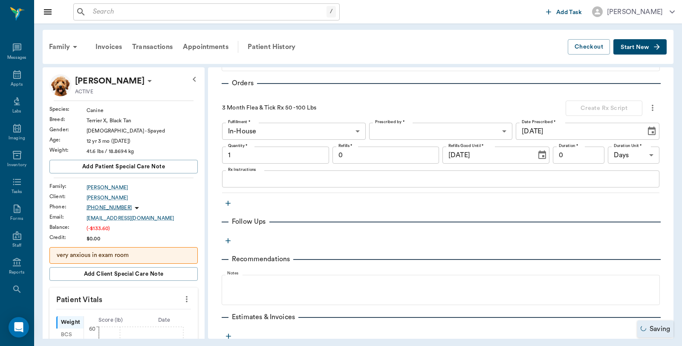
type input "1.00"
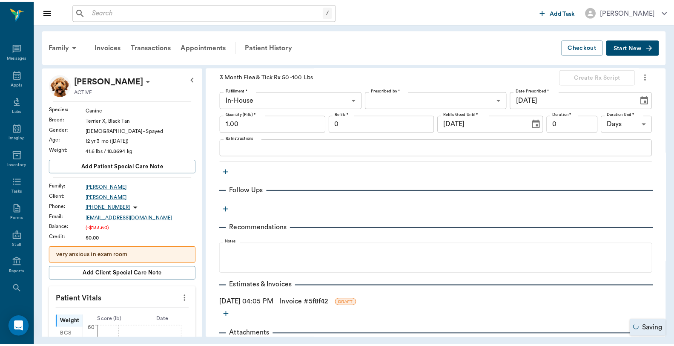
scroll to position [282, 0]
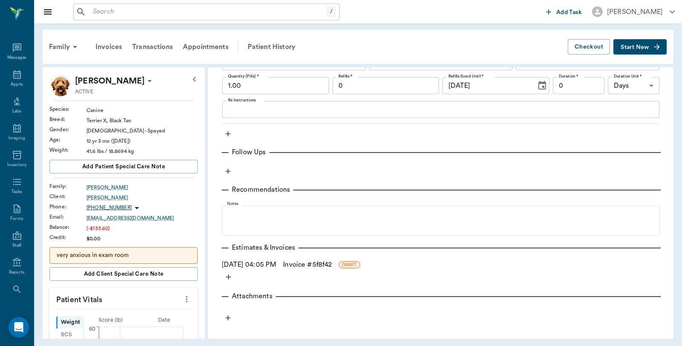
click at [327, 265] on link "Invoice # 5f8f42" at bounding box center [307, 264] width 49 height 10
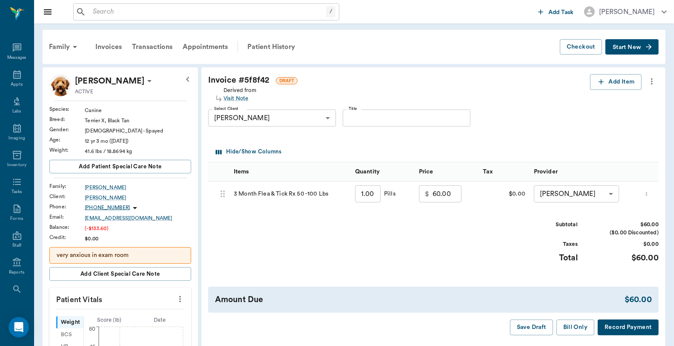
scroll to position [47, 0]
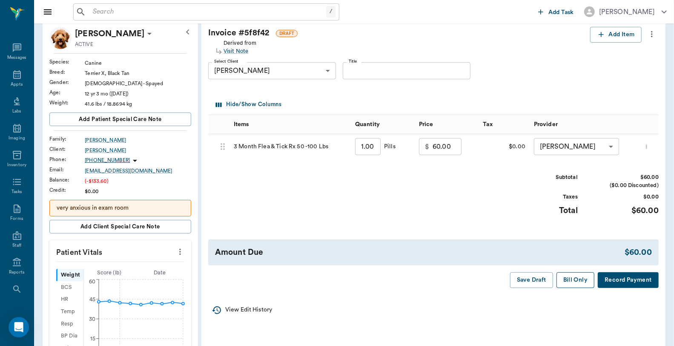
click at [575, 287] on button "Bill Only" at bounding box center [576, 280] width 38 height 16
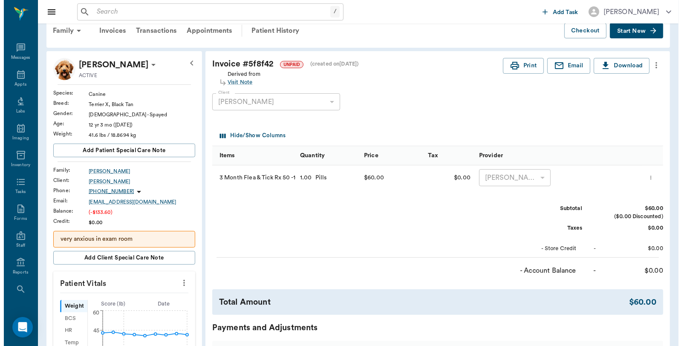
scroll to position [0, 0]
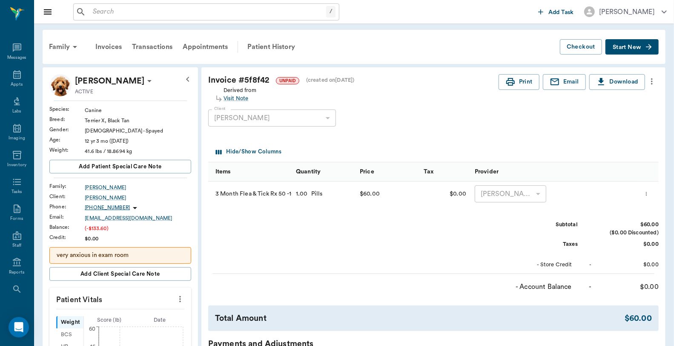
click at [625, 47] on span "Start New" at bounding box center [627, 47] width 29 height 0
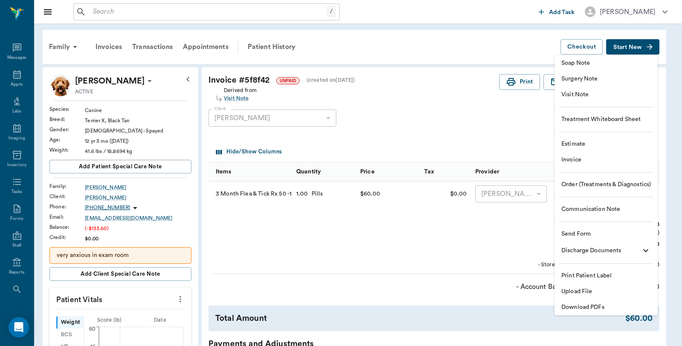
click at [412, 116] on div at bounding box center [341, 173] width 682 height 346
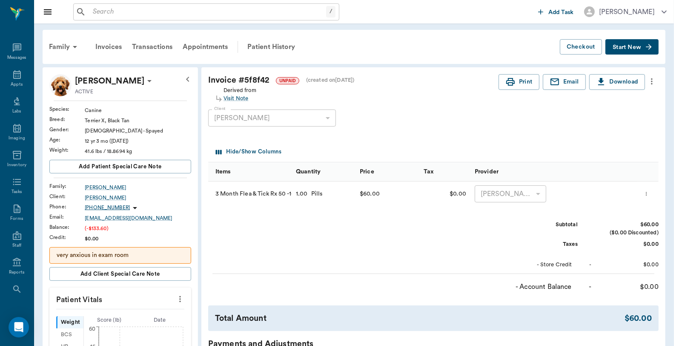
click at [652, 81] on icon "more" at bounding box center [652, 81] width 2 height 6
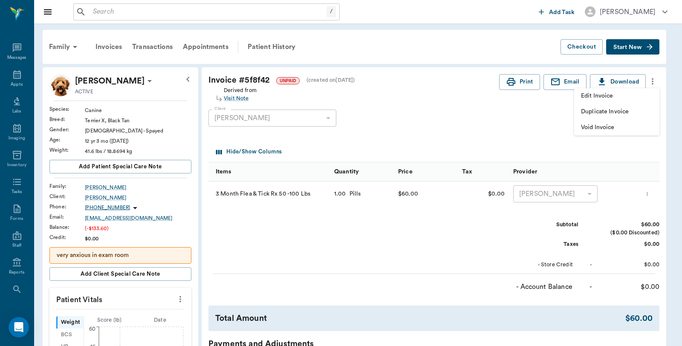
click at [451, 113] on div at bounding box center [341, 173] width 682 height 346
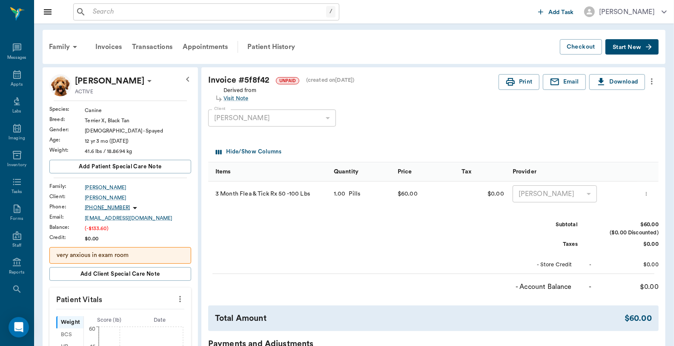
click at [650, 194] on icon "more" at bounding box center [647, 194] width 6 height 10
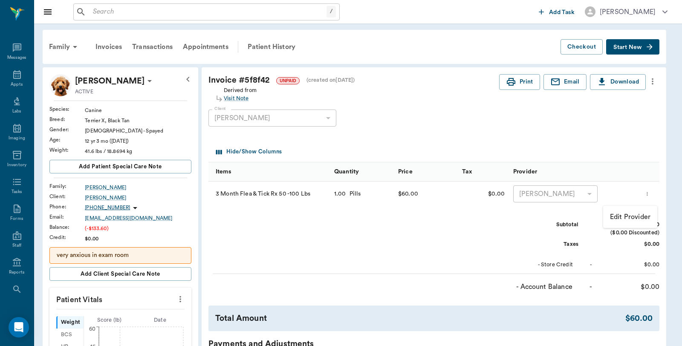
click at [407, 105] on div at bounding box center [341, 173] width 682 height 346
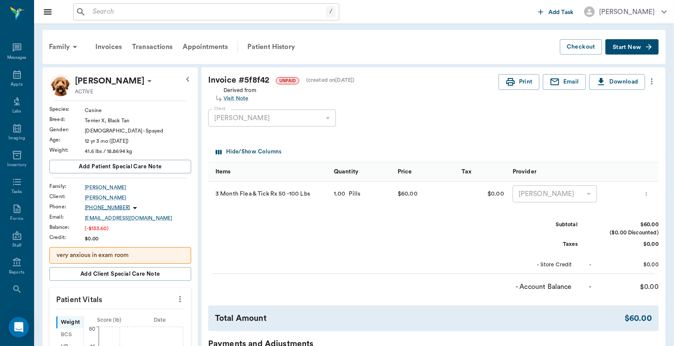
click at [648, 81] on icon "more" at bounding box center [651, 81] width 9 height 10
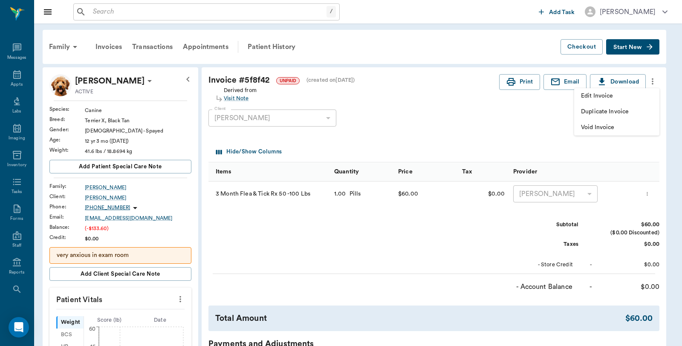
click at [596, 125] on span "Void Invoice" at bounding box center [617, 127] width 72 height 9
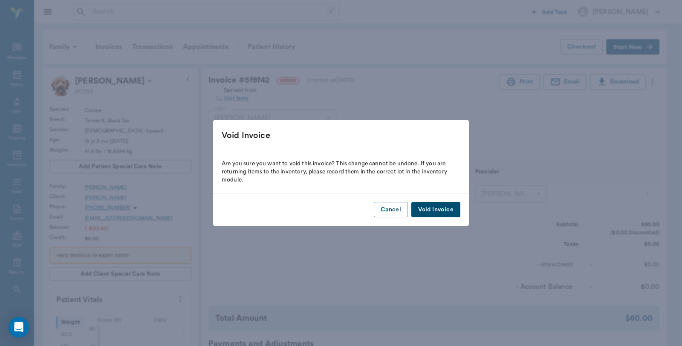
click at [444, 210] on button "Void Invoice" at bounding box center [435, 210] width 49 height 16
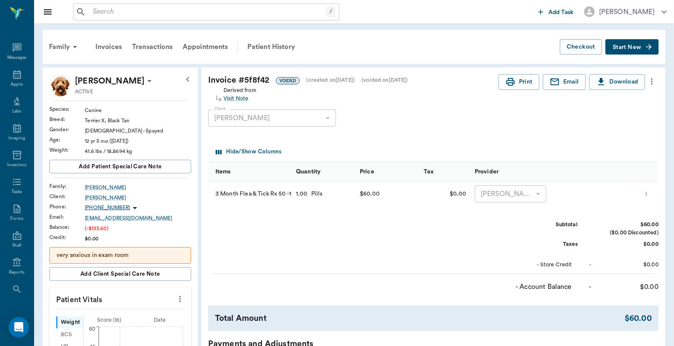
click at [109, 47] on div "Invoices" at bounding box center [108, 47] width 37 height 20
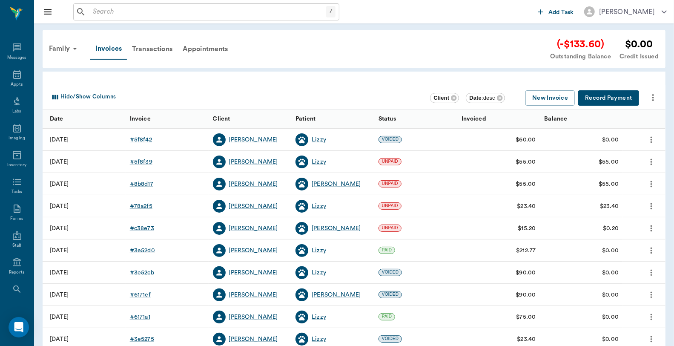
click at [653, 138] on icon "more" at bounding box center [651, 140] width 9 height 10
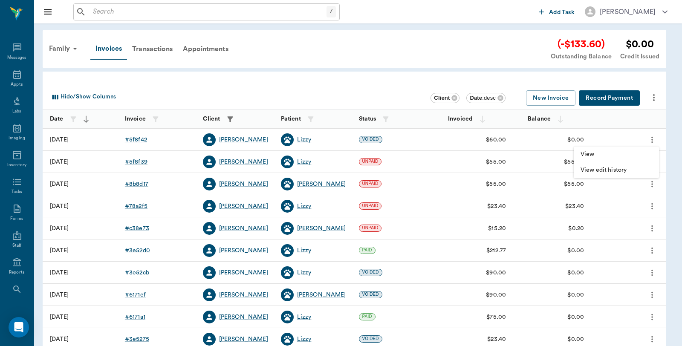
click at [272, 35] on div at bounding box center [341, 173] width 682 height 346
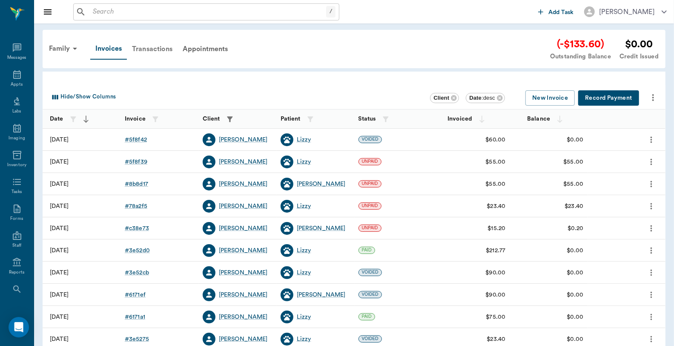
click at [150, 49] on div "Transactions" at bounding box center [152, 49] width 51 height 20
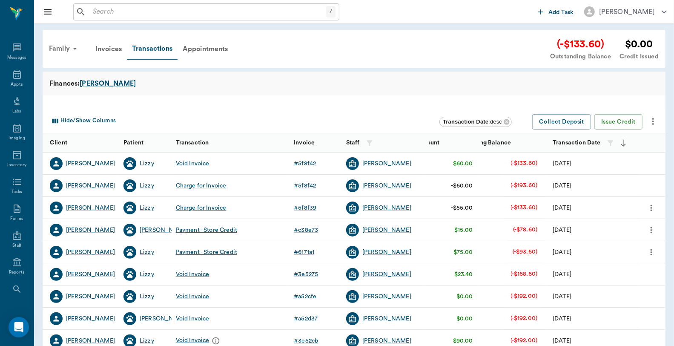
click at [60, 49] on div "Family" at bounding box center [64, 48] width 41 height 20
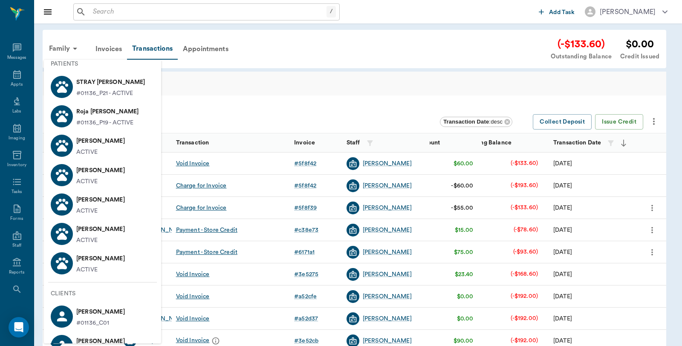
scroll to position [47, 0]
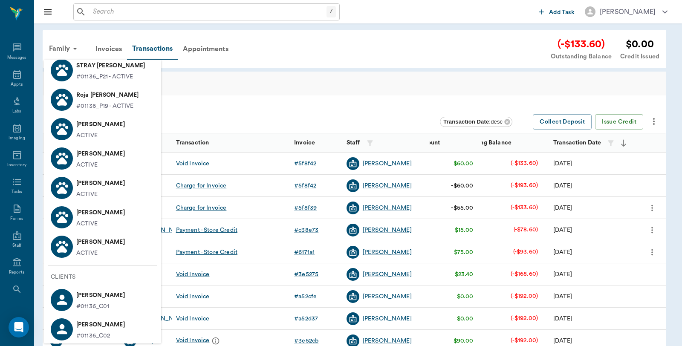
click at [94, 244] on p "Perra Quintero" at bounding box center [100, 242] width 49 height 14
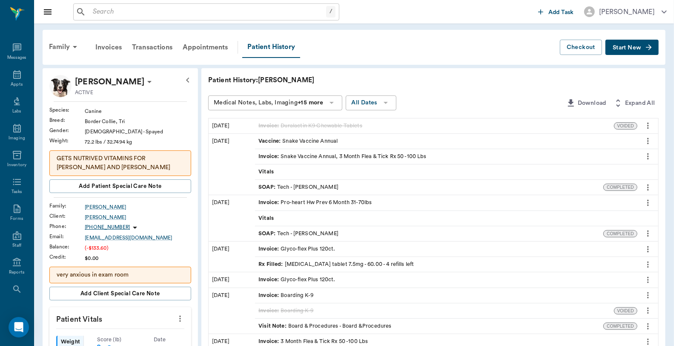
click at [624, 48] on span "Start New" at bounding box center [627, 48] width 29 height 0
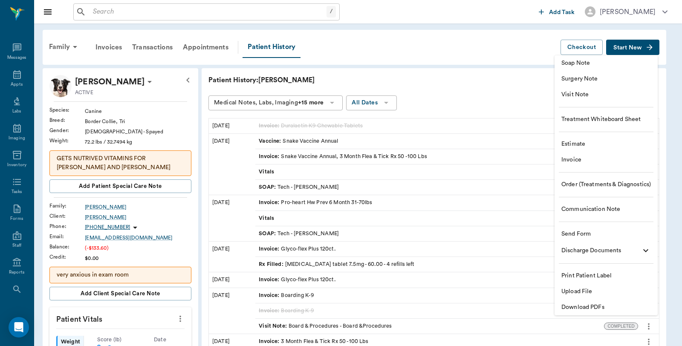
click at [604, 96] on span "Visit Note" at bounding box center [605, 94] width 89 height 9
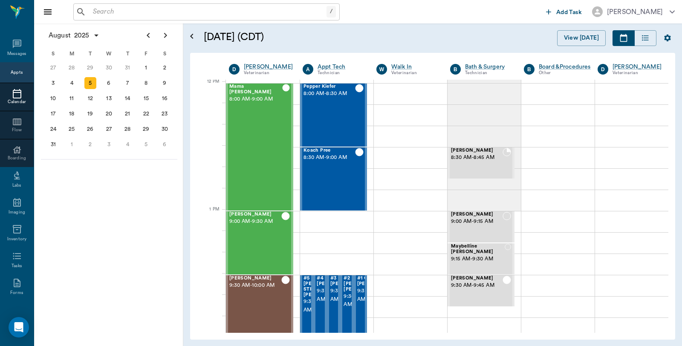
scroll to position [513, 0]
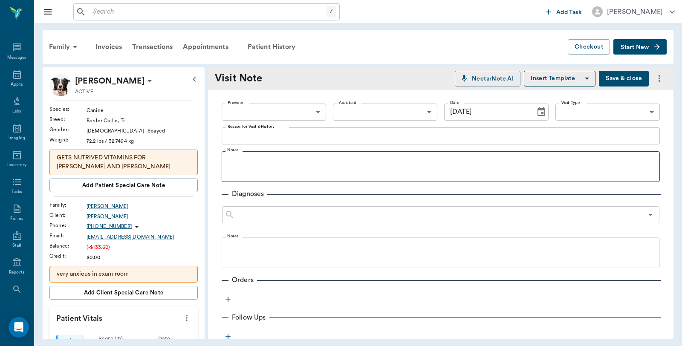
scroll to position [47, 0]
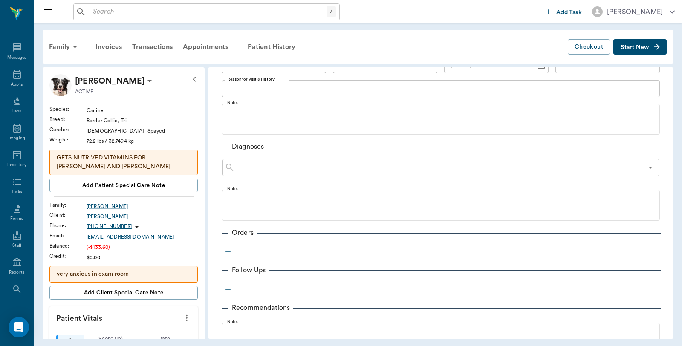
click at [228, 250] on icon "button" at bounding box center [227, 251] width 5 height 5
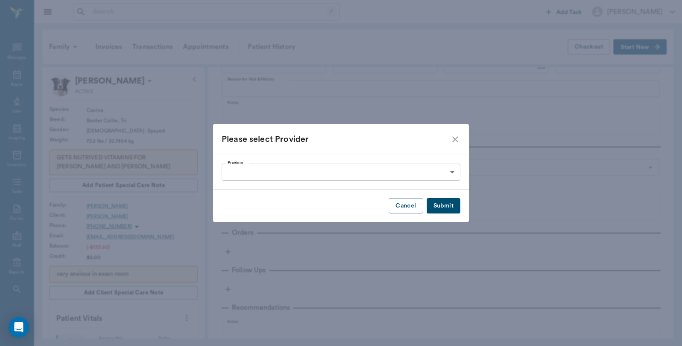
click at [452, 173] on body "/ ​ Add Task [PERSON_NAME] Nectar Messages Appts Labs Imaging Inventory Tasks F…" at bounding box center [341, 173] width 682 height 346
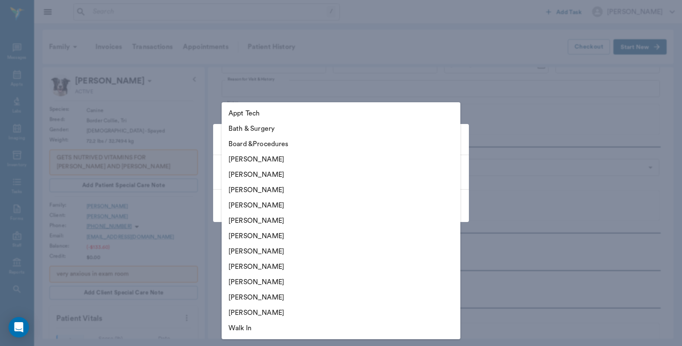
click at [275, 175] on li "[PERSON_NAME]" at bounding box center [340, 174] width 239 height 15
type input "63ec2e2852e12b0ba117910e"
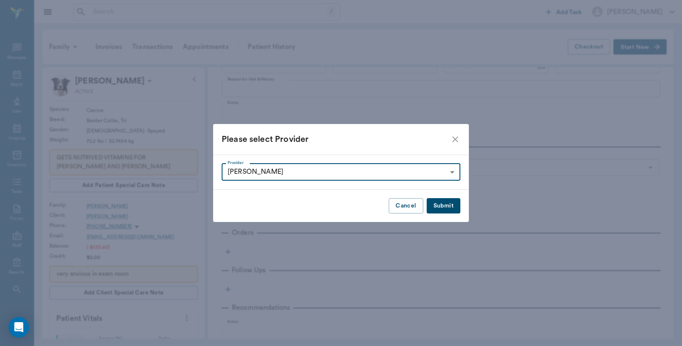
click at [437, 205] on button "Submit" at bounding box center [443, 206] width 34 height 16
type input "63ec2e2852e12b0ba117910e"
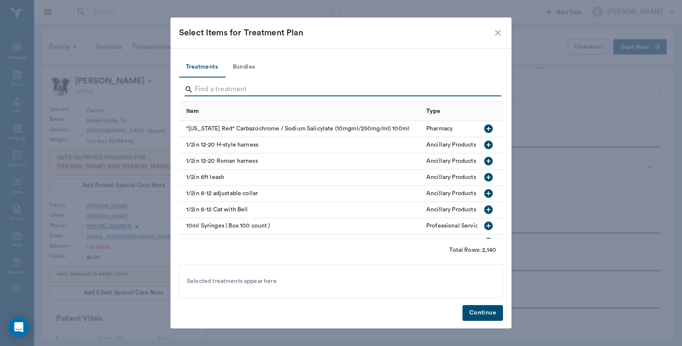
click at [198, 88] on input "Search" at bounding box center [341, 90] width 293 height 14
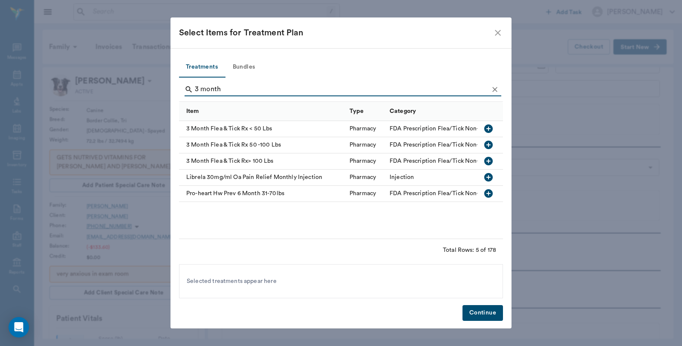
type input "3 month"
click at [489, 145] on icon "button" at bounding box center [488, 145] width 10 height 10
click at [475, 315] on button "Continue" at bounding box center [482, 313] width 40 height 16
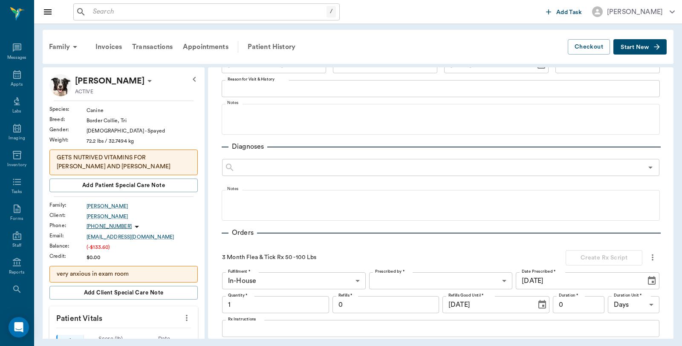
scroll to position [197, 0]
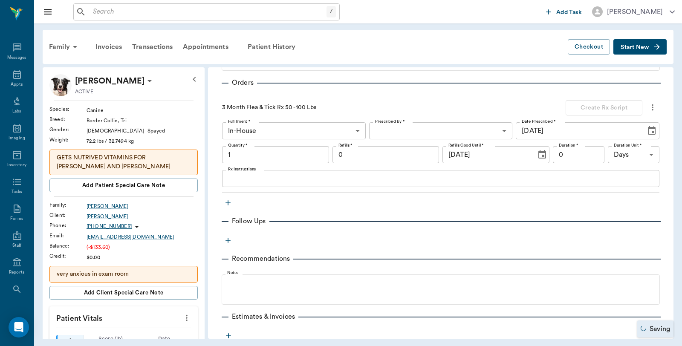
type input "1.00"
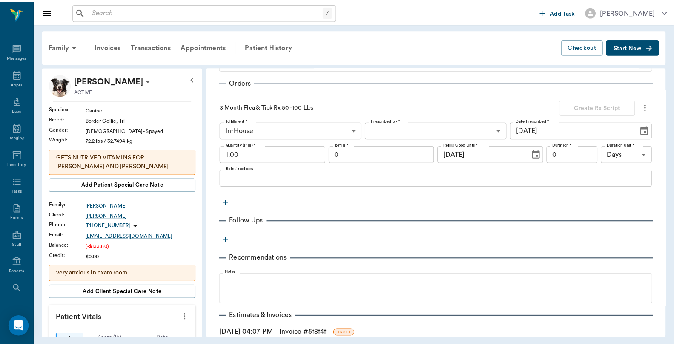
scroll to position [266, 0]
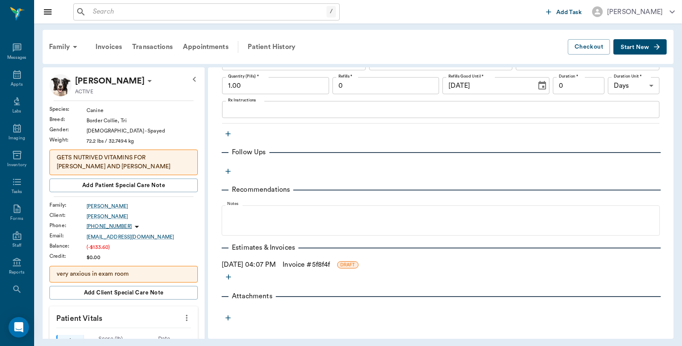
click at [329, 263] on link "Invoice # 5f8f4f" at bounding box center [305, 264] width 47 height 10
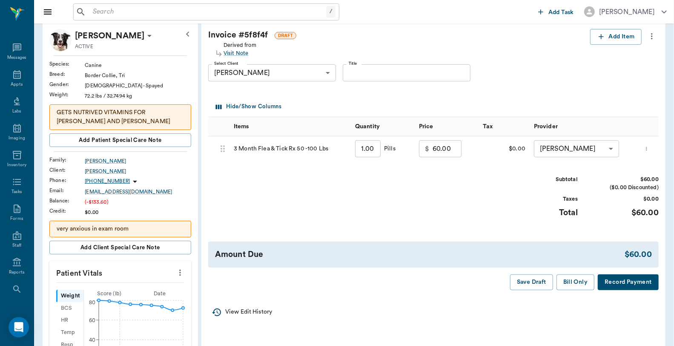
scroll to position [47, 0]
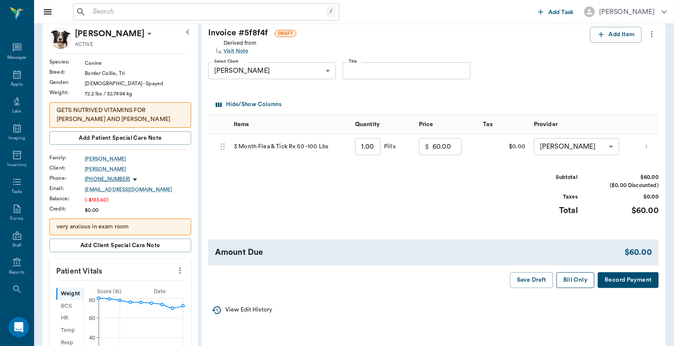
click at [573, 288] on button "Bill Only" at bounding box center [576, 280] width 38 height 16
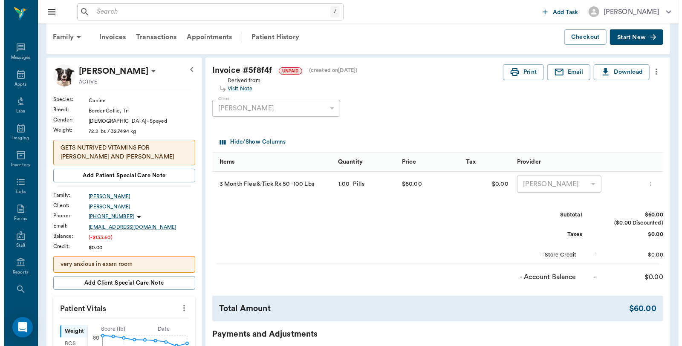
scroll to position [0, 0]
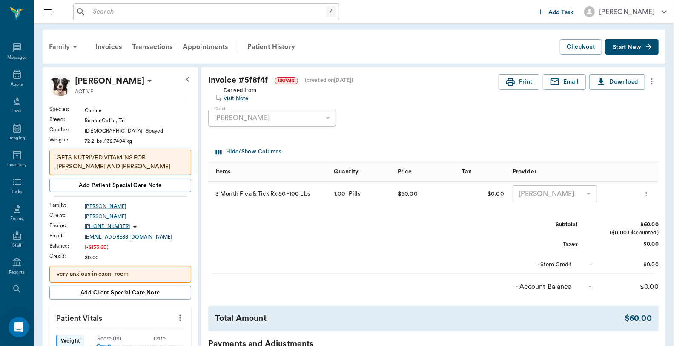
click at [56, 45] on div "Family" at bounding box center [64, 47] width 41 height 20
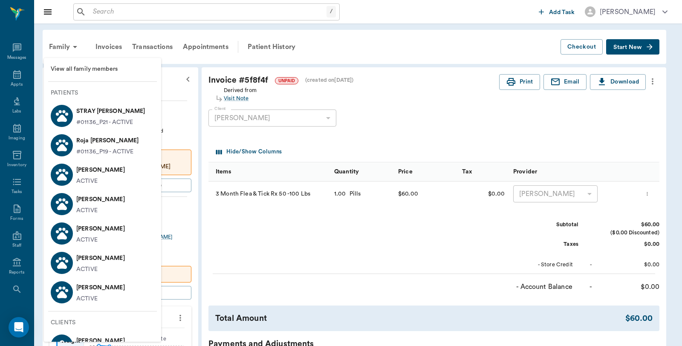
click at [110, 173] on p "[PERSON_NAME]" at bounding box center [100, 170] width 49 height 14
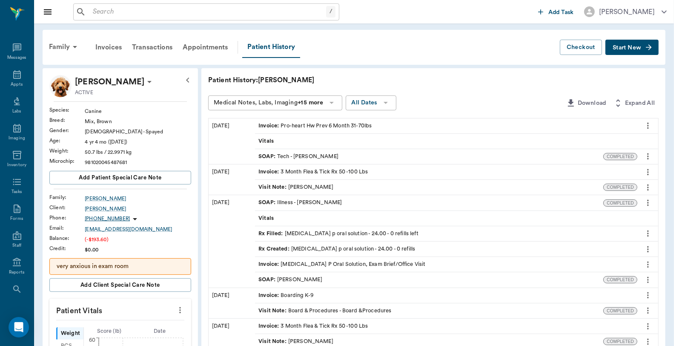
click at [646, 48] on icon "button" at bounding box center [649, 47] width 9 height 9
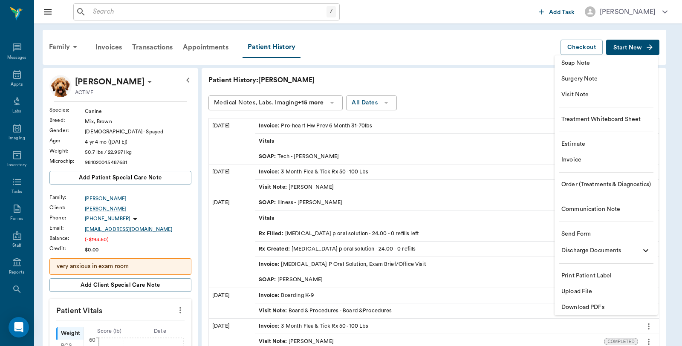
click at [596, 96] on span "Visit Note" at bounding box center [605, 94] width 89 height 9
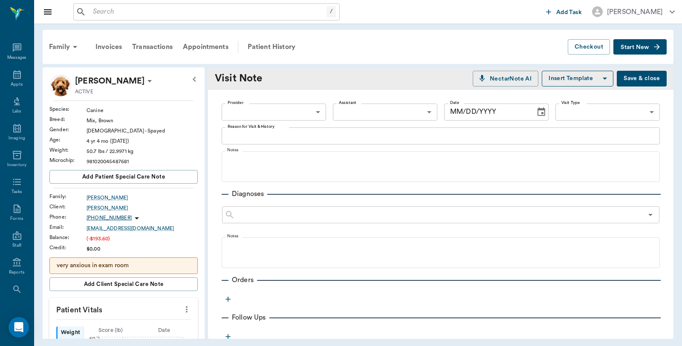
type input "[DATE]"
click at [226, 300] on icon "button" at bounding box center [228, 299] width 9 height 9
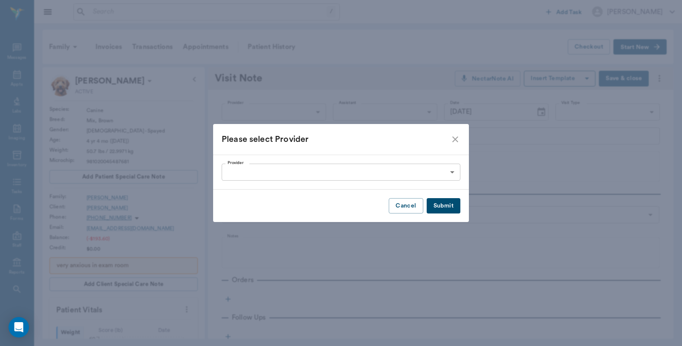
click at [452, 171] on body "/ ​ Add Task [PERSON_NAME] Nectar Messages Appts Labs Imaging Inventory Tasks F…" at bounding box center [341, 173] width 682 height 346
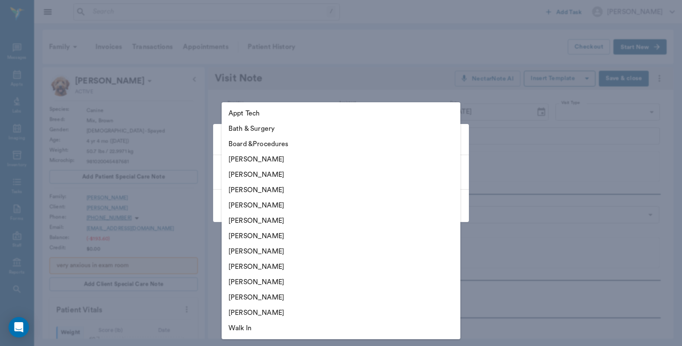
click at [282, 176] on li "[PERSON_NAME]" at bounding box center [340, 174] width 239 height 15
type input "63ec2e2852e12b0ba117910e"
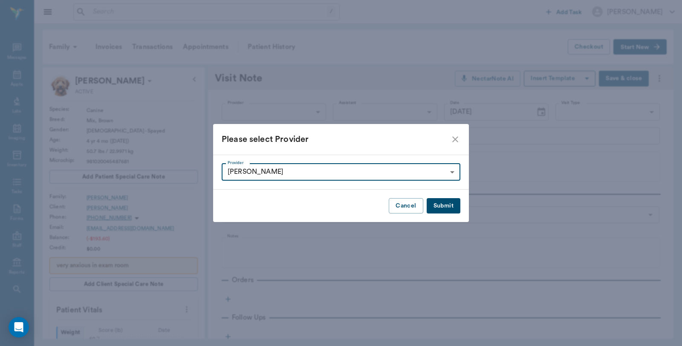
click at [444, 207] on button "Submit" at bounding box center [443, 206] width 34 height 16
type input "63ec2e2852e12b0ba117910e"
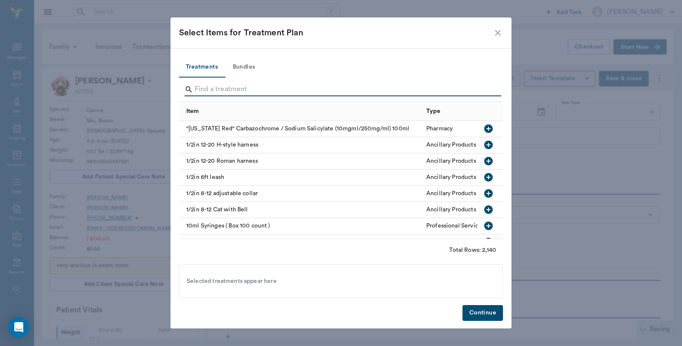
click at [198, 88] on input "Search" at bounding box center [341, 90] width 293 height 14
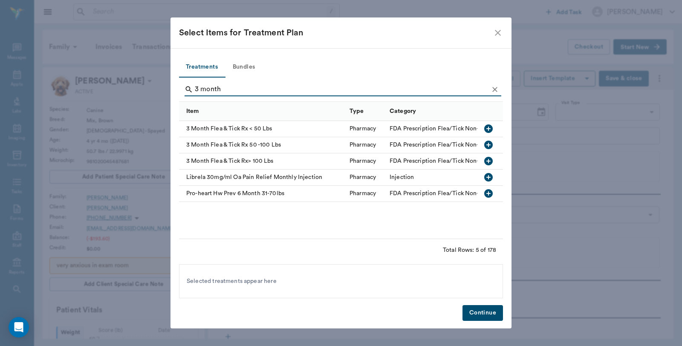
type input "3 month"
click at [488, 144] on icon "button" at bounding box center [488, 145] width 10 height 10
click at [479, 312] on button "Continue" at bounding box center [482, 313] width 40 height 16
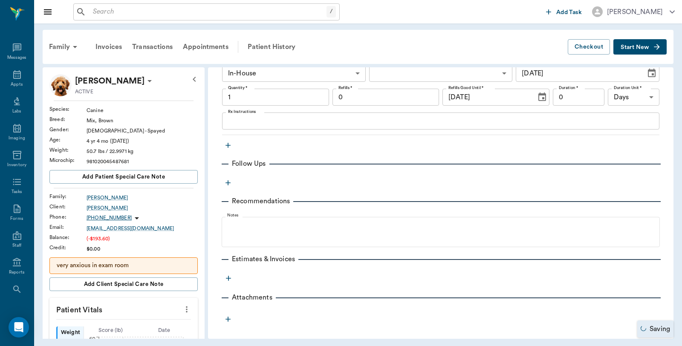
type input "1.00"
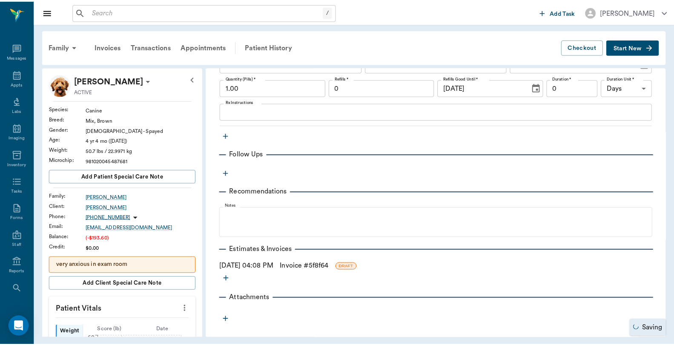
scroll to position [266, 0]
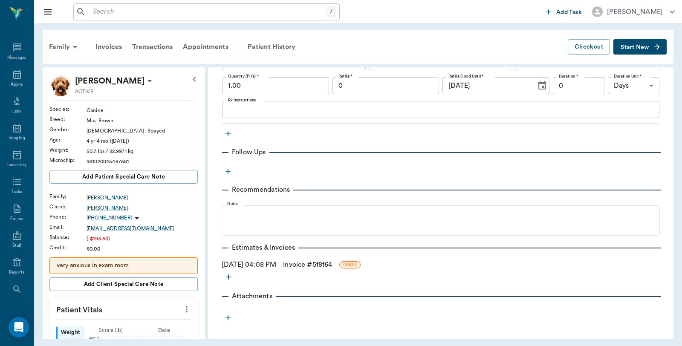
click at [327, 265] on link "Invoice # 5f8f64" at bounding box center [307, 264] width 49 height 10
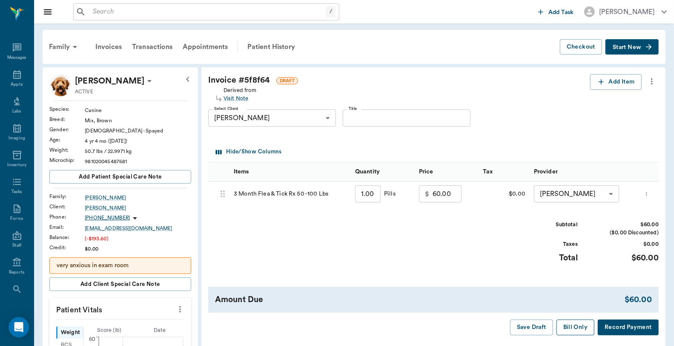
click at [571, 332] on button "Bill Only" at bounding box center [576, 327] width 38 height 16
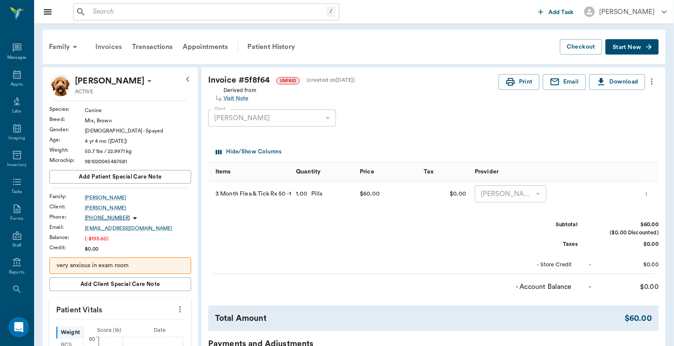
click at [107, 46] on div "Invoices" at bounding box center [108, 47] width 37 height 20
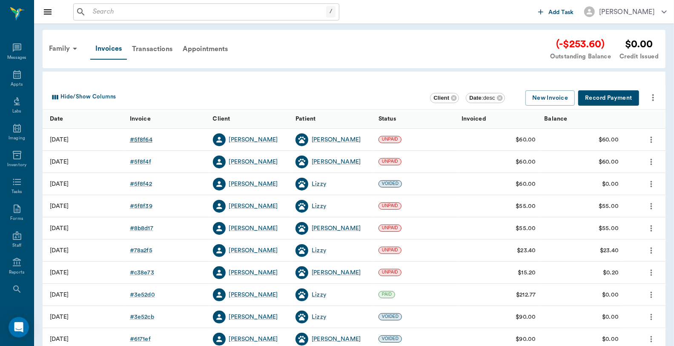
click at [140, 138] on div "# 5f8f64" at bounding box center [141, 139] width 23 height 9
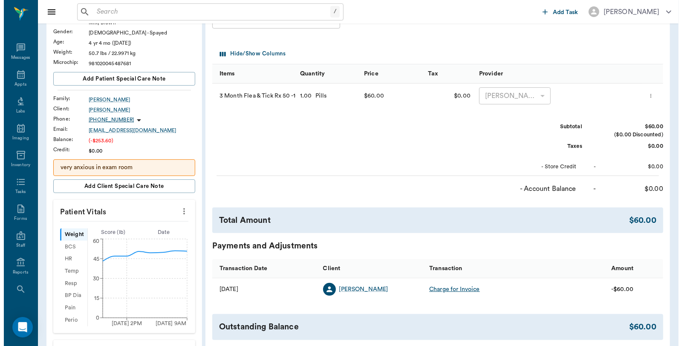
scroll to position [189, 0]
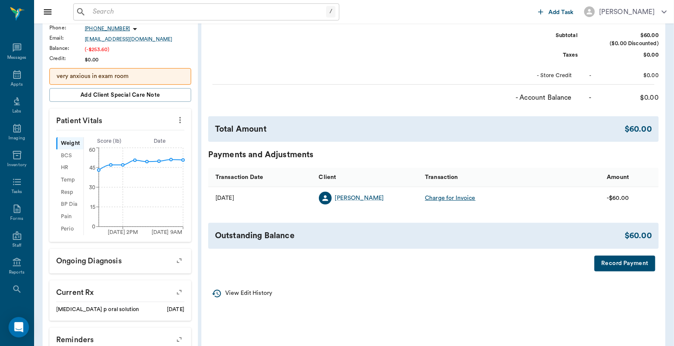
click at [639, 266] on button "Record Payment" at bounding box center [625, 264] width 61 height 16
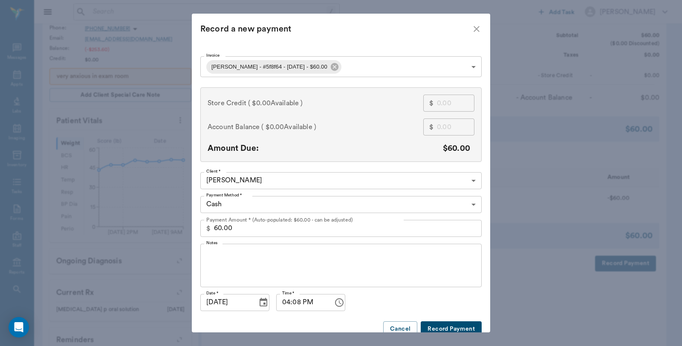
click at [325, 69] on body "/ ​ Add Task Dr. Bert Ellsworth Nectar Messages Appts Labs Imaging Inventory Ta…" at bounding box center [341, 151] width 682 height 681
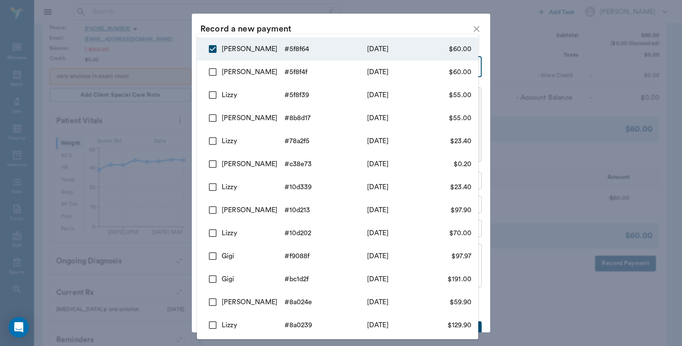
click at [211, 72] on input "checkbox" at bounding box center [213, 72] width 18 height 18
checkbox input "true"
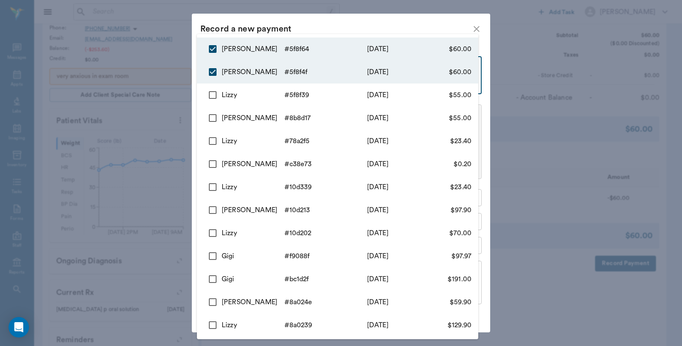
type input "68d700b4fd7ed29a425f8f64,68d7007cfd7ed29a425f8f4f"
type input "120.00"
click at [211, 96] on input "checkbox" at bounding box center [213, 95] width 18 height 18
checkbox input "true"
type input "68d700b4fd7ed29a425f8f64,68d7007cfd7ed29a425f8f4f,68d6ffb9fd7ed29a425f8f39"
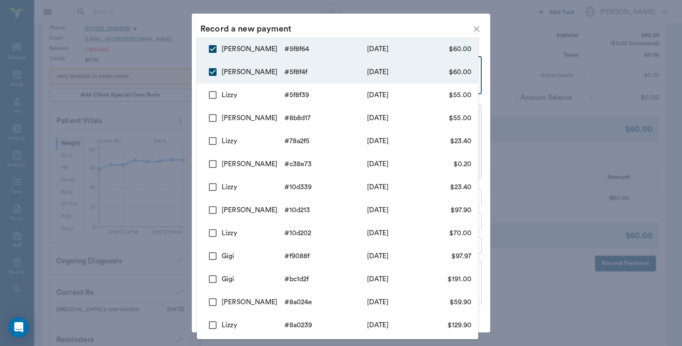
type input "175.00"
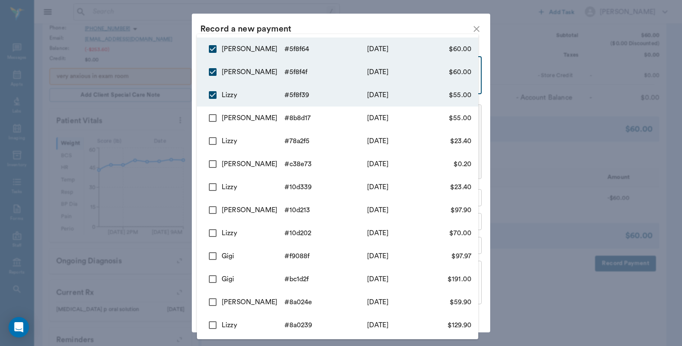
click at [212, 117] on input "checkbox" at bounding box center [213, 118] width 18 height 18
checkbox input "true"
type input "68d700b4fd7ed29a425f8f64,68d7007cfd7ed29a425f8f4f,68d6ffb9fd7ed29a425f8f39,68d6…"
type input "230.00"
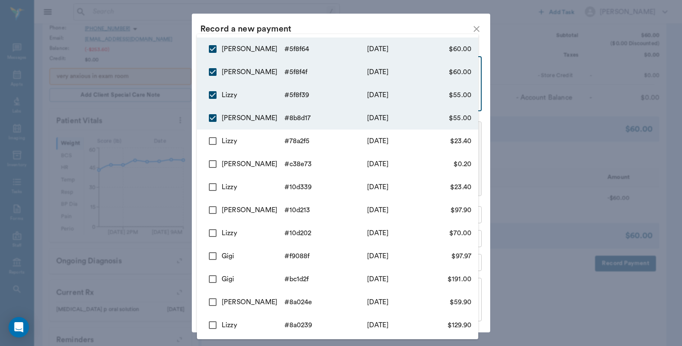
click at [210, 138] on input "checkbox" at bounding box center [213, 141] width 18 height 18
checkbox input "true"
type input "68d700b4fd7ed29a425f8f64,68d7007cfd7ed29a425f8f4f,68d6ffb9fd7ed29a425f8f39,68d6…"
type input "253.40"
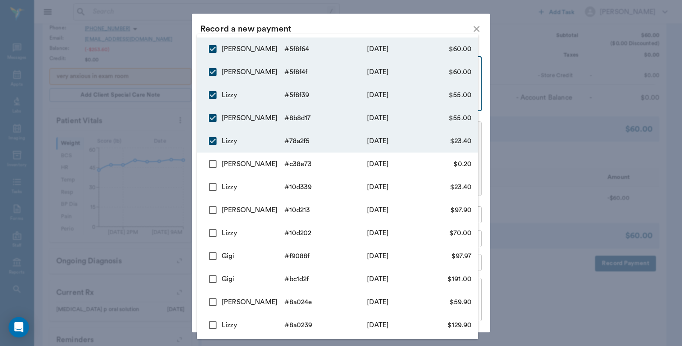
click at [212, 164] on input "checkbox" at bounding box center [213, 164] width 18 height 18
checkbox input "true"
type input "68d700b4fd7ed29a425f8f64,68d7007cfd7ed29a425f8f4f,68d6ffb9fd7ed29a425f8f39,68d6…"
type input "253.60"
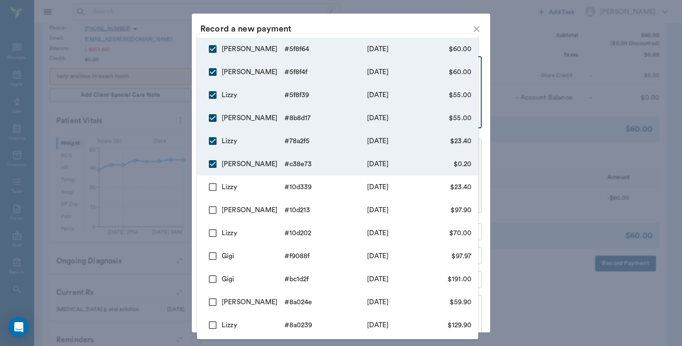
click at [352, 19] on div at bounding box center [341, 173] width 682 height 346
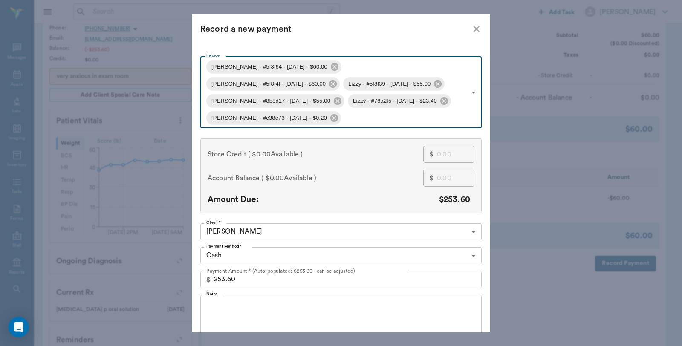
click at [270, 235] on body "/ ​ Add Task Dr. Bert Ellsworth Nectar Messages Appts Labs Imaging Inventory Ta…" at bounding box center [341, 151] width 682 height 681
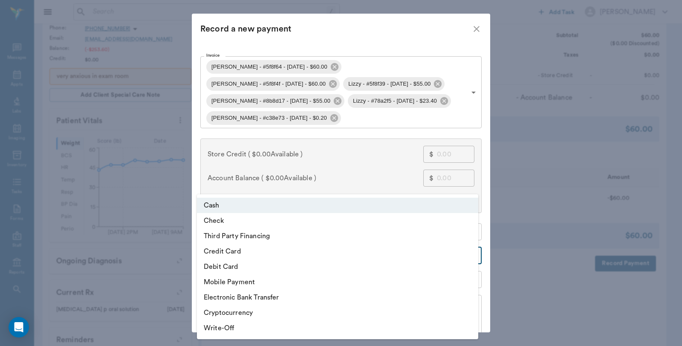
click at [241, 270] on li "Debit Card" at bounding box center [337, 266] width 281 height 15
type input "DEBIT_CARD"
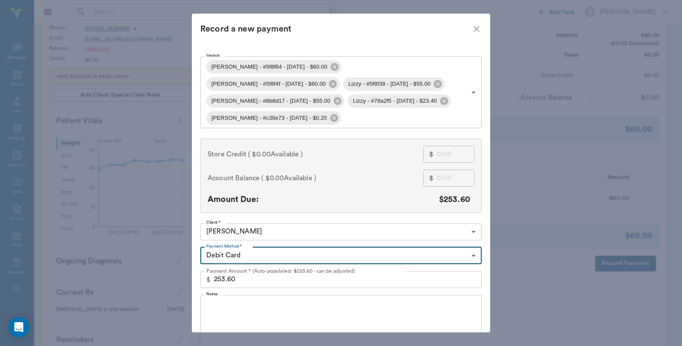
type input "68d700b4fd7ed29a425f8f64"
type input "60.00"
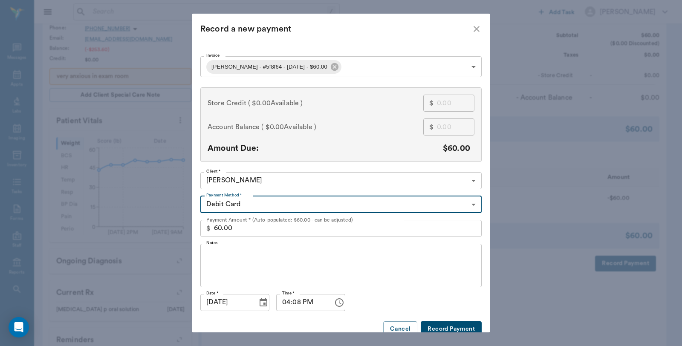
click at [338, 65] on body "/ ​ Add Task Dr. Bert Ellsworth Nectar Messages Appts Labs Imaging Inventory Ta…" at bounding box center [341, 151] width 682 height 681
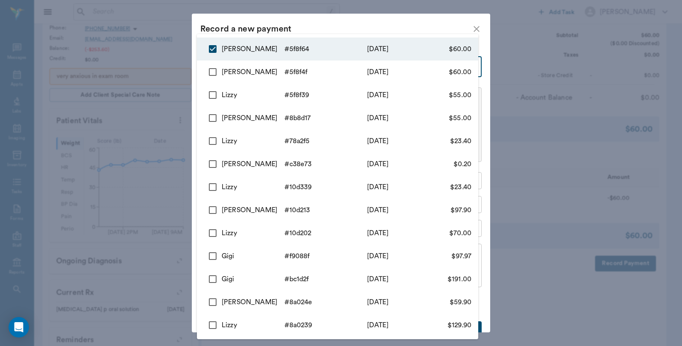
click at [211, 71] on input "checkbox" at bounding box center [213, 72] width 18 height 18
checkbox input "true"
type input "68d700b4fd7ed29a425f8f64,68d7007cfd7ed29a425f8f4f"
type input "120.00"
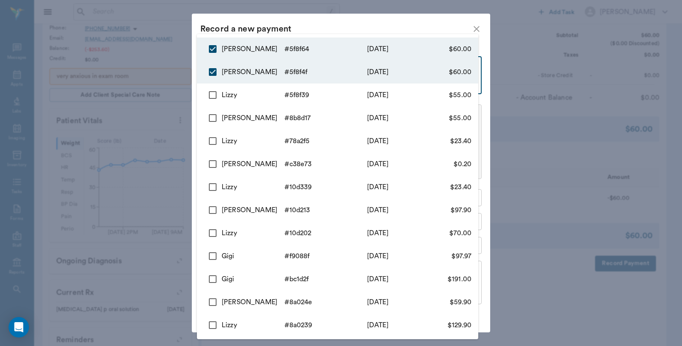
type input "68d700b4fd7ed29a425f8f64"
type input "60.00"
checkbox input "false"
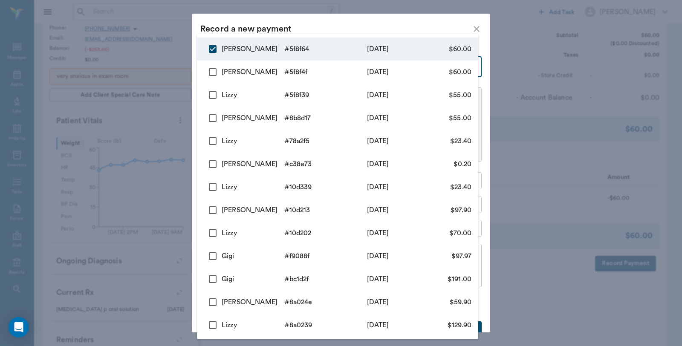
click at [212, 91] on input "checkbox" at bounding box center [213, 95] width 18 height 18
checkbox input "true"
type input "68d700b4fd7ed29a425f8f64,68d6ffb9fd7ed29a425f8f39"
type input "115.00"
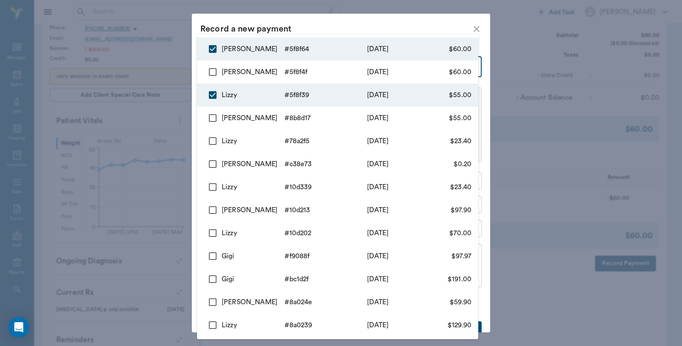
click at [215, 117] on input "checkbox" at bounding box center [213, 118] width 18 height 18
checkbox input "true"
type input "68d700b4fd7ed29a425f8f64,68d6ffb9fd7ed29a425f8f39,68d6ab8edbbc8441f88b8d17"
type input "170.00"
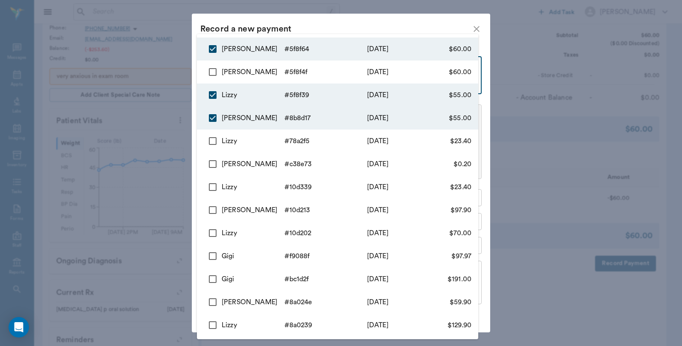
click at [215, 63] on input "checkbox" at bounding box center [213, 72] width 18 height 18
checkbox input "true"
type input "68d700b4fd7ed29a425f8f64,68d6ffb9fd7ed29a425f8f39,68d6ab8edbbc8441f88b8d17,68d7…"
type input "230.00"
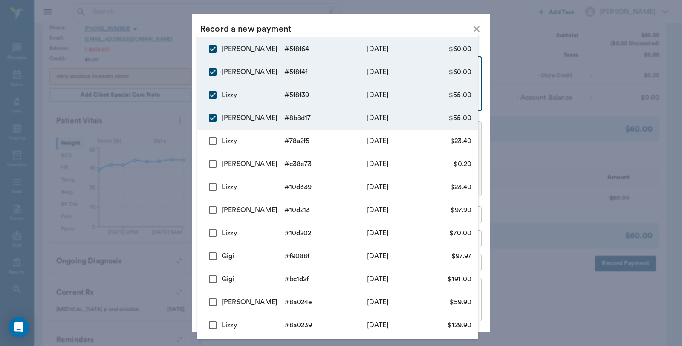
click at [213, 143] on input "checkbox" at bounding box center [213, 141] width 18 height 18
checkbox input "true"
type input "68d700b4fd7ed29a425f8f64,68d6ffb9fd7ed29a425f8f39,68d6ab8edbbc8441f88b8d17,68d7…"
type input "253.40"
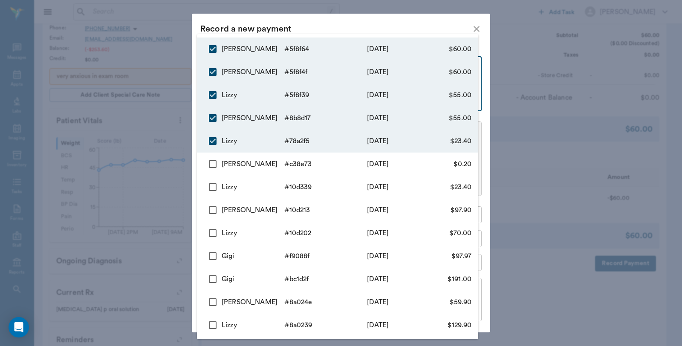
click at [211, 160] on input "checkbox" at bounding box center [213, 164] width 18 height 18
checkbox input "true"
type input "68d700b4fd7ed29a425f8f64,68d6ffb9fd7ed29a425f8f39,68d6ab8edbbc8441f88b8d17,68d7…"
type input "253.60"
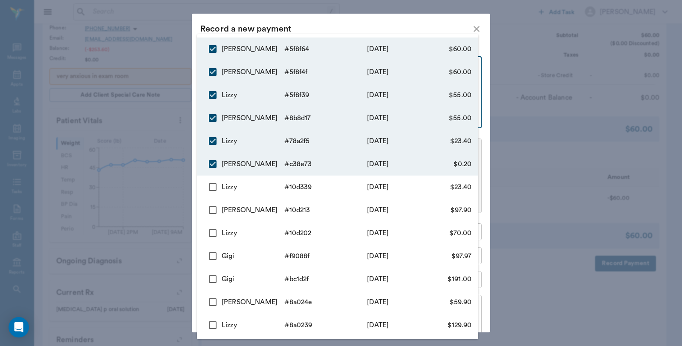
click at [334, 19] on div at bounding box center [341, 173] width 682 height 346
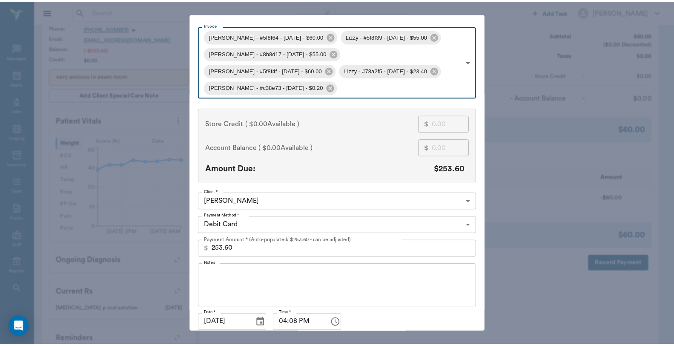
scroll to position [47, 0]
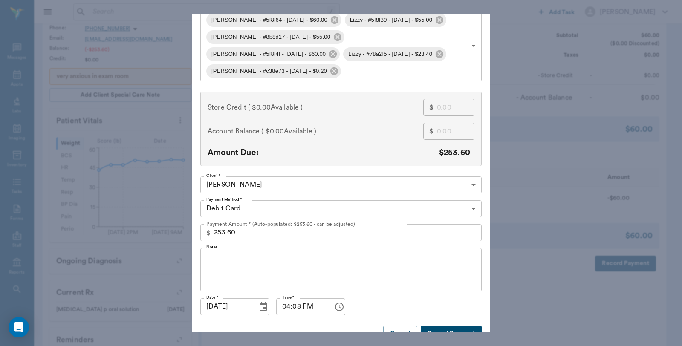
click at [440, 325] on button "Record Payment" at bounding box center [450, 333] width 61 height 16
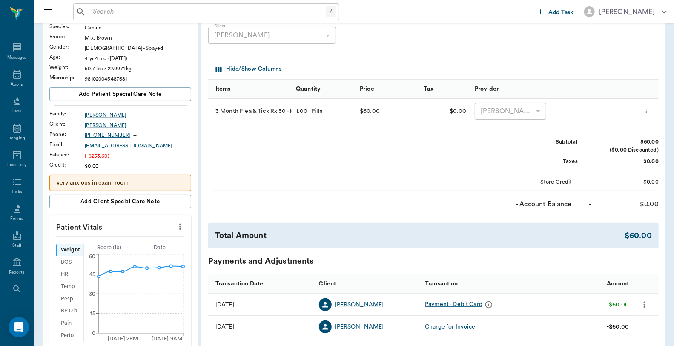
scroll to position [0, 0]
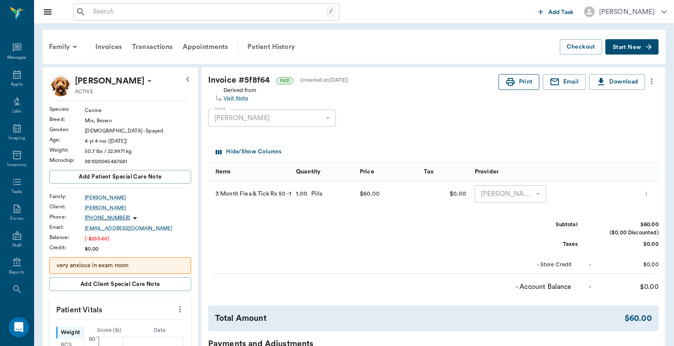
click at [515, 84] on button "Print" at bounding box center [519, 82] width 41 height 16
click at [59, 48] on div "Family" at bounding box center [64, 47] width 41 height 20
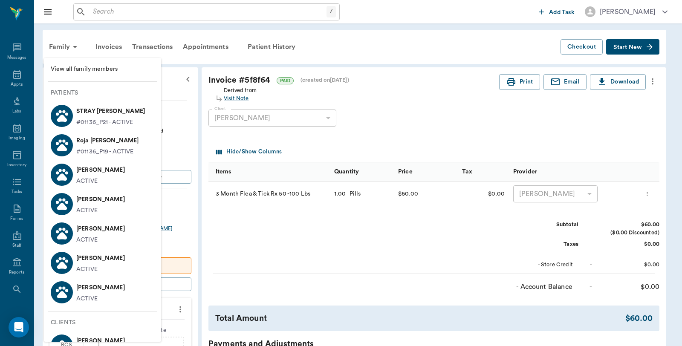
click at [88, 291] on p "Perra Quintero" at bounding box center [100, 288] width 49 height 14
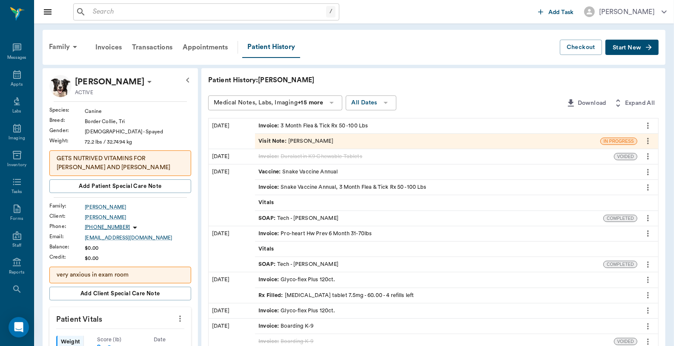
click at [363, 127] on div "Invoice : 3 Month Flea & Tick Rx 50 -100 Lbs" at bounding box center [313, 126] width 109 height 8
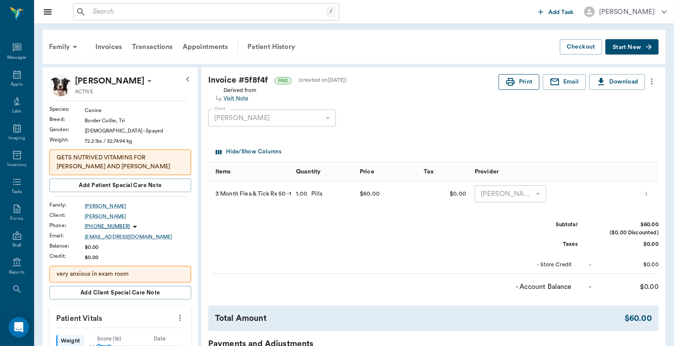
click at [521, 79] on button "Print" at bounding box center [519, 82] width 41 height 16
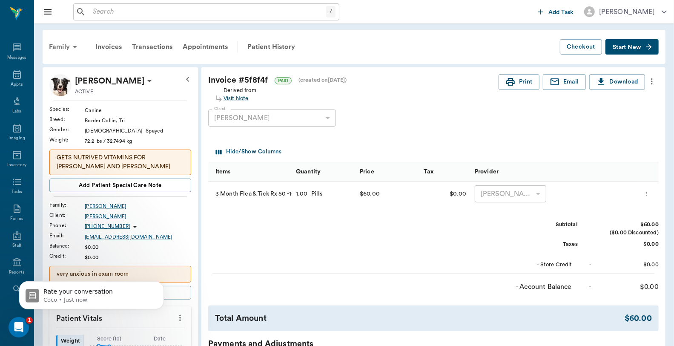
click at [57, 40] on div "Family" at bounding box center [64, 47] width 41 height 20
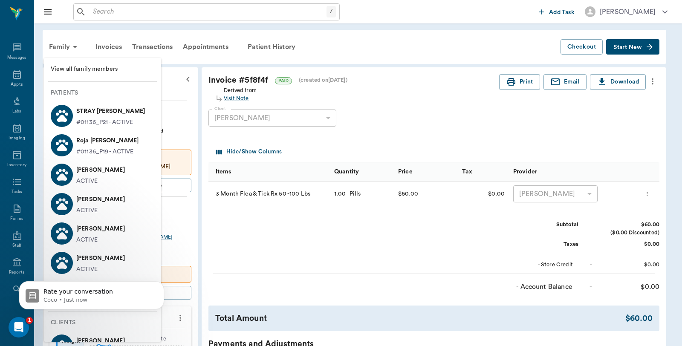
click at [67, 226] on icon at bounding box center [62, 233] width 15 height 15
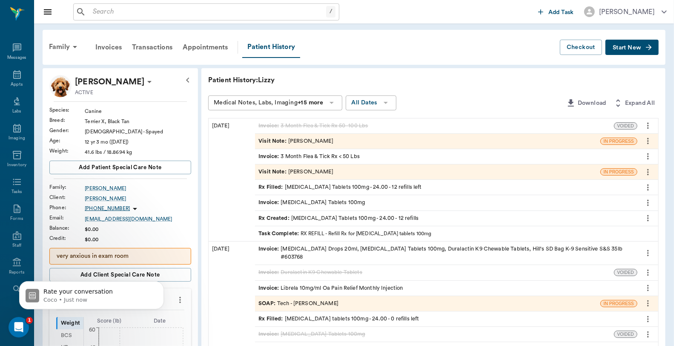
click at [351, 152] on div "Invoice : 3 Month Flea & Tick Rx < 50 Lbs" at bounding box center [309, 156] width 101 height 8
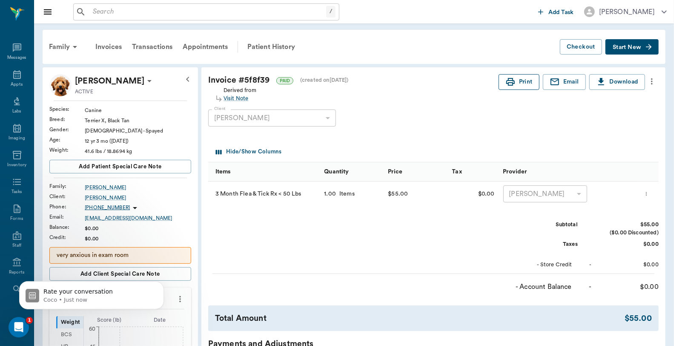
click at [522, 82] on button "Print" at bounding box center [519, 82] width 41 height 16
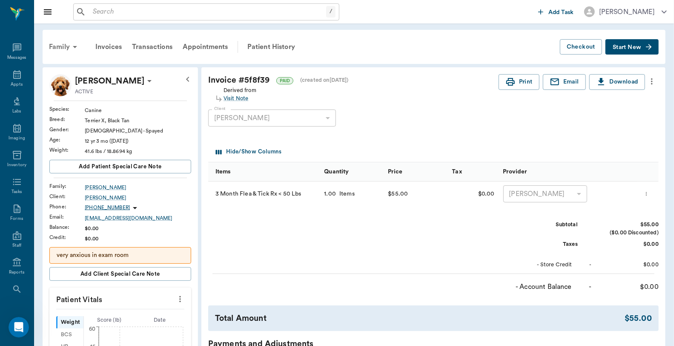
click at [55, 45] on div "Family" at bounding box center [64, 47] width 41 height 20
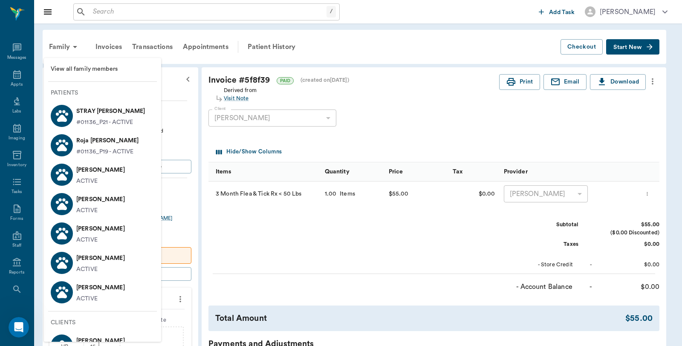
click at [85, 203] on p "Blanca Quintero" at bounding box center [100, 200] width 49 height 14
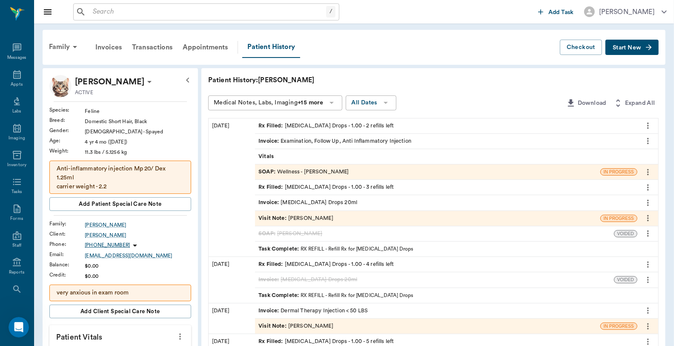
click at [311, 139] on div "Invoice : Examination, Follow Up, Anti Inflammatory Injection" at bounding box center [335, 141] width 153 height 8
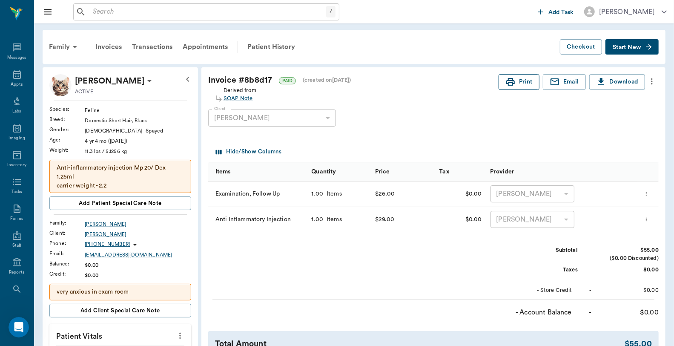
click at [508, 80] on icon "button" at bounding box center [510, 82] width 9 height 8
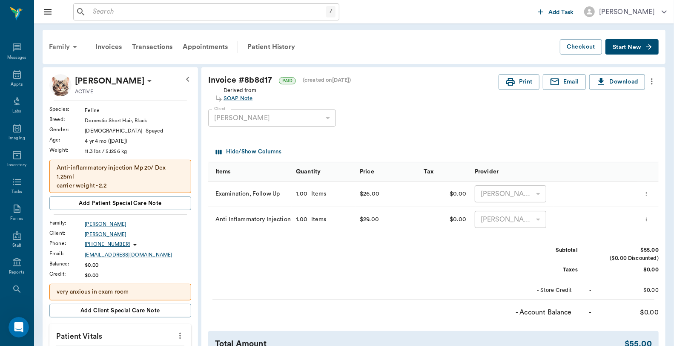
click at [61, 49] on div "Family" at bounding box center [64, 47] width 41 height 20
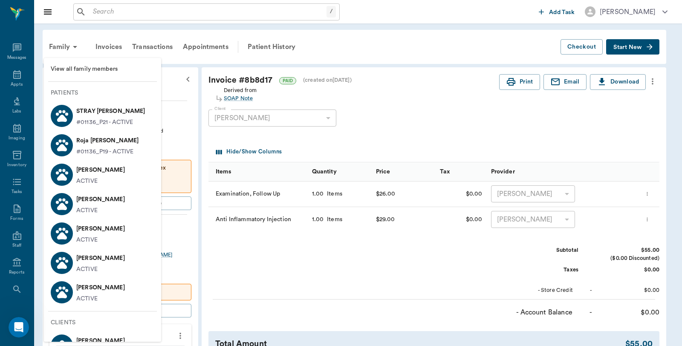
click at [388, 91] on div at bounding box center [341, 173] width 682 height 346
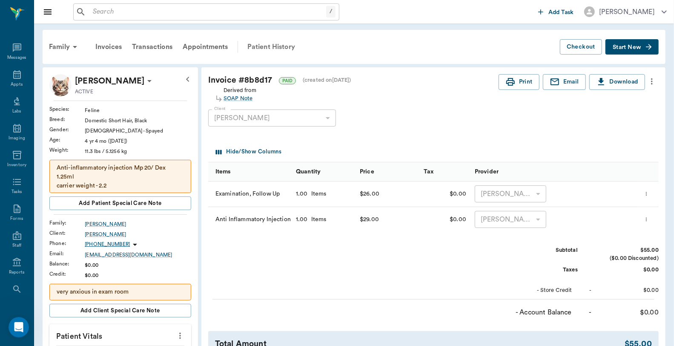
click at [262, 42] on div "Patient History" at bounding box center [271, 47] width 58 height 20
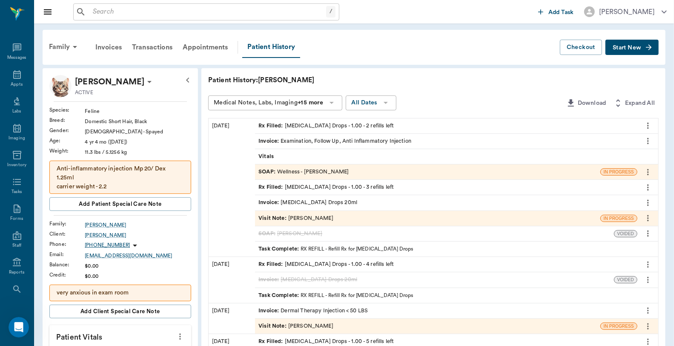
click at [310, 199] on div "Invoice : Clindamycin Drops 20ml" at bounding box center [308, 202] width 99 height 8
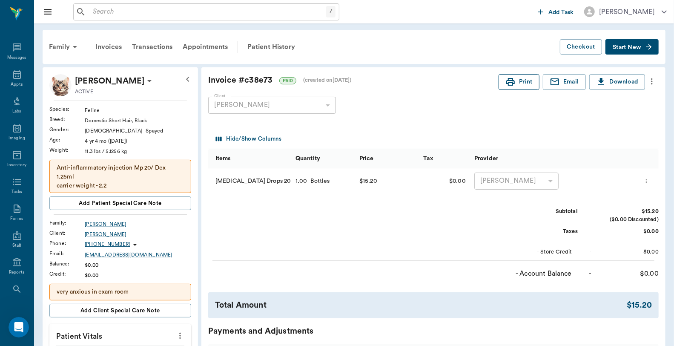
click at [524, 86] on button "Print" at bounding box center [519, 82] width 41 height 16
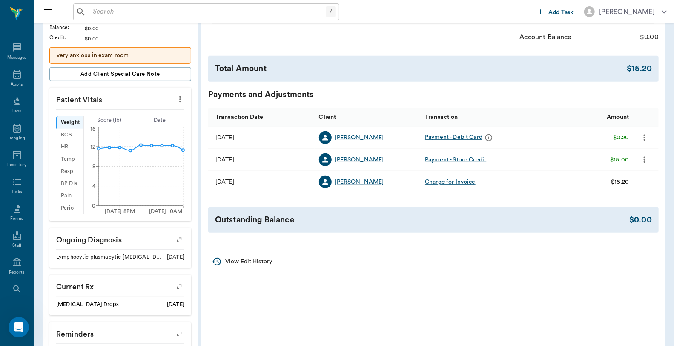
scroll to position [95, 0]
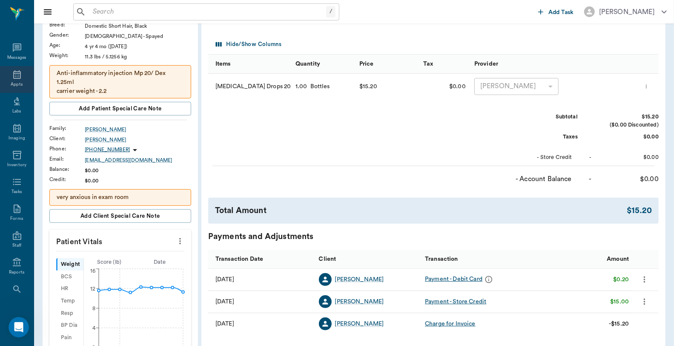
click at [7, 75] on div "Appts" at bounding box center [17, 79] width 34 height 27
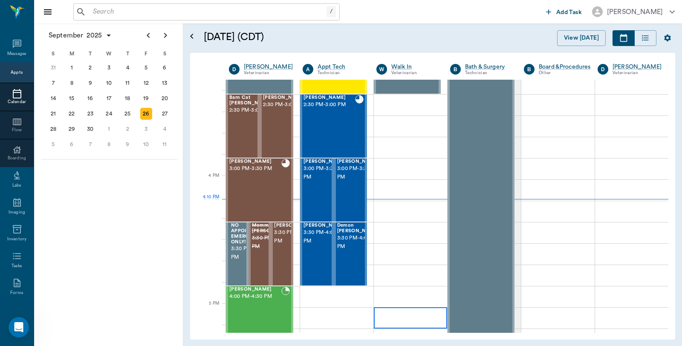
scroll to position [930, 0]
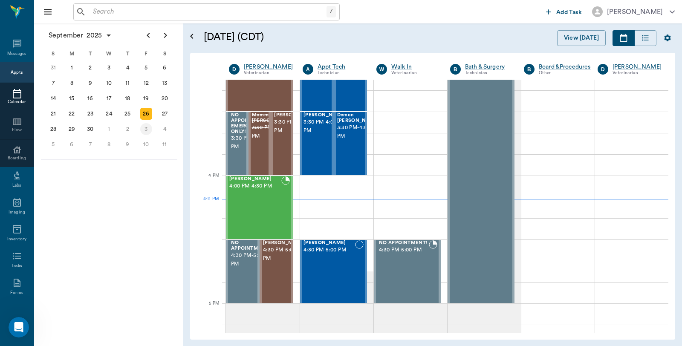
click at [150, 126] on div "3" at bounding box center [146, 129] width 12 height 12
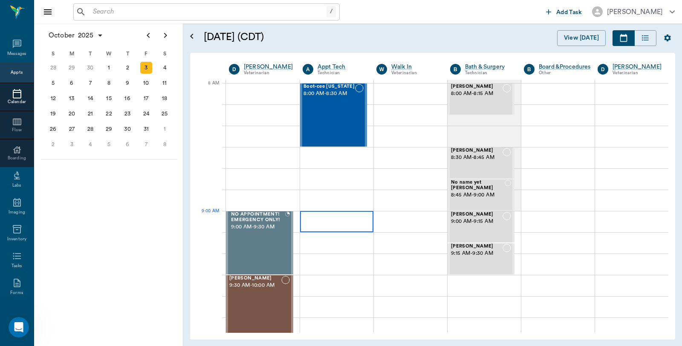
click at [313, 218] on div at bounding box center [336, 221] width 73 height 21
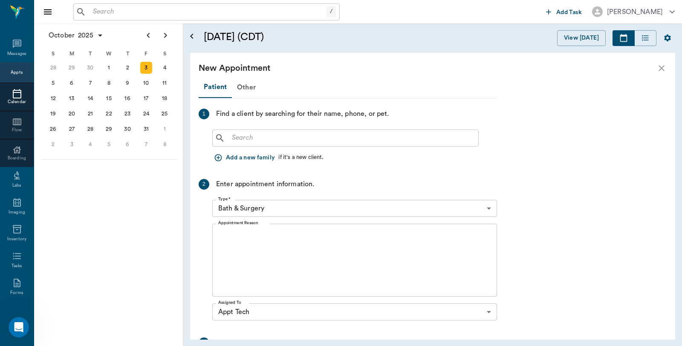
click at [224, 136] on icon at bounding box center [220, 138] width 10 height 10
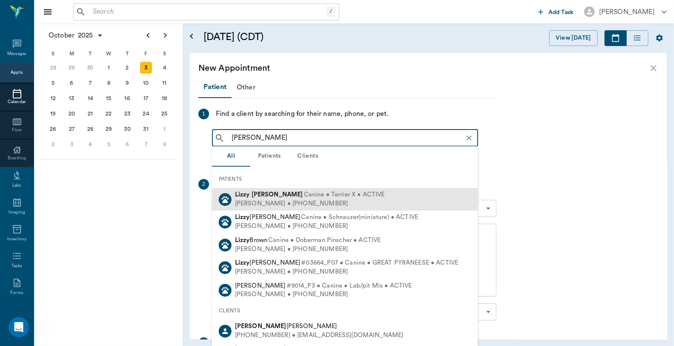
click at [256, 200] on div "Phillip Quintero • (903) 796-2822" at bounding box center [310, 203] width 150 height 9
type input "Lizzy Qui"
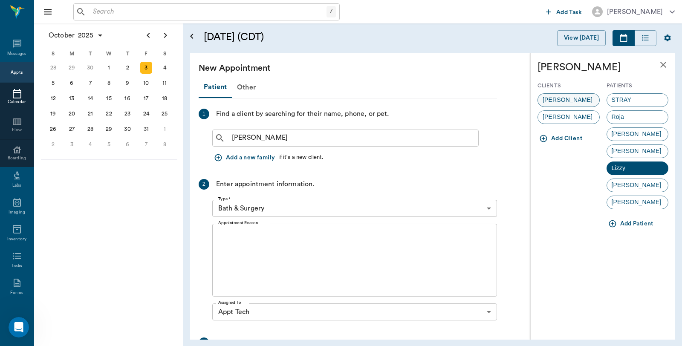
click at [571, 95] on span "[PERSON_NAME]" at bounding box center [567, 99] width 59 height 9
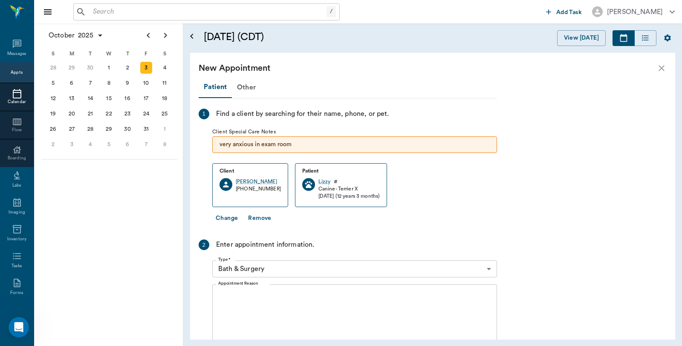
click at [280, 262] on body "/ ​ Add Task Dr. Bert Ellsworth Nectar Messages Appts Calendar Flow Boarding La…" at bounding box center [341, 173] width 682 height 346
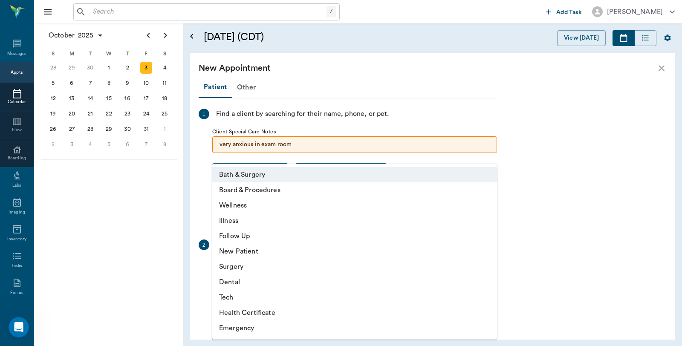
click at [246, 297] on li "Tech" at bounding box center [354, 297] width 285 height 15
type input "65d2be4f46e3a538d89b8c1a"
type input "09:30 AM"
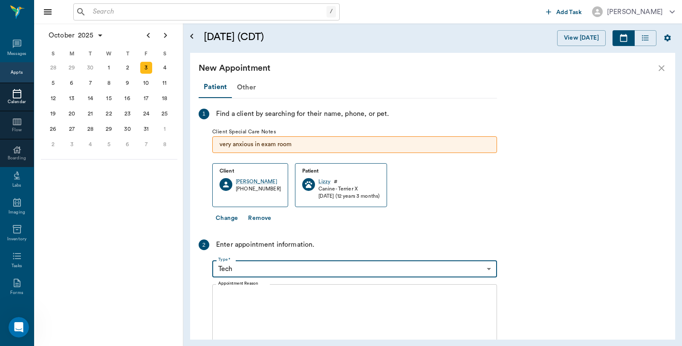
click at [281, 301] on textarea "Appointment Reason" at bounding box center [354, 320] width 273 height 59
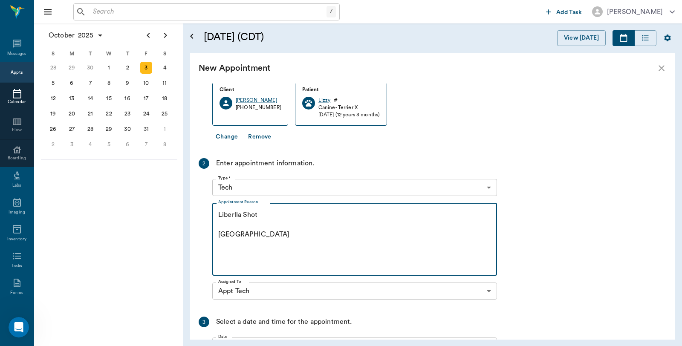
scroll to position [184, 0]
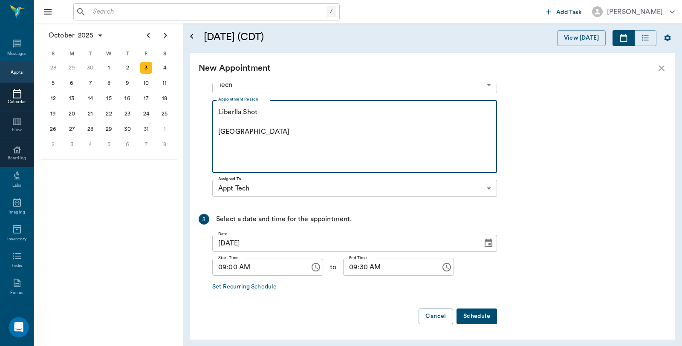
type textarea "Liberlla Shot Caryn"
click at [472, 316] on button "Schedule" at bounding box center [476, 316] width 40 height 16
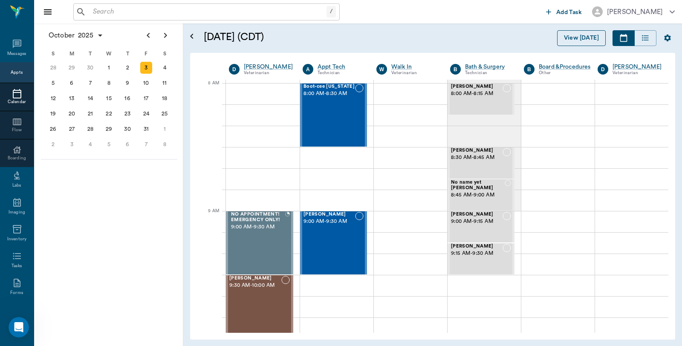
click at [571, 39] on button "View Today" at bounding box center [581, 38] width 49 height 16
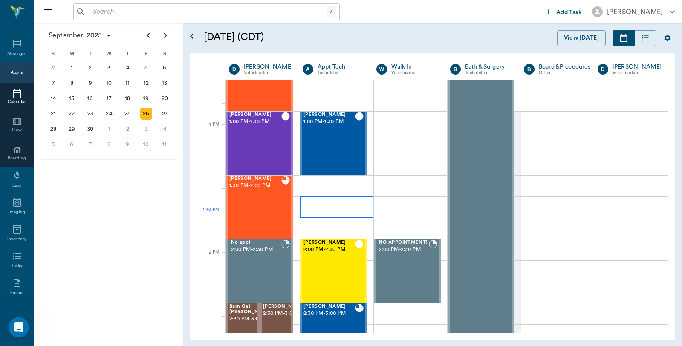
scroll to position [596, 0]
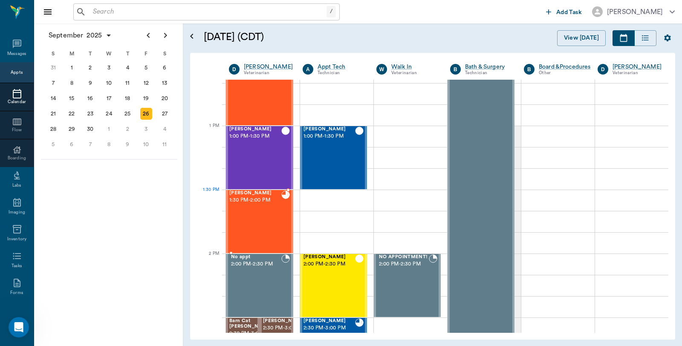
click at [252, 207] on div "Kilo Woodle 1:30 PM - 2:00 PM" at bounding box center [255, 221] width 52 height 62
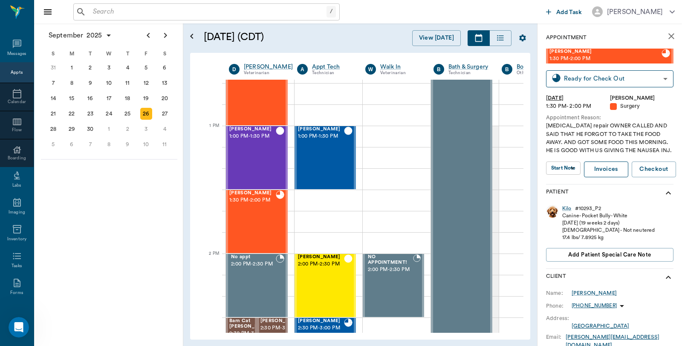
click at [610, 167] on link "Invoices" at bounding box center [606, 169] width 44 height 16
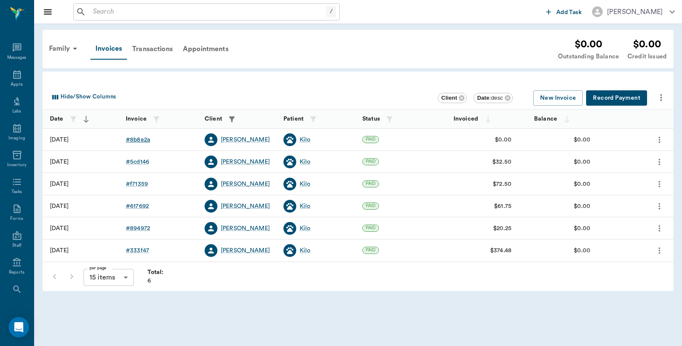
click at [132, 137] on div "# 8b8e2a" at bounding box center [138, 139] width 24 height 9
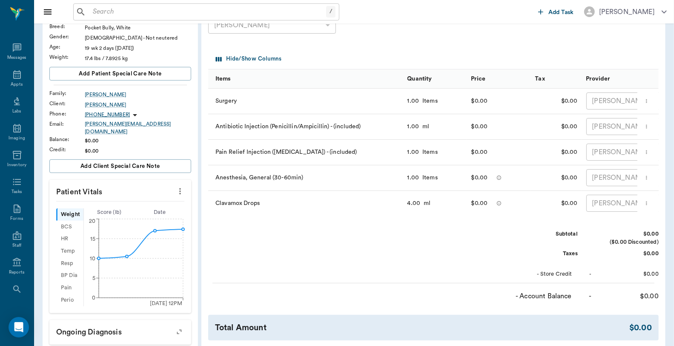
scroll to position [47, 0]
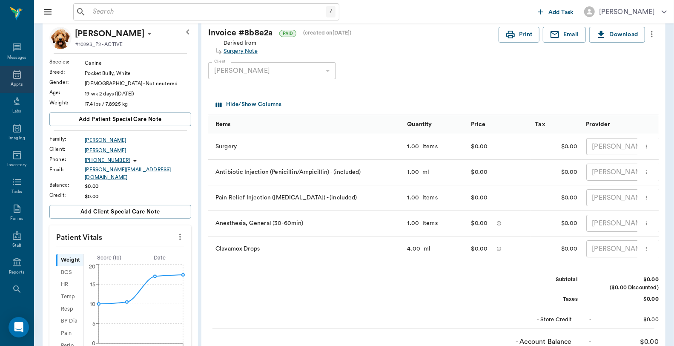
click at [14, 75] on icon at bounding box center [17, 74] width 10 height 10
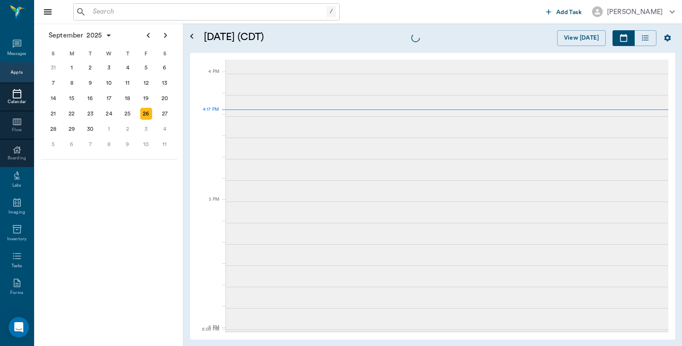
scroll to position [1023, 0]
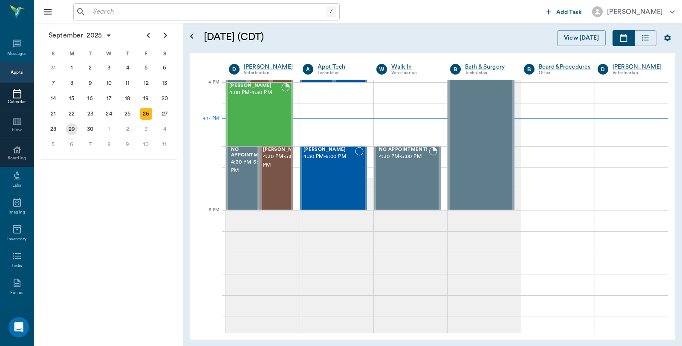
click at [69, 124] on div "29" at bounding box center [72, 129] width 12 height 12
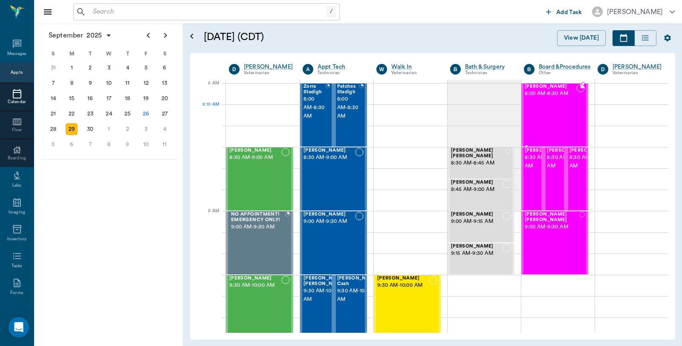
click at [555, 114] on div "[PERSON_NAME] 8:00 AM - 8:30 AM" at bounding box center [550, 115] width 52 height 62
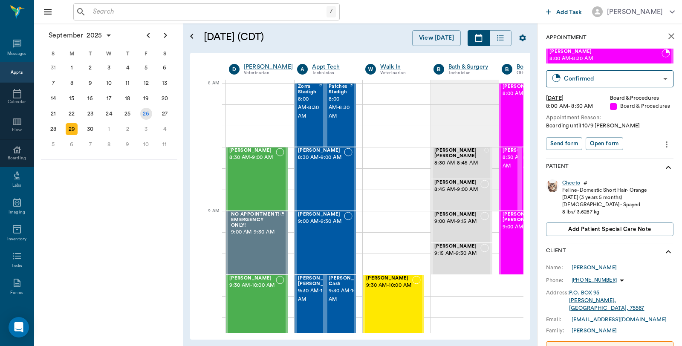
click at [143, 111] on div "26" at bounding box center [146, 114] width 12 height 12
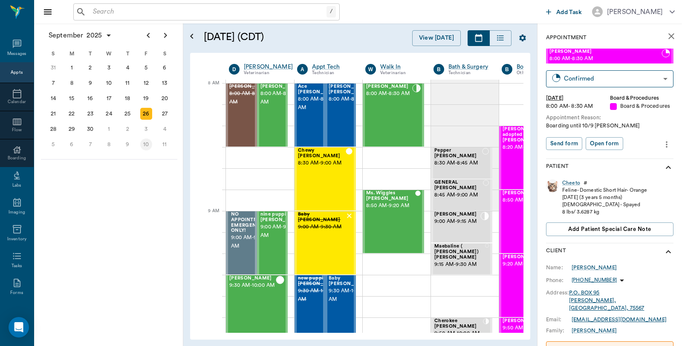
scroll to position [0, 0]
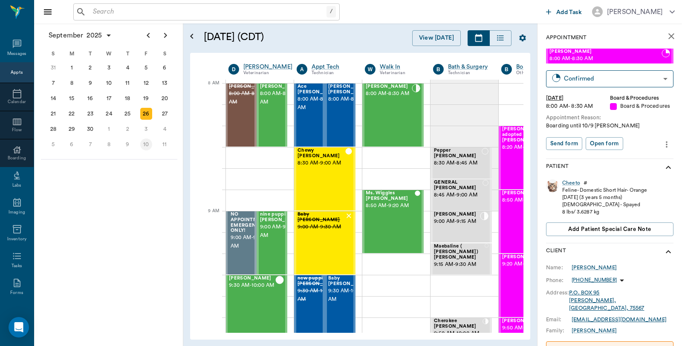
click at [146, 142] on div "10" at bounding box center [146, 144] width 12 height 12
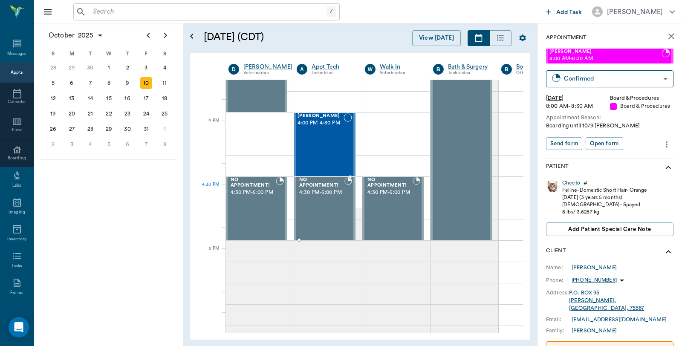
scroll to position [994, 0]
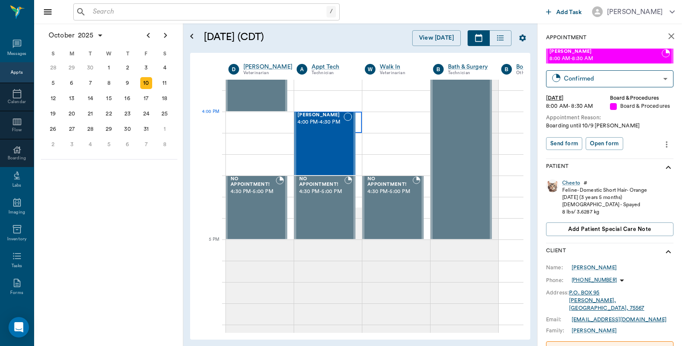
click at [358, 119] on div at bounding box center [328, 122] width 68 height 21
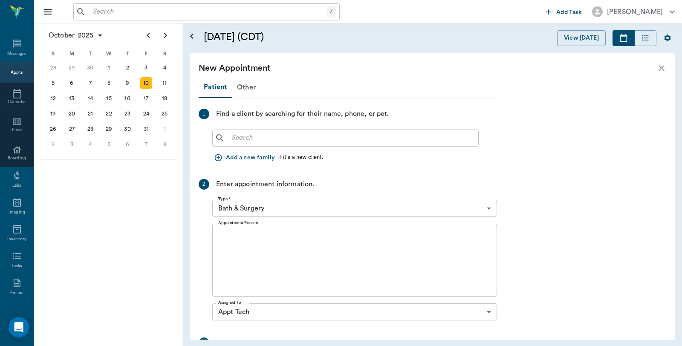
scroll to position [994, 0]
click at [327, 140] on input "text" at bounding box center [351, 138] width 246 height 12
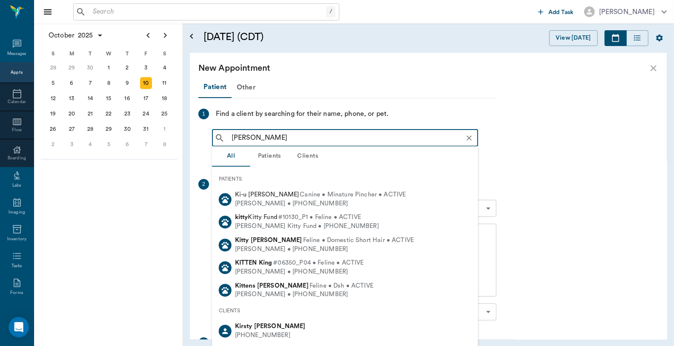
type input "[PERSON_NAME]"
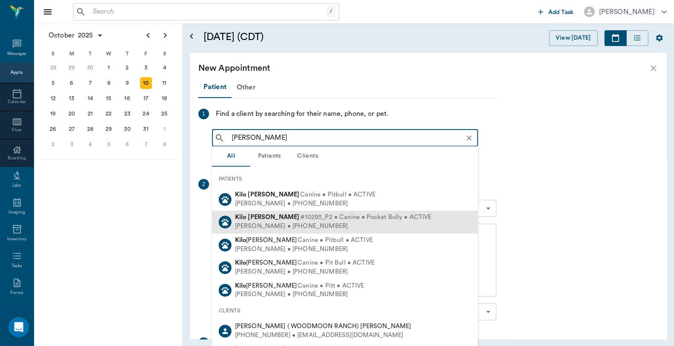
click at [300, 219] on span "#10293_P2 • Canine • Pocket Bully • ACTIVE" at bounding box center [365, 217] width 131 height 9
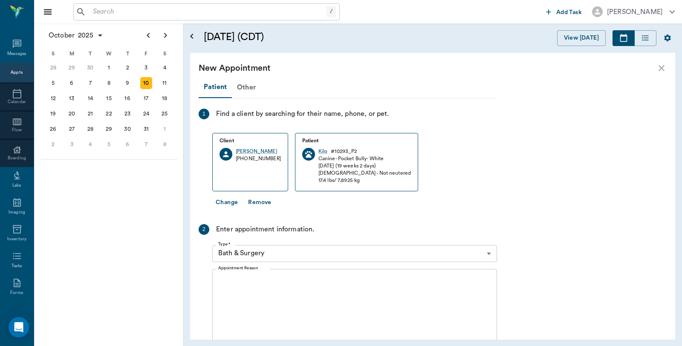
click at [278, 248] on body "/ ​ Add Task Dr. Bert Ellsworth Nectar Messages Appts Calendar Flow Boarding La…" at bounding box center [341, 173] width 682 height 346
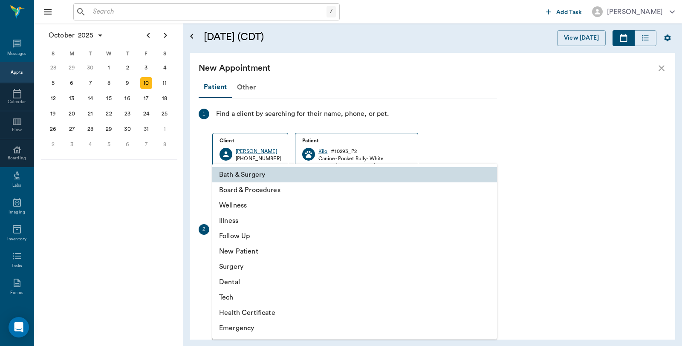
click at [249, 232] on li "Follow Up" at bounding box center [354, 235] width 285 height 15
type input "65d2be4f46e3a538d89b8c16"
type input "04:30 PM"
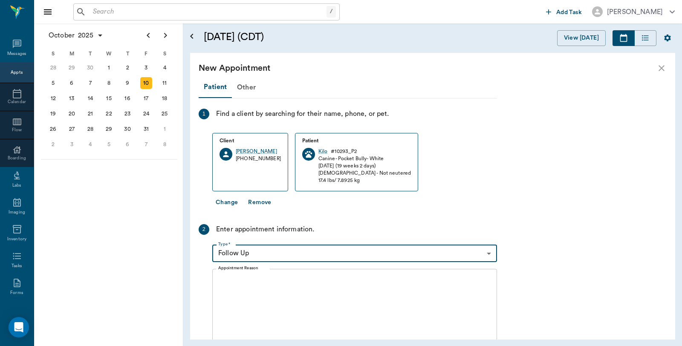
click at [271, 286] on textarea "Appointment Reason" at bounding box center [354, 305] width 273 height 59
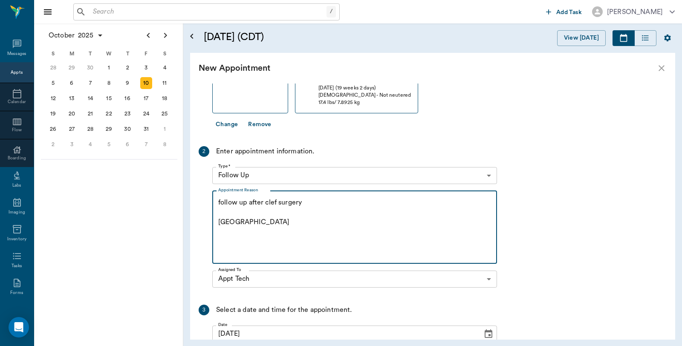
scroll to position [168, 0]
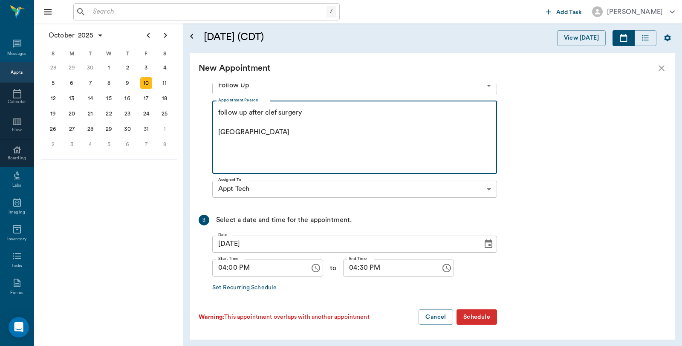
type textarea "follow up after clef surgery Caryn"
click at [484, 314] on button "Schedule" at bounding box center [476, 317] width 40 height 16
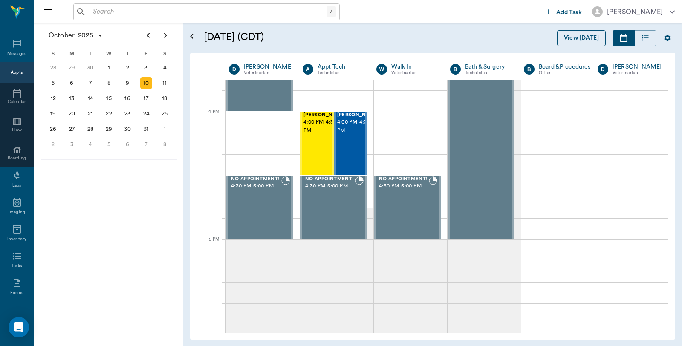
click at [588, 37] on button "View [DATE]" at bounding box center [581, 38] width 49 height 16
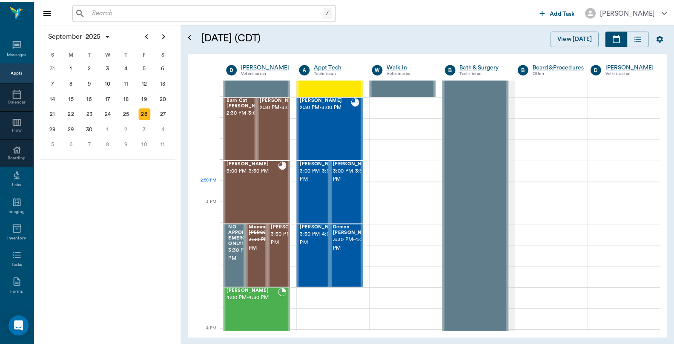
scroll to position [929, 0]
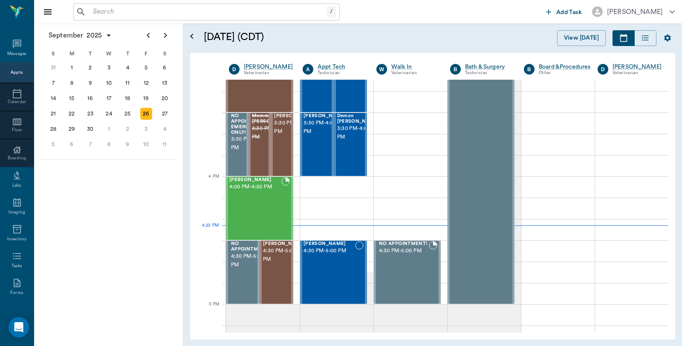
click at [147, 14] on input "text" at bounding box center [207, 12] width 237 height 12
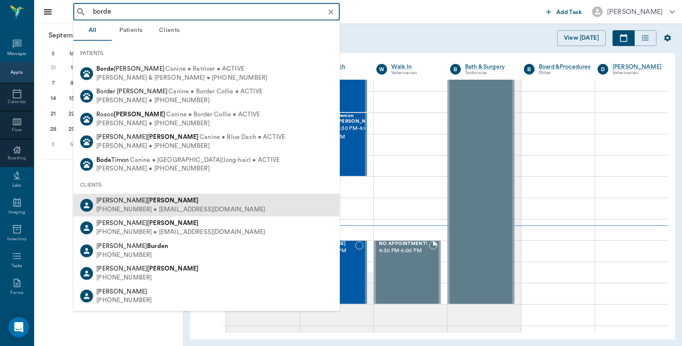
click at [147, 197] on b "Borden" at bounding box center [173, 200] width 52 height 6
type input "borde"
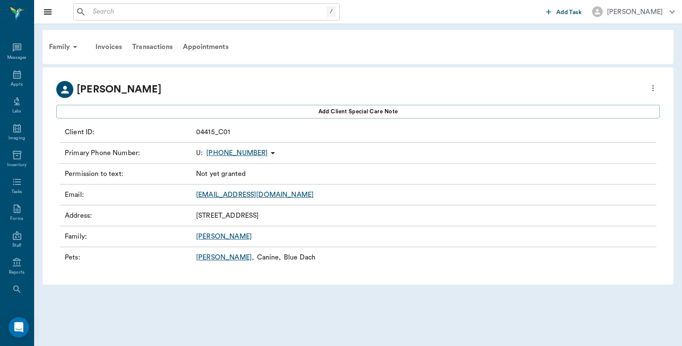
click at [208, 257] on link "Bailey ," at bounding box center [225, 257] width 58 height 10
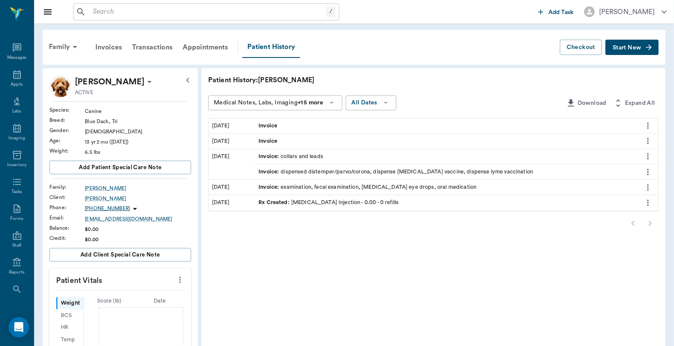
click at [119, 18] on div "/ ​" at bounding box center [206, 11] width 266 height 17
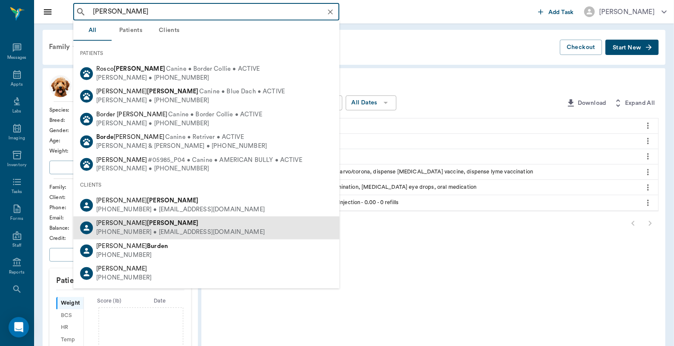
click at [118, 227] on div "Kathy Borden" at bounding box center [180, 223] width 169 height 9
type input "borden"
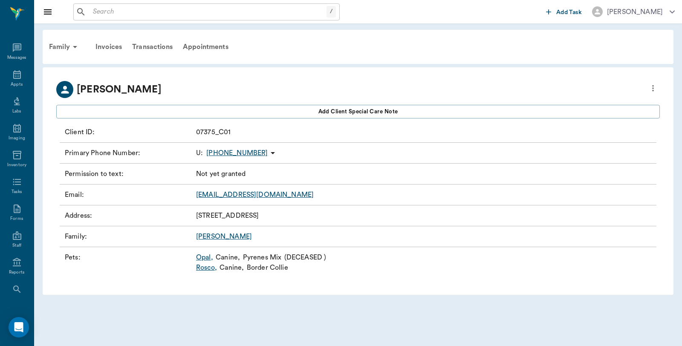
click at [203, 268] on link "Rosco ," at bounding box center [206, 267] width 21 height 10
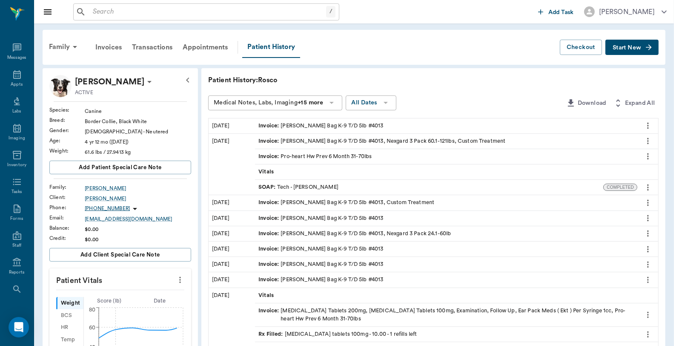
click at [631, 48] on span "Start New" at bounding box center [627, 48] width 29 height 0
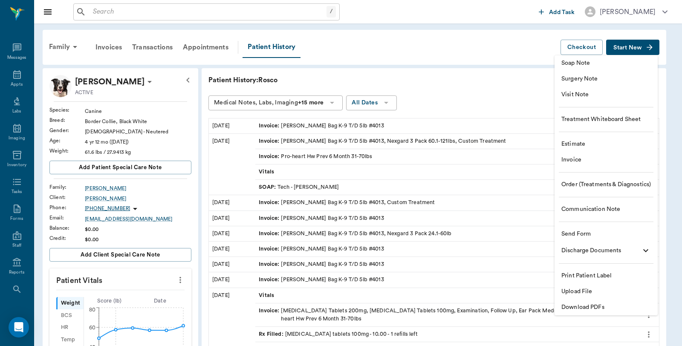
click at [570, 156] on span "Invoice" at bounding box center [605, 159] width 89 height 9
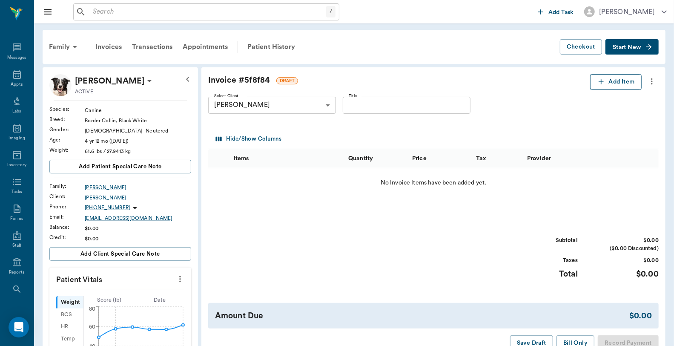
click at [615, 80] on button "Add Item" at bounding box center [616, 82] width 52 height 16
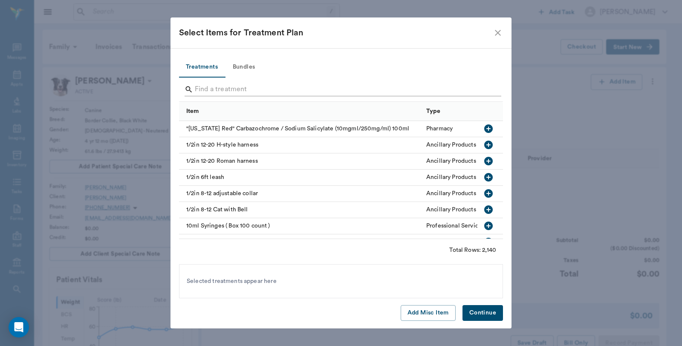
click at [273, 90] on input "Search" at bounding box center [341, 90] width 293 height 14
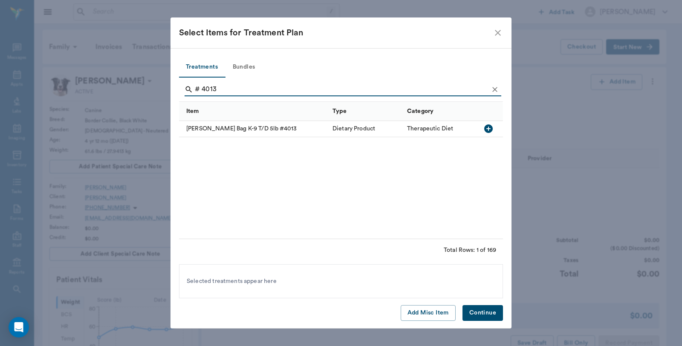
type input "# 4013"
click at [263, 127] on div "Hill's PD Bag K-9 T/D 5lb #4013" at bounding box center [253, 129] width 149 height 16
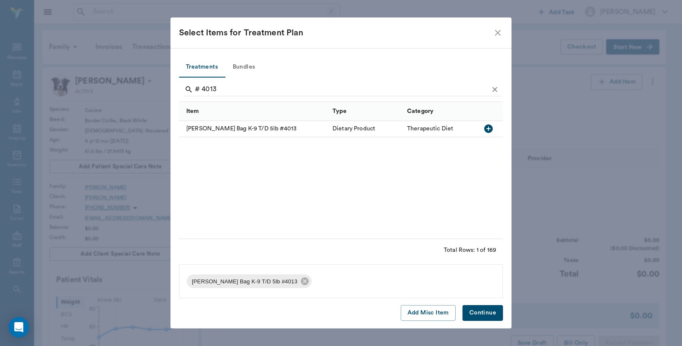
click at [490, 314] on button "Continue" at bounding box center [482, 313] width 40 height 16
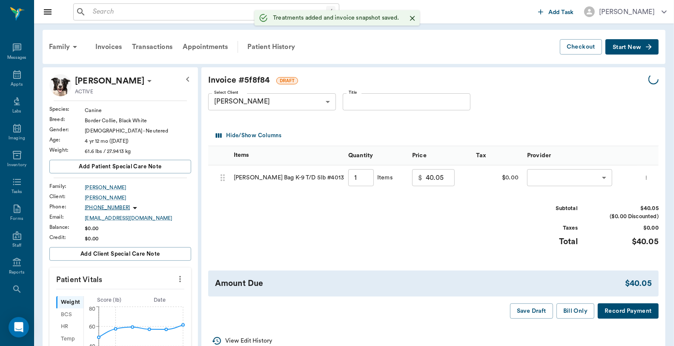
type input "1.00"
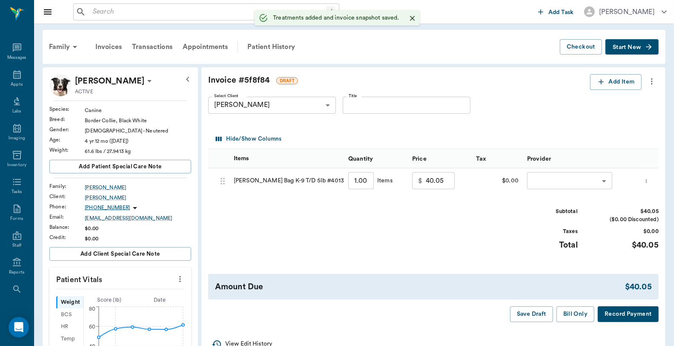
click at [573, 179] on body "/ ​ Add Task Dr. Bert Ellsworth Nectar Messages Appts Labs Imaging Inventory Ta…" at bounding box center [337, 341] width 674 height 682
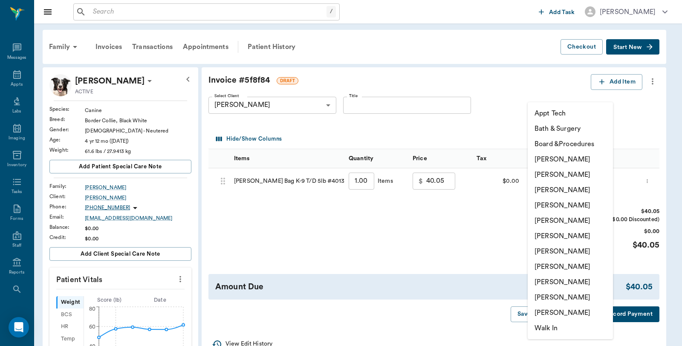
click at [570, 297] on li "Lorean Lingle" at bounding box center [569, 297] width 85 height 15
type input "none-63ec2ece52e12b0ba117cc90"
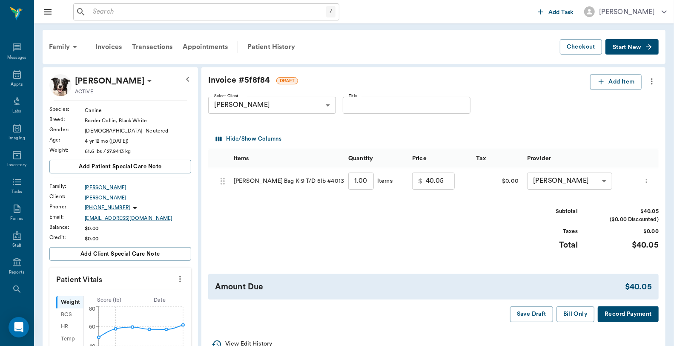
click at [610, 315] on button "Record Payment" at bounding box center [628, 314] width 61 height 16
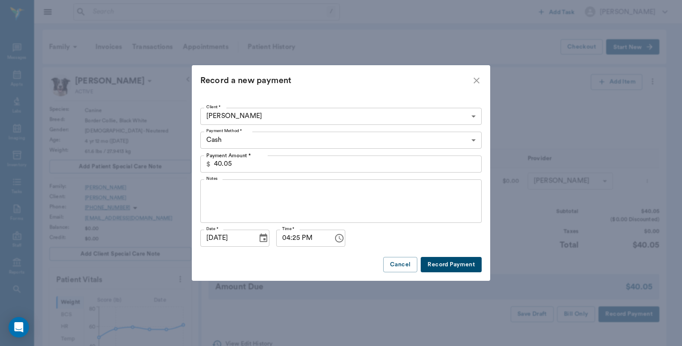
click at [293, 140] on body "/ ​ Add Task Dr. Bert Ellsworth Nectar Messages Appts Labs Imaging Inventory Ta…" at bounding box center [341, 341] width 682 height 682
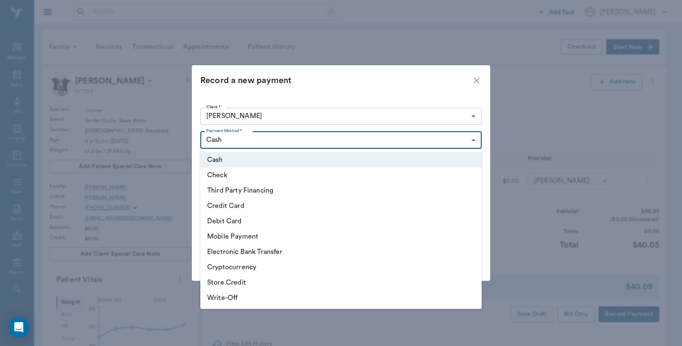
click at [239, 201] on li "Credit Card" at bounding box center [340, 205] width 281 height 15
type input "CREDIT_CARD"
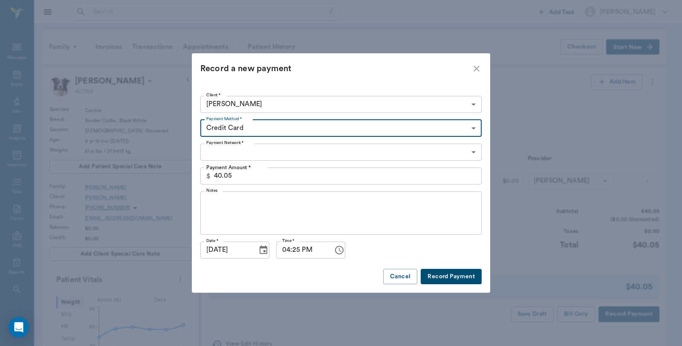
click at [262, 151] on body "/ ​ Add Task Dr. Bert Ellsworth Nectar Messages Appts Labs Imaging Inventory Ta…" at bounding box center [341, 341] width 682 height 682
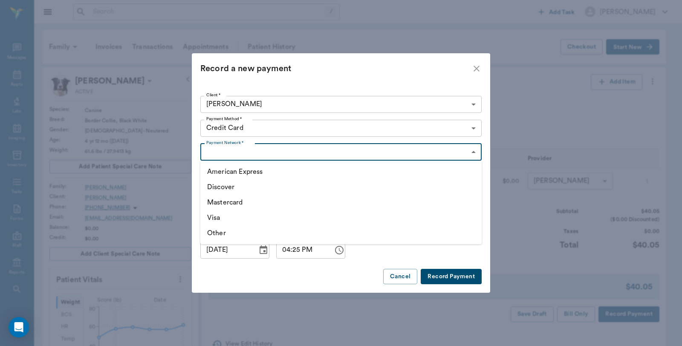
click at [245, 202] on li "Mastercard" at bounding box center [340, 202] width 281 height 15
type input "MASTERCARD"
click at [445, 277] on button "Record Payment" at bounding box center [450, 277] width 61 height 16
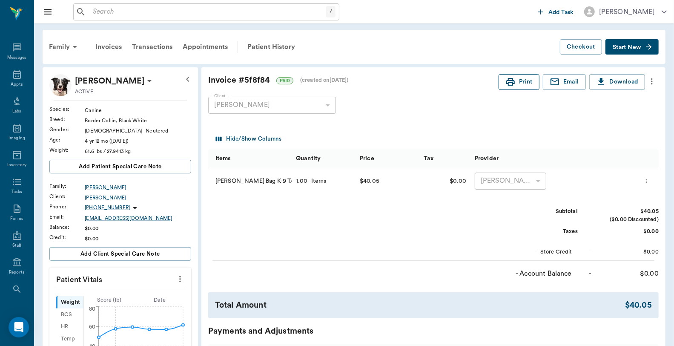
click at [521, 83] on button "Print" at bounding box center [519, 82] width 41 height 16
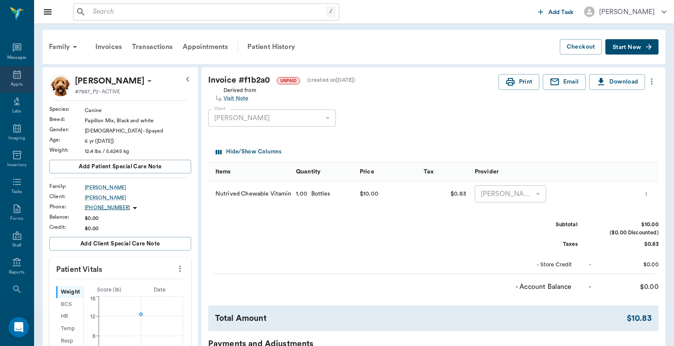
click at [12, 77] on icon at bounding box center [17, 74] width 10 height 10
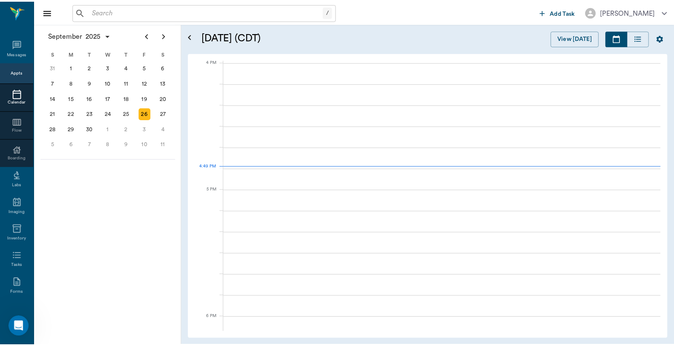
scroll to position [1023, 0]
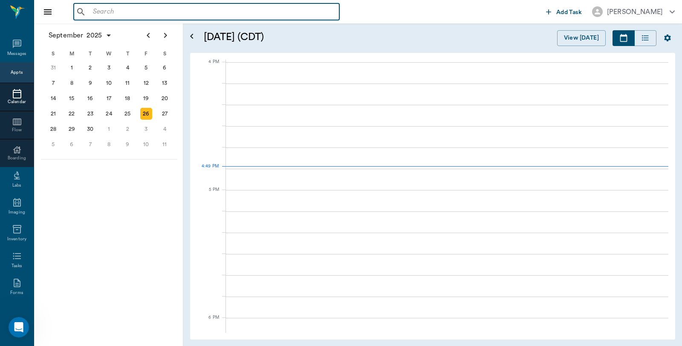
click at [141, 14] on input "text" at bounding box center [212, 12] width 246 height 12
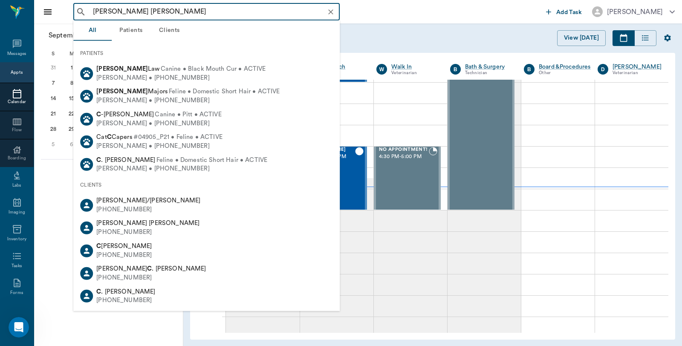
type input "[PERSON_NAME]"
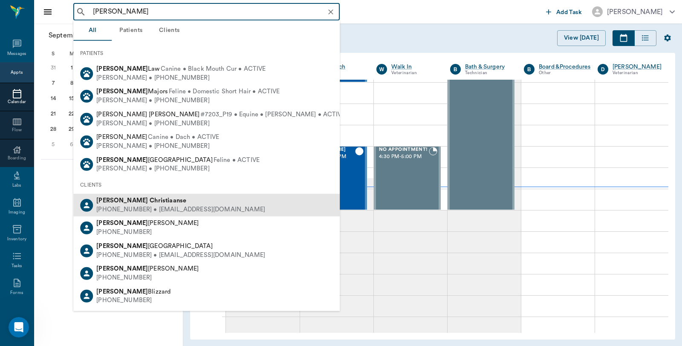
click at [144, 208] on div "[PHONE_NUMBER] • [EMAIL_ADDRESS][DOMAIN_NAME]" at bounding box center [180, 209] width 169 height 9
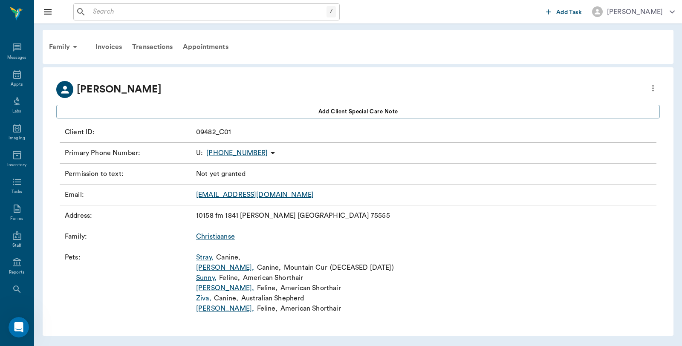
click at [210, 260] on link "Stray ," at bounding box center [204, 257] width 17 height 10
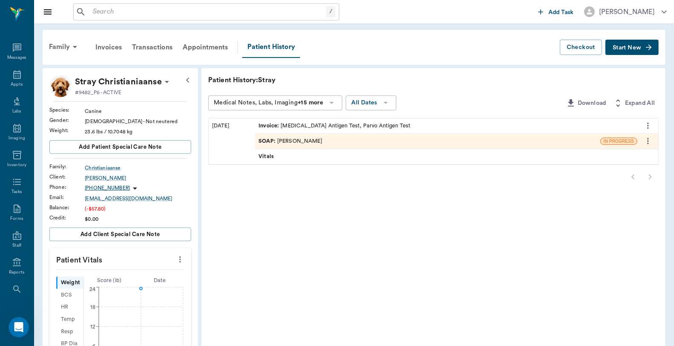
click at [367, 124] on div "Invoice : [MEDICAL_DATA] Antigen Test, Parvo Antigen Test" at bounding box center [335, 126] width 152 height 8
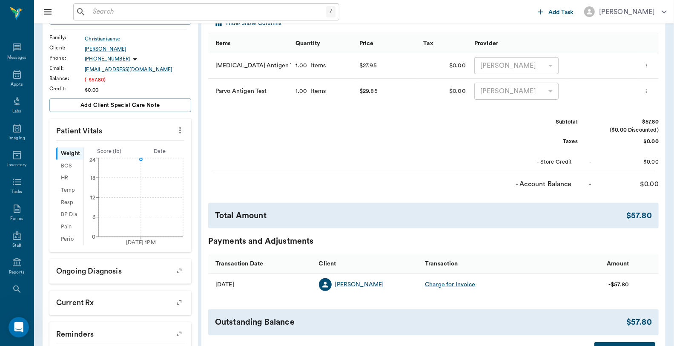
scroll to position [189, 0]
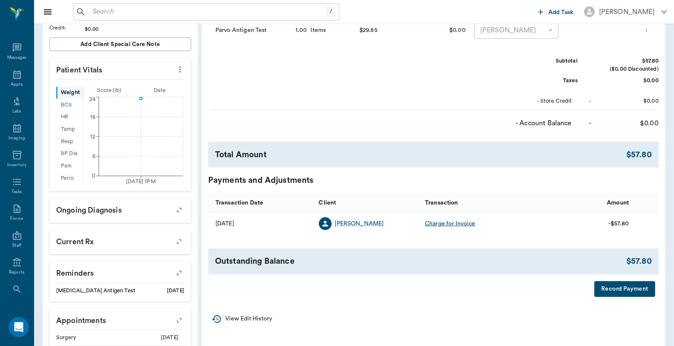
click at [637, 290] on button "Record Payment" at bounding box center [625, 289] width 61 height 16
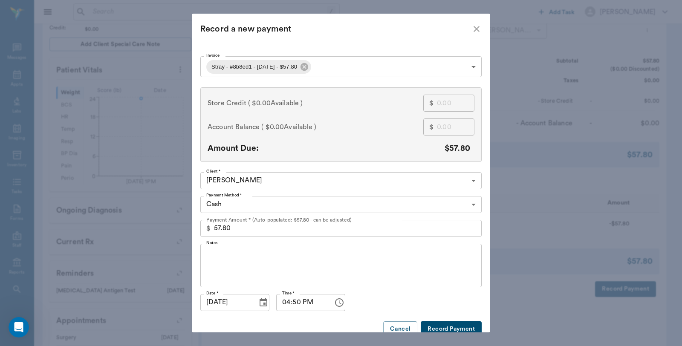
click at [232, 223] on p "Payment Amount * (Auto-populated: $57.80 - can be adjusted)" at bounding box center [278, 220] width 145 height 8
click at [232, 223] on input "57.80" at bounding box center [347, 228] width 267 height 17
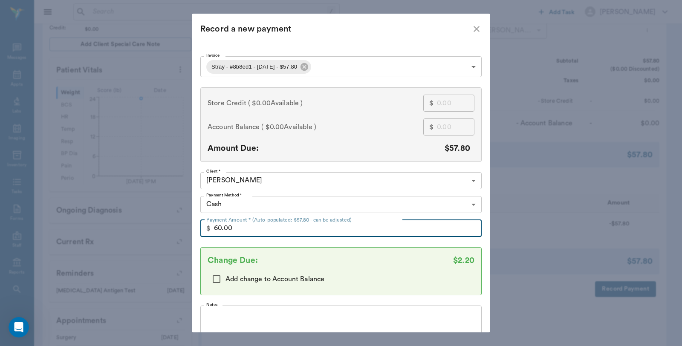
type input "57.80"
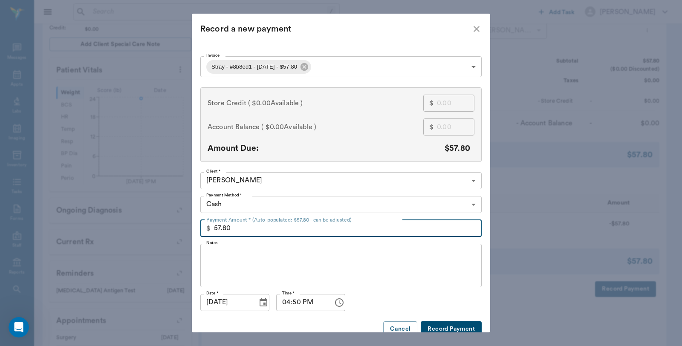
click at [450, 325] on button "Record Payment" at bounding box center [450, 329] width 61 height 16
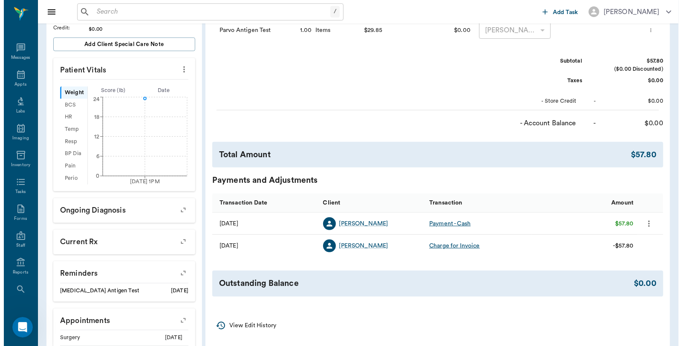
scroll to position [0, 0]
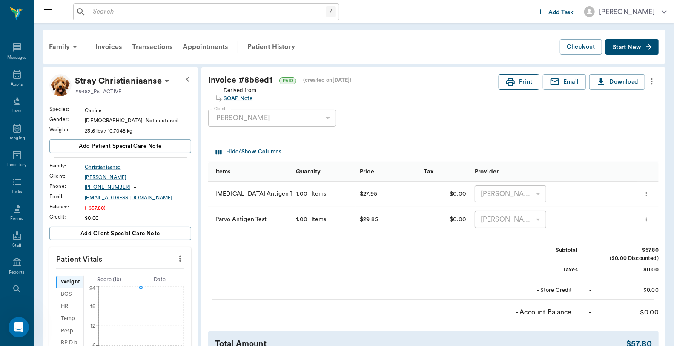
click at [518, 83] on button "Print" at bounding box center [519, 82] width 41 height 16
click at [7, 72] on div "Appts" at bounding box center [17, 79] width 34 height 27
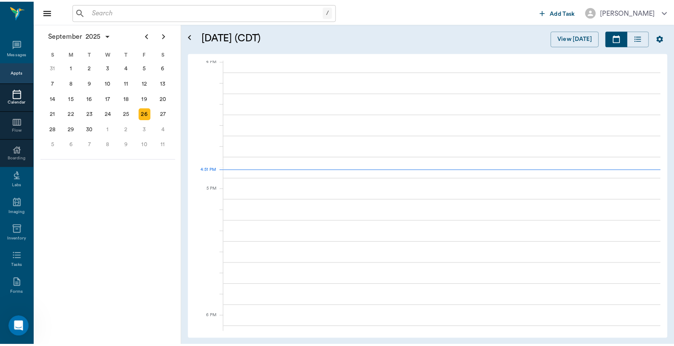
scroll to position [1024, 0]
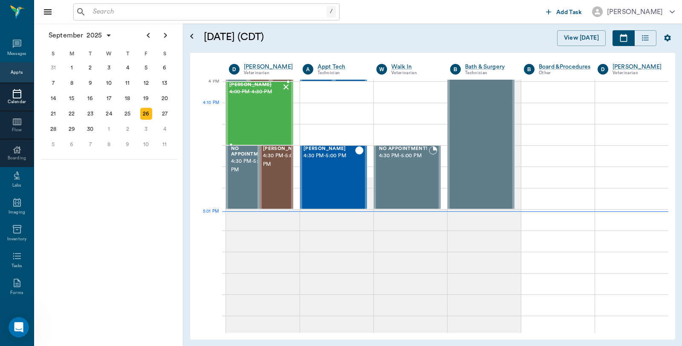
click at [253, 108] on div "[PERSON_NAME] 4:00 PM - 4:30 PM" at bounding box center [255, 113] width 52 height 62
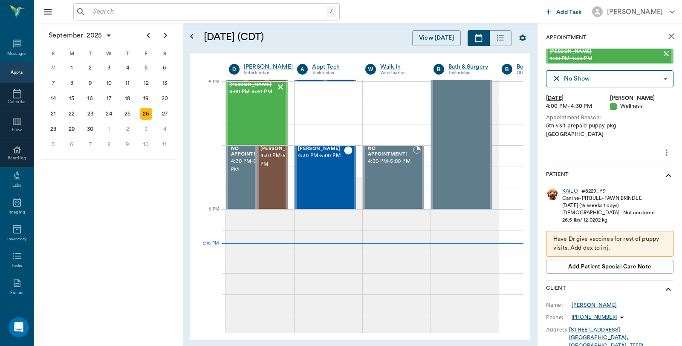
click at [128, 10] on input "text" at bounding box center [207, 12] width 237 height 12
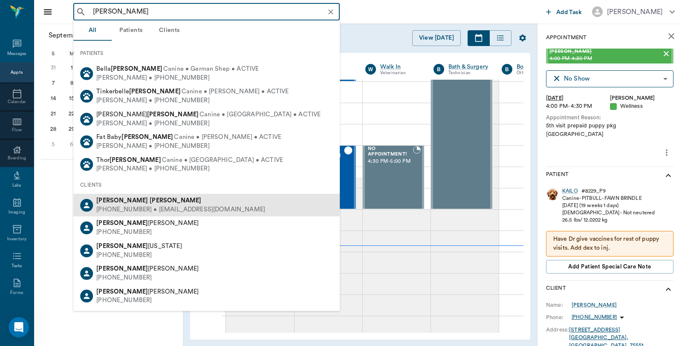
click at [150, 200] on b "[PERSON_NAME]" at bounding box center [176, 200] width 52 height 6
type input "[PERSON_NAME]"
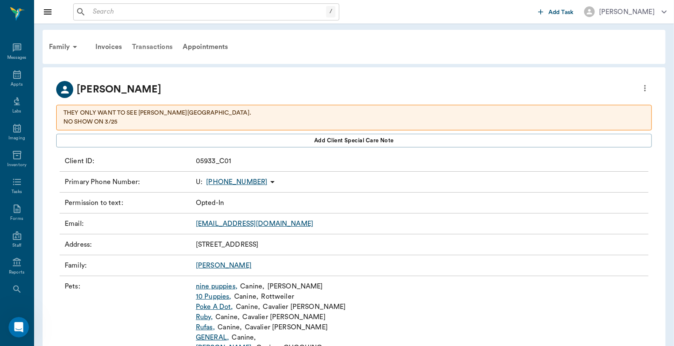
click at [158, 43] on div "Transactions" at bounding box center [152, 47] width 51 height 20
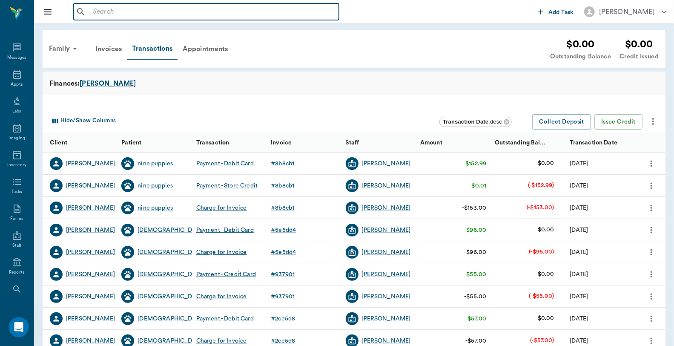
click at [161, 9] on input "text" at bounding box center [212, 12] width 246 height 12
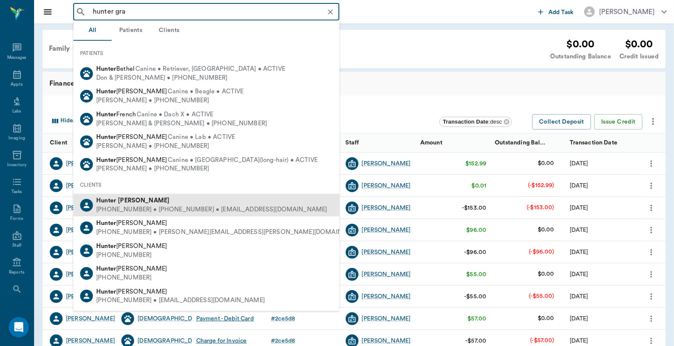
click at [120, 202] on b "Graves" at bounding box center [144, 200] width 52 height 6
type input "hunter gra"
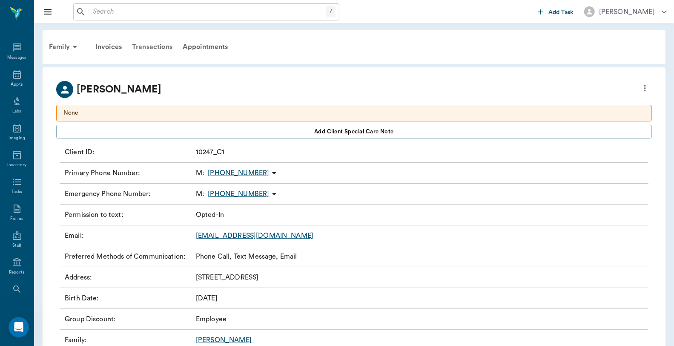
click at [152, 45] on div "Transactions" at bounding box center [152, 47] width 51 height 20
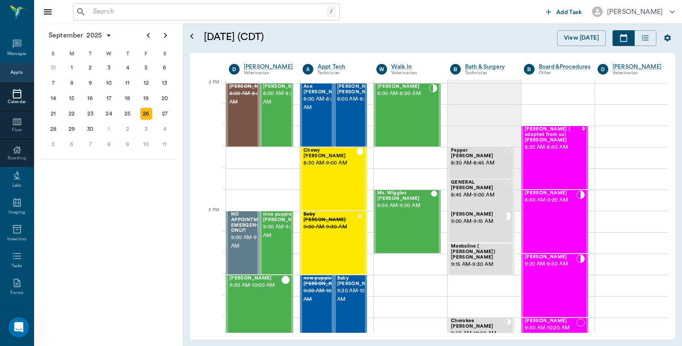
scroll to position [768, 0]
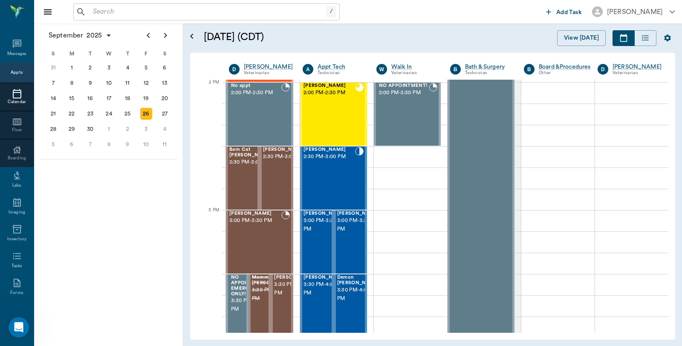
drag, startPoint x: 136, startPoint y: 26, endPoint x: 138, endPoint y: 9, distance: 16.3
click at [136, 26] on div "[DATE]" at bounding box center [109, 35] width 136 height 24
click at [138, 9] on input "text" at bounding box center [207, 12] width 237 height 12
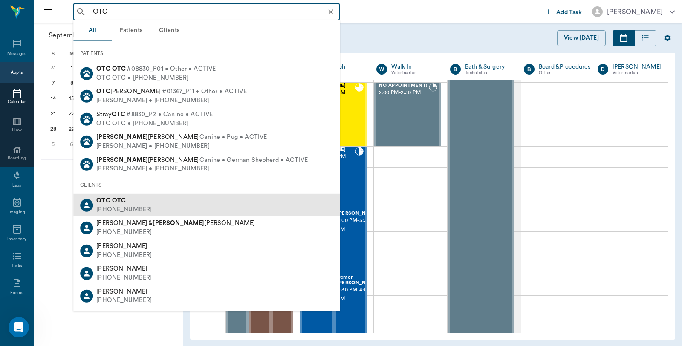
click at [108, 199] on b "OTC" at bounding box center [103, 200] width 14 height 6
type input "OTC"
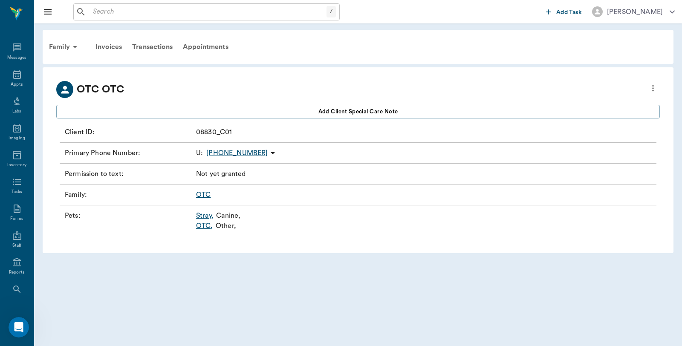
click at [208, 223] on link "OTC ," at bounding box center [204, 226] width 17 height 10
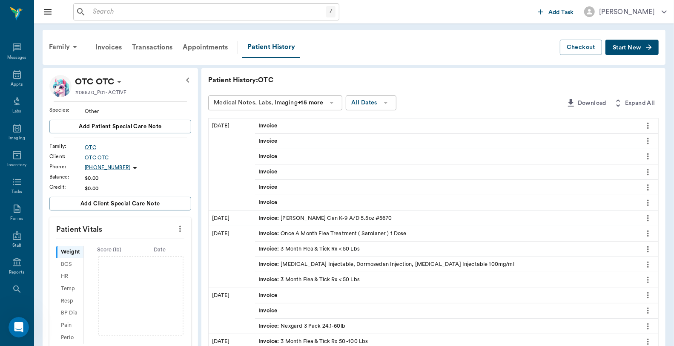
click at [624, 50] on button "Start New" at bounding box center [632, 48] width 53 height 16
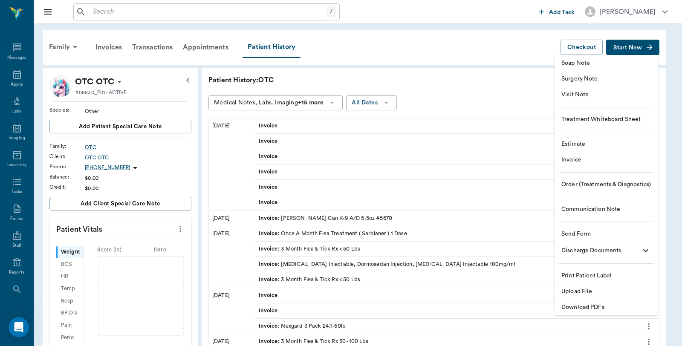
click at [569, 162] on span "Invoice" at bounding box center [605, 159] width 89 height 9
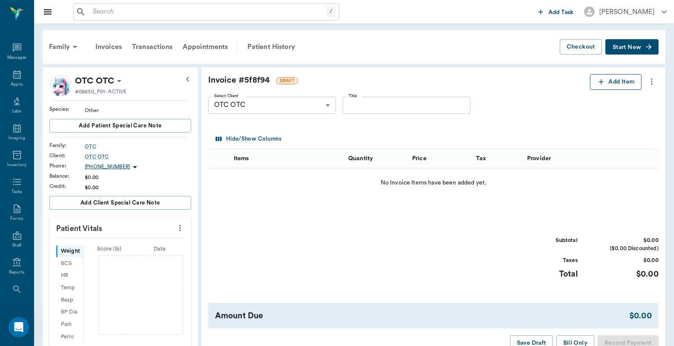
click at [624, 82] on button "Add Item" at bounding box center [616, 82] width 52 height 16
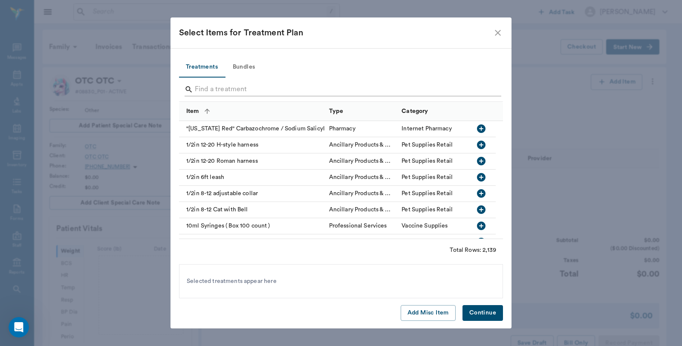
click at [242, 87] on input "Search" at bounding box center [341, 90] width 293 height 14
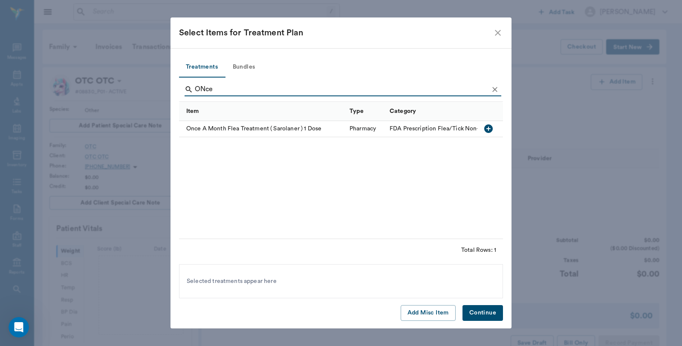
type input "ONce"
click at [489, 129] on icon "button" at bounding box center [488, 128] width 9 height 9
click at [485, 320] on button "Continue" at bounding box center [482, 313] width 40 height 16
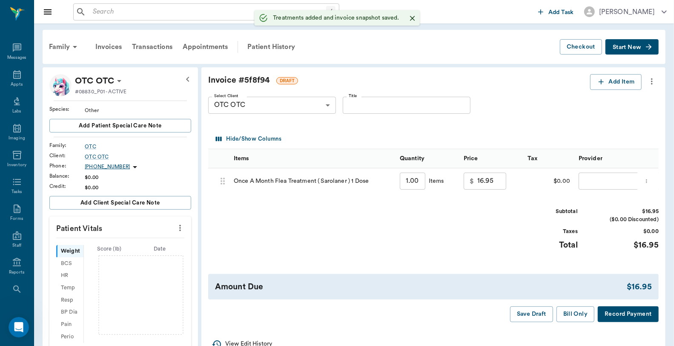
click at [414, 181] on input "1.00" at bounding box center [413, 181] width 26 height 17
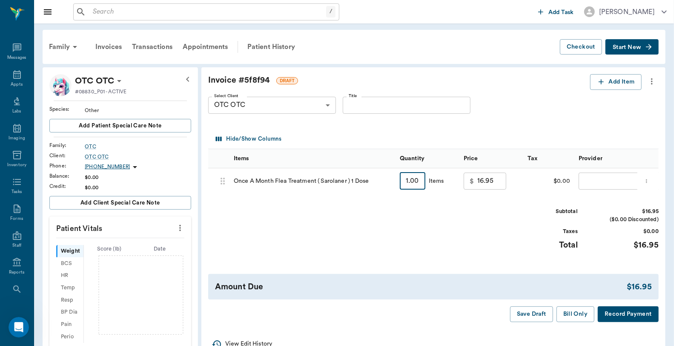
type input "2"
type input "33.90"
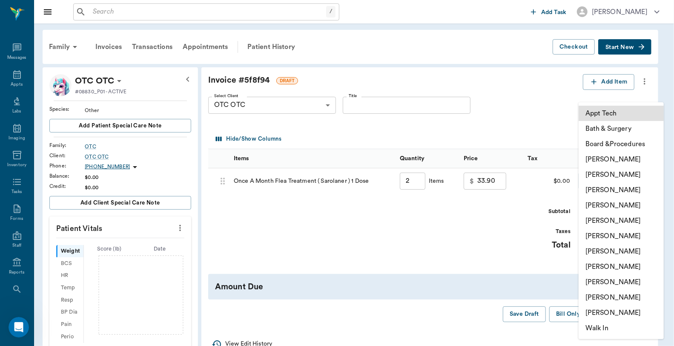
type input "2.00"
click at [590, 177] on body "/ ​ Add Task Dr. Bert Ellsworth Nectar Messages Appts Labs Imaging Inventory Ta…" at bounding box center [337, 269] width 674 height 538
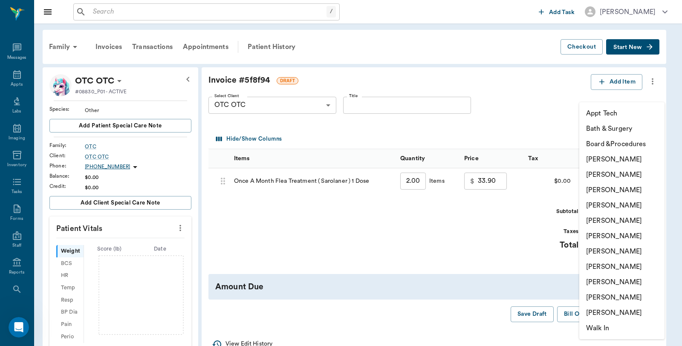
click at [601, 161] on li "[PERSON_NAME]" at bounding box center [621, 159] width 85 height 15
type input "none-6899ea08ed37b777db10de45"
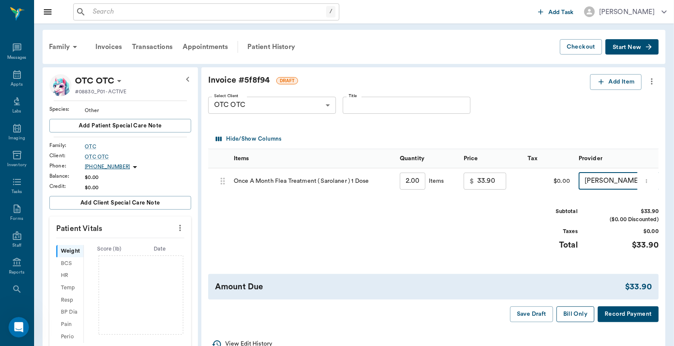
click at [563, 322] on button "Bill Only" at bounding box center [576, 314] width 38 height 16
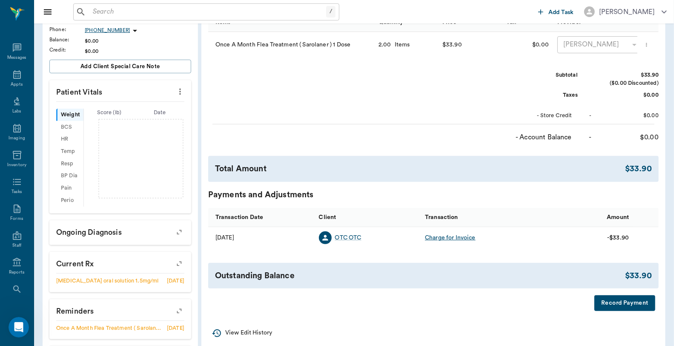
scroll to position [142, 0]
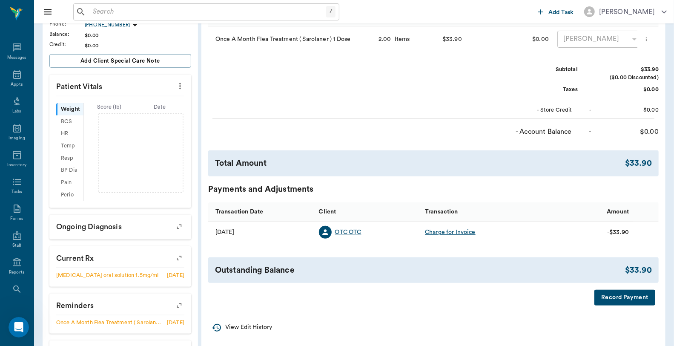
click at [624, 305] on button "Record Payment" at bounding box center [625, 298] width 61 height 16
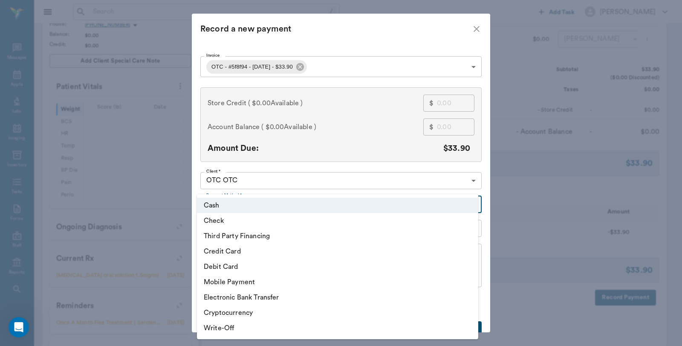
click at [252, 201] on body "/ ​ Add Task Dr. Bert Ellsworth Nectar Messages Appts Labs Imaging Inventory Ta…" at bounding box center [341, 134] width 682 height 553
click at [242, 262] on li "Debit Card" at bounding box center [337, 266] width 281 height 15
type input "DEBIT_CARD"
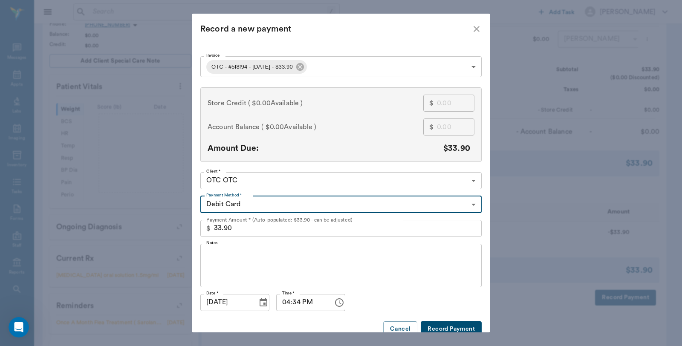
click at [443, 325] on button "Record Payment" at bounding box center [450, 329] width 61 height 16
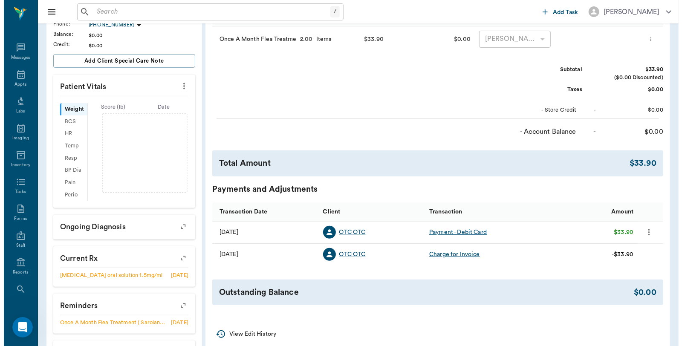
scroll to position [0, 0]
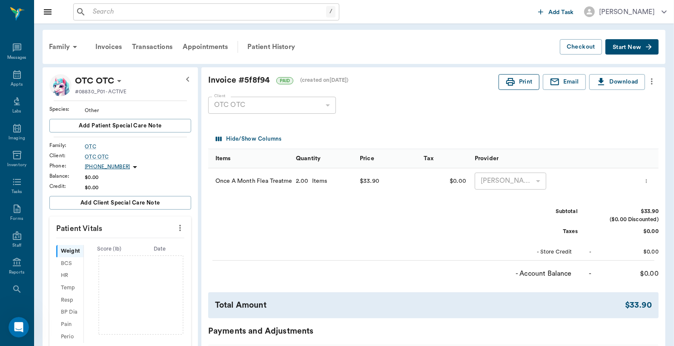
click at [510, 87] on button "Print" at bounding box center [519, 82] width 41 height 16
click at [12, 79] on icon at bounding box center [17, 74] width 10 height 10
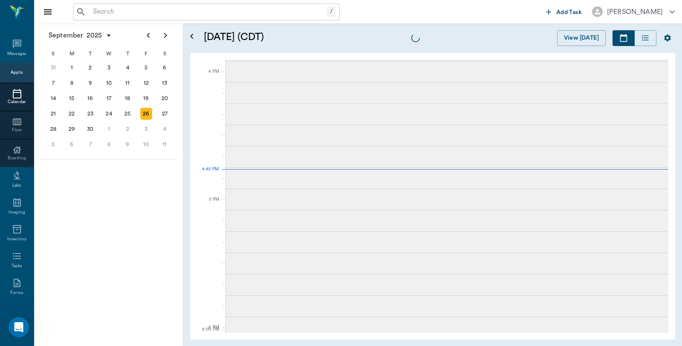
scroll to position [1024, 0]
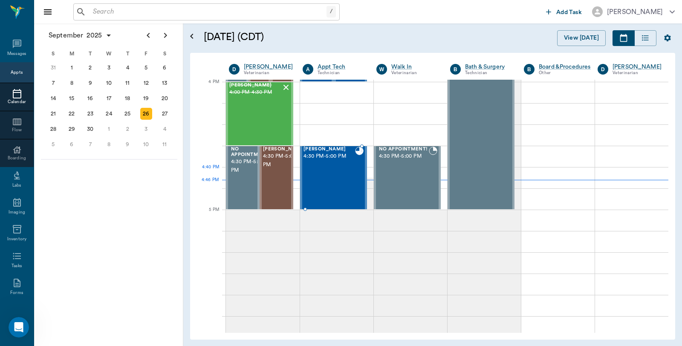
click at [343, 169] on div "Luna Hobson 4:30 PM - 5:00 PM" at bounding box center [329, 178] width 52 height 62
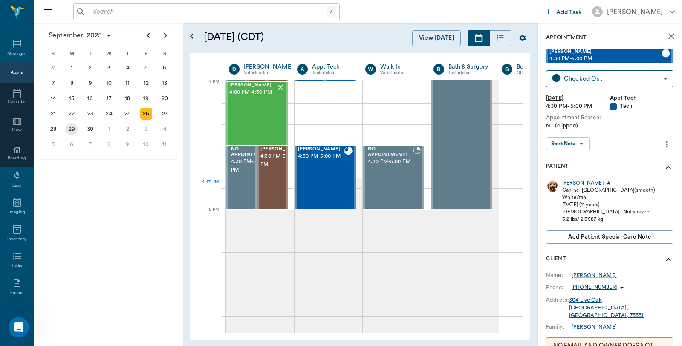
click at [69, 129] on div "29" at bounding box center [72, 129] width 12 height 12
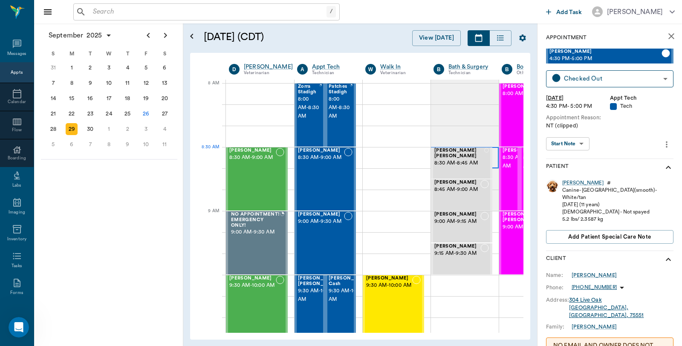
scroll to position [0, 0]
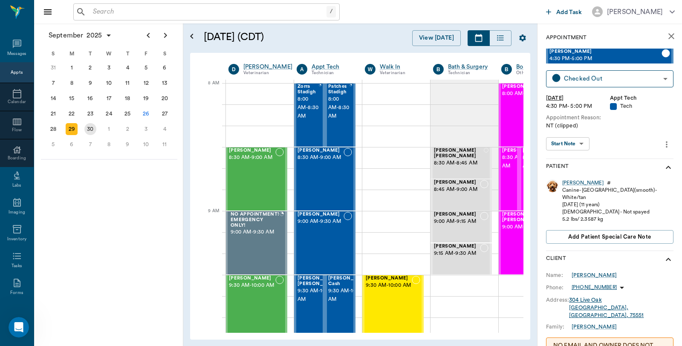
click at [92, 123] on div "30" at bounding box center [90, 129] width 12 height 12
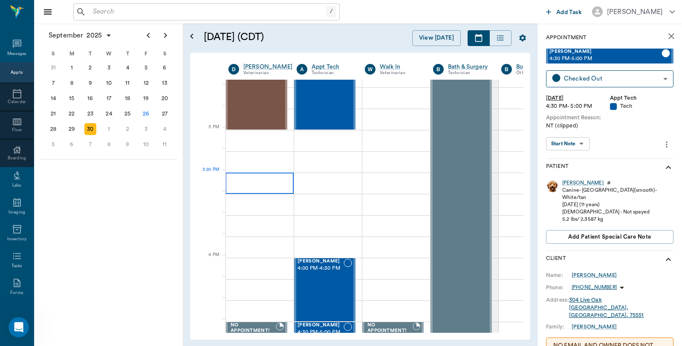
scroll to position [852, 0]
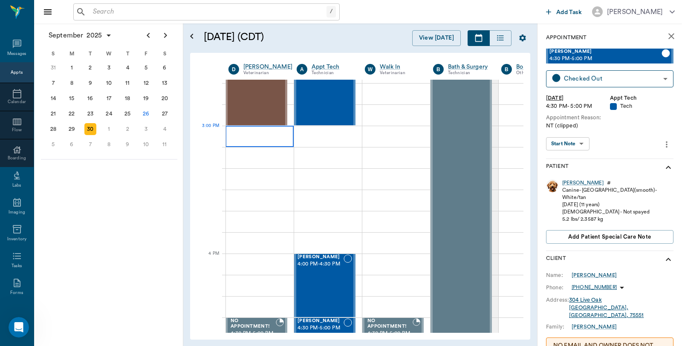
click at [260, 132] on div at bounding box center [259, 136] width 68 height 21
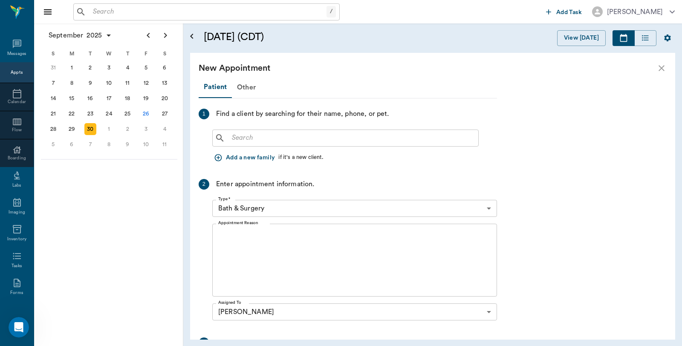
scroll to position [852, 0]
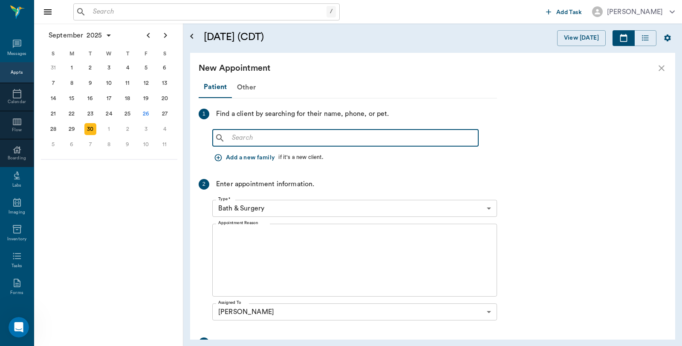
click at [267, 140] on input "text" at bounding box center [351, 138] width 246 height 12
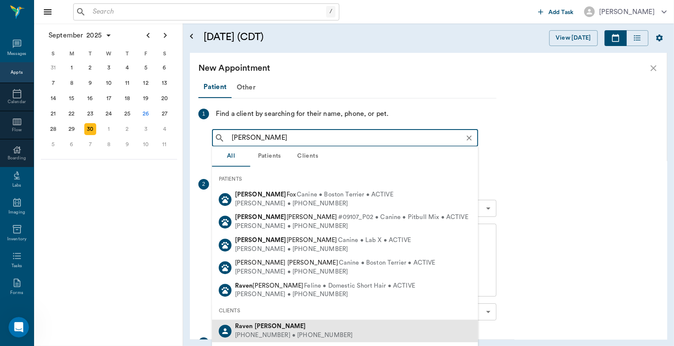
click at [292, 331] on div "(916) 531-9970 • (945) 324-6995" at bounding box center [294, 335] width 118 height 9
type input "Raven Robin"
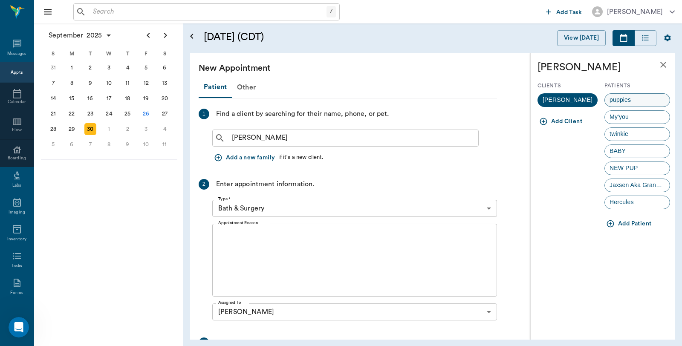
click at [625, 101] on span "puppies" at bounding box center [619, 99] width 31 height 9
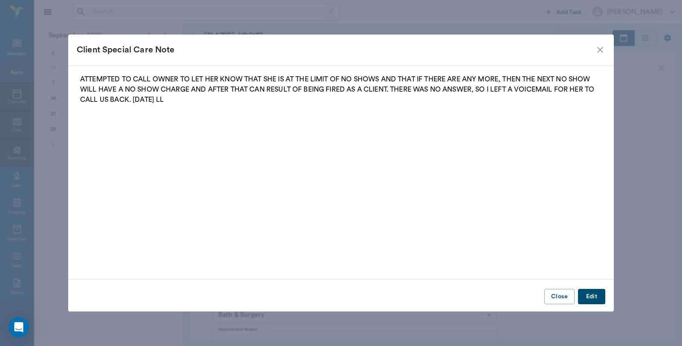
click at [596, 52] on icon "close" at bounding box center [600, 50] width 10 height 10
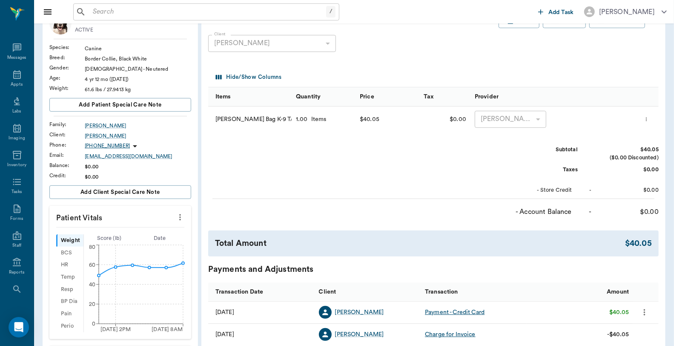
scroll to position [142, 0]
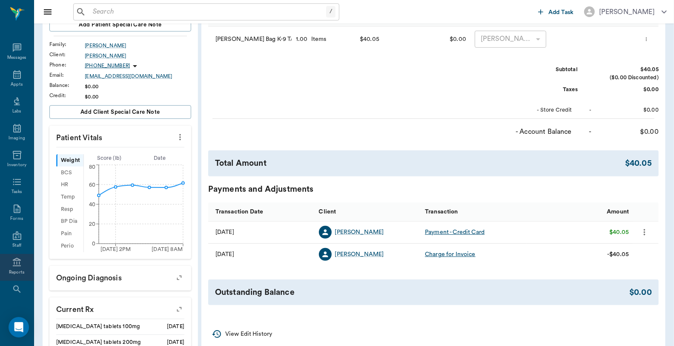
click at [14, 267] on div "Reports" at bounding box center [17, 267] width 34 height 27
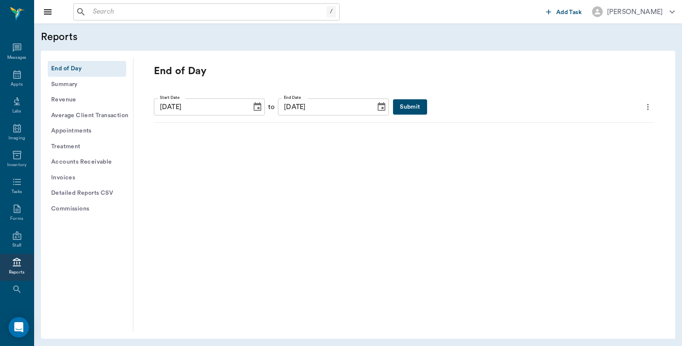
click at [393, 104] on button "Submit" at bounding box center [410, 107] width 34 height 16
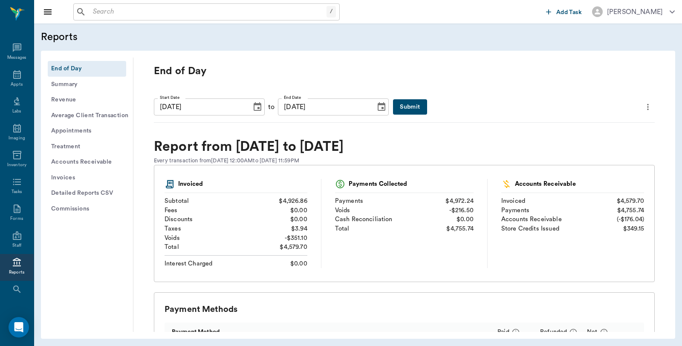
click at [644, 113] on div at bounding box center [648, 107] width 14 height 14
click at [643, 112] on icon "more" at bounding box center [647, 107] width 9 height 10
click at [597, 155] on span "Print Report" at bounding box center [599, 155] width 81 height 9
click at [98, 190] on button "Detailed Reports CSV" at bounding box center [87, 193] width 78 height 16
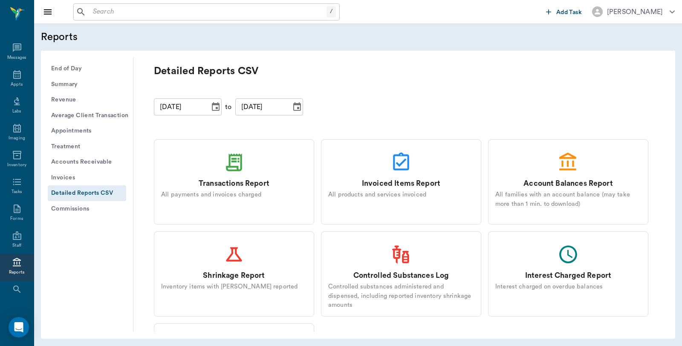
click at [221, 166] on div "Transactions Report All payments and invoices charged" at bounding box center [234, 181] width 160 height 85
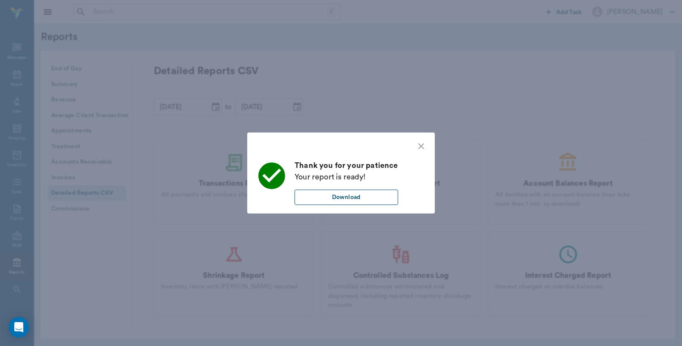
click at [369, 197] on button "Download" at bounding box center [346, 198] width 104 height 16
click at [112, 56] on div "Thank you for your patience Your report is ready! Download" at bounding box center [341, 173] width 682 height 346
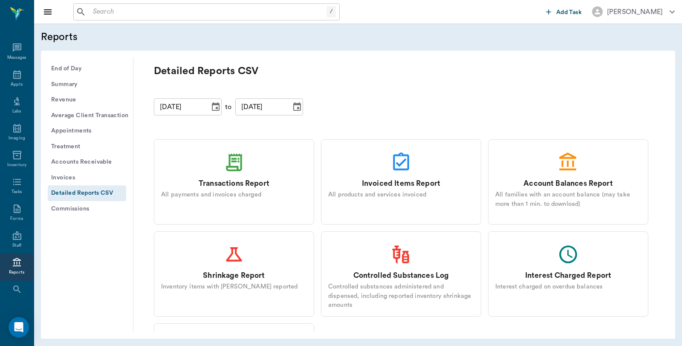
drag, startPoint x: 72, startPoint y: 65, endPoint x: 83, endPoint y: 67, distance: 11.3
click at [72, 65] on button "End of Day" at bounding box center [87, 69] width 78 height 16
